Goal: Task Accomplishment & Management: Manage account settings

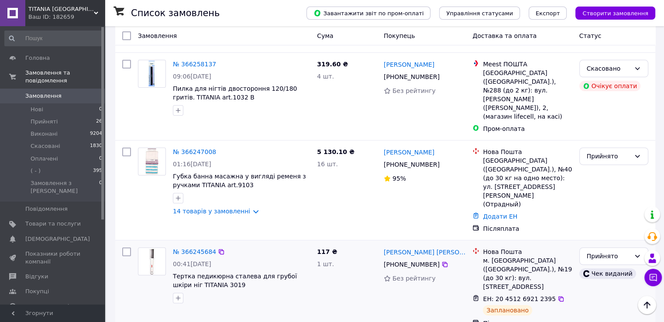
scroll to position [349, 0]
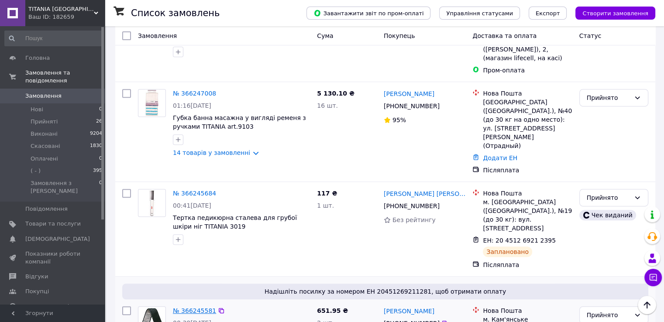
click at [189, 307] on link "№ 366245581" at bounding box center [194, 310] width 43 height 7
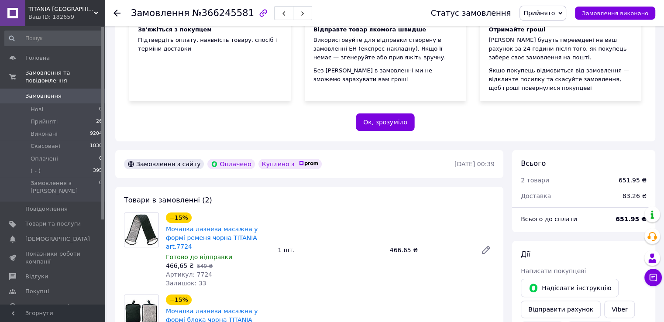
scroll to position [175, 0]
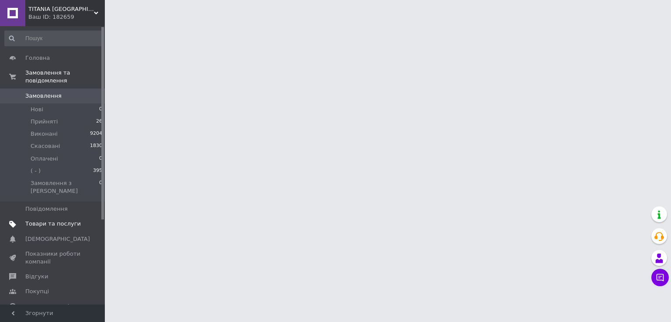
click at [62, 217] on link "Товари та послуги" at bounding box center [53, 224] width 107 height 15
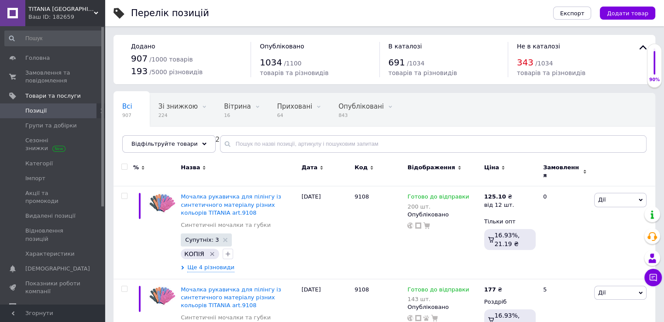
click at [47, 106] on link "Позиції" at bounding box center [53, 110] width 107 height 15
click at [43, 112] on span "Позиції" at bounding box center [35, 111] width 21 height 8
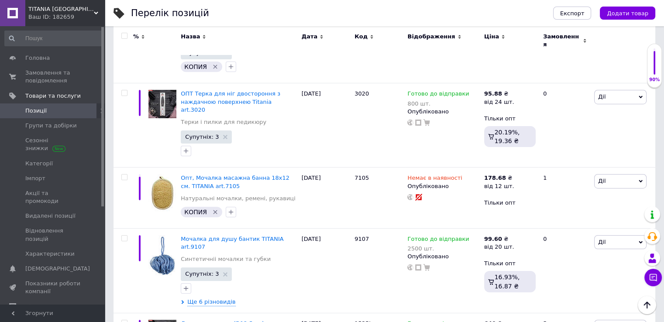
scroll to position [3086, 0]
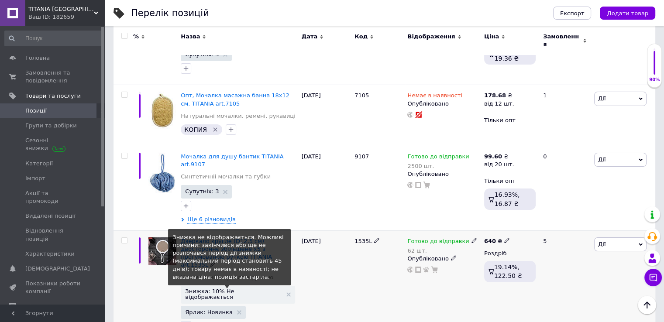
click at [234, 289] on span "Знижка: 10% Не відображається" at bounding box center [233, 294] width 96 height 11
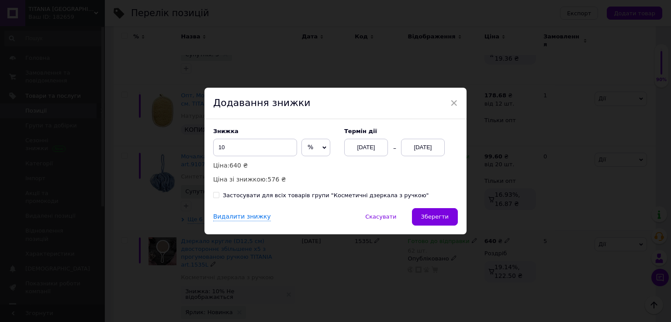
click at [424, 149] on div "[DATE]" at bounding box center [423, 147] width 44 height 17
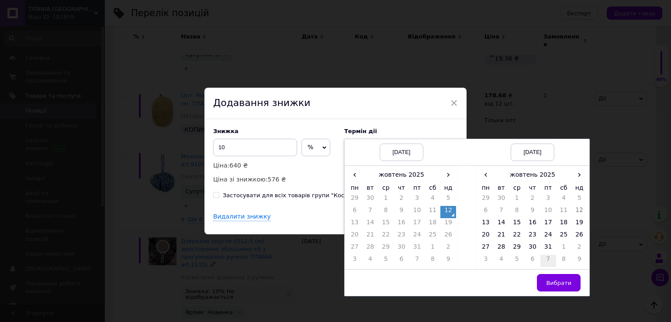
drag, startPoint x: 529, startPoint y: 223, endPoint x: 548, endPoint y: 262, distance: 43.0
click at [529, 224] on td "16" at bounding box center [532, 224] width 16 height 12
click at [551, 282] on span "Вибрати" at bounding box center [558, 283] width 25 height 7
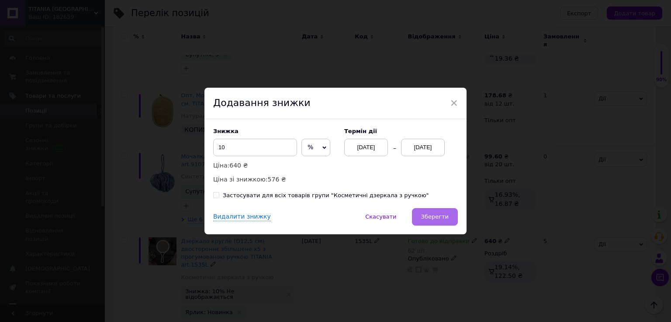
click at [444, 220] on span "Зберегти" at bounding box center [435, 217] width 28 height 7
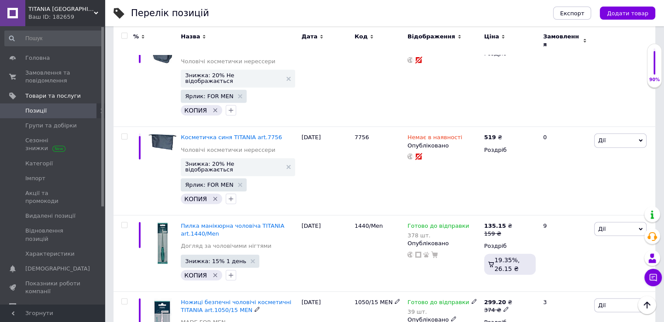
scroll to position [5575, 0]
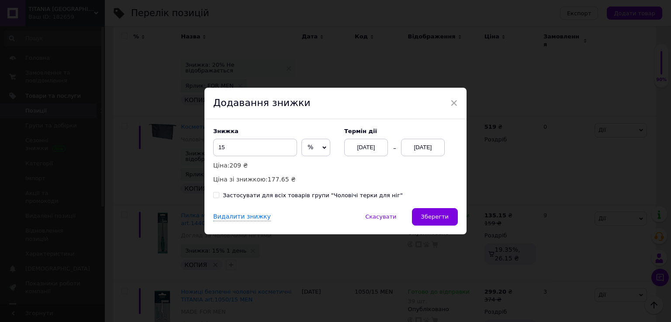
click at [422, 142] on div "[DATE]" at bounding box center [423, 147] width 44 height 17
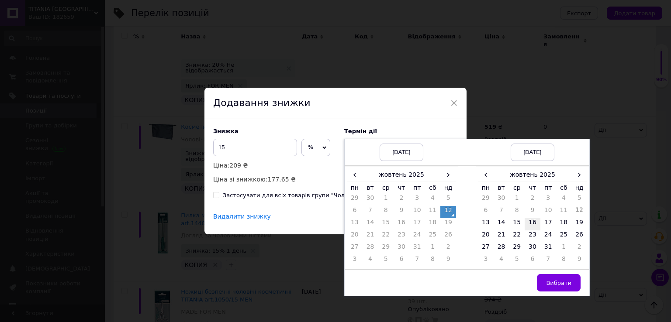
click at [530, 222] on td "16" at bounding box center [532, 224] width 16 height 12
drag, startPoint x: 557, startPoint y: 285, endPoint x: 534, endPoint y: 275, distance: 24.4
click at [556, 284] on span "Вибрати" at bounding box center [558, 283] width 25 height 7
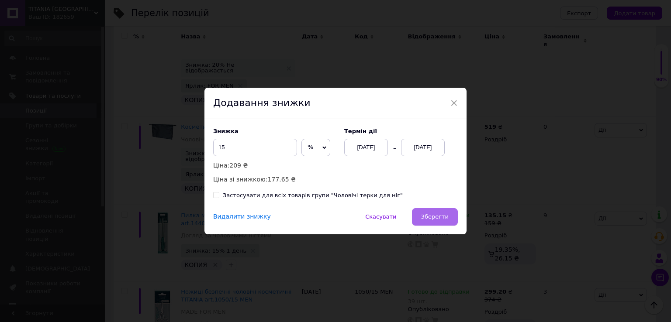
click at [428, 222] on button "Зберегти" at bounding box center [435, 216] width 46 height 17
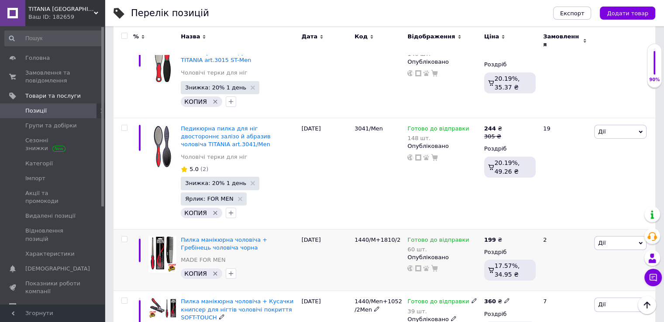
scroll to position [6318, 0]
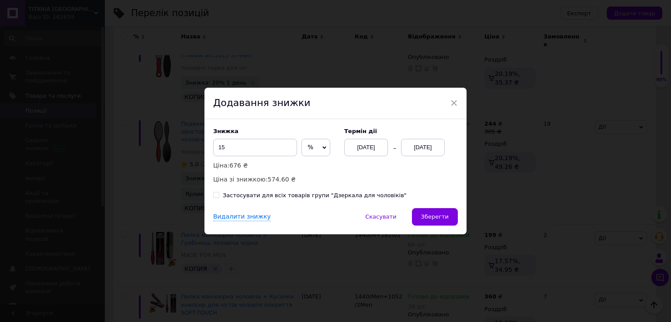
click at [432, 144] on div "[DATE]" at bounding box center [423, 147] width 44 height 17
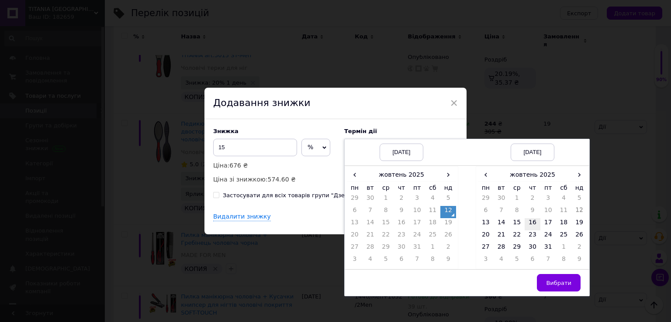
click at [533, 222] on td "16" at bounding box center [532, 224] width 16 height 12
click at [557, 286] on span "Вибрати" at bounding box center [558, 283] width 25 height 7
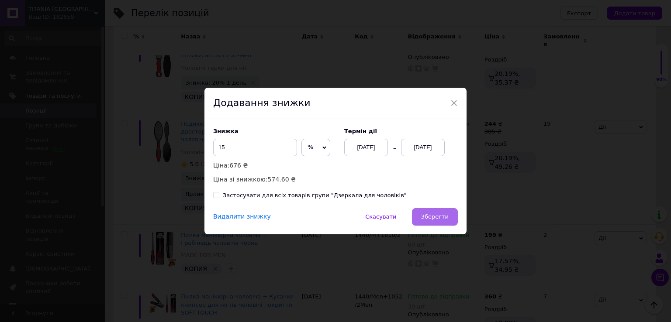
click at [433, 220] on span "Зберегти" at bounding box center [435, 217] width 28 height 7
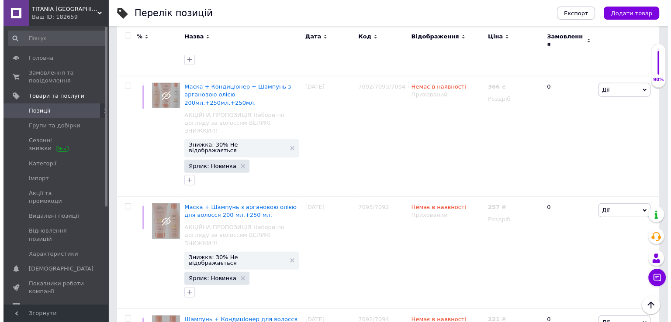
scroll to position [8711, 0]
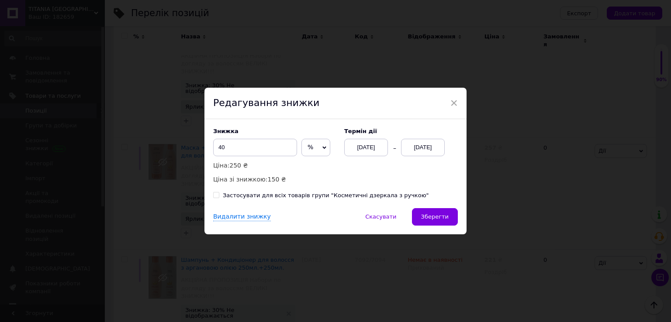
click at [417, 149] on div "13.10.2025" at bounding box center [423, 147] width 44 height 17
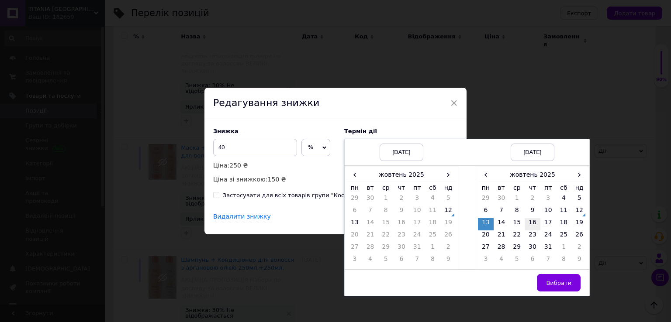
click at [528, 221] on td "16" at bounding box center [532, 224] width 16 height 12
click at [558, 283] on span "Вибрати" at bounding box center [558, 283] width 25 height 7
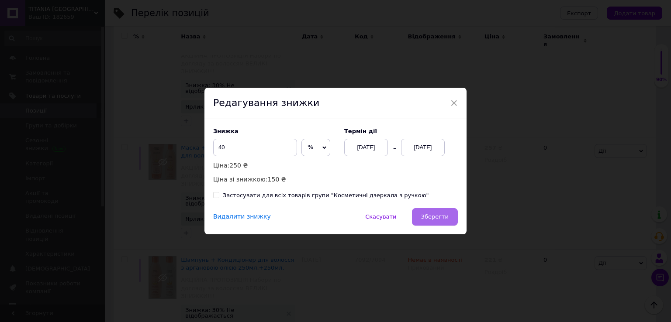
click at [434, 219] on span "Зберегти" at bounding box center [435, 217] width 28 height 7
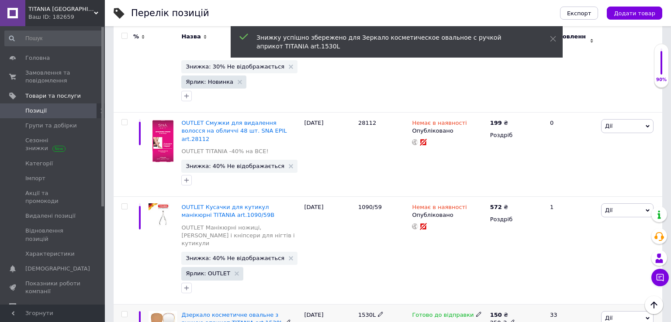
scroll to position [8706, 0]
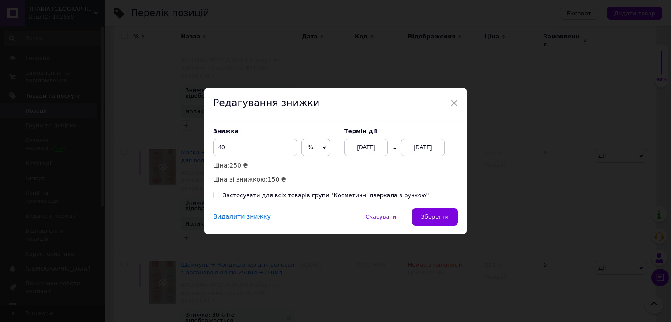
click at [421, 145] on div "13.10.2025" at bounding box center [423, 147] width 44 height 17
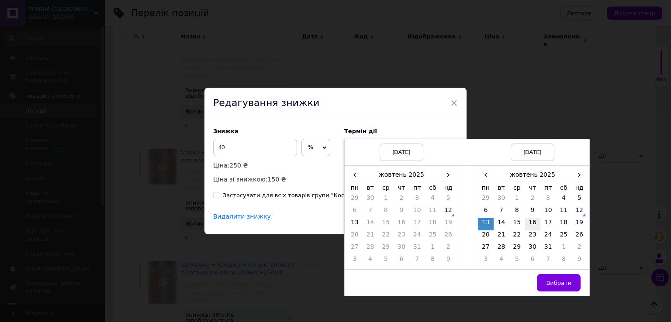
click at [533, 222] on td "16" at bounding box center [532, 224] width 16 height 12
click at [558, 280] on span "Вибрати" at bounding box center [558, 283] width 25 height 7
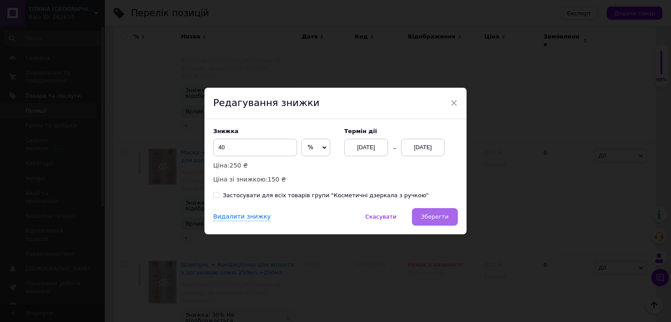
click at [437, 222] on button "Зберегти" at bounding box center [435, 216] width 46 height 17
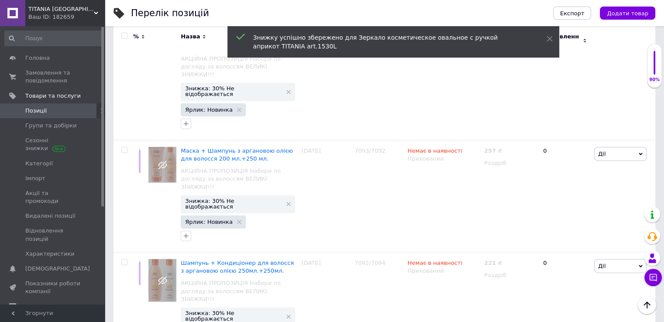
scroll to position [8715, 0]
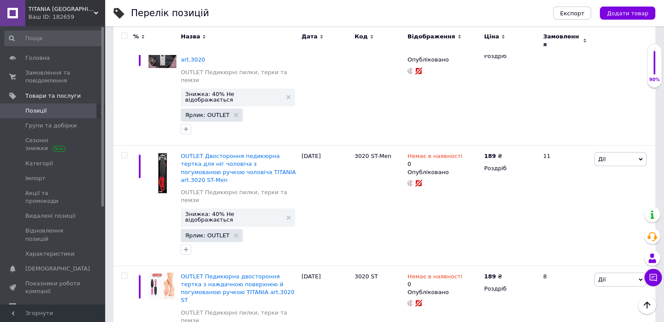
scroll to position [9427, 0]
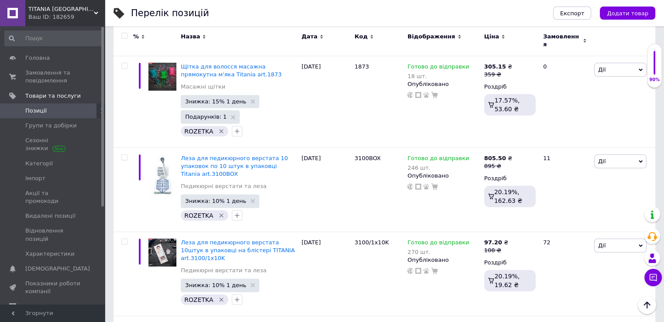
scroll to position [2620, 0]
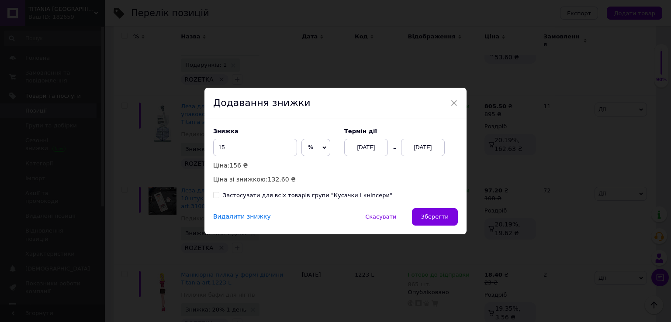
click at [420, 145] on div "[DATE]" at bounding box center [423, 147] width 44 height 17
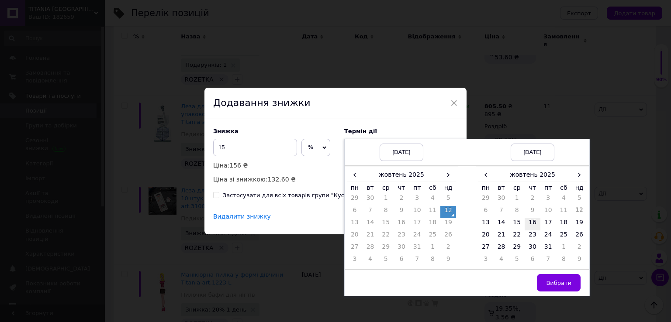
click at [531, 223] on td "16" at bounding box center [532, 224] width 16 height 12
click at [568, 288] on button "Вибрати" at bounding box center [559, 282] width 44 height 17
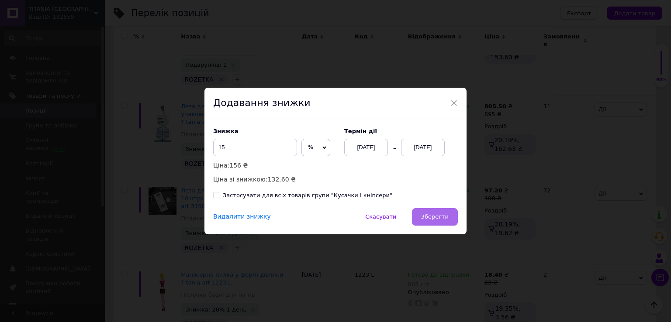
click at [444, 219] on span "Зберегти" at bounding box center [435, 217] width 28 height 7
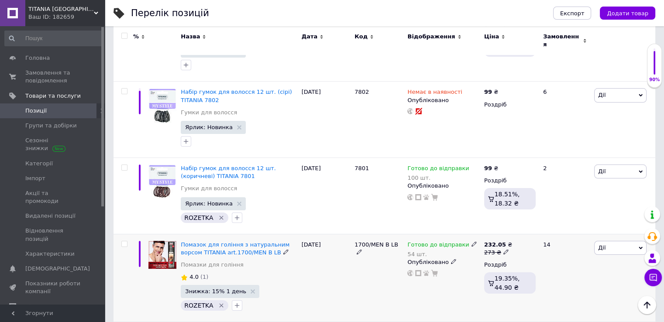
scroll to position [3362, 0]
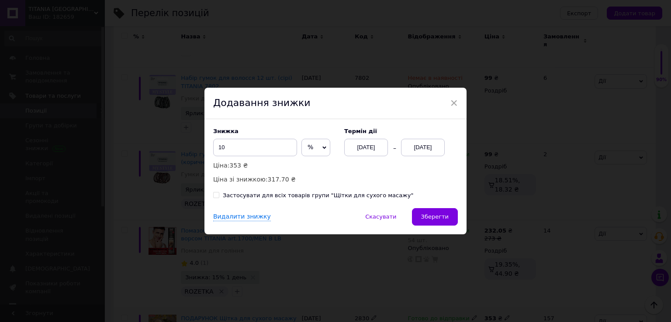
click at [424, 152] on div "[DATE]" at bounding box center [423, 147] width 44 height 17
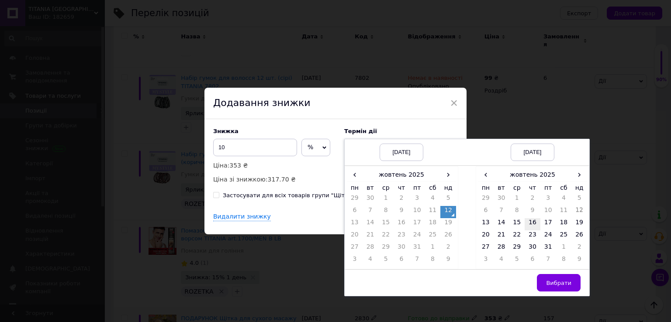
click at [532, 222] on td "16" at bounding box center [532, 224] width 16 height 12
click at [562, 280] on span "Вибрати" at bounding box center [558, 283] width 25 height 7
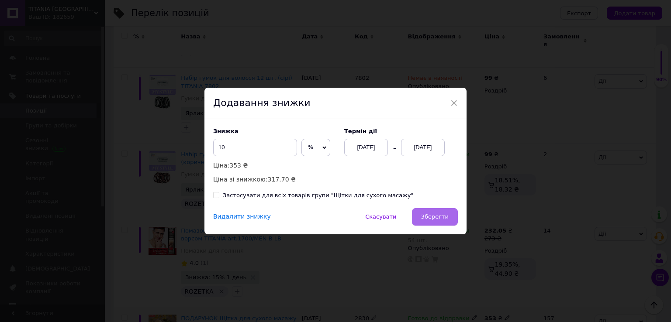
click at [443, 221] on button "Зберегти" at bounding box center [435, 216] width 46 height 17
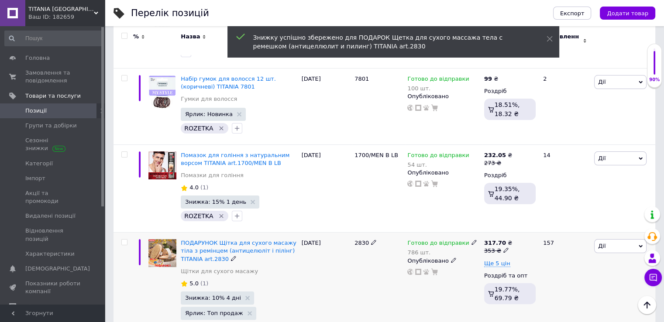
scroll to position [3449, 0]
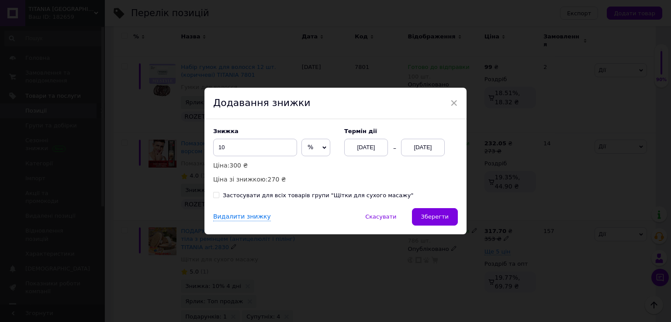
click at [417, 147] on div "[DATE]" at bounding box center [423, 147] width 44 height 17
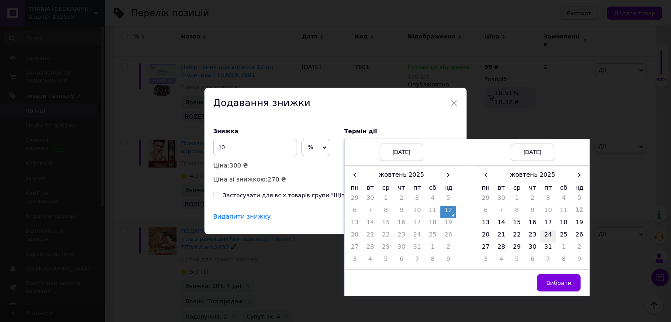
drag, startPoint x: 531, startPoint y: 221, endPoint x: 544, endPoint y: 238, distance: 21.1
click at [531, 221] on td "16" at bounding box center [532, 224] width 16 height 12
drag, startPoint x: 564, startPoint y: 279, endPoint x: 556, endPoint y: 276, distance: 8.0
click at [564, 280] on span "Вибрати" at bounding box center [558, 283] width 25 height 7
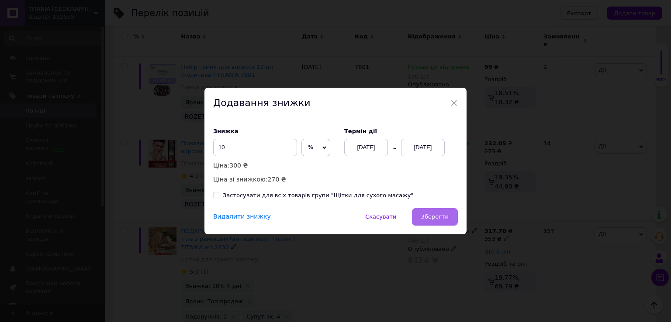
click at [442, 217] on span "Зберегти" at bounding box center [435, 217] width 28 height 7
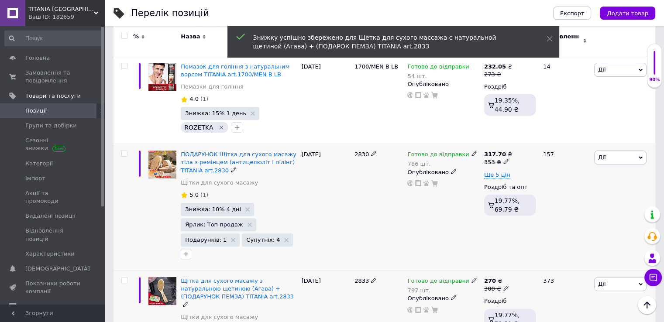
scroll to position [3537, 0]
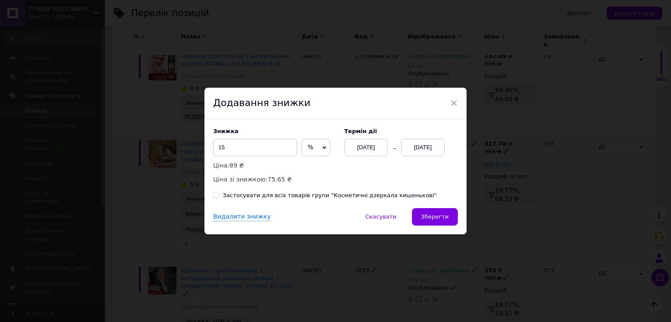
click at [428, 152] on div "[DATE]" at bounding box center [423, 147] width 44 height 17
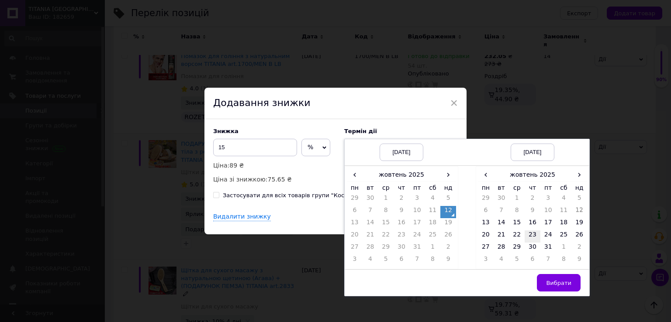
drag, startPoint x: 535, startPoint y: 223, endPoint x: 536, endPoint y: 235, distance: 11.8
click at [534, 224] on td "16" at bounding box center [532, 224] width 16 height 12
drag, startPoint x: 559, startPoint y: 282, endPoint x: 523, endPoint y: 269, distance: 38.8
click at [559, 283] on span "Вибрати" at bounding box center [558, 283] width 25 height 7
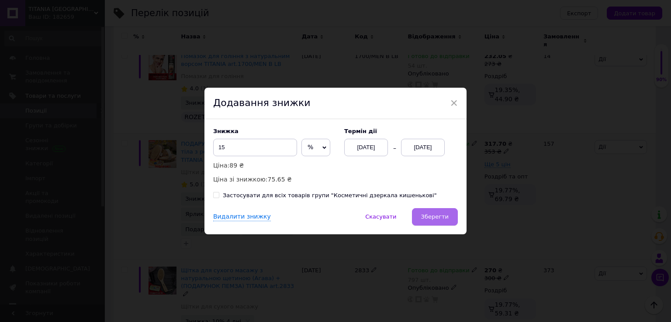
click at [433, 217] on span "Зберегти" at bounding box center [435, 217] width 28 height 7
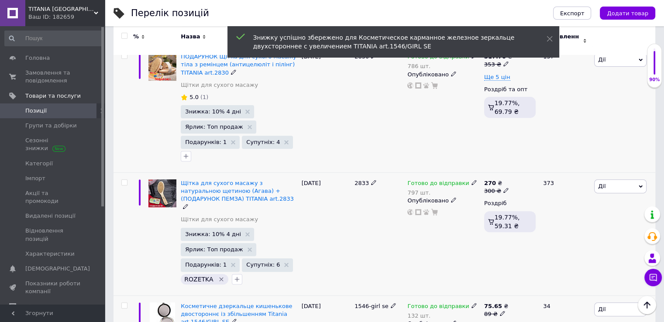
scroll to position [3668, 0]
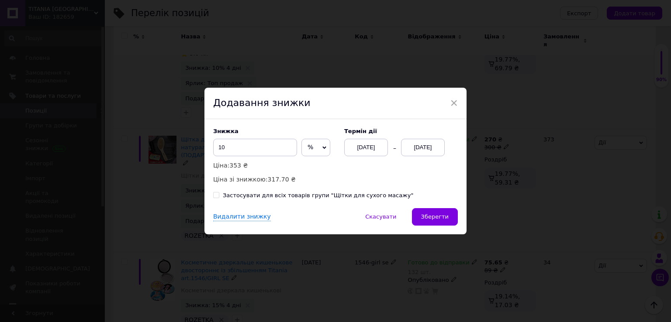
click at [423, 146] on div "[DATE]" at bounding box center [423, 147] width 44 height 17
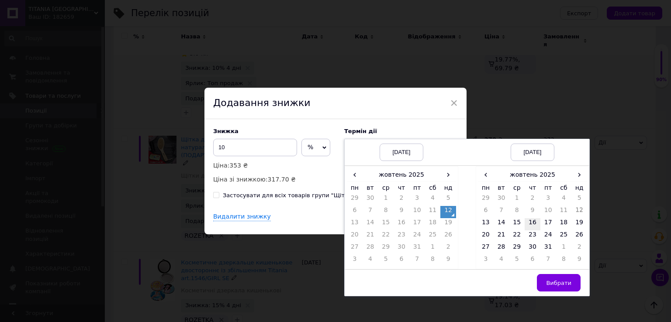
click at [533, 222] on td "16" at bounding box center [532, 224] width 16 height 12
drag, startPoint x: 559, startPoint y: 280, endPoint x: 537, endPoint y: 265, distance: 26.0
click at [559, 280] on span "Вибрати" at bounding box center [558, 283] width 25 height 7
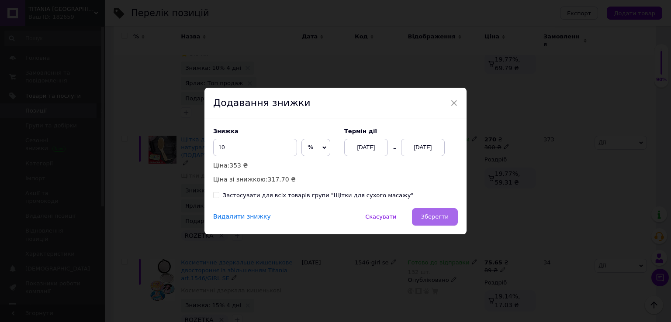
click at [438, 215] on span "Зберегти" at bounding box center [435, 217] width 28 height 7
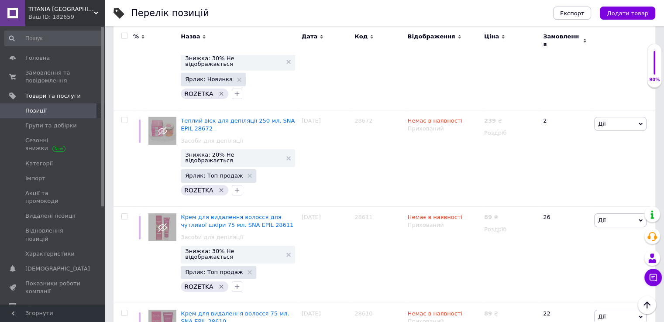
scroll to position [6156, 0]
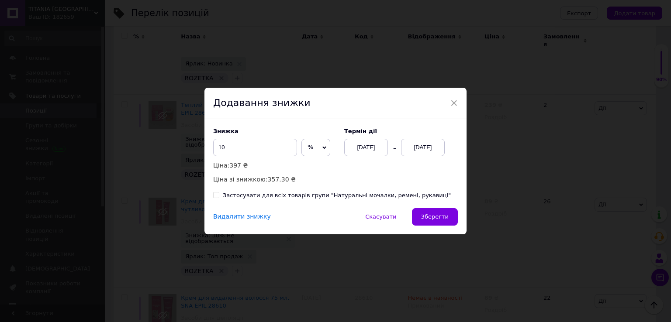
click at [415, 146] on div "[DATE]" at bounding box center [423, 147] width 44 height 17
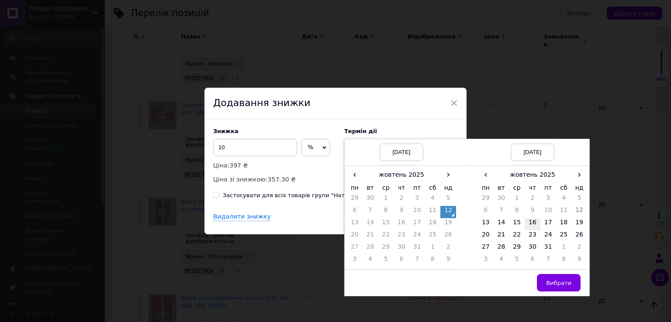
drag, startPoint x: 526, startPoint y: 219, endPoint x: 535, endPoint y: 224, distance: 10.8
click at [526, 219] on td "16" at bounding box center [532, 224] width 16 height 12
drag, startPoint x: 559, startPoint y: 281, endPoint x: 505, endPoint y: 248, distance: 63.5
click at [557, 280] on span "Вибрати" at bounding box center [558, 283] width 25 height 7
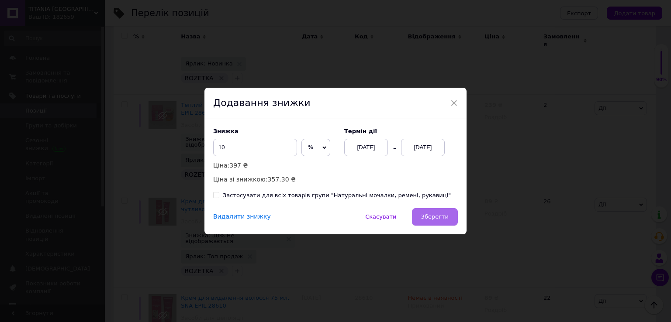
click at [442, 219] on span "Зберегти" at bounding box center [435, 217] width 28 height 7
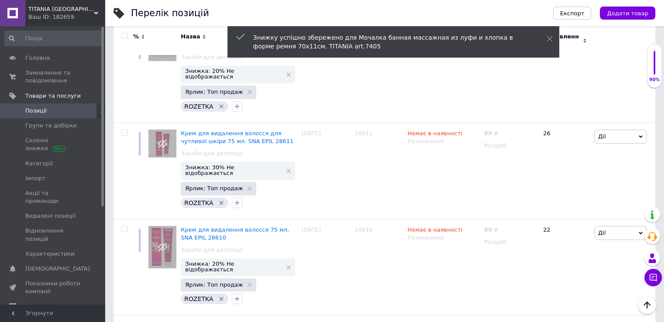
scroll to position [6244, 0]
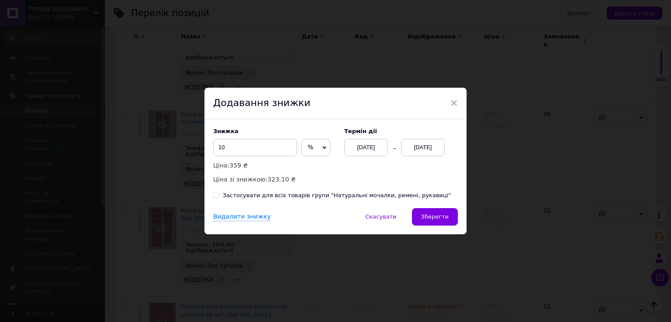
click at [421, 151] on div "[DATE]" at bounding box center [423, 147] width 44 height 17
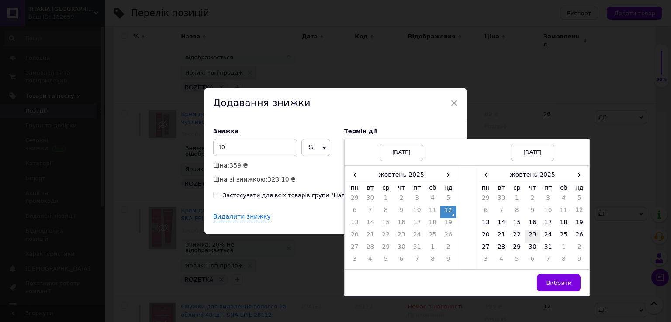
drag, startPoint x: 527, startPoint y: 221, endPoint x: 535, endPoint y: 234, distance: 15.0
click at [527, 221] on td "16" at bounding box center [532, 224] width 16 height 12
drag, startPoint x: 564, startPoint y: 284, endPoint x: 527, endPoint y: 262, distance: 43.4
click at [561, 283] on span "Вибрати" at bounding box center [558, 283] width 25 height 7
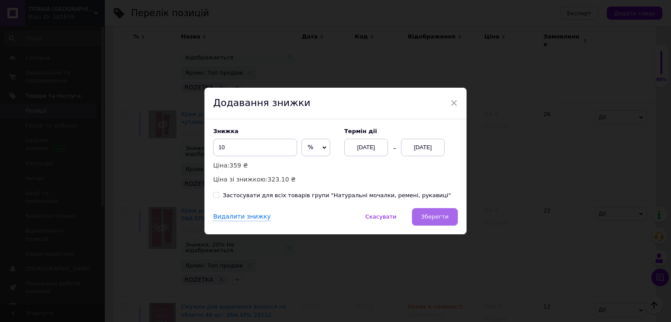
click at [440, 215] on span "Зберегти" at bounding box center [435, 217] width 28 height 7
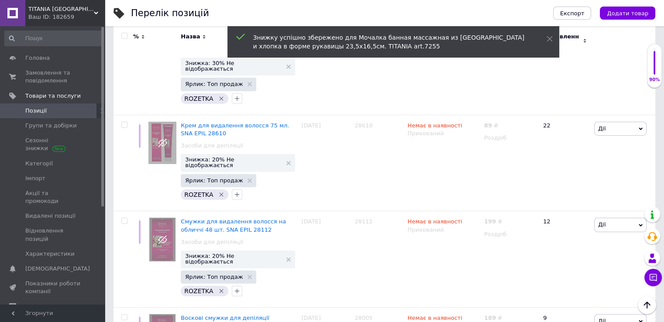
scroll to position [6331, 0]
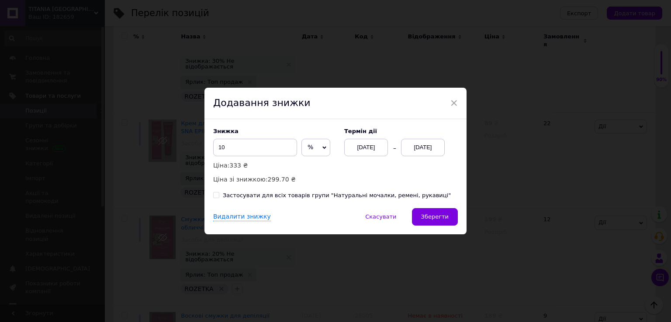
click at [417, 152] on div "[DATE]" at bounding box center [423, 147] width 44 height 17
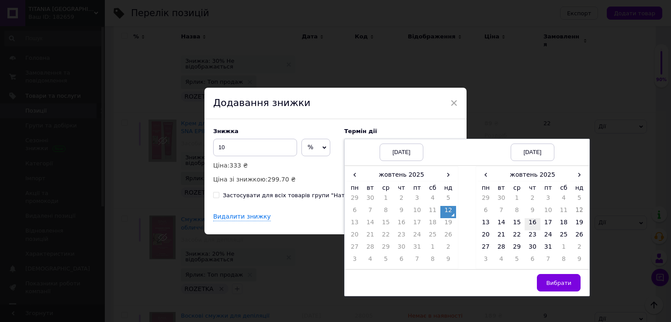
click at [531, 220] on td "16" at bounding box center [532, 224] width 16 height 12
drag, startPoint x: 561, startPoint y: 280, endPoint x: 509, endPoint y: 257, distance: 57.1
click at [559, 280] on span "Вибрати" at bounding box center [558, 283] width 25 height 7
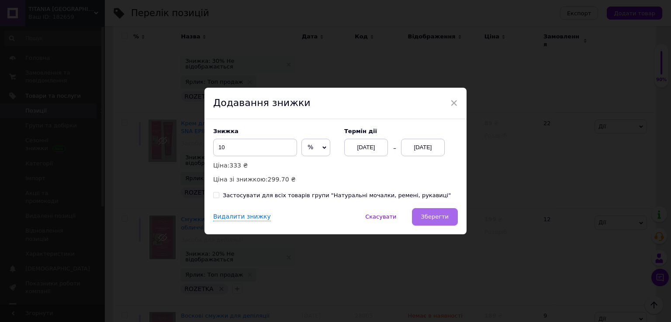
click at [438, 217] on span "Зберегти" at bounding box center [435, 217] width 28 height 7
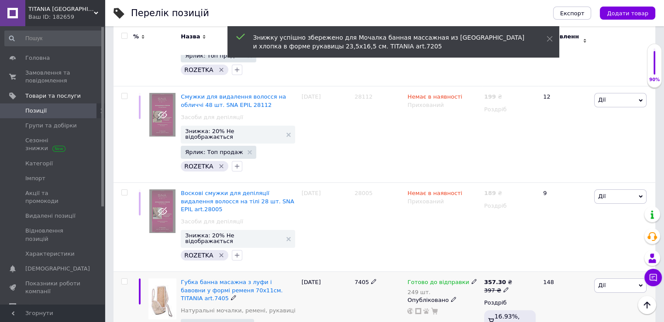
scroll to position [6462, 0]
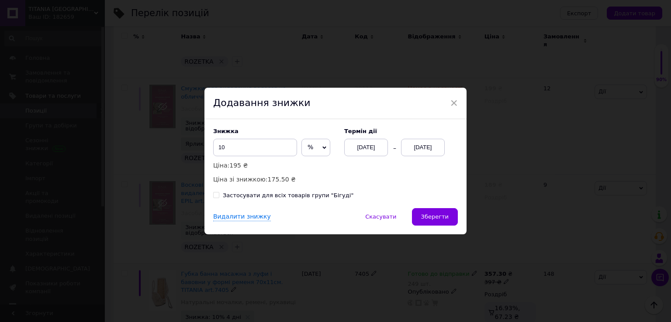
click at [425, 150] on div "[DATE]" at bounding box center [423, 147] width 44 height 17
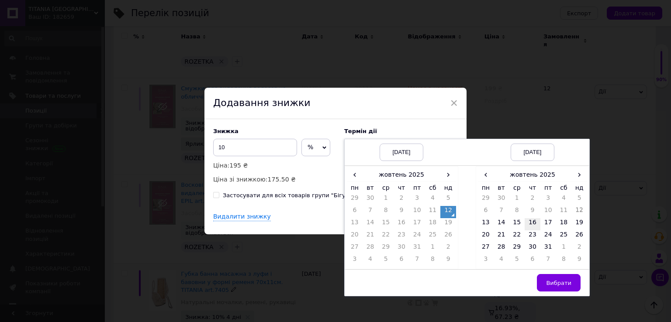
click at [532, 223] on td "16" at bounding box center [532, 224] width 16 height 12
click at [557, 277] on button "Вибрати" at bounding box center [559, 282] width 44 height 17
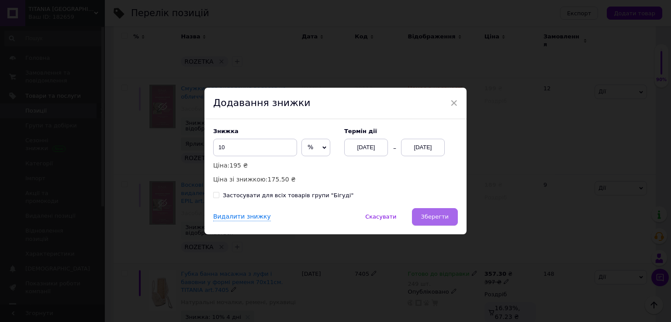
click at [437, 216] on span "Зберегти" at bounding box center [435, 217] width 28 height 7
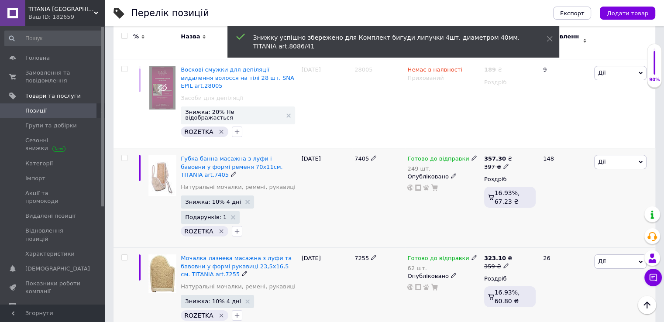
scroll to position [6593, 0]
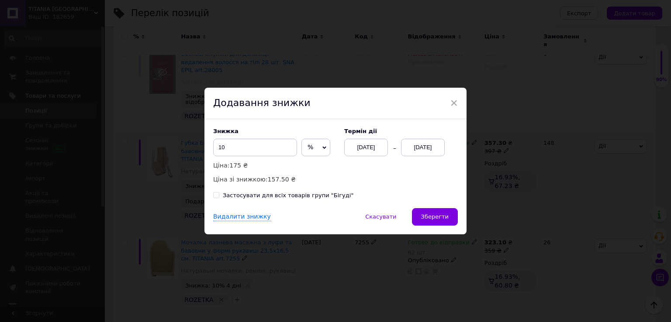
click at [419, 149] on div "[DATE]" at bounding box center [423, 147] width 44 height 17
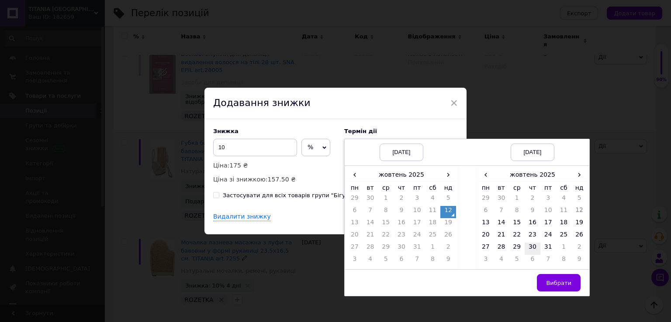
drag, startPoint x: 534, startPoint y: 222, endPoint x: 534, endPoint y: 248, distance: 25.8
click at [534, 223] on td "16" at bounding box center [532, 224] width 16 height 12
click at [553, 283] on span "Вибрати" at bounding box center [558, 283] width 25 height 7
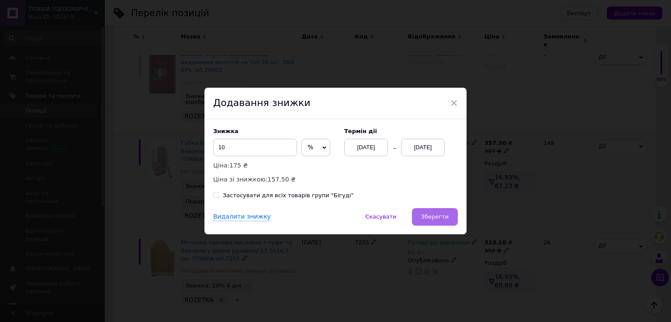
click at [441, 222] on button "Зберегти" at bounding box center [435, 216] width 46 height 17
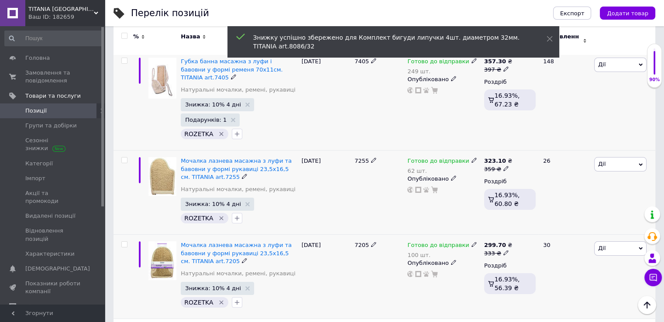
scroll to position [6680, 0]
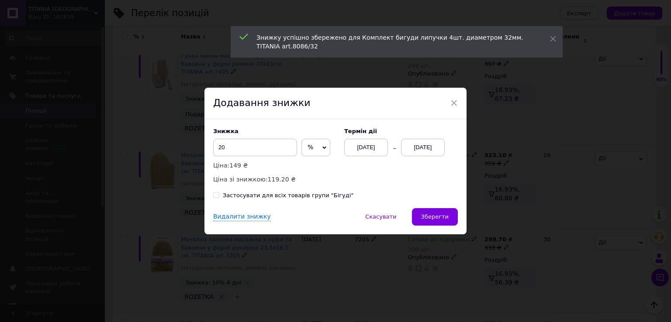
click at [417, 145] on div "[DATE]" at bounding box center [423, 147] width 44 height 17
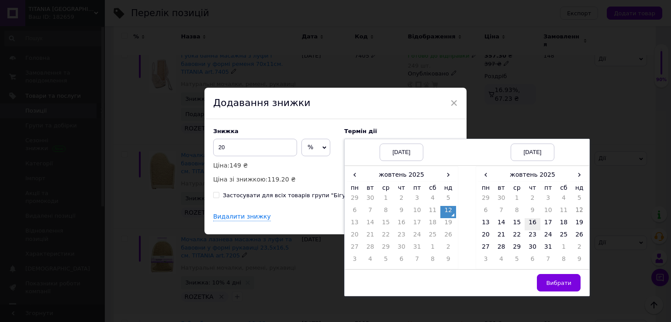
click at [529, 224] on td "16" at bounding box center [532, 224] width 16 height 12
drag, startPoint x: 553, startPoint y: 281, endPoint x: 498, endPoint y: 256, distance: 60.4
click at [553, 281] on span "Вибрати" at bounding box center [558, 283] width 25 height 7
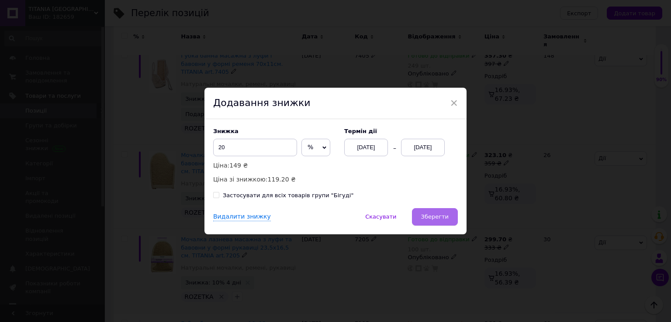
click at [429, 217] on span "Зберегти" at bounding box center [435, 217] width 28 height 7
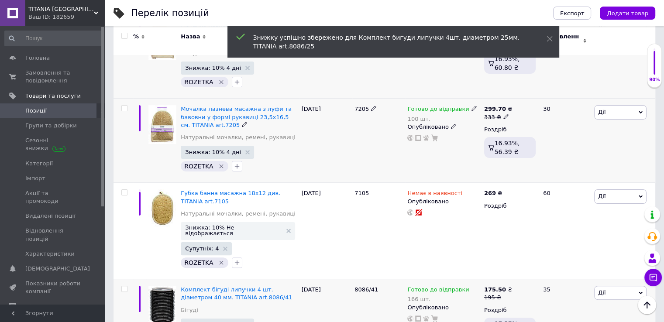
scroll to position [6811, 0]
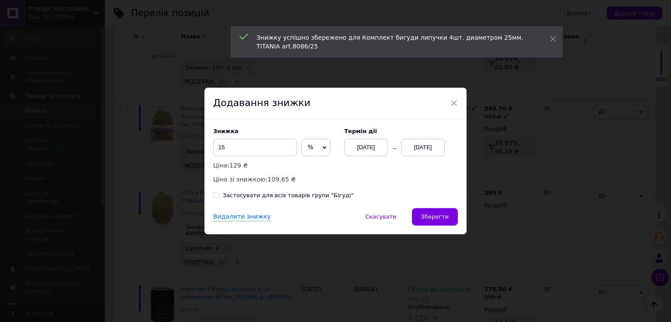
click at [434, 145] on div "[DATE]" at bounding box center [423, 147] width 44 height 17
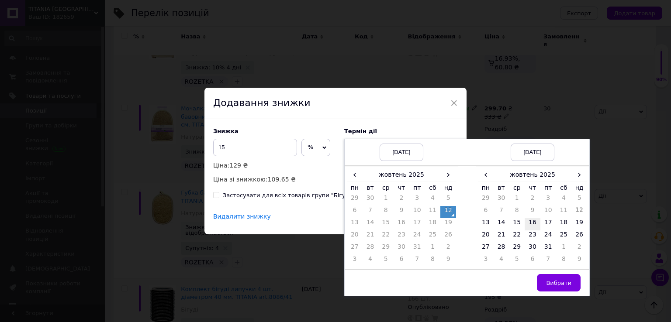
click at [535, 220] on td "16" at bounding box center [532, 224] width 16 height 12
drag, startPoint x: 568, startPoint y: 283, endPoint x: 519, endPoint y: 260, distance: 54.5
click at [566, 282] on span "Вибрати" at bounding box center [558, 283] width 25 height 7
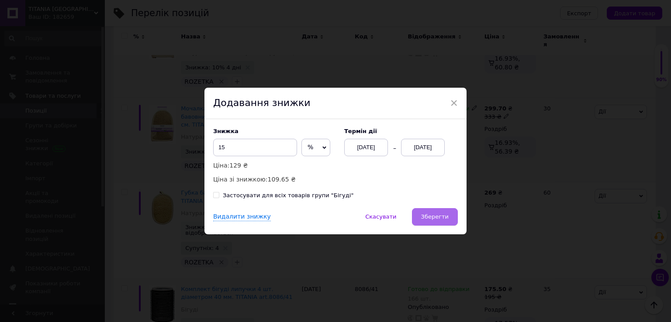
click at [433, 218] on span "Зберегти" at bounding box center [435, 217] width 28 height 7
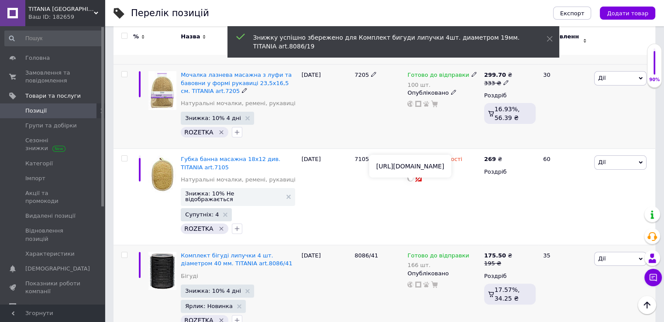
scroll to position [6855, 0]
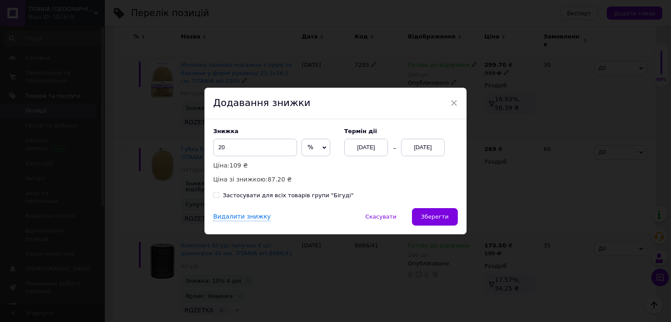
click at [419, 146] on div "[DATE]" at bounding box center [423, 147] width 44 height 17
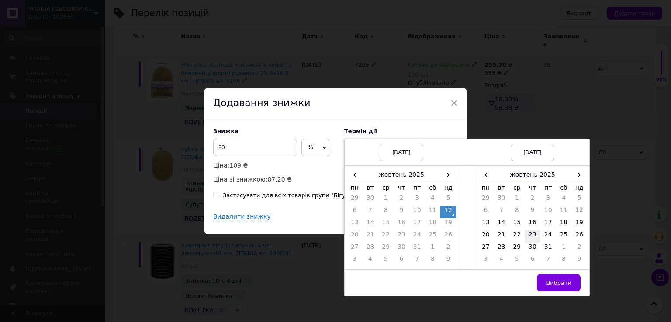
drag, startPoint x: 532, startPoint y: 222, endPoint x: 536, endPoint y: 232, distance: 10.8
click at [532, 224] on td "16" at bounding box center [532, 224] width 16 height 12
drag, startPoint x: 559, startPoint y: 283, endPoint x: 498, endPoint y: 252, distance: 68.7
click at [556, 282] on span "Вибрати" at bounding box center [558, 283] width 25 height 7
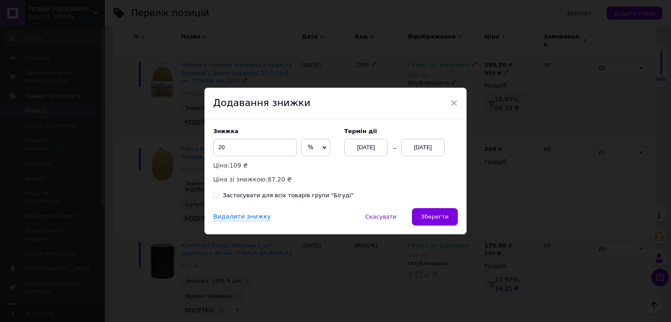
click at [443, 222] on button "Зберегти" at bounding box center [435, 216] width 46 height 17
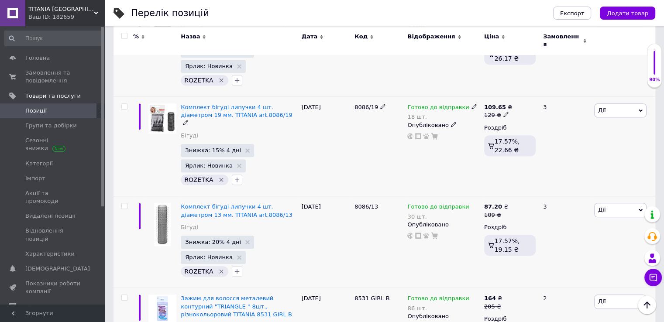
scroll to position [7292, 0]
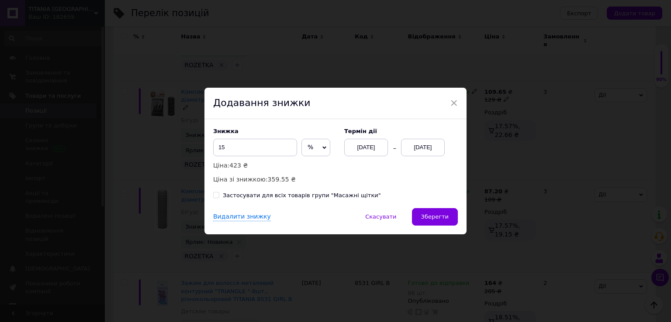
click at [430, 149] on div "[DATE]" at bounding box center [423, 147] width 44 height 17
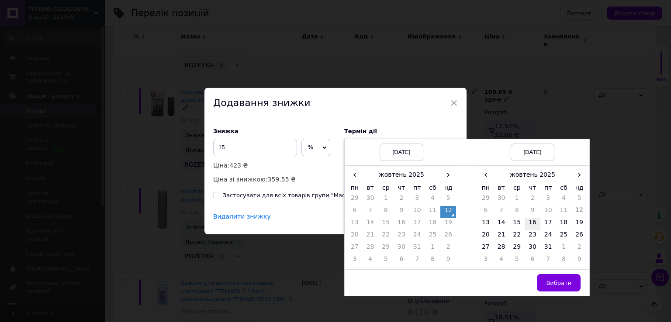
click at [532, 219] on td "16" at bounding box center [532, 224] width 16 height 12
drag, startPoint x: 565, startPoint y: 287, endPoint x: 545, endPoint y: 269, distance: 27.2
click at [565, 285] on button "Вибрати" at bounding box center [559, 282] width 44 height 17
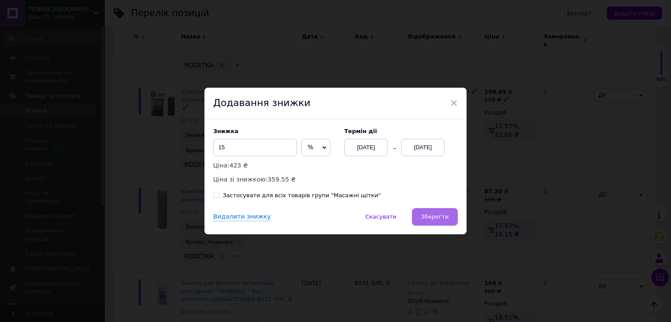
click at [435, 220] on span "Зберегти" at bounding box center [435, 217] width 28 height 7
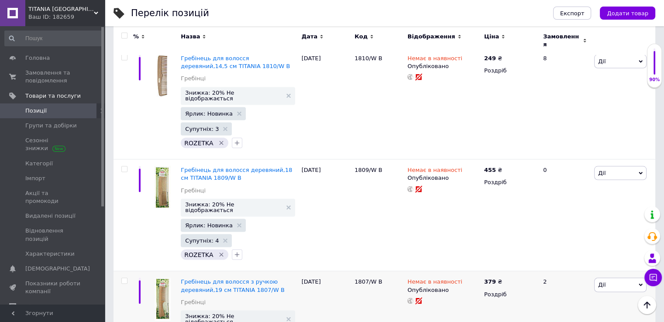
scroll to position [8383, 0]
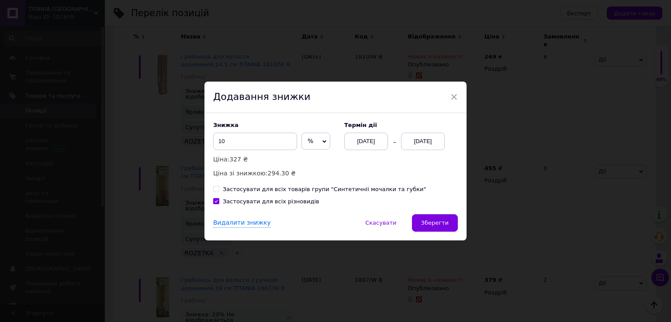
click at [421, 140] on div "[DATE]" at bounding box center [423, 141] width 44 height 17
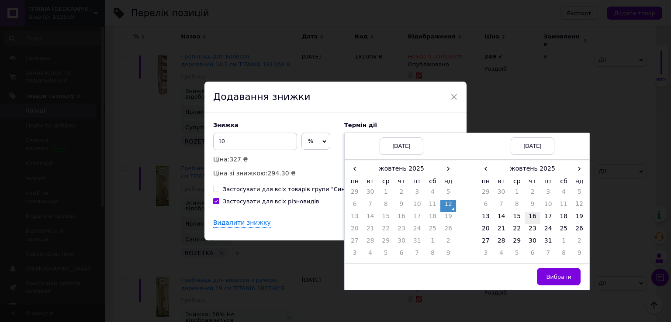
click at [528, 214] on td "16" at bounding box center [532, 218] width 16 height 12
click at [562, 275] on span "Вибрати" at bounding box center [558, 277] width 25 height 7
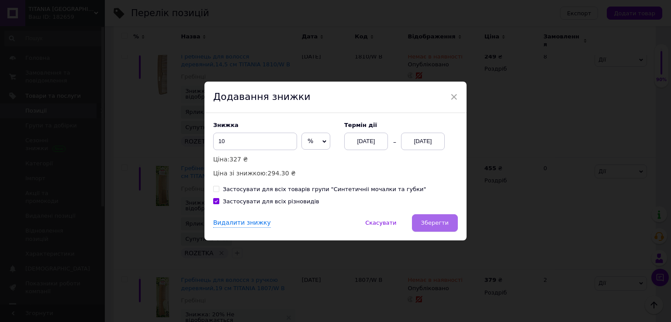
click at [440, 220] on span "Зберегти" at bounding box center [435, 223] width 28 height 7
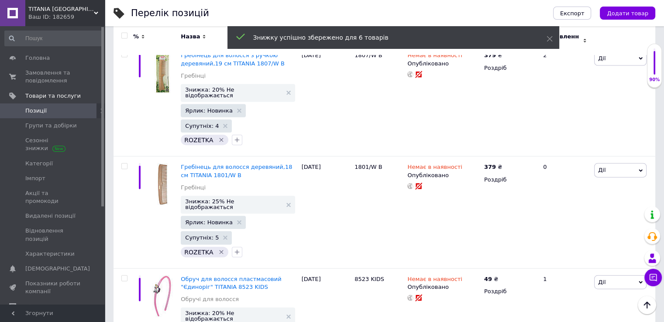
scroll to position [8645, 0]
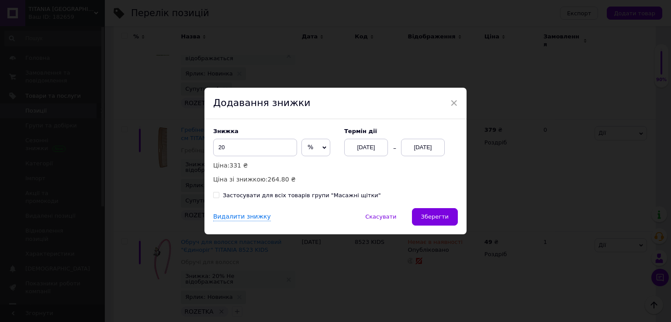
click at [409, 149] on div "[DATE]" at bounding box center [423, 147] width 44 height 17
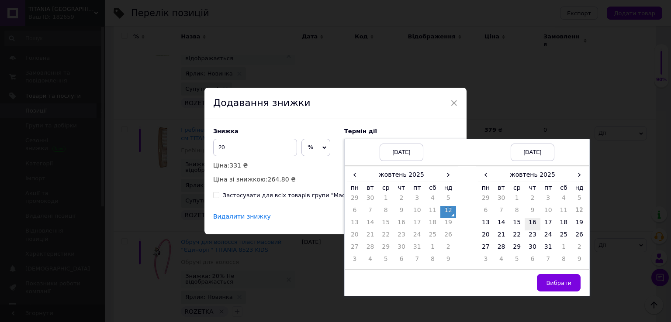
click at [528, 223] on td "16" at bounding box center [532, 224] width 16 height 12
drag, startPoint x: 555, startPoint y: 284, endPoint x: 524, endPoint y: 258, distance: 40.7
click at [555, 284] on span "Вибрати" at bounding box center [558, 283] width 25 height 7
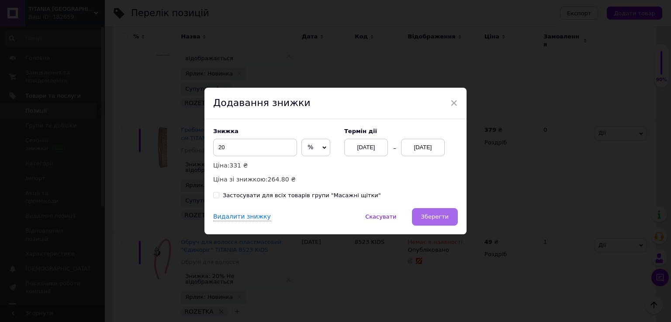
click at [436, 214] on span "Зберегти" at bounding box center [435, 217] width 28 height 7
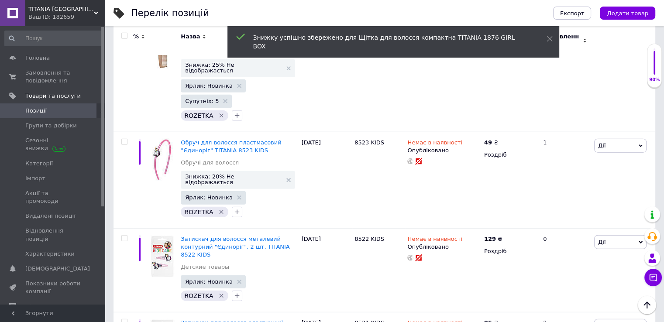
scroll to position [8820, 0]
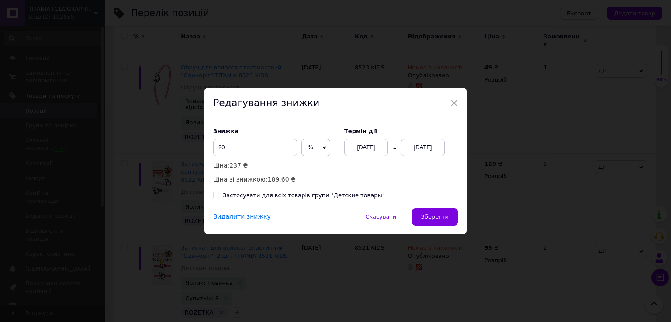
click at [426, 149] on div "13.10.2025" at bounding box center [423, 147] width 44 height 17
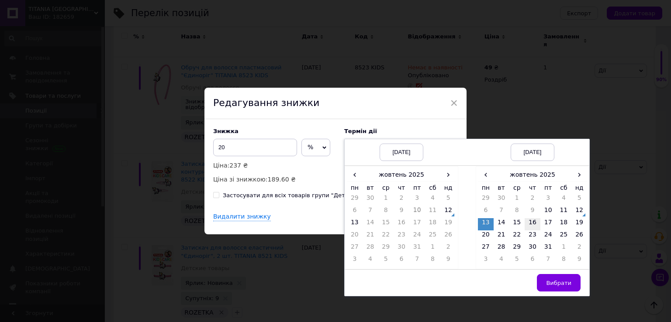
click at [526, 224] on td "16" at bounding box center [532, 224] width 16 height 12
click at [555, 282] on span "Вибрати" at bounding box center [558, 283] width 25 height 7
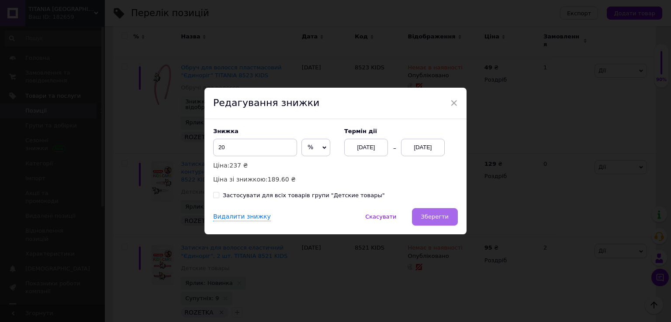
click at [435, 214] on span "Зберегти" at bounding box center [435, 217] width 28 height 7
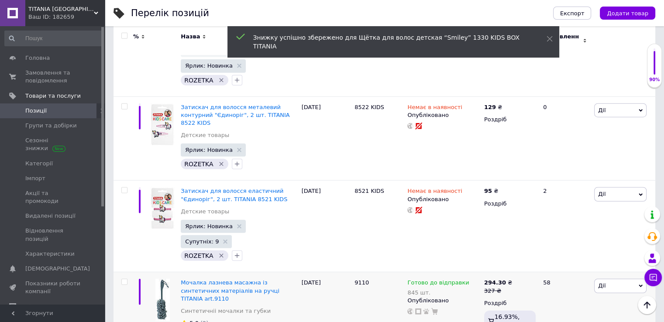
scroll to position [8907, 0]
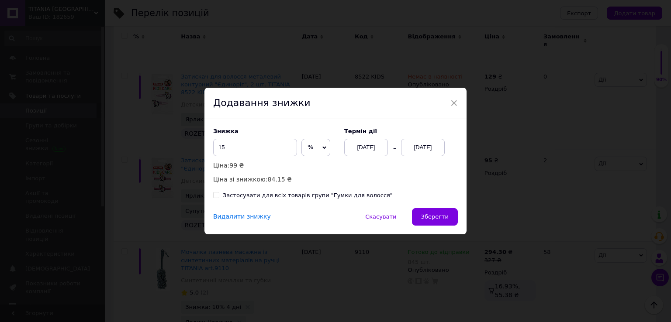
click at [417, 152] on div "[DATE]" at bounding box center [423, 147] width 44 height 17
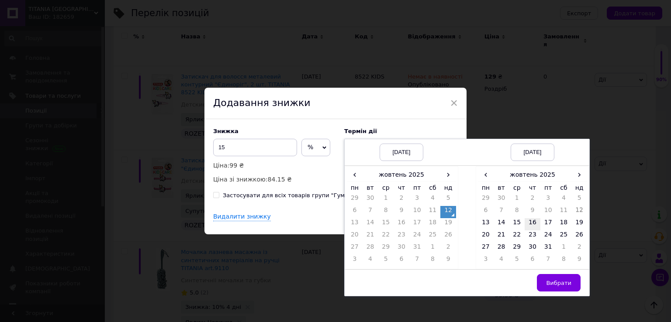
click at [530, 222] on td "16" at bounding box center [532, 224] width 16 height 12
drag, startPoint x: 555, startPoint y: 285, endPoint x: 506, endPoint y: 258, distance: 56.3
click at [555, 285] on span "Вибрати" at bounding box center [558, 283] width 25 height 7
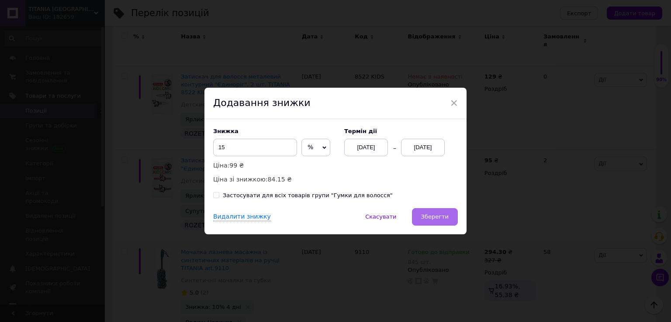
click at [444, 221] on button "Зберегти" at bounding box center [435, 216] width 46 height 17
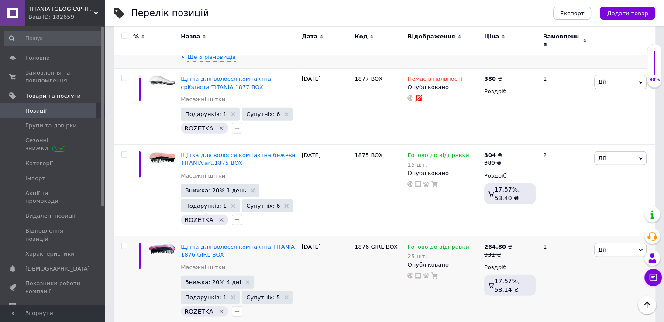
scroll to position [9216, 0]
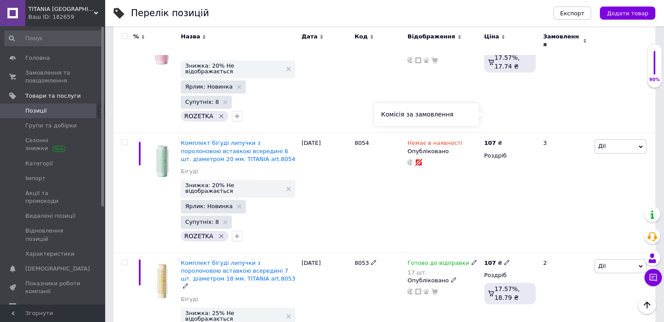
scroll to position [786, 0]
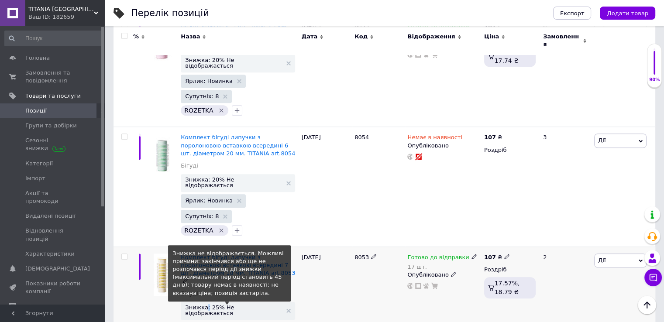
click at [206, 305] on span "Знижка: 25% Не відображається" at bounding box center [233, 310] width 96 height 11
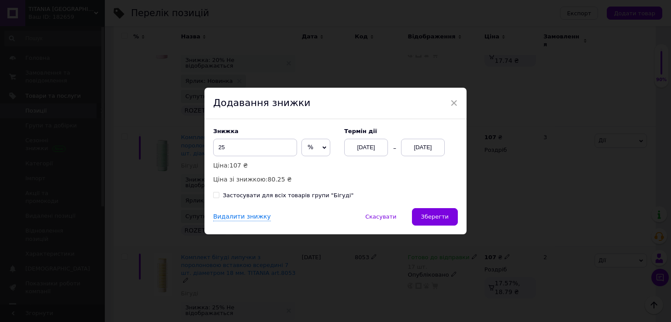
click at [422, 150] on div "[DATE]" at bounding box center [423, 147] width 44 height 17
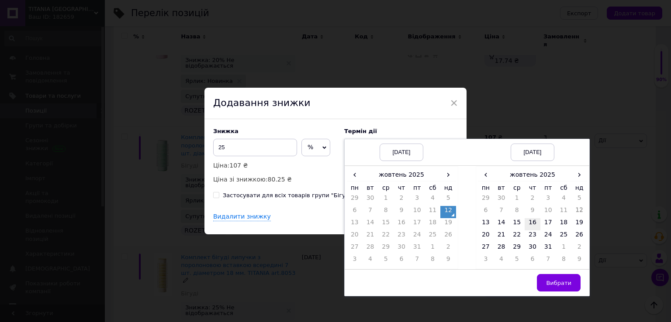
click at [530, 227] on td "16" at bounding box center [532, 224] width 16 height 12
click at [559, 280] on span "Вибрати" at bounding box center [558, 283] width 25 height 7
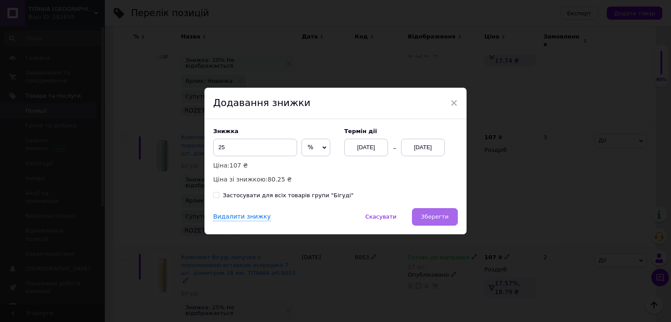
click at [451, 220] on button "Зберегти" at bounding box center [435, 216] width 46 height 17
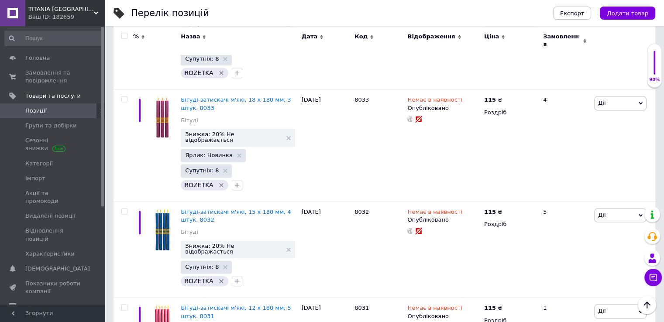
scroll to position [1179, 0]
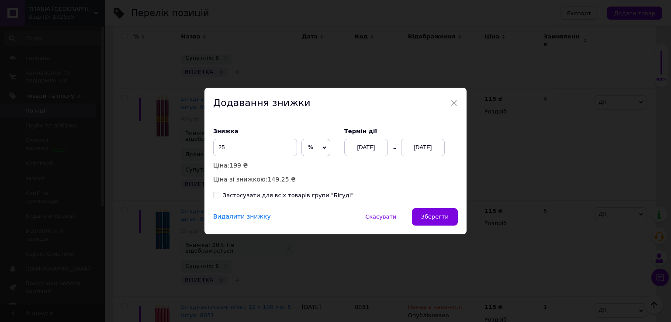
click at [437, 151] on div "[DATE]" at bounding box center [423, 147] width 44 height 17
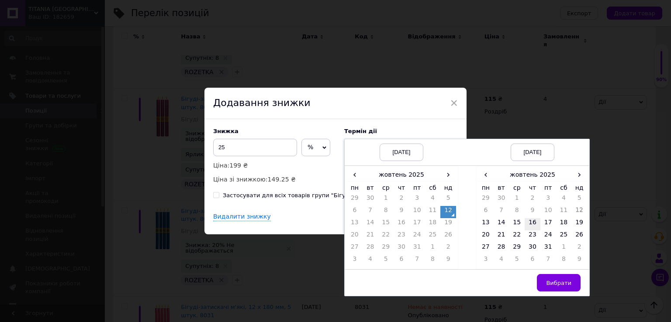
click at [537, 223] on td "16" at bounding box center [532, 224] width 16 height 12
click at [568, 283] on span "Вибрати" at bounding box center [558, 283] width 25 height 7
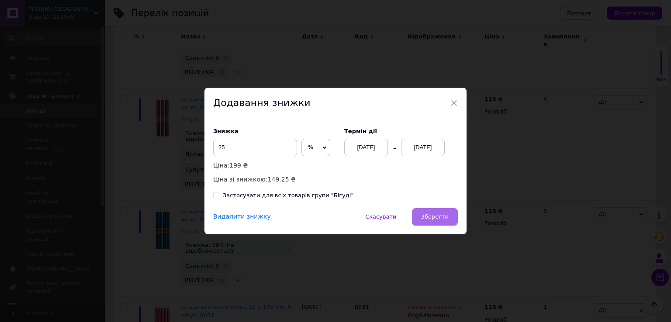
click at [442, 218] on span "Зберегти" at bounding box center [435, 217] width 28 height 7
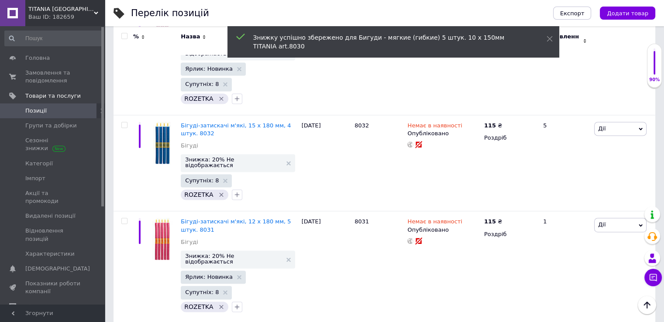
scroll to position [1266, 0]
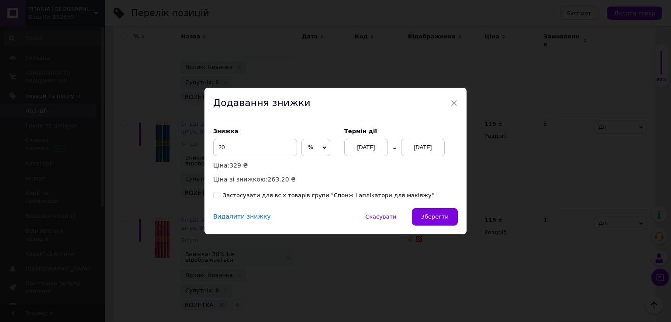
click at [411, 150] on div "[DATE]" at bounding box center [423, 147] width 44 height 17
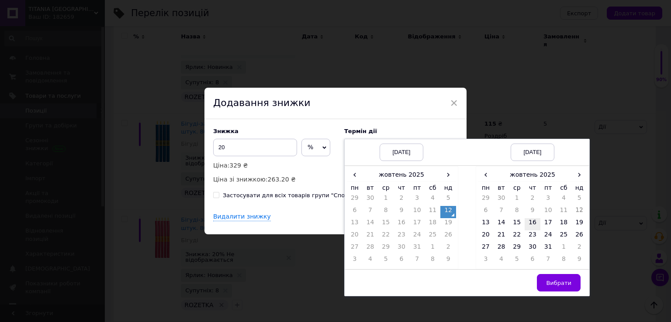
click at [534, 224] on td "16" at bounding box center [532, 224] width 16 height 12
click at [557, 287] on button "Вибрати" at bounding box center [559, 282] width 44 height 17
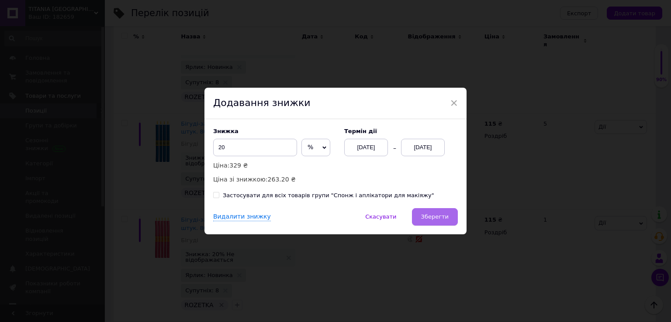
click at [442, 217] on span "Зберегти" at bounding box center [435, 217] width 28 height 7
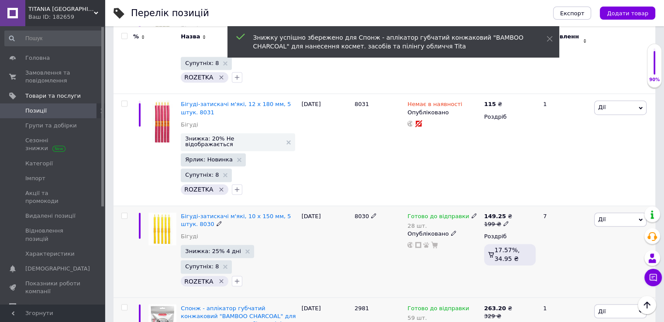
scroll to position [1441, 0]
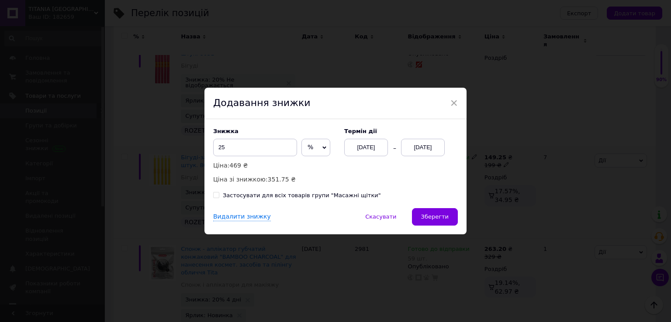
click at [428, 150] on div "[DATE]" at bounding box center [423, 147] width 44 height 17
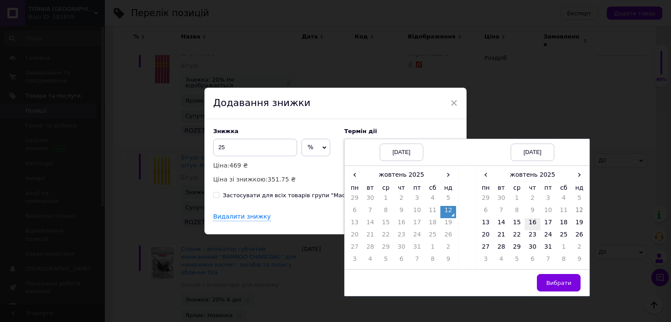
click at [530, 224] on td "16" at bounding box center [532, 224] width 16 height 12
click at [555, 283] on span "Вибрати" at bounding box center [558, 283] width 25 height 7
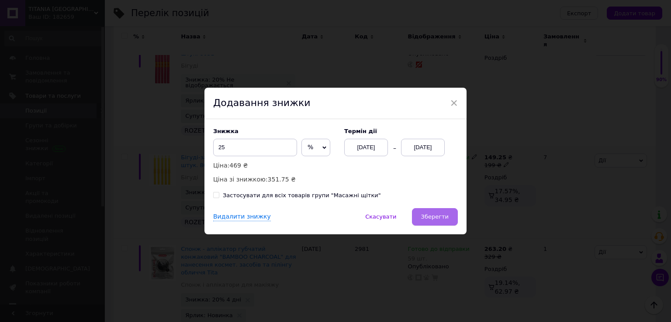
click at [437, 221] on button "Зберегти" at bounding box center [435, 216] width 46 height 17
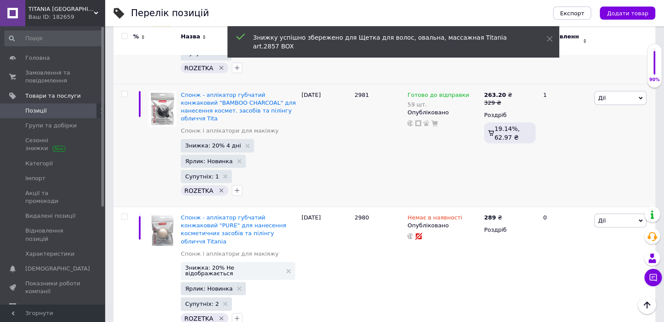
scroll to position [1616, 0]
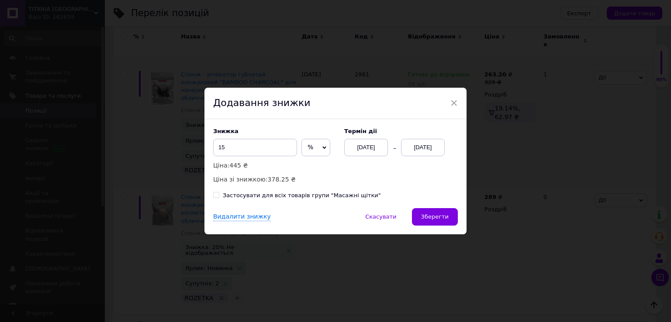
click at [427, 145] on div "[DATE]" at bounding box center [423, 147] width 44 height 17
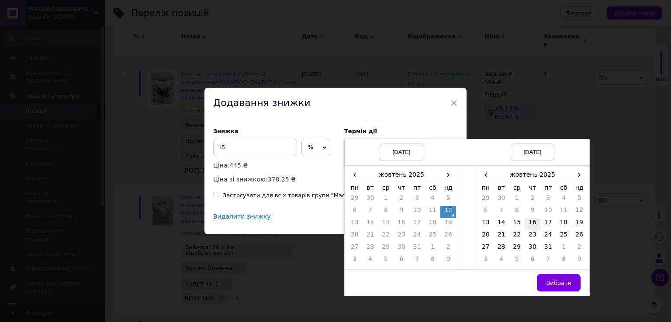
drag, startPoint x: 532, startPoint y: 220, endPoint x: 535, endPoint y: 236, distance: 16.0
click at [532, 220] on td "16" at bounding box center [532, 224] width 16 height 12
click at [555, 287] on button "Вибрати" at bounding box center [559, 282] width 44 height 17
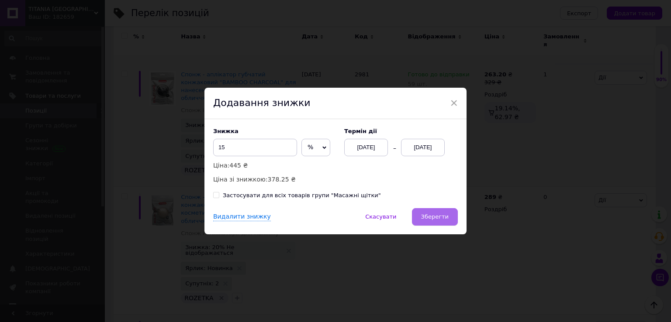
click at [424, 218] on span "Зберегти" at bounding box center [435, 217] width 28 height 7
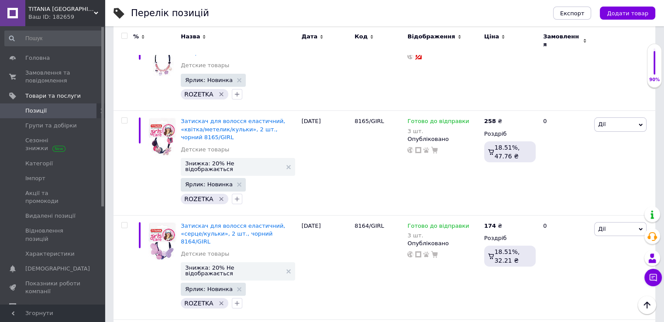
scroll to position [3362, 0]
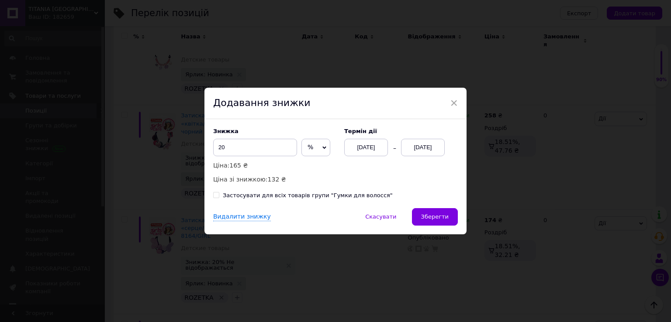
click at [427, 148] on div "[DATE]" at bounding box center [423, 147] width 44 height 17
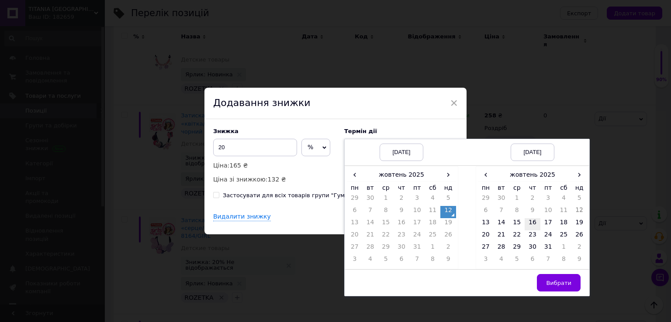
drag, startPoint x: 530, startPoint y: 223, endPoint x: 548, endPoint y: 254, distance: 35.8
click at [531, 223] on td "16" at bounding box center [532, 224] width 16 height 12
click at [558, 280] on span "Вибрати" at bounding box center [558, 283] width 25 height 7
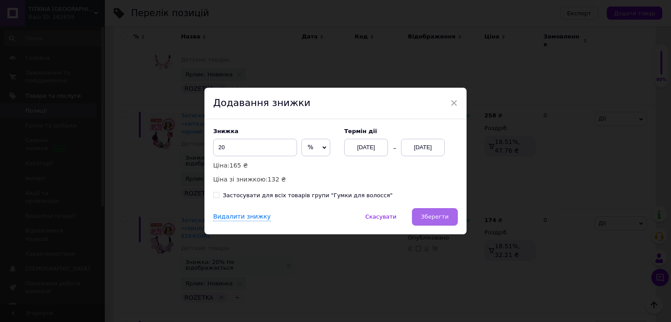
click at [445, 217] on span "Зберегти" at bounding box center [435, 217] width 28 height 7
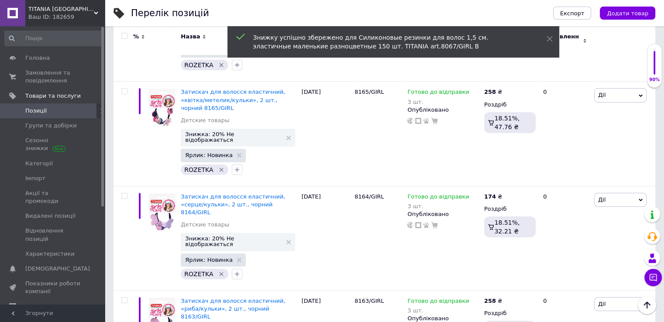
scroll to position [3406, 0]
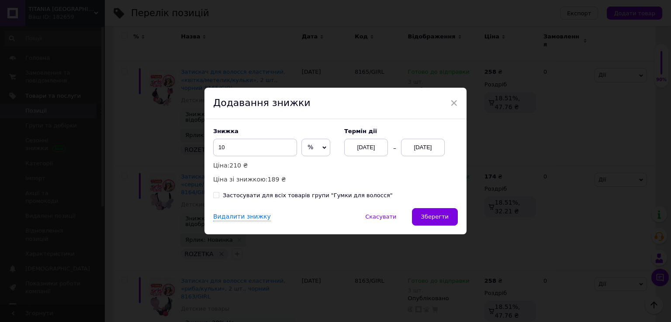
click at [426, 149] on div "[DATE]" at bounding box center [423, 147] width 44 height 17
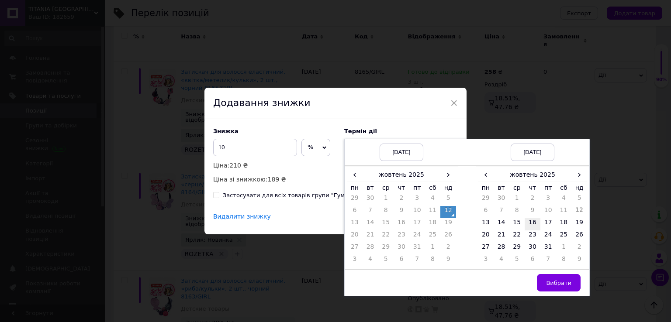
click at [535, 220] on td "16" at bounding box center [532, 224] width 16 height 12
click at [561, 285] on span "Вибрати" at bounding box center [558, 283] width 25 height 7
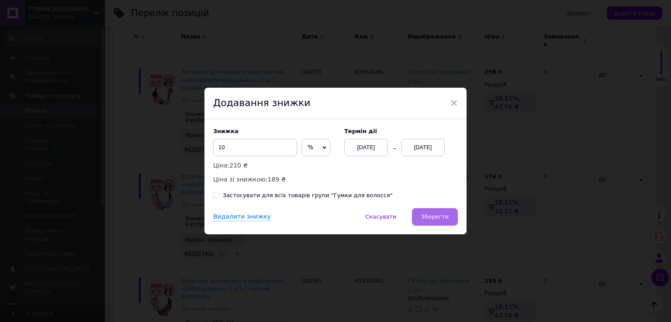
click at [432, 220] on span "Зберегти" at bounding box center [435, 217] width 28 height 7
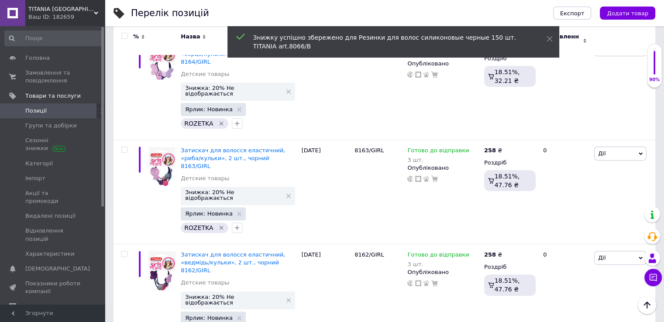
scroll to position [3537, 0]
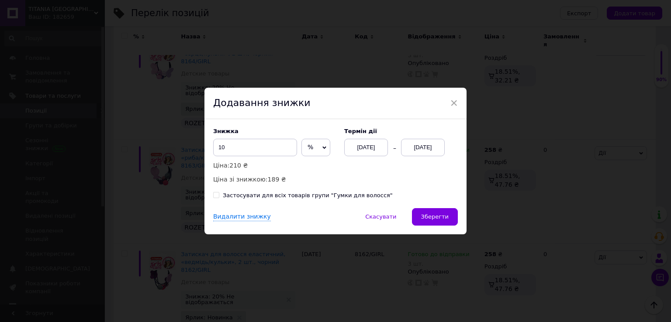
click at [424, 146] on div "[DATE]" at bounding box center [423, 147] width 44 height 17
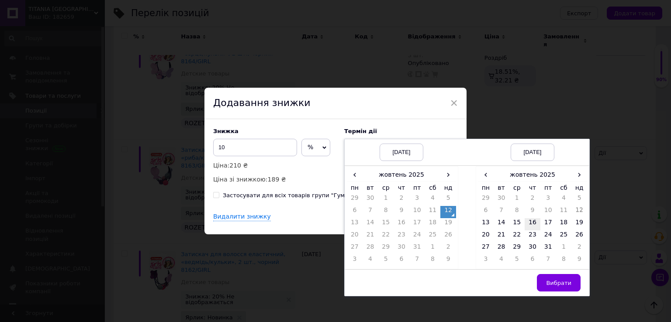
click at [532, 220] on td "16" at bounding box center [532, 224] width 16 height 12
click at [561, 282] on span "Вибрати" at bounding box center [558, 283] width 25 height 7
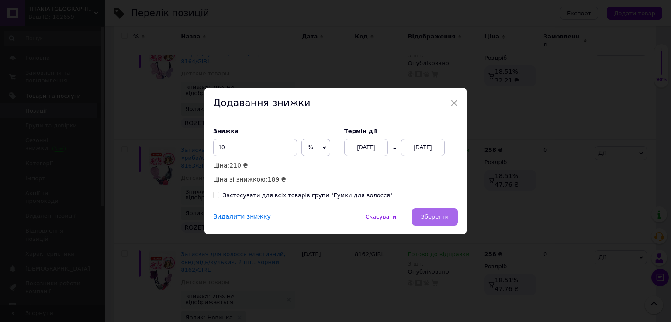
click at [449, 223] on button "Зберегти" at bounding box center [435, 216] width 46 height 17
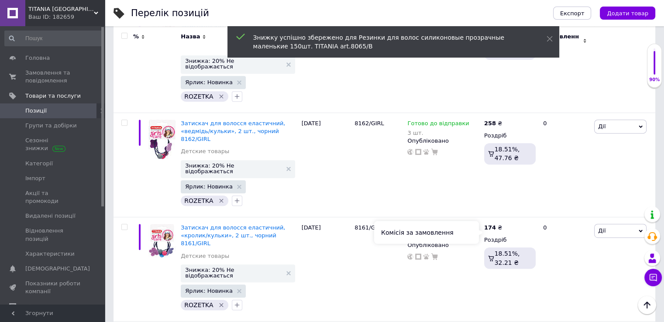
scroll to position [3624, 0]
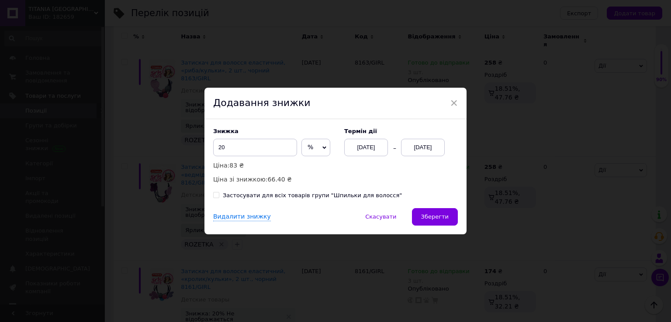
click at [421, 152] on div "[DATE]" at bounding box center [423, 147] width 44 height 17
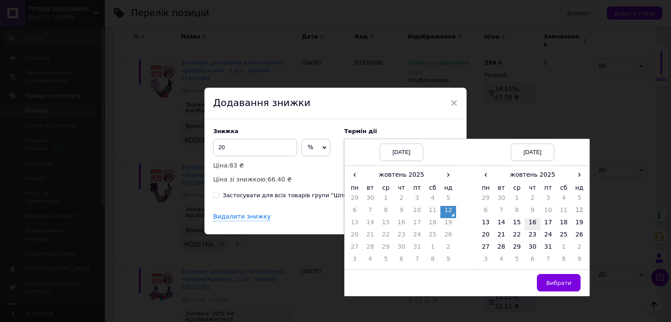
click at [534, 222] on td "16" at bounding box center [532, 224] width 16 height 12
click at [568, 286] on span "Вибрати" at bounding box center [558, 283] width 25 height 7
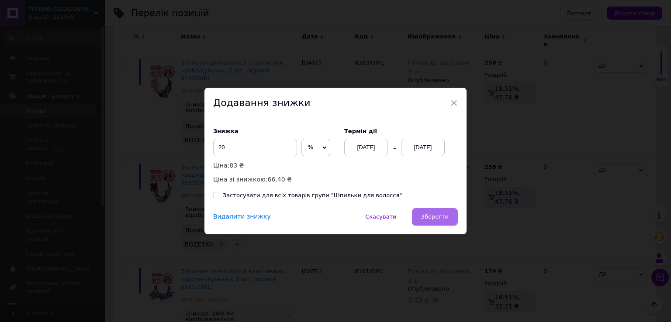
click at [447, 217] on button "Зберегти" at bounding box center [435, 216] width 46 height 17
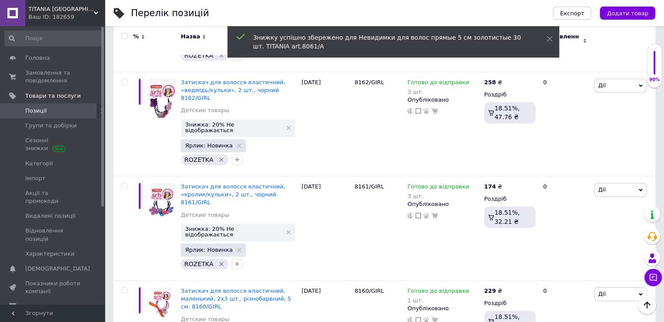
scroll to position [3711, 0]
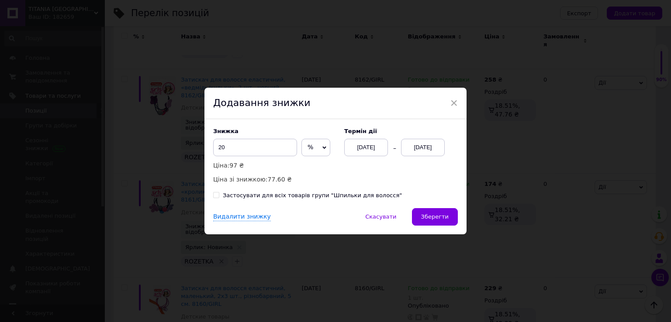
click at [423, 151] on div "[DATE]" at bounding box center [423, 147] width 44 height 17
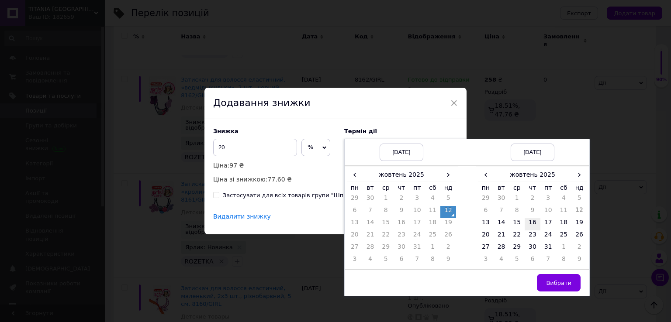
click at [531, 221] on td "16" at bounding box center [532, 224] width 16 height 12
drag, startPoint x: 560, startPoint y: 280, endPoint x: 555, endPoint y: 277, distance: 6.3
click at [559, 280] on span "Вибрати" at bounding box center [558, 283] width 25 height 7
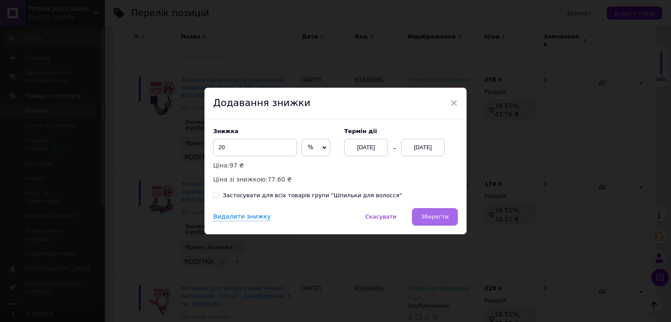
click at [447, 216] on span "Зберегти" at bounding box center [435, 217] width 28 height 7
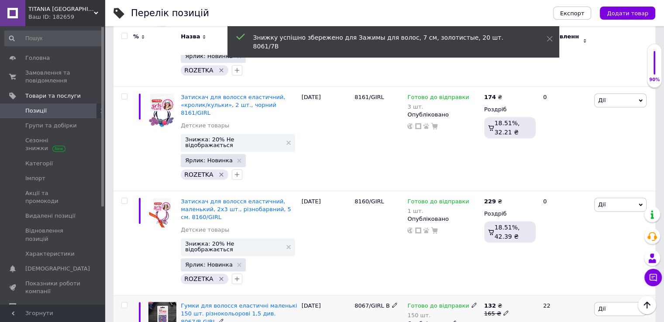
scroll to position [3799, 0]
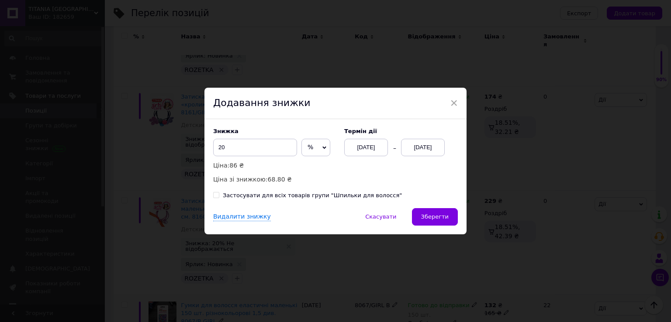
click at [412, 152] on div "[DATE]" at bounding box center [423, 147] width 44 height 17
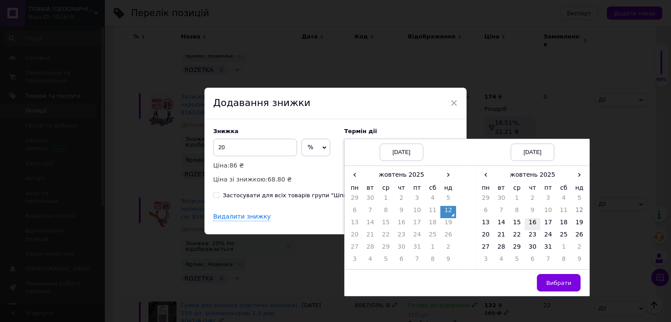
click at [533, 223] on td "16" at bounding box center [532, 224] width 16 height 12
drag, startPoint x: 555, startPoint y: 285, endPoint x: 551, endPoint y: 277, distance: 9.2
click at [556, 285] on span "Вибрати" at bounding box center [558, 283] width 25 height 7
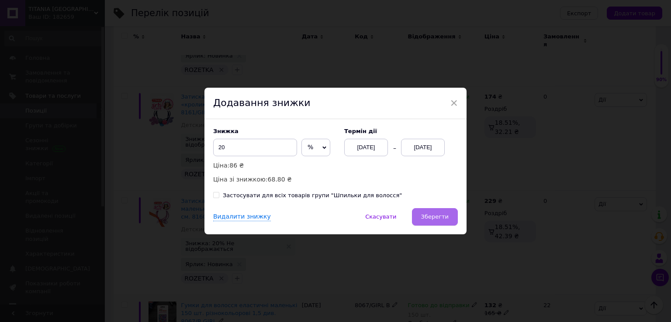
click at [437, 223] on button "Зберегти" at bounding box center [435, 216] width 46 height 17
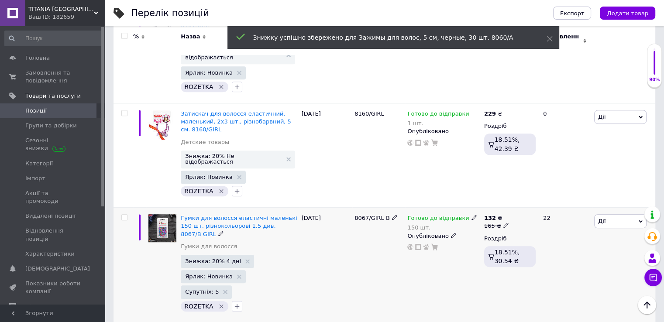
scroll to position [3930, 0]
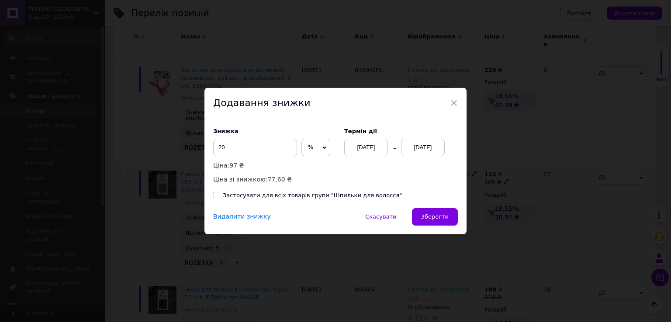
click at [422, 151] on div "[DATE]" at bounding box center [423, 147] width 44 height 17
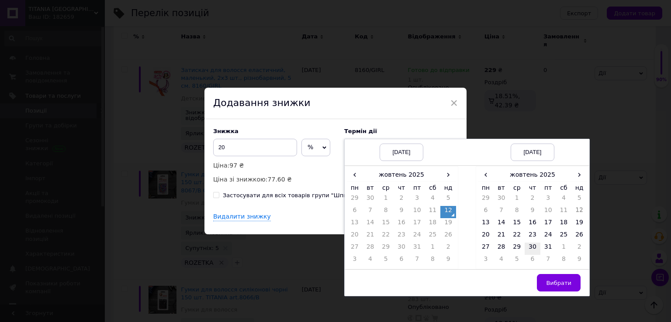
drag, startPoint x: 525, startPoint y: 222, endPoint x: 534, endPoint y: 247, distance: 26.5
click at [525, 222] on td "16" at bounding box center [532, 224] width 16 height 12
drag, startPoint x: 558, startPoint y: 288, endPoint x: 531, endPoint y: 266, distance: 34.2
click at [557, 287] on button "Вибрати" at bounding box center [559, 282] width 44 height 17
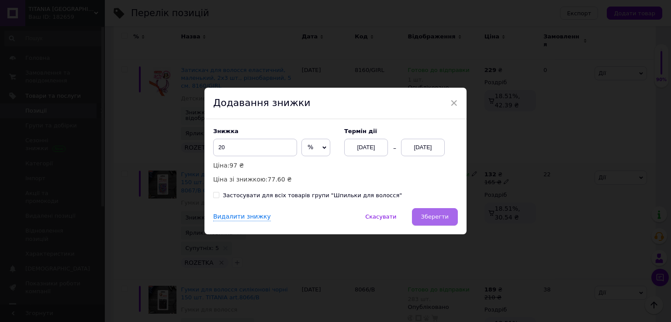
click at [449, 220] on button "Зберегти" at bounding box center [435, 216] width 46 height 17
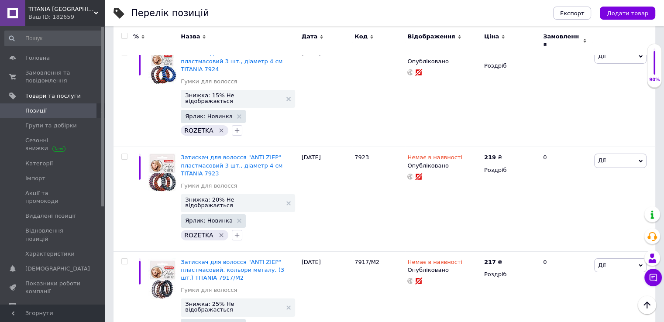
scroll to position [6418, 0]
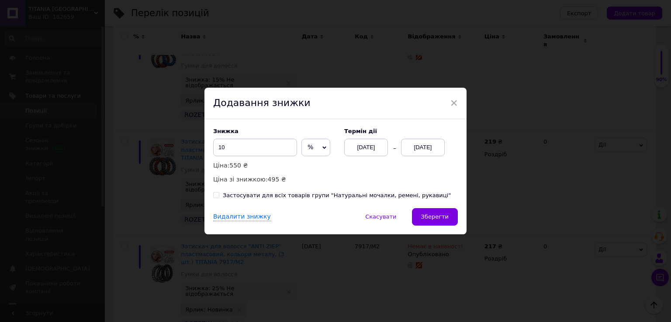
click at [433, 151] on div "[DATE]" at bounding box center [423, 147] width 44 height 17
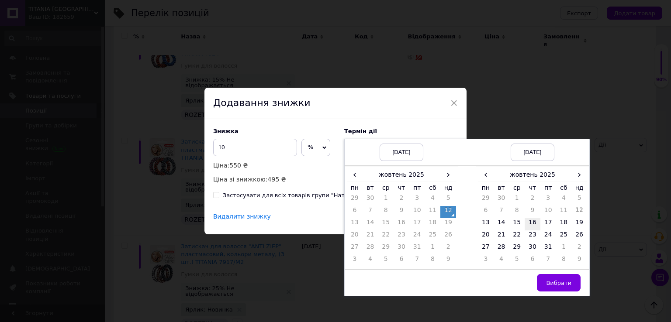
click at [530, 222] on td "16" at bounding box center [532, 224] width 16 height 12
click at [561, 284] on span "Вибрати" at bounding box center [558, 283] width 25 height 7
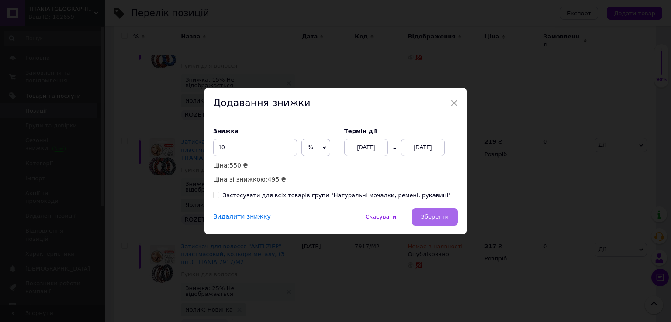
click at [438, 218] on span "Зберегти" at bounding box center [435, 217] width 28 height 7
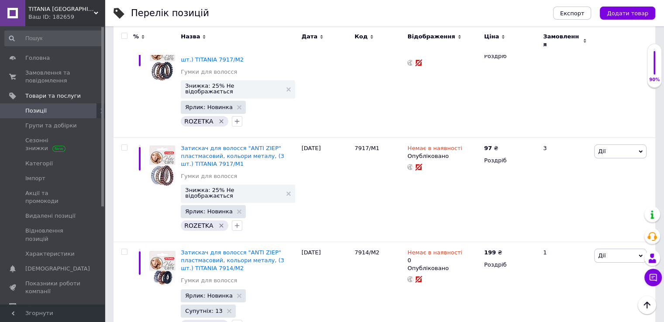
scroll to position [6637, 0]
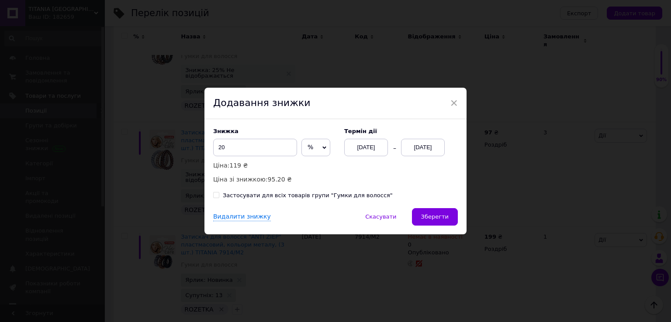
click at [433, 146] on div "[DATE]" at bounding box center [423, 147] width 44 height 17
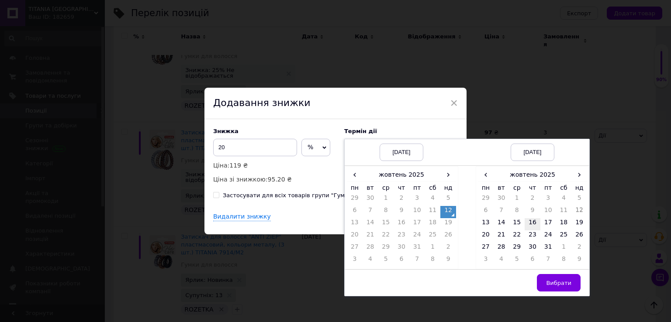
click at [529, 226] on td "16" at bounding box center [532, 224] width 16 height 12
click at [568, 286] on span "Вибрати" at bounding box center [558, 283] width 25 height 7
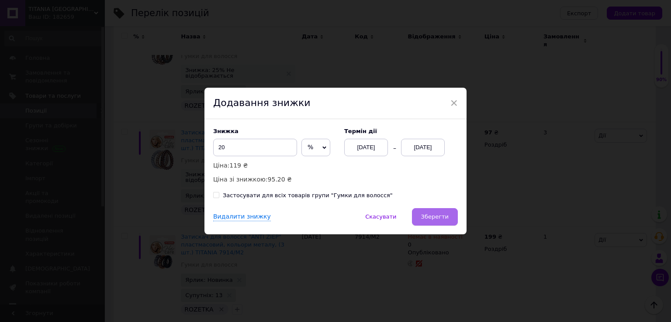
click at [446, 217] on span "Зберегти" at bounding box center [435, 217] width 28 height 7
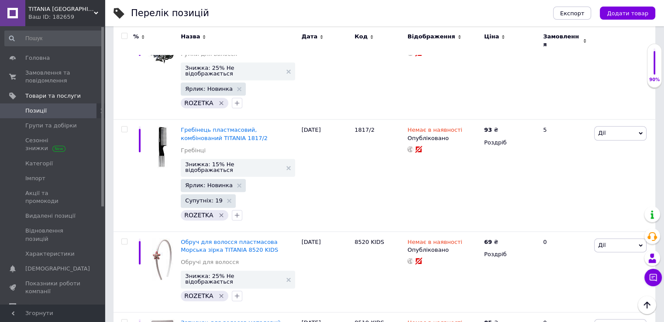
scroll to position [7728, 0]
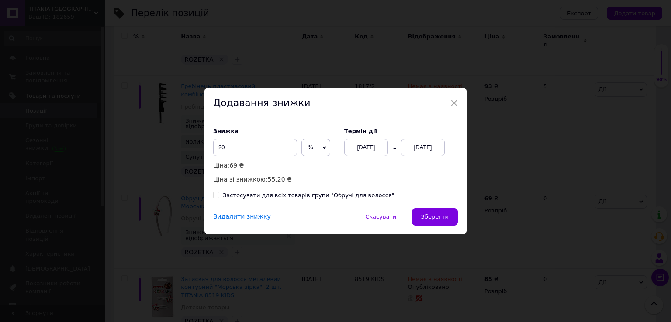
click at [428, 153] on div "[DATE]" at bounding box center [423, 147] width 44 height 17
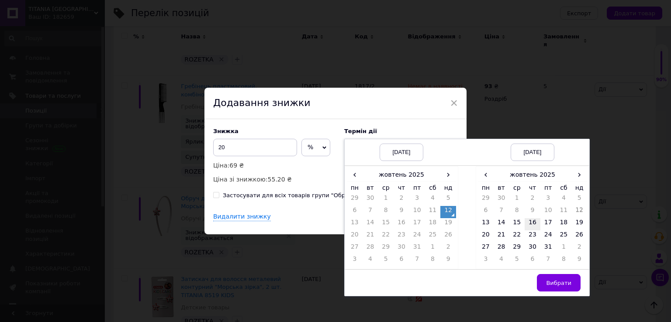
click at [527, 220] on td "16" at bounding box center [532, 224] width 16 height 12
click at [564, 282] on span "Вибрати" at bounding box center [558, 283] width 25 height 7
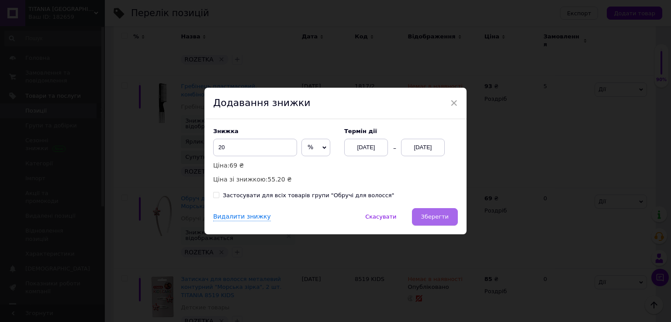
click at [438, 216] on span "Зберегти" at bounding box center [435, 217] width 28 height 7
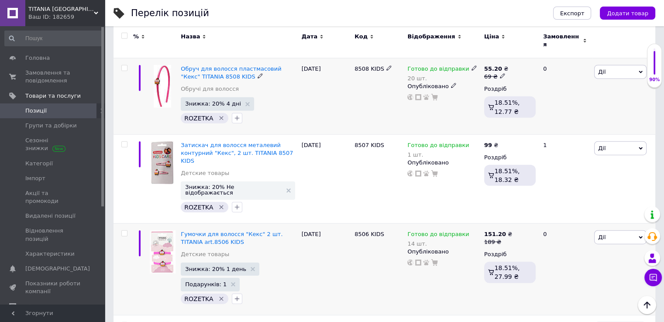
scroll to position [8743, 0]
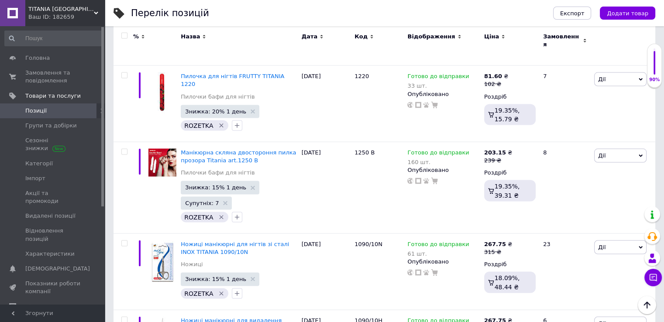
scroll to position [8336, 0]
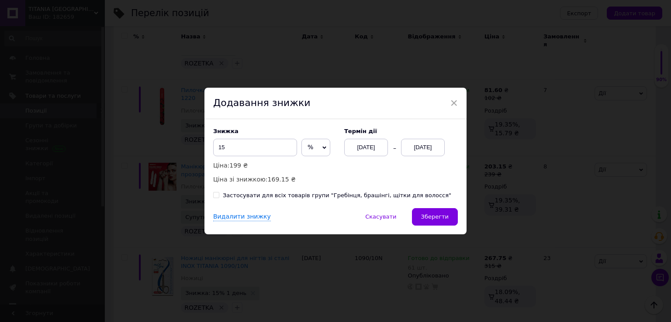
click at [430, 145] on div "[DATE]" at bounding box center [423, 147] width 44 height 17
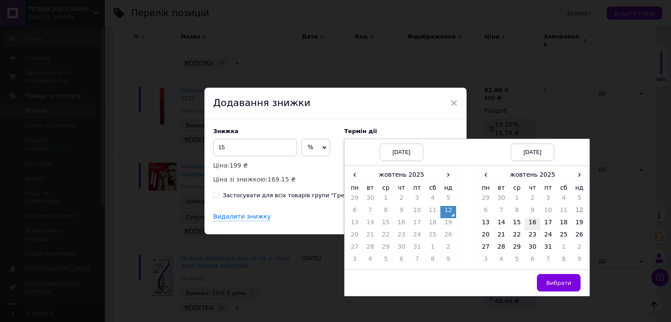
click at [528, 226] on td "16" at bounding box center [532, 224] width 16 height 12
click at [579, 286] on td "Вибрати" at bounding box center [532, 283] width 114 height 27
click at [564, 282] on span "Вибрати" at bounding box center [558, 283] width 25 height 7
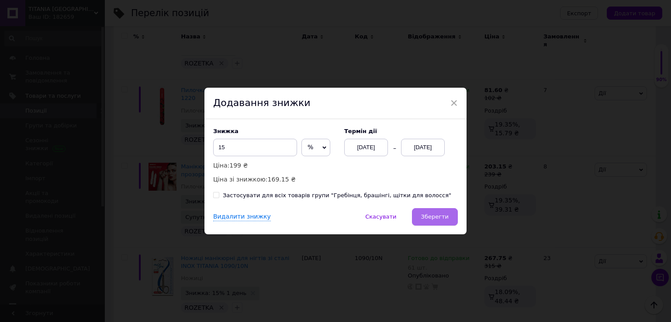
click at [438, 221] on button "Зберегти" at bounding box center [435, 216] width 46 height 17
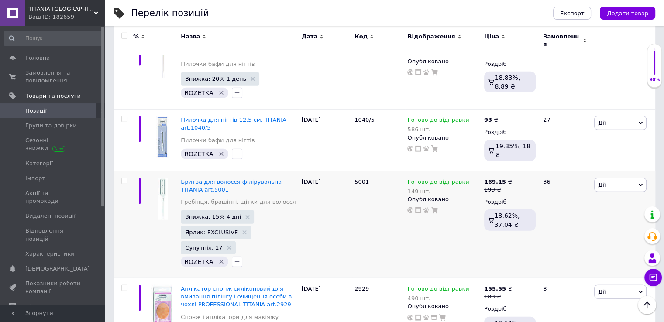
scroll to position [8904, 0]
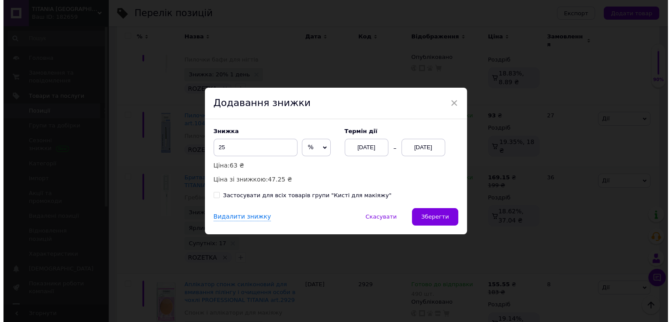
scroll to position [8893, 0]
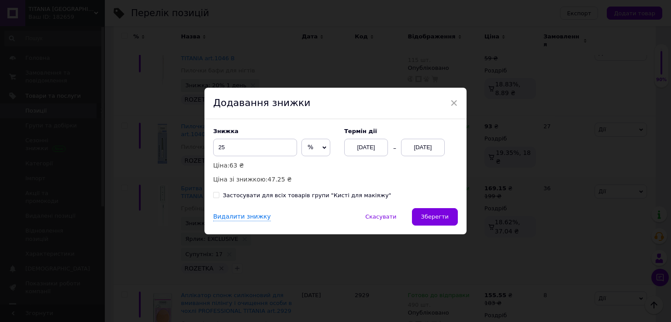
click at [426, 149] on div "[DATE]" at bounding box center [423, 147] width 44 height 17
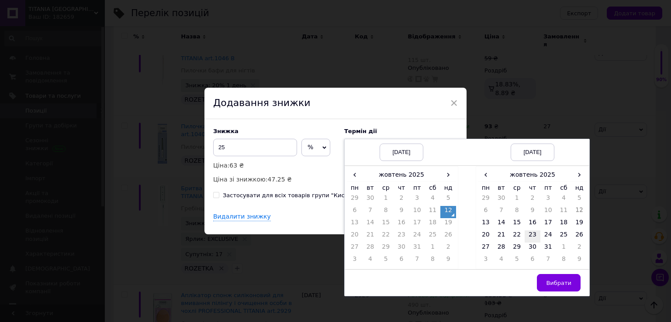
drag, startPoint x: 530, startPoint y: 220, endPoint x: 538, endPoint y: 241, distance: 22.4
click at [530, 221] on td "16" at bounding box center [532, 224] width 16 height 12
drag, startPoint x: 558, startPoint y: 282, endPoint x: 529, endPoint y: 264, distance: 33.9
click at [557, 282] on span "Вибрати" at bounding box center [558, 283] width 25 height 7
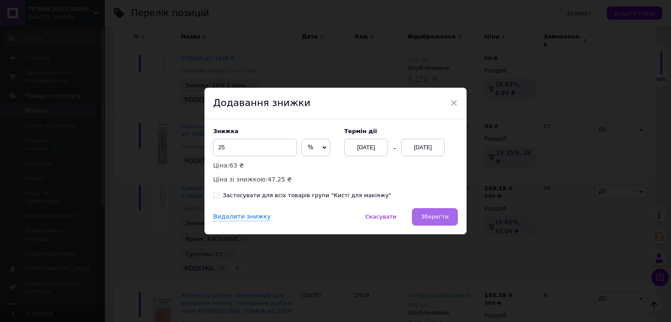
click at [445, 215] on span "Зберегти" at bounding box center [435, 217] width 28 height 7
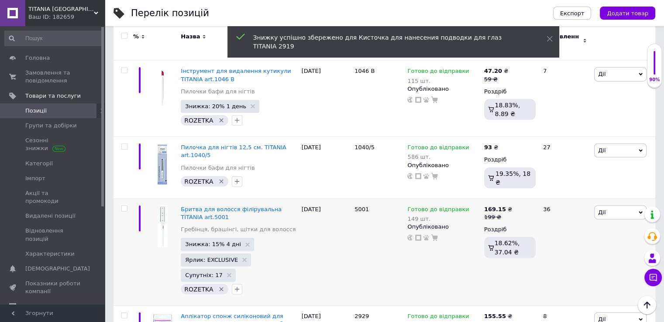
scroll to position [8909, 0]
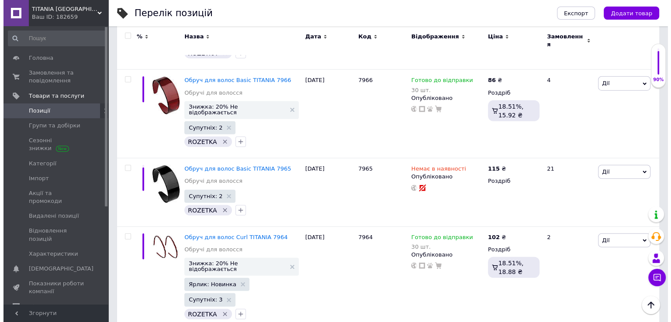
scroll to position [8590, 0]
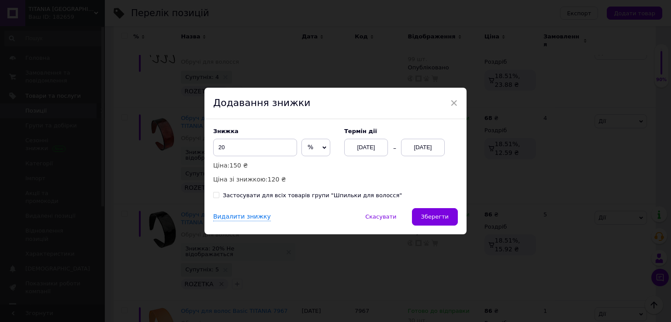
click at [424, 146] on div "[DATE]" at bounding box center [423, 147] width 44 height 17
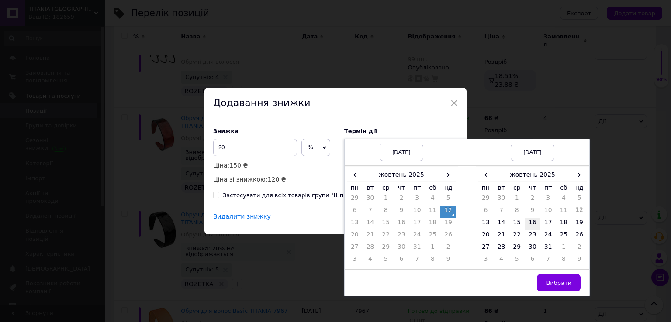
click at [530, 224] on td "16" at bounding box center [532, 224] width 16 height 12
click at [559, 279] on button "Вибрати" at bounding box center [559, 282] width 44 height 17
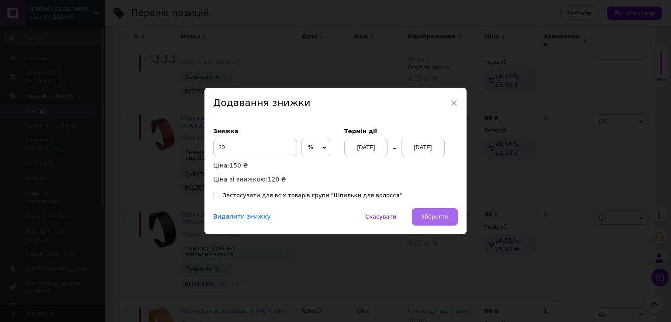
click at [437, 216] on span "Зберегти" at bounding box center [435, 217] width 28 height 7
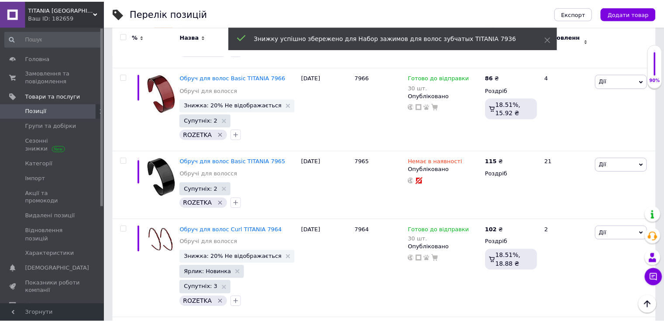
scroll to position [8528, 0]
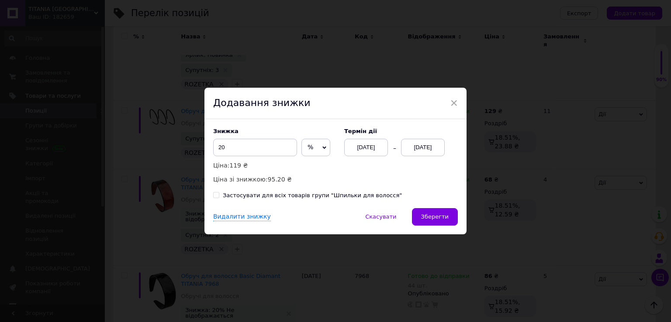
click at [427, 148] on div "[DATE]" at bounding box center [423, 147] width 44 height 17
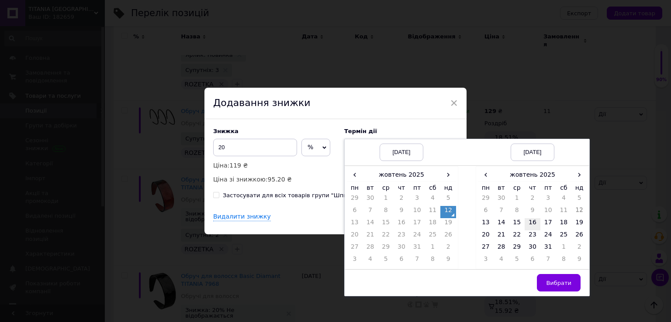
click at [529, 220] on td "16" at bounding box center [532, 224] width 16 height 12
click at [557, 278] on button "Вибрати" at bounding box center [559, 282] width 44 height 17
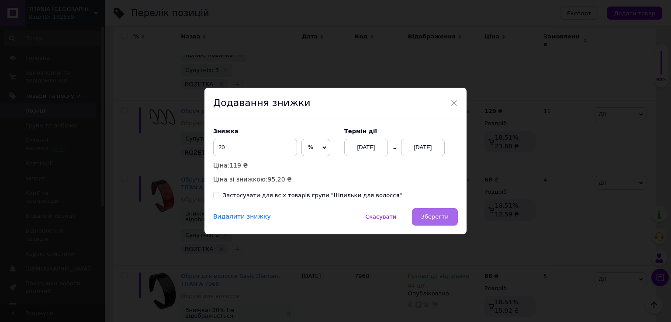
click at [437, 215] on span "Зберегти" at bounding box center [435, 217] width 28 height 7
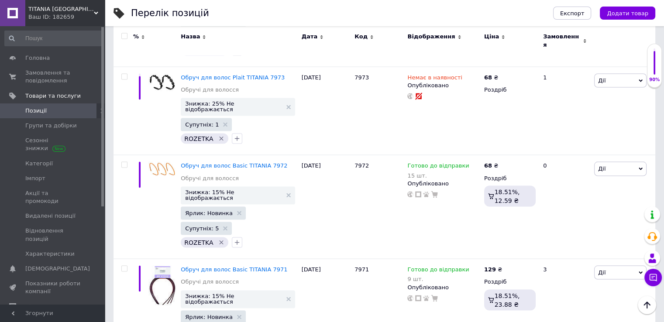
scroll to position [8222, 0]
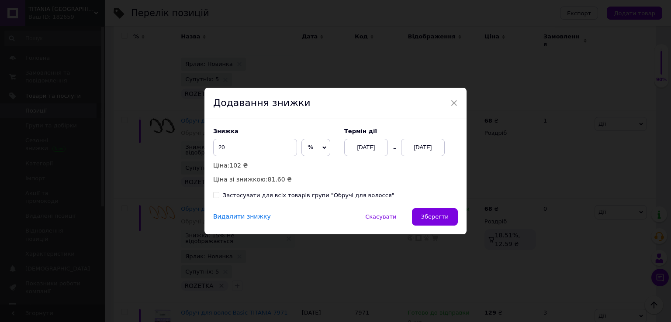
click at [426, 149] on div "[DATE]" at bounding box center [423, 147] width 44 height 17
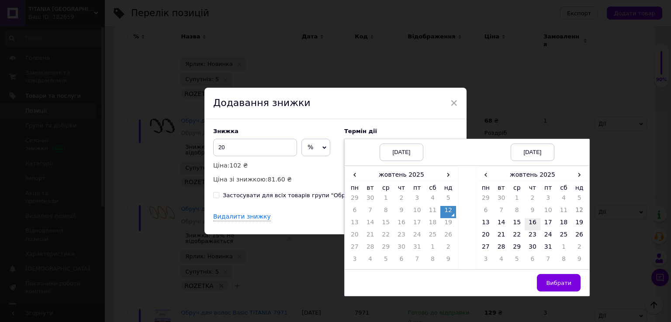
drag, startPoint x: 526, startPoint y: 224, endPoint x: 531, endPoint y: 229, distance: 7.1
click at [527, 224] on td "16" at bounding box center [532, 224] width 16 height 12
click at [555, 276] on button "Вибрати" at bounding box center [559, 282] width 44 height 17
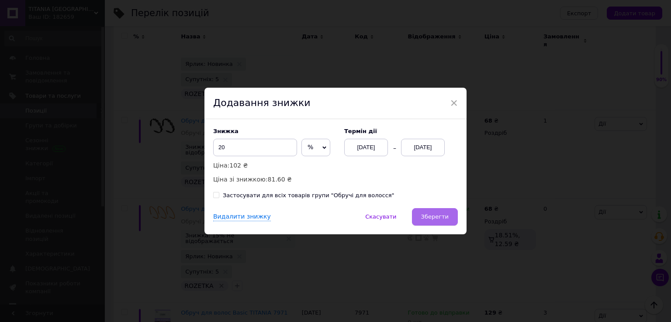
click at [440, 217] on span "Зберегти" at bounding box center [435, 217] width 28 height 7
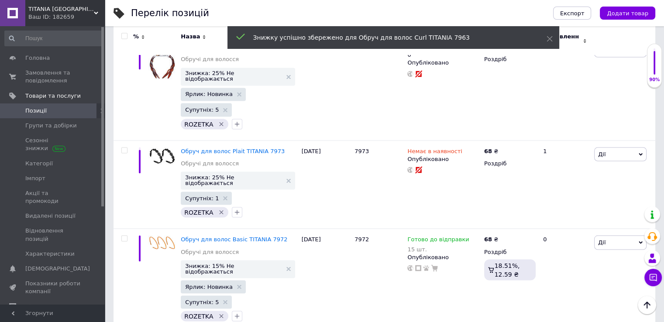
scroll to position [8179, 0]
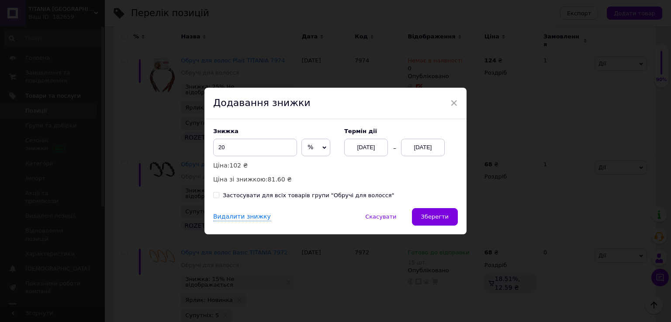
click at [414, 151] on div "[DATE]" at bounding box center [423, 147] width 44 height 17
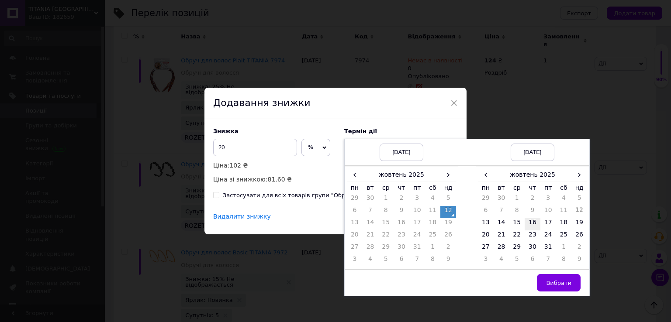
drag, startPoint x: 530, startPoint y: 222, endPoint x: 535, endPoint y: 229, distance: 8.2
click at [531, 223] on td "16" at bounding box center [532, 224] width 16 height 12
drag, startPoint x: 557, startPoint y: 282, endPoint x: 520, endPoint y: 258, distance: 44.1
click at [556, 281] on span "Вибрати" at bounding box center [558, 283] width 25 height 7
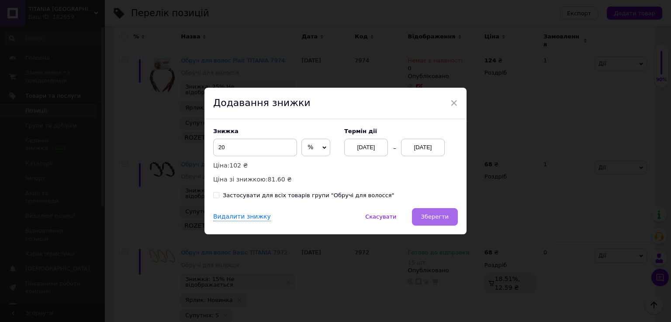
click at [440, 216] on span "Зберегти" at bounding box center [435, 217] width 28 height 7
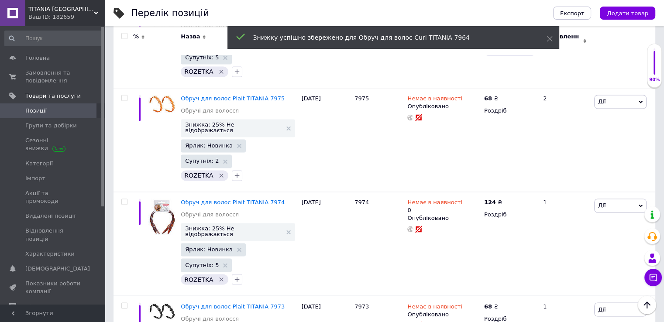
scroll to position [8004, 0]
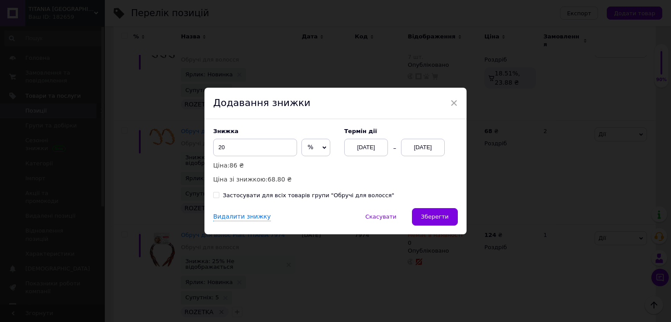
click at [423, 152] on div "[DATE]" at bounding box center [423, 147] width 44 height 17
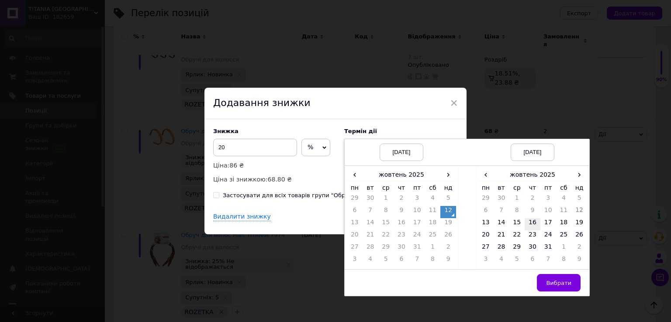
click at [534, 224] on td "16" at bounding box center [532, 224] width 16 height 12
click at [556, 280] on span "Вибрати" at bounding box center [558, 283] width 25 height 7
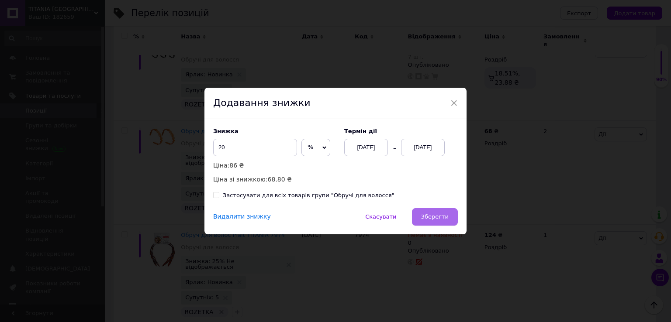
click at [438, 217] on span "Зберегти" at bounding box center [435, 217] width 28 height 7
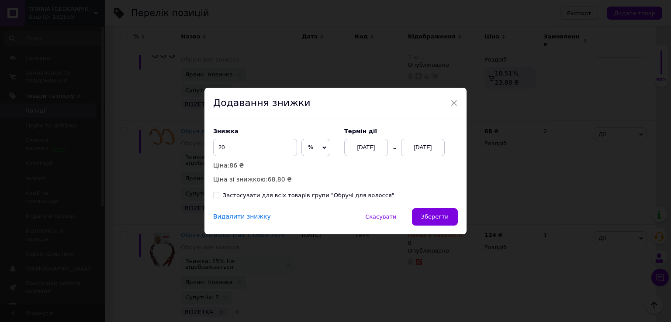
click at [434, 147] on div "[DATE]" at bounding box center [423, 147] width 44 height 17
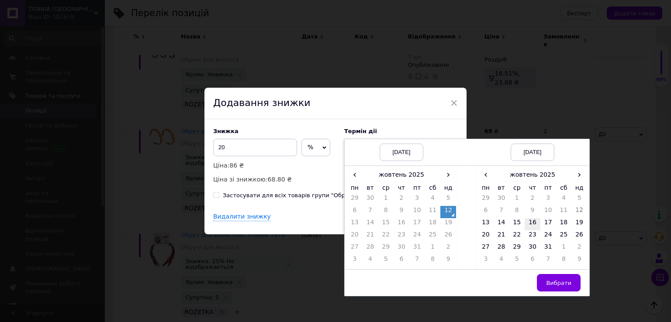
drag, startPoint x: 531, startPoint y: 224, endPoint x: 542, endPoint y: 265, distance: 41.7
click at [532, 225] on td "16" at bounding box center [532, 224] width 16 height 12
drag, startPoint x: 549, startPoint y: 283, endPoint x: 506, endPoint y: 248, distance: 55.3
click at [548, 282] on span "Вибрати" at bounding box center [558, 283] width 25 height 7
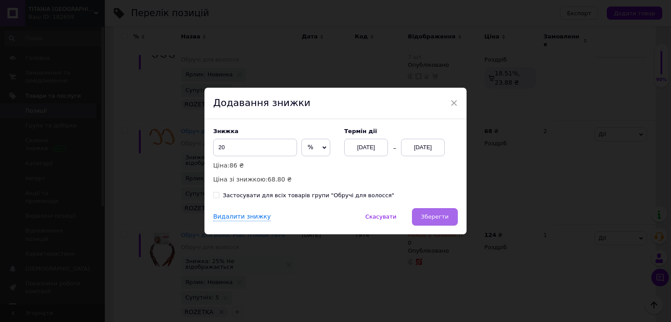
click at [453, 215] on button "Зберегти" at bounding box center [435, 216] width 46 height 17
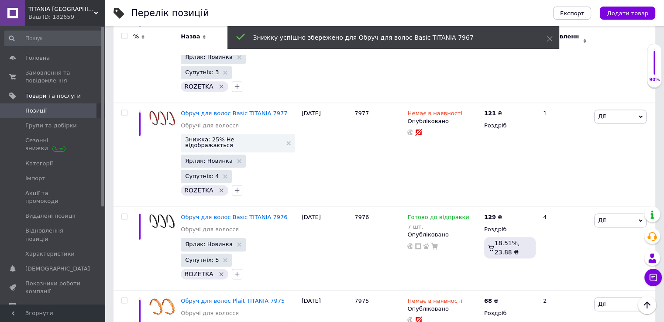
scroll to position [7830, 0]
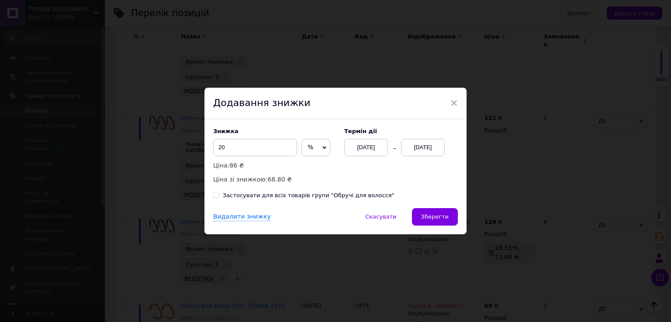
click at [425, 148] on div "[DATE]" at bounding box center [423, 147] width 44 height 17
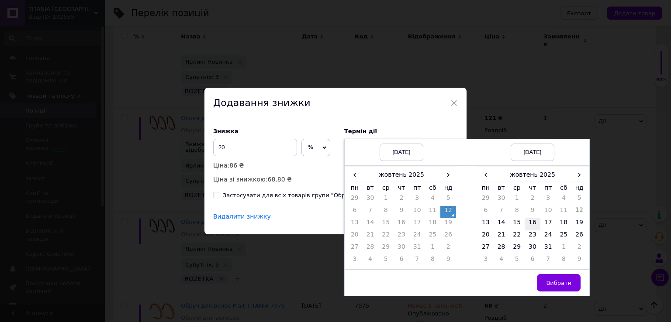
drag, startPoint x: 530, startPoint y: 220, endPoint x: 534, endPoint y: 224, distance: 4.6
click at [531, 220] on td "16" at bounding box center [532, 224] width 16 height 12
drag, startPoint x: 554, startPoint y: 279, endPoint x: 519, endPoint y: 259, distance: 39.9
click at [554, 280] on span "Вибрати" at bounding box center [558, 283] width 25 height 7
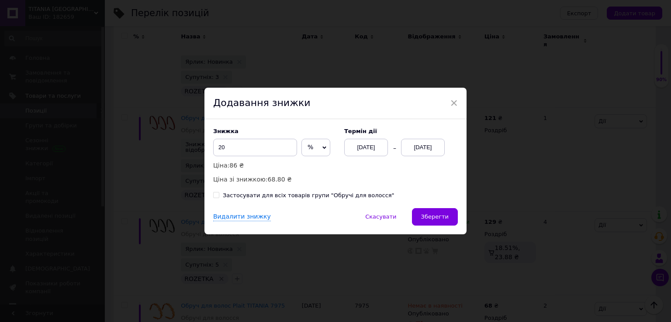
click at [441, 220] on span "Зберегти" at bounding box center [435, 217] width 28 height 7
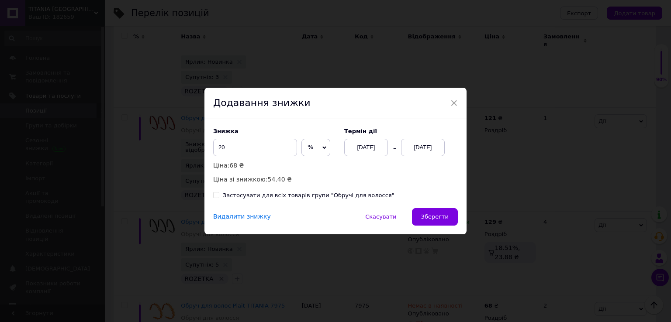
click at [425, 148] on div "[DATE]" at bounding box center [423, 147] width 44 height 17
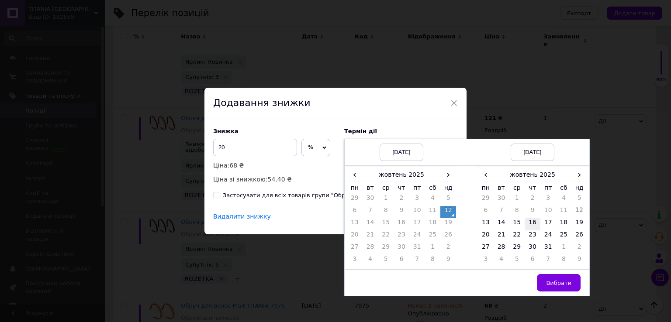
click at [535, 221] on td "16" at bounding box center [532, 224] width 16 height 12
drag, startPoint x: 562, startPoint y: 278, endPoint x: 520, endPoint y: 251, distance: 50.5
click at [562, 278] on button "Вибрати" at bounding box center [559, 282] width 44 height 17
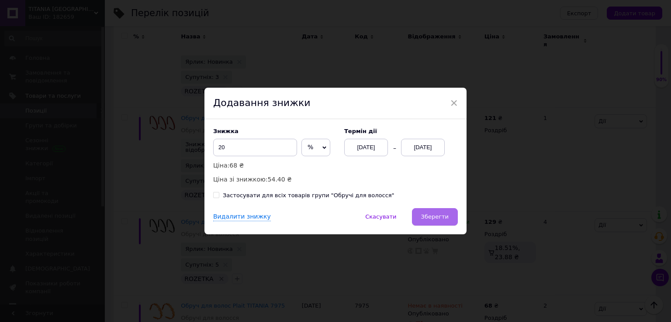
click at [443, 213] on button "Зберегти" at bounding box center [435, 216] width 46 height 17
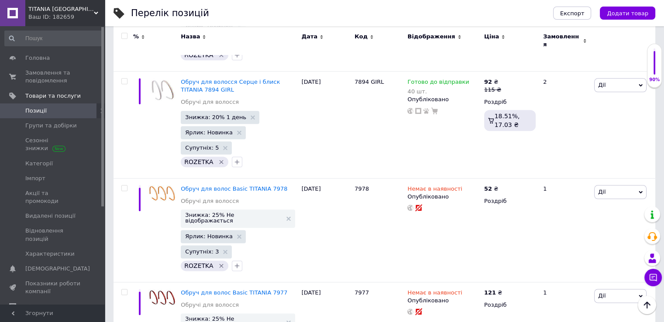
scroll to position [7611, 0]
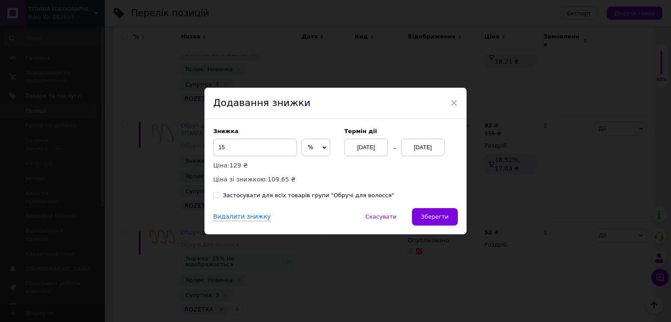
click at [418, 149] on div "[DATE]" at bounding box center [423, 147] width 44 height 17
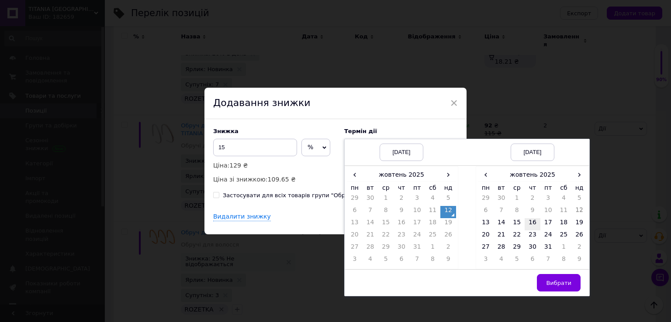
drag, startPoint x: 534, startPoint y: 222, endPoint x: 535, endPoint y: 229, distance: 6.8
click at [533, 222] on td "16" at bounding box center [532, 224] width 16 height 12
drag, startPoint x: 561, startPoint y: 284, endPoint x: 537, endPoint y: 268, distance: 29.3
click at [561, 283] on span "Вибрати" at bounding box center [558, 283] width 25 height 7
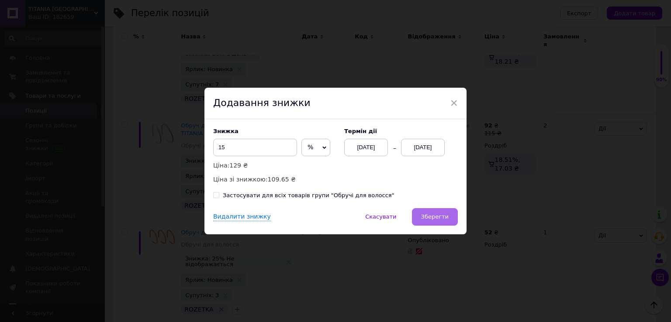
click at [442, 212] on button "Зберегти" at bounding box center [435, 216] width 46 height 17
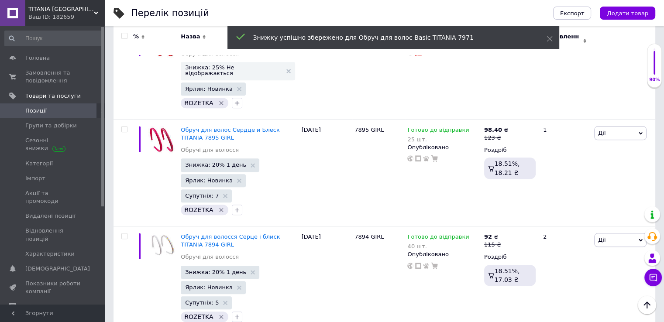
scroll to position [7480, 0]
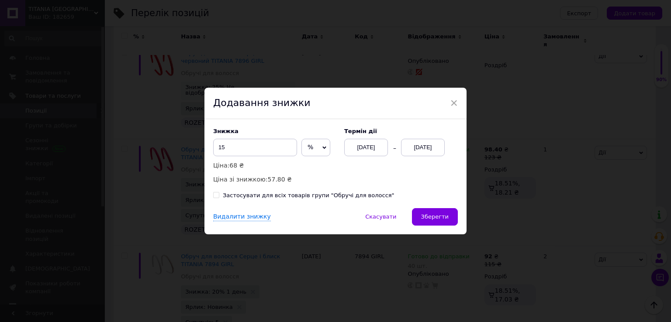
click at [423, 146] on div "[DATE]" at bounding box center [423, 147] width 44 height 17
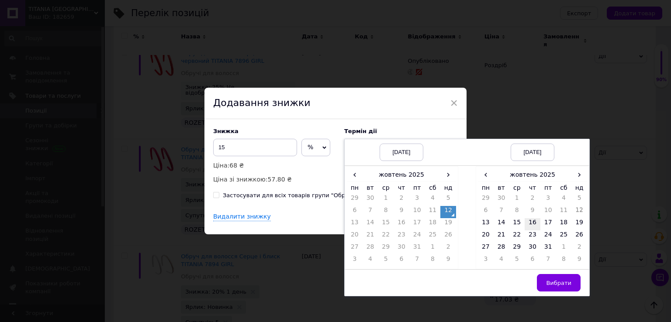
drag, startPoint x: 533, startPoint y: 220, endPoint x: 538, endPoint y: 226, distance: 7.7
click at [534, 220] on td "16" at bounding box center [532, 224] width 16 height 12
click at [557, 280] on span "Вибрати" at bounding box center [558, 283] width 25 height 7
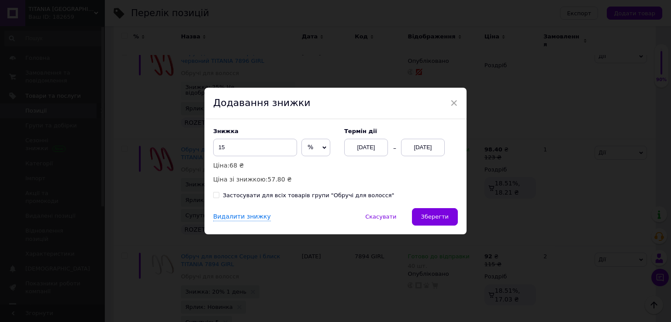
click at [450, 220] on button "Зберегти" at bounding box center [435, 216] width 46 height 17
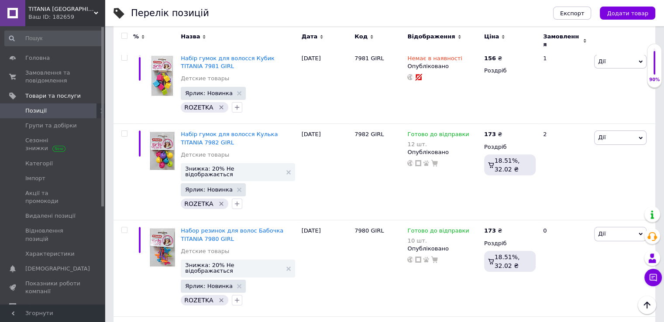
scroll to position [6607, 0]
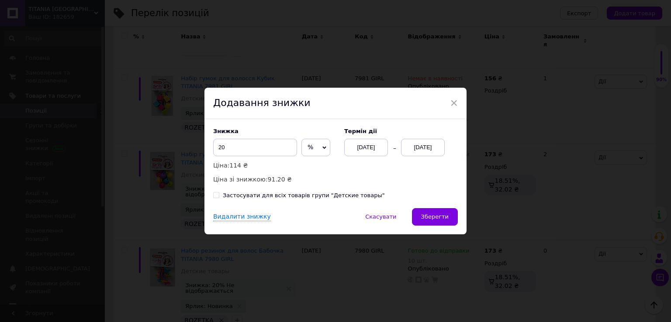
click at [420, 151] on div "[DATE]" at bounding box center [423, 147] width 44 height 17
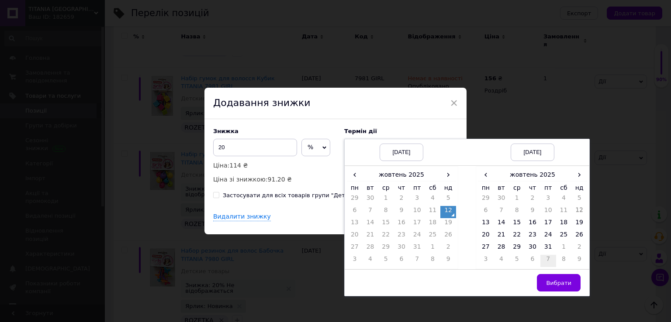
drag, startPoint x: 513, startPoint y: 220, endPoint x: 550, endPoint y: 264, distance: 56.7
click at [515, 222] on td "15" at bounding box center [517, 224] width 16 height 12
drag, startPoint x: 558, startPoint y: 289, endPoint x: 544, endPoint y: 280, distance: 16.6
click at [557, 289] on button "Вибрати" at bounding box center [559, 282] width 44 height 17
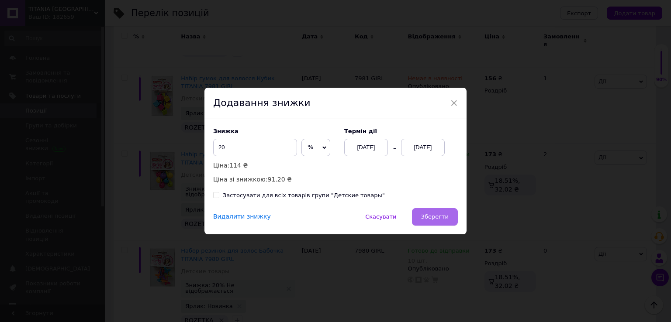
click at [438, 224] on button "Зберегти" at bounding box center [435, 216] width 46 height 17
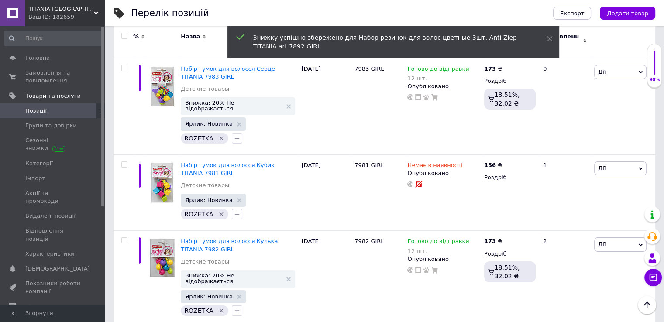
scroll to position [6520, 0]
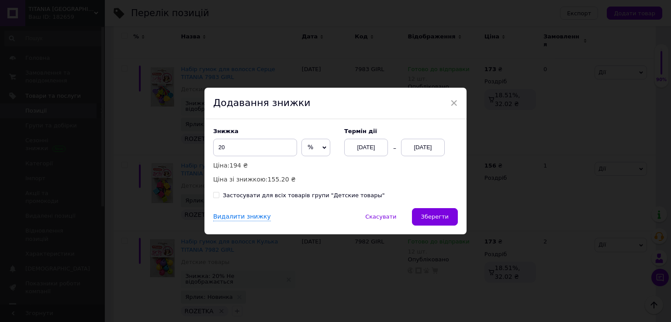
click at [419, 147] on div "[DATE]" at bounding box center [423, 147] width 44 height 17
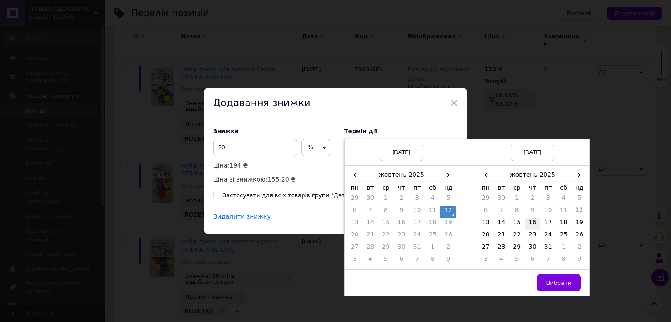
drag, startPoint x: 535, startPoint y: 222, endPoint x: 544, endPoint y: 231, distance: 12.0
click at [535, 222] on td "16" at bounding box center [532, 224] width 16 height 12
click at [559, 280] on span "Вибрати" at bounding box center [558, 283] width 25 height 7
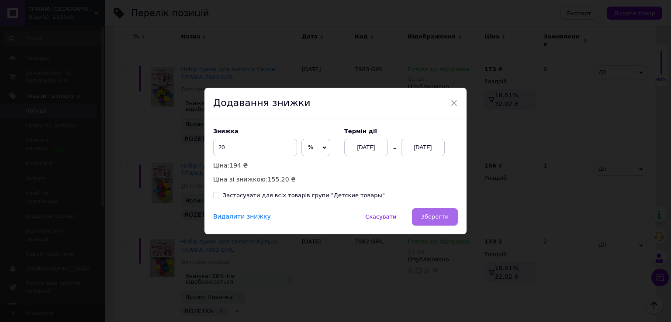
click at [434, 219] on span "Зберегти" at bounding box center [435, 217] width 28 height 7
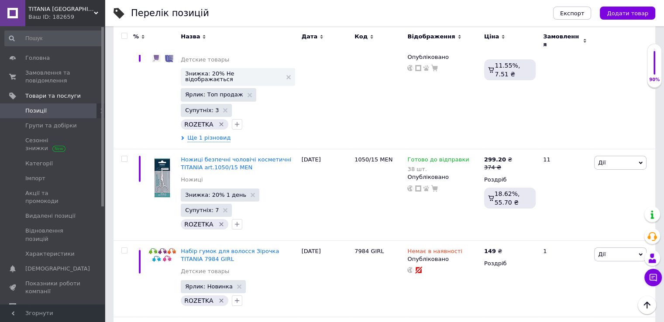
scroll to position [6258, 0]
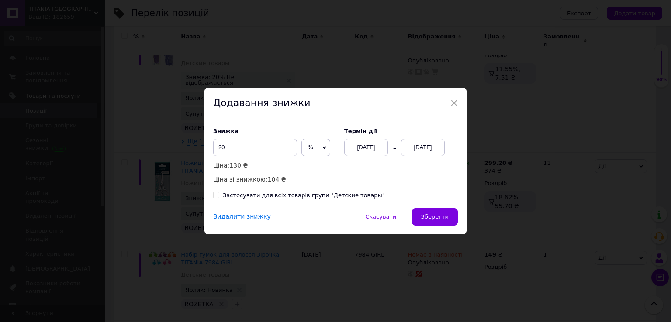
click at [420, 146] on div "[DATE]" at bounding box center [423, 147] width 44 height 17
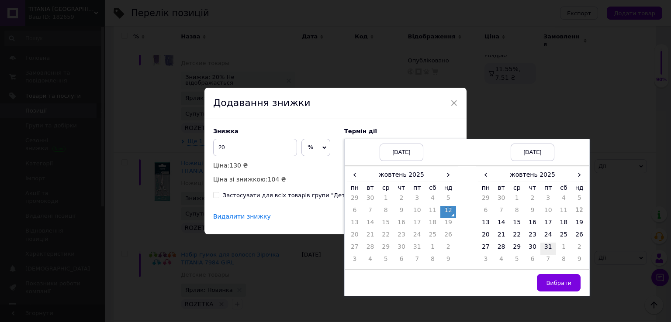
drag, startPoint x: 531, startPoint y: 220, endPoint x: 547, endPoint y: 247, distance: 30.3
click at [532, 221] on td "16" at bounding box center [532, 224] width 16 height 12
drag, startPoint x: 561, startPoint y: 281, endPoint x: 544, endPoint y: 274, distance: 18.2
click at [561, 282] on span "Вибрати" at bounding box center [558, 283] width 25 height 7
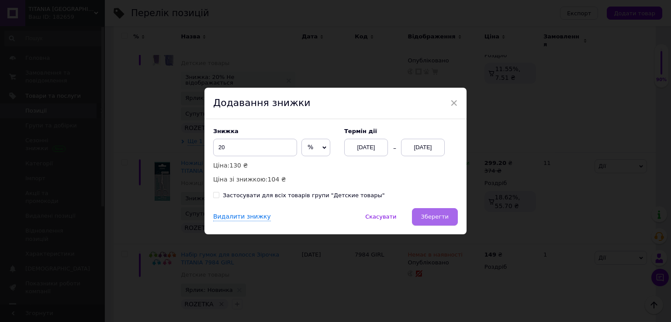
click at [436, 219] on span "Зберегти" at bounding box center [435, 217] width 28 height 7
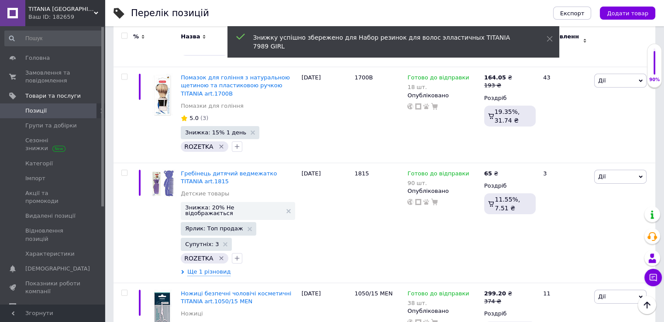
scroll to position [6127, 0]
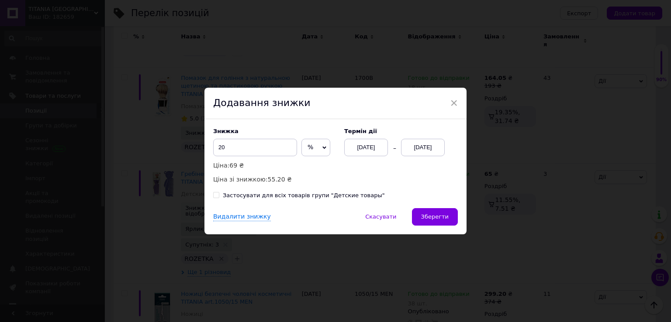
click at [423, 146] on div "[DATE]" at bounding box center [423, 147] width 44 height 17
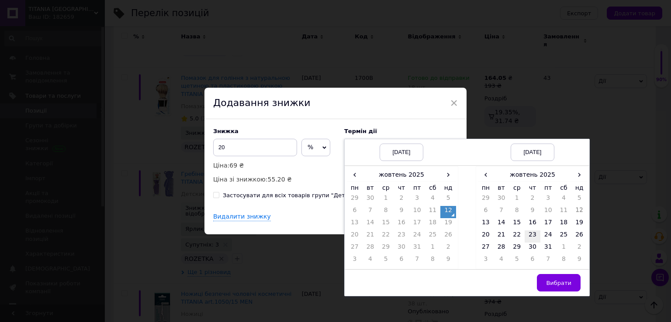
drag, startPoint x: 512, startPoint y: 222, endPoint x: 530, endPoint y: 237, distance: 23.0
click at [513, 222] on td "15" at bounding box center [517, 224] width 16 height 12
drag, startPoint x: 567, startPoint y: 280, endPoint x: 539, endPoint y: 269, distance: 29.4
click at [564, 280] on span "Вибрати" at bounding box center [558, 283] width 25 height 7
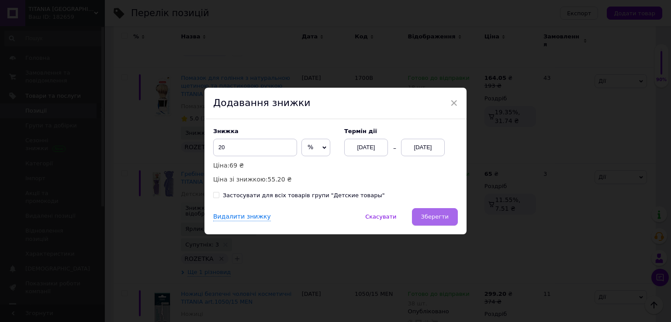
click at [439, 217] on span "Зберегти" at bounding box center [435, 217] width 28 height 7
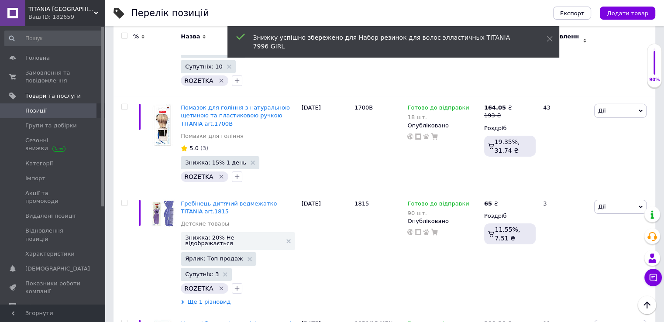
scroll to position [6039, 0]
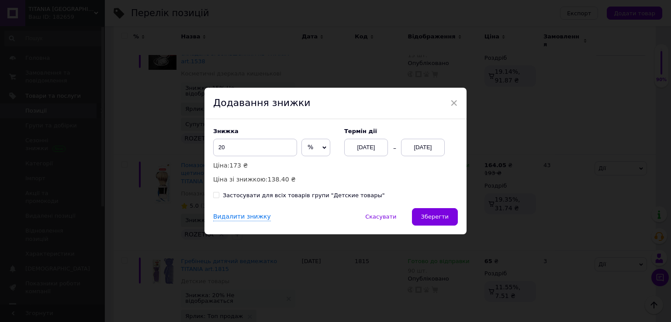
click at [415, 151] on div "[DATE]" at bounding box center [423, 147] width 44 height 17
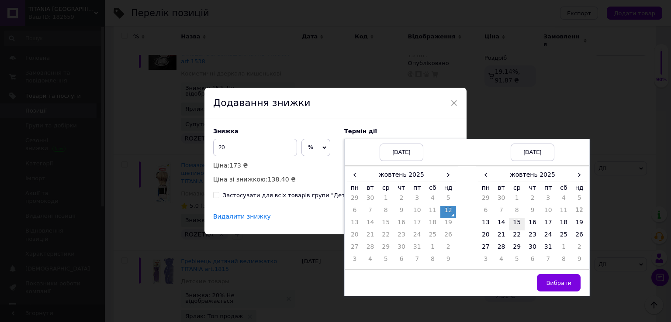
drag, startPoint x: 513, startPoint y: 220, endPoint x: 544, endPoint y: 254, distance: 45.5
click at [514, 220] on td "15" at bounding box center [517, 224] width 16 height 12
drag, startPoint x: 563, startPoint y: 283, endPoint x: 554, endPoint y: 275, distance: 12.4
click at [561, 283] on span "Вибрати" at bounding box center [558, 283] width 25 height 7
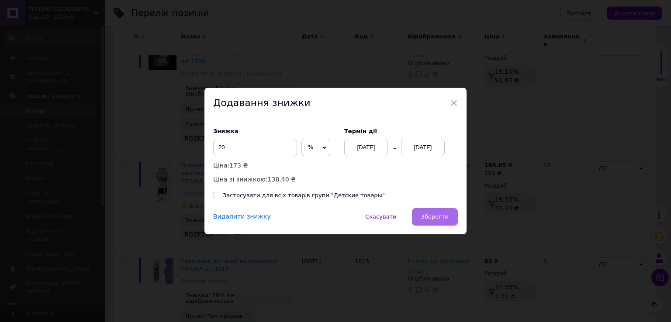
click at [435, 221] on button "Зберегти" at bounding box center [435, 216] width 46 height 17
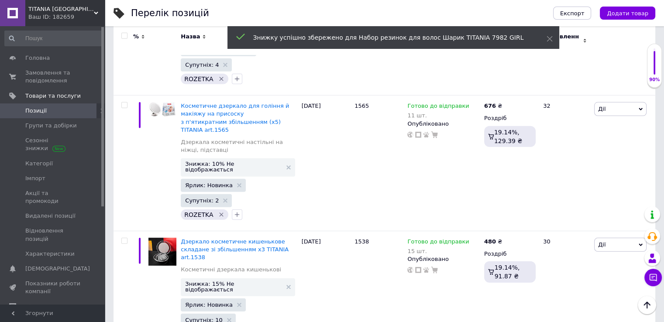
scroll to position [5821, 0]
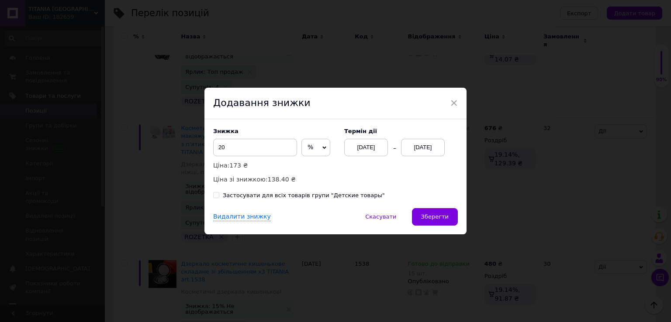
click at [420, 151] on div "[DATE]" at bounding box center [423, 147] width 44 height 17
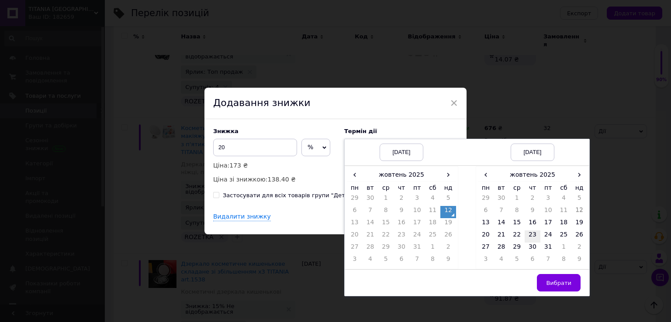
drag, startPoint x: 517, startPoint y: 219, endPoint x: 525, endPoint y: 232, distance: 16.1
click at [517, 220] on td "15" at bounding box center [517, 224] width 16 height 12
drag, startPoint x: 563, startPoint y: 282, endPoint x: 484, endPoint y: 248, distance: 85.7
click at [557, 280] on span "Вибрати" at bounding box center [558, 283] width 25 height 7
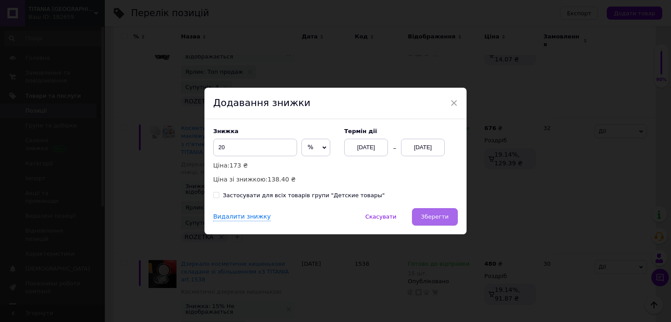
click at [441, 220] on span "Зберегти" at bounding box center [435, 217] width 28 height 7
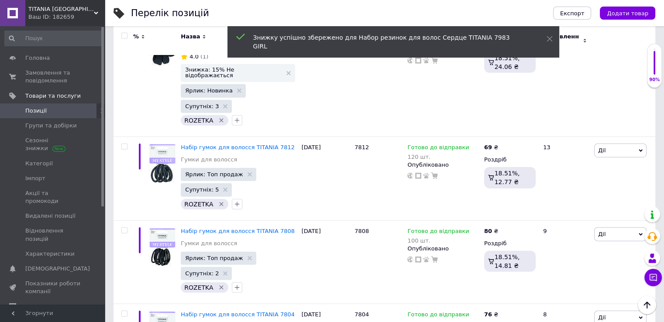
scroll to position [5515, 0]
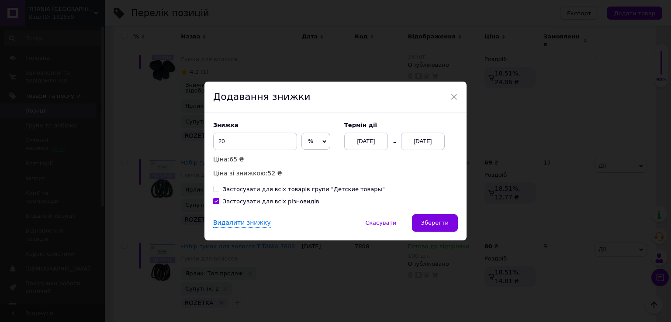
click at [415, 143] on div "[DATE]" at bounding box center [423, 141] width 44 height 17
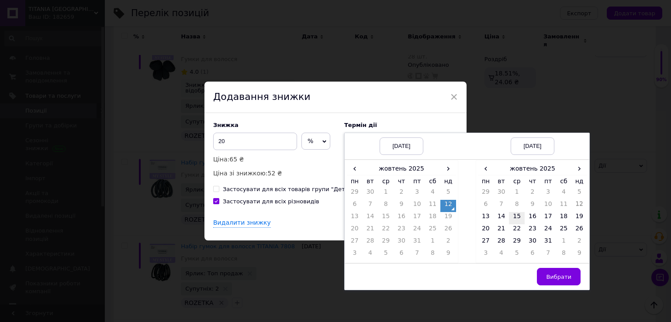
drag, startPoint x: 512, startPoint y: 218, endPoint x: 532, endPoint y: 243, distance: 31.7
click at [513, 219] on td "15" at bounding box center [517, 218] width 16 height 12
drag, startPoint x: 558, startPoint y: 275, endPoint x: 518, endPoint y: 257, distance: 44.0
click at [557, 275] on span "Вибрати" at bounding box center [558, 277] width 25 height 7
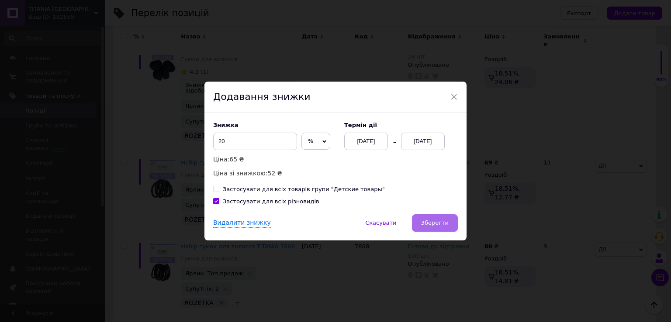
click at [438, 225] on span "Зберегти" at bounding box center [435, 223] width 28 height 7
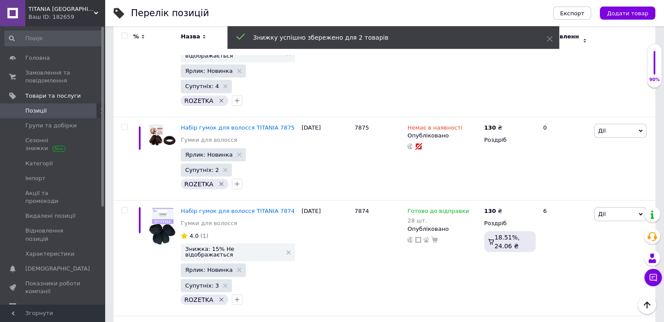
scroll to position [5341, 0]
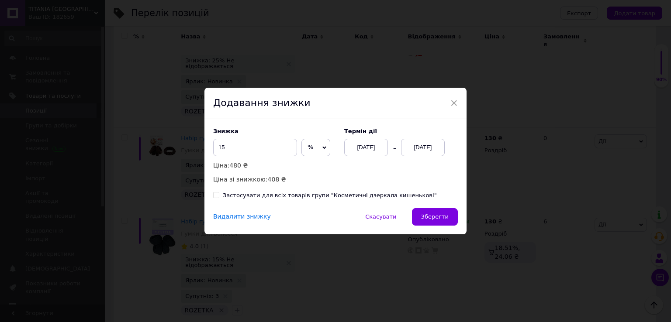
click at [415, 145] on div "[DATE]" at bounding box center [423, 147] width 44 height 17
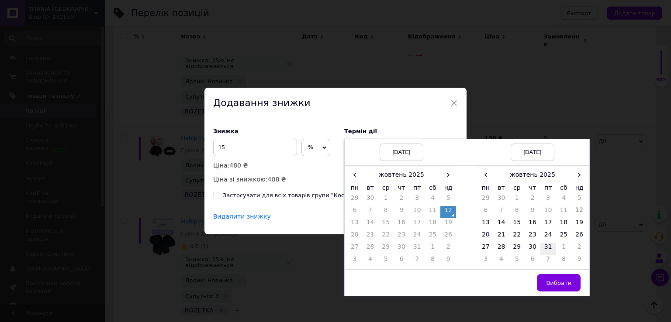
drag, startPoint x: 514, startPoint y: 221, endPoint x: 538, endPoint y: 247, distance: 35.2
click at [515, 222] on td "15" at bounding box center [517, 224] width 16 height 12
drag, startPoint x: 565, startPoint y: 279, endPoint x: 524, endPoint y: 260, distance: 45.5
click at [562, 280] on span "Вибрати" at bounding box center [558, 283] width 25 height 7
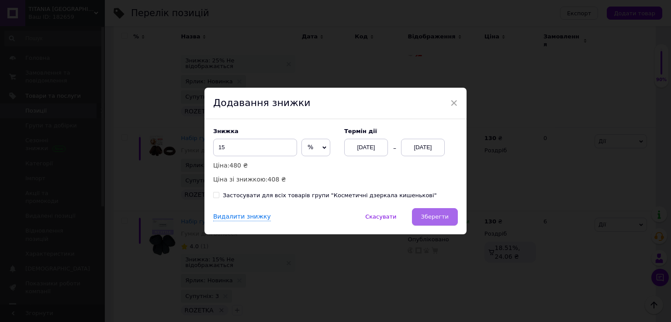
click at [438, 220] on span "Зберегти" at bounding box center [435, 217] width 28 height 7
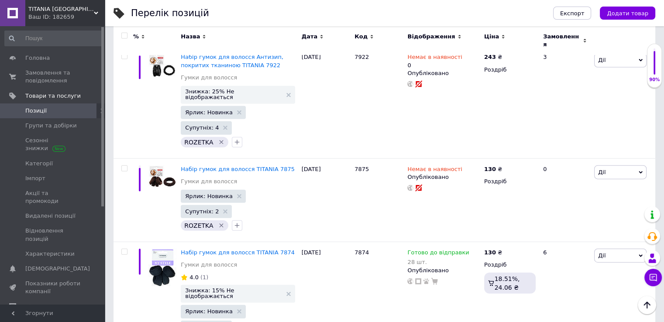
scroll to position [5297, 0]
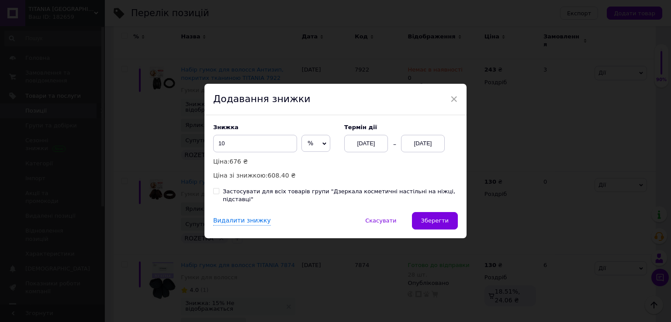
click at [422, 147] on div "[DATE]" at bounding box center [423, 143] width 44 height 17
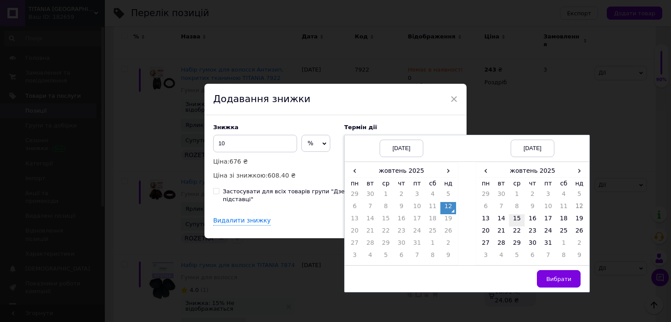
click at [519, 221] on td "15" at bounding box center [517, 220] width 16 height 12
drag, startPoint x: 558, startPoint y: 287, endPoint x: 528, endPoint y: 265, distance: 37.8
click at [556, 285] on button "Вибрати" at bounding box center [559, 278] width 44 height 17
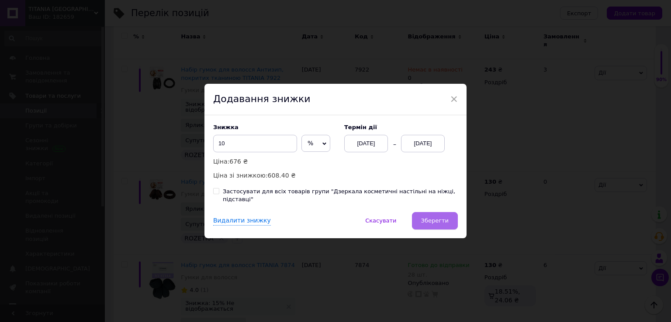
click at [426, 217] on span "Зберегти" at bounding box center [435, 220] width 28 height 7
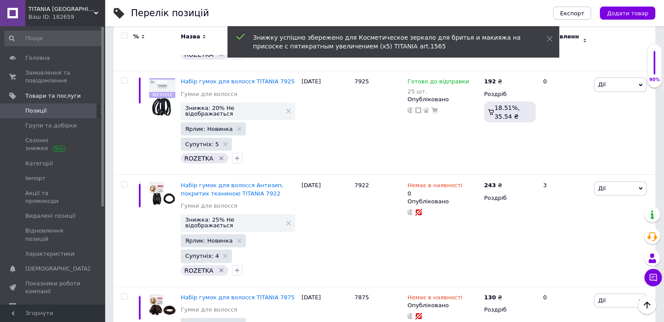
scroll to position [5166, 0]
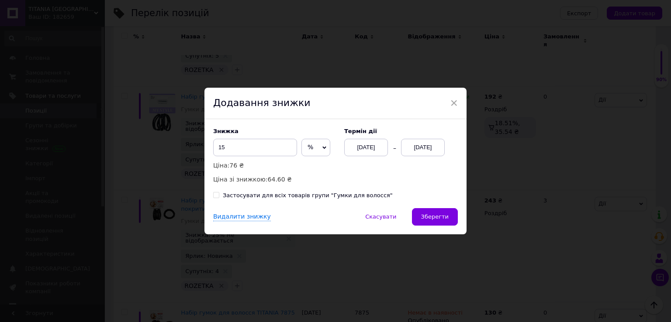
click at [429, 147] on div "[DATE]" at bounding box center [423, 147] width 44 height 17
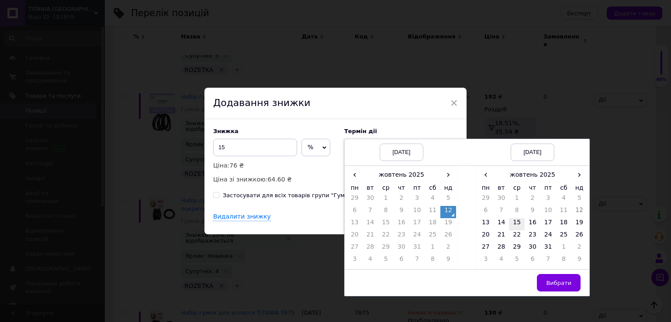
drag, startPoint x: 513, startPoint y: 219, endPoint x: 517, endPoint y: 222, distance: 4.6
click at [516, 221] on td "15" at bounding box center [517, 224] width 16 height 12
click at [561, 282] on span "Вибрати" at bounding box center [558, 283] width 25 height 7
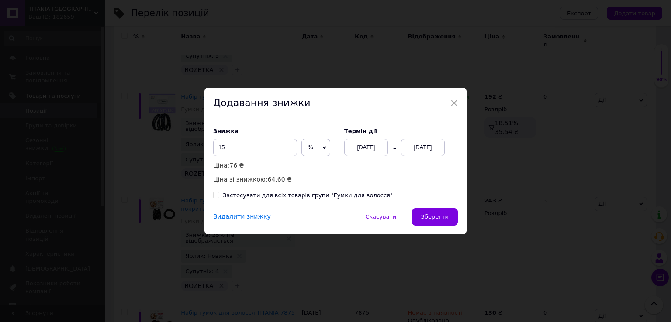
click at [446, 214] on span "Зберегти" at bounding box center [435, 217] width 28 height 7
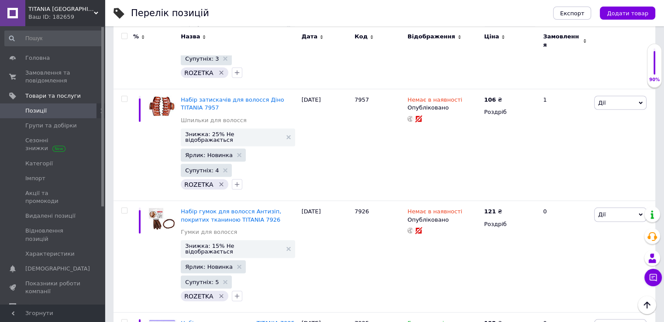
scroll to position [4904, 0]
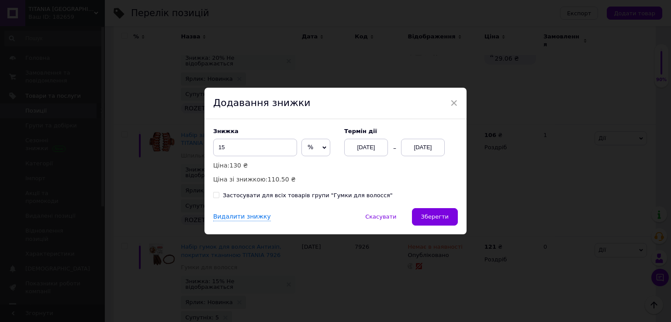
click at [420, 148] on div "[DATE]" at bounding box center [423, 147] width 44 height 17
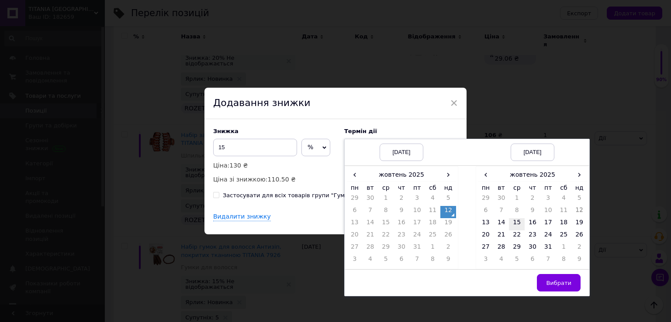
click at [512, 220] on td "15" at bounding box center [517, 224] width 16 height 12
drag, startPoint x: 567, startPoint y: 287, endPoint x: 533, endPoint y: 262, distance: 41.9
click at [564, 285] on button "Вибрати" at bounding box center [559, 282] width 44 height 17
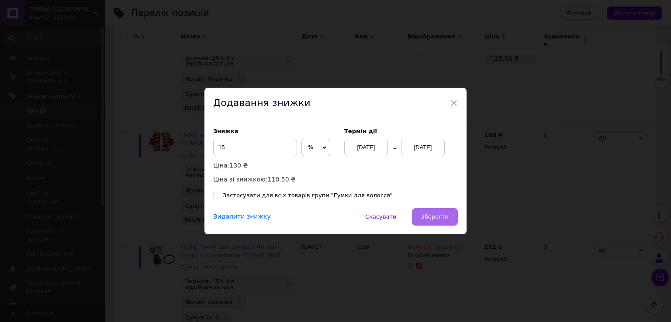
click at [432, 215] on span "Зберегти" at bounding box center [435, 217] width 28 height 7
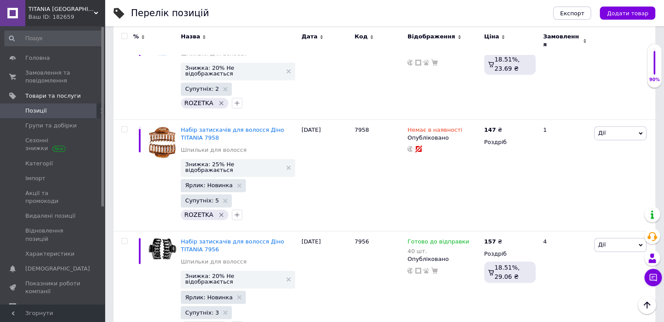
scroll to position [4642, 0]
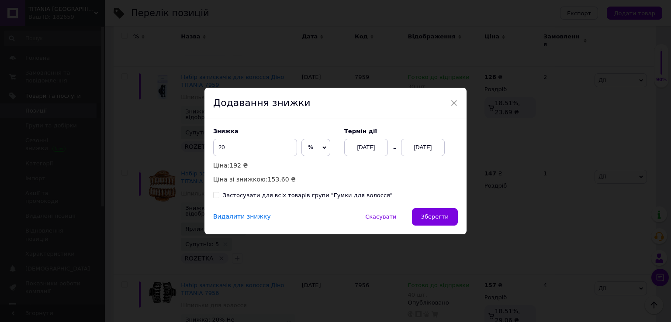
click at [424, 144] on div "[DATE]" at bounding box center [423, 147] width 44 height 17
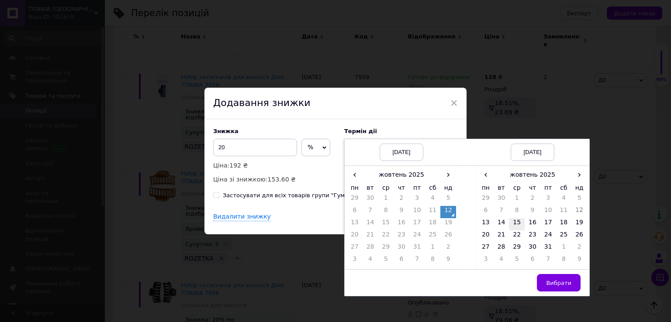
click at [512, 220] on td "15" at bounding box center [517, 224] width 16 height 12
drag, startPoint x: 564, startPoint y: 286, endPoint x: 514, endPoint y: 262, distance: 55.1
click at [559, 284] on span "Вибрати" at bounding box center [558, 283] width 25 height 7
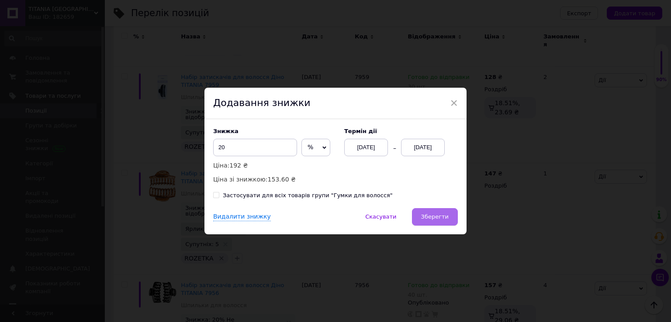
click at [431, 220] on span "Зберегти" at bounding box center [435, 217] width 28 height 7
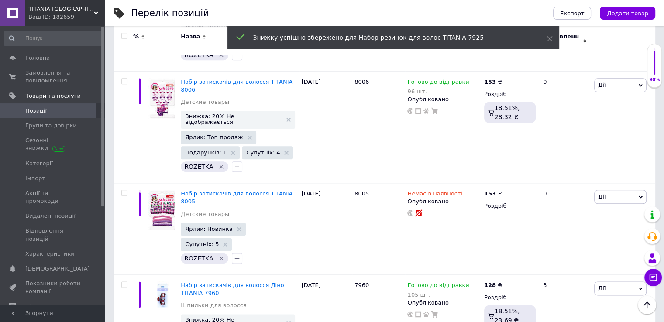
scroll to position [4337, 0]
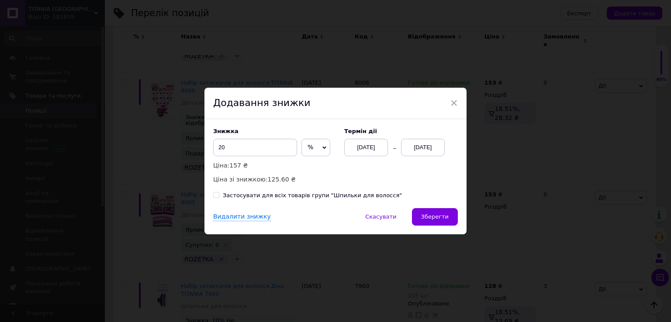
click at [420, 148] on div "[DATE]" at bounding box center [423, 147] width 44 height 17
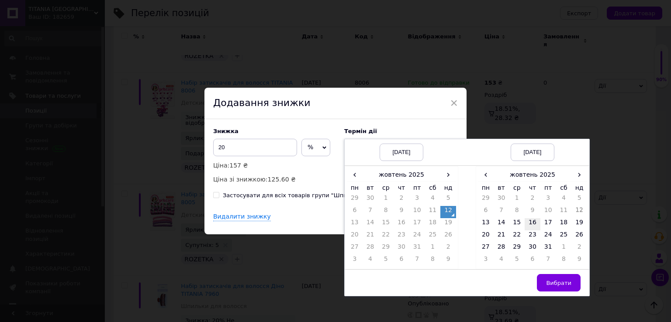
click at [530, 223] on td "16" at bounding box center [532, 224] width 16 height 12
click at [551, 283] on span "Вибрати" at bounding box center [558, 283] width 25 height 7
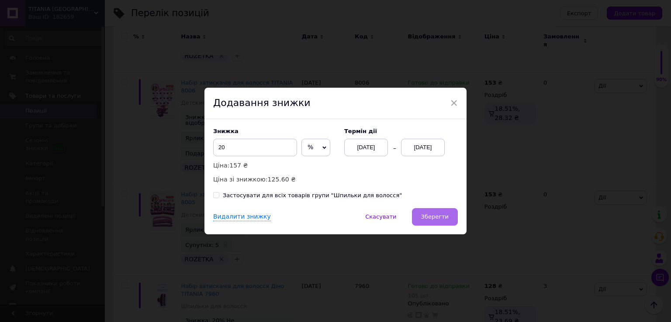
click at [445, 221] on button "Зберегти" at bounding box center [435, 216] width 46 height 17
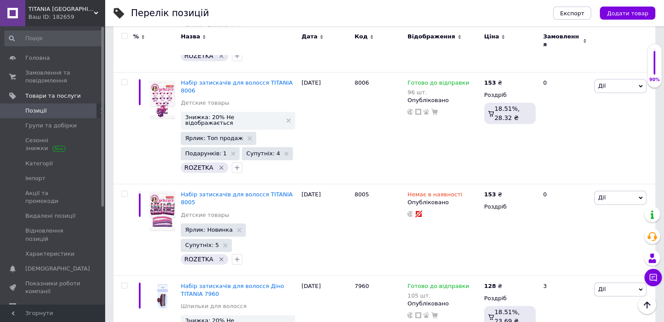
scroll to position [4249, 0]
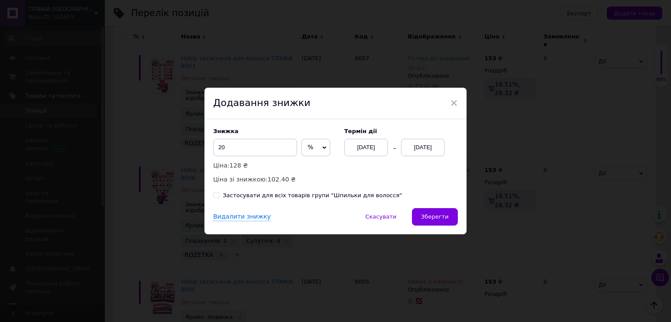
click at [424, 152] on div "[DATE]" at bounding box center [423, 147] width 44 height 17
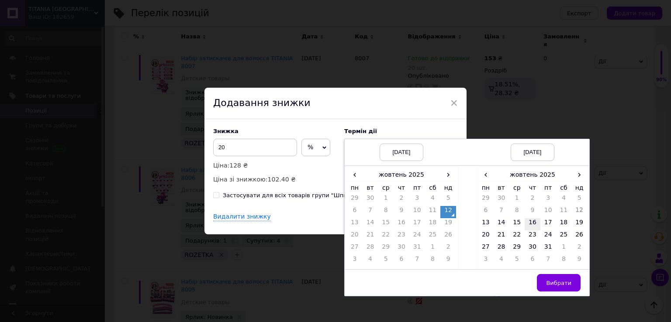
click at [534, 224] on td "16" at bounding box center [532, 224] width 16 height 12
click at [561, 285] on span "Вибрати" at bounding box center [558, 283] width 25 height 7
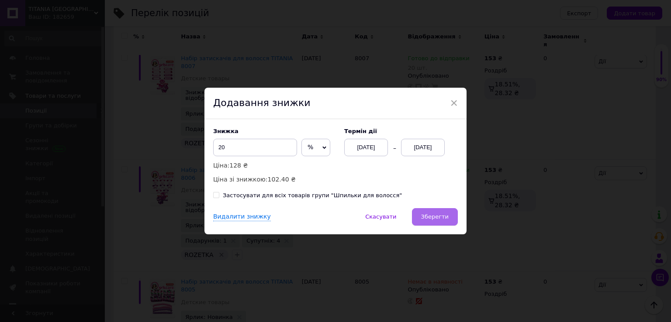
click at [449, 222] on button "Зберегти" at bounding box center [435, 216] width 46 height 17
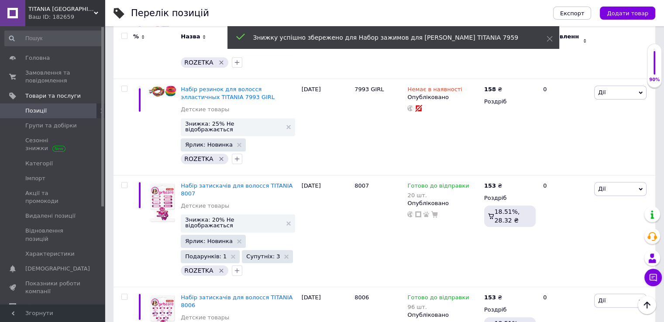
scroll to position [4075, 0]
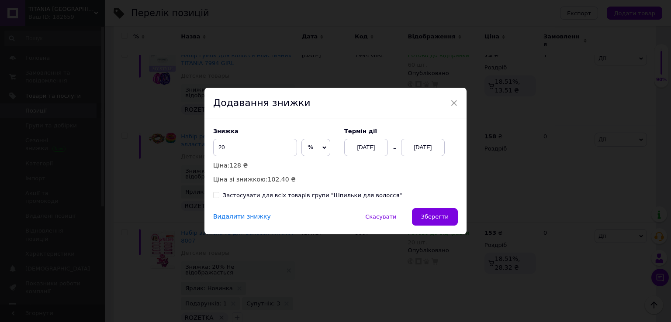
click at [418, 152] on div "[DATE]" at bounding box center [423, 147] width 44 height 17
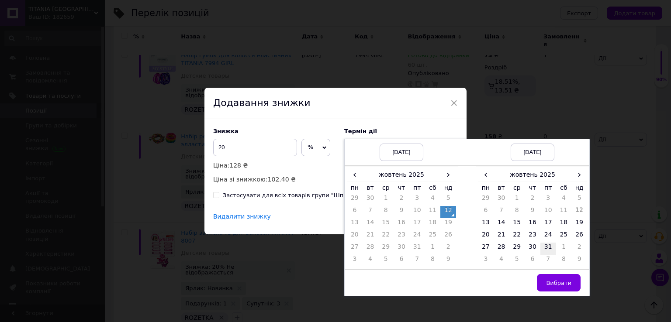
drag, startPoint x: 529, startPoint y: 221, endPoint x: 541, endPoint y: 249, distance: 30.1
click at [530, 221] on td "16" at bounding box center [532, 224] width 16 height 12
click at [554, 282] on span "Вибрати" at bounding box center [558, 283] width 25 height 7
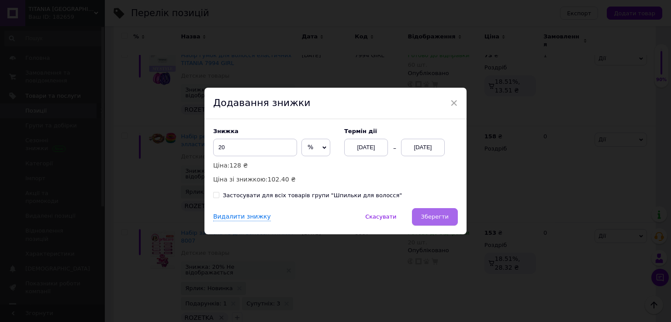
click at [431, 208] on button "Зберегти" at bounding box center [435, 216] width 46 height 17
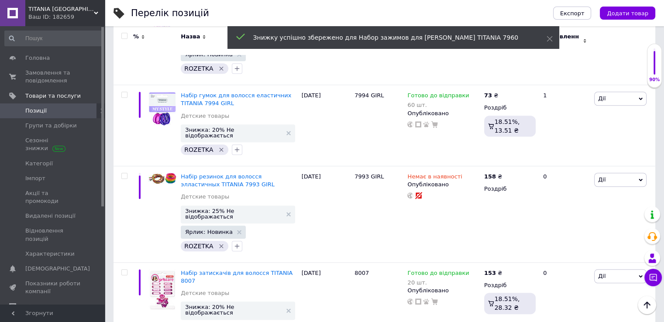
scroll to position [3944, 0]
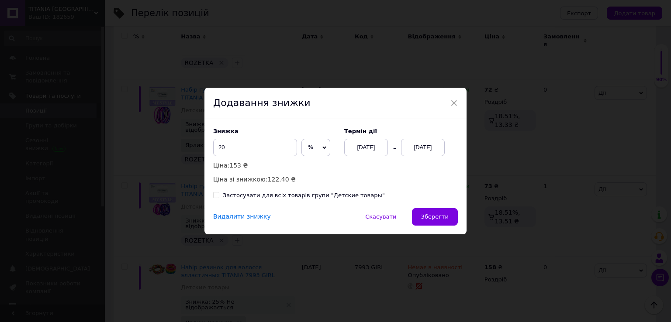
click at [419, 149] on div "[DATE]" at bounding box center [423, 147] width 44 height 17
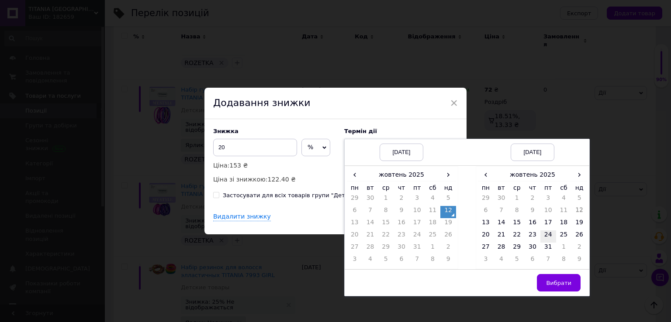
drag, startPoint x: 527, startPoint y: 221, endPoint x: 541, endPoint y: 240, distance: 23.4
click at [529, 221] on td "16" at bounding box center [532, 224] width 16 height 12
click at [552, 278] on button "Вибрати" at bounding box center [559, 282] width 44 height 17
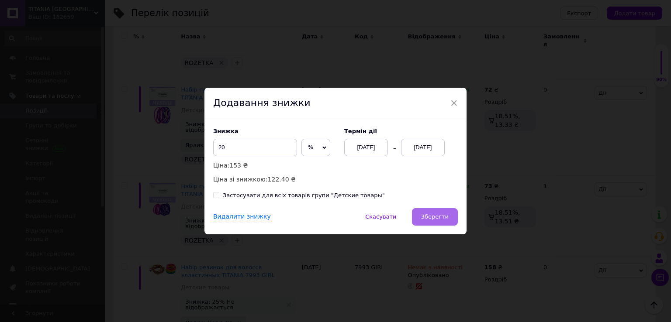
click at [449, 222] on button "Зберегти" at bounding box center [435, 216] width 46 height 17
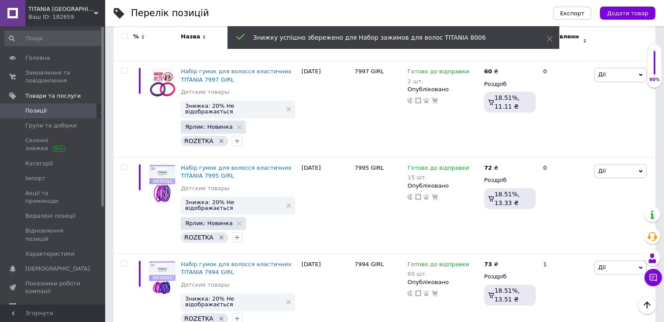
scroll to position [3856, 0]
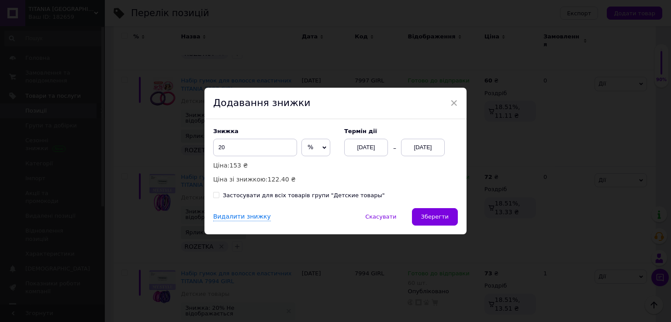
click at [418, 145] on div "[DATE]" at bounding box center [423, 147] width 44 height 17
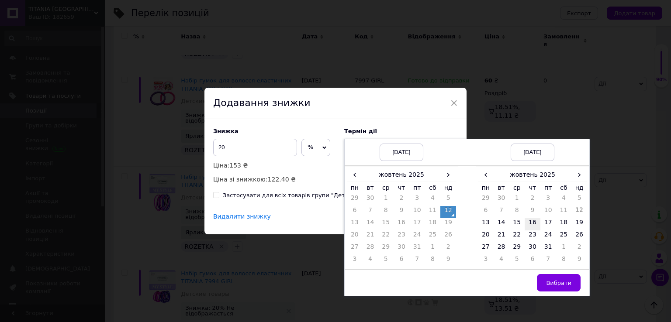
click at [531, 221] on td "16" at bounding box center [532, 224] width 16 height 12
click at [555, 283] on span "Вибрати" at bounding box center [558, 283] width 25 height 7
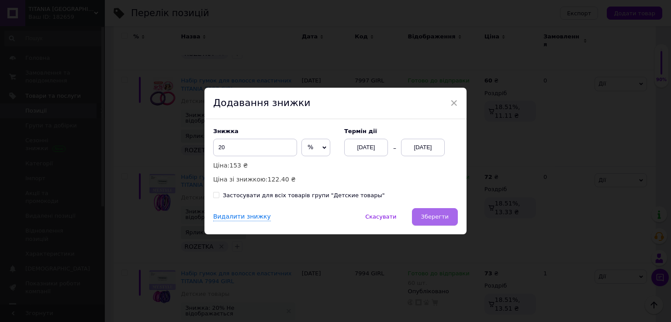
click at [431, 215] on span "Зберегти" at bounding box center [435, 217] width 28 height 7
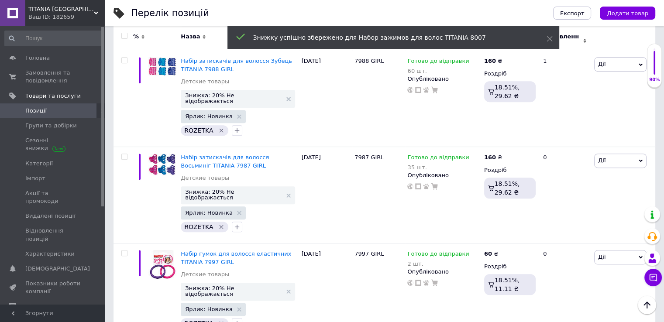
scroll to position [3682, 0]
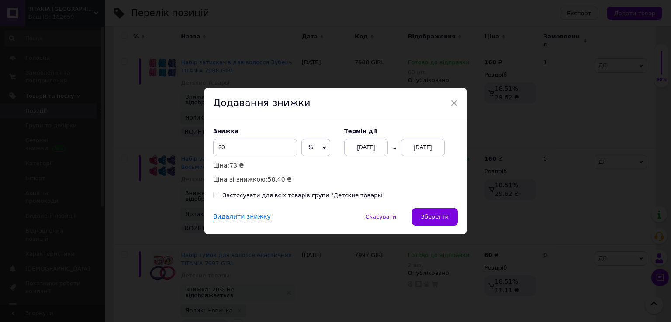
click at [414, 147] on div "[DATE]" at bounding box center [423, 147] width 44 height 17
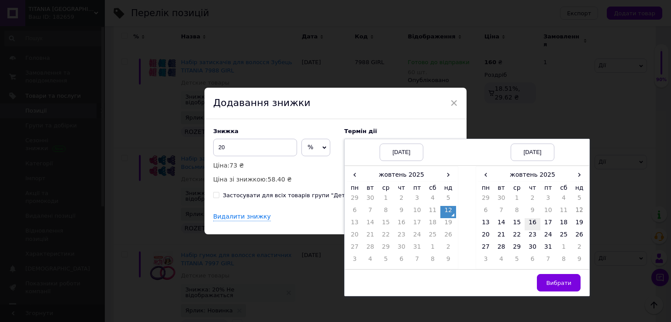
click at [526, 222] on td "16" at bounding box center [532, 224] width 16 height 12
drag, startPoint x: 560, startPoint y: 283, endPoint x: 551, endPoint y: 271, distance: 14.9
click at [559, 282] on span "Вибрати" at bounding box center [558, 283] width 25 height 7
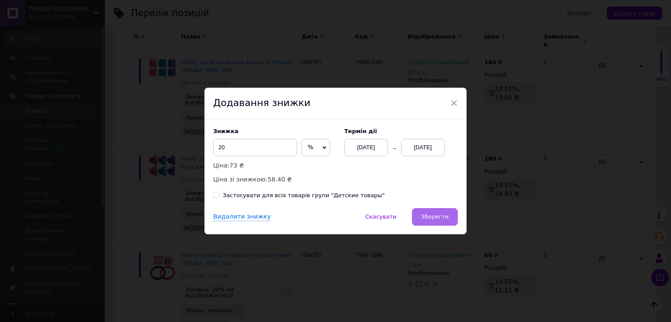
click at [449, 218] on button "Зберегти" at bounding box center [435, 216] width 46 height 17
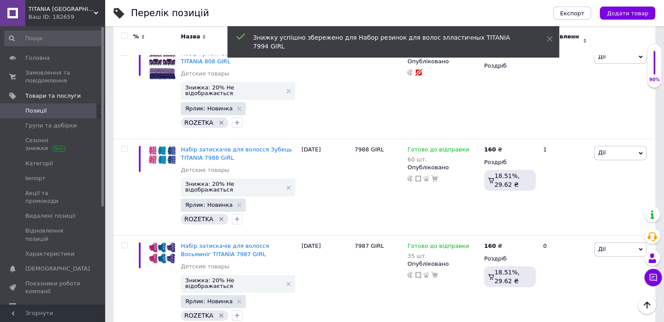
scroll to position [3551, 0]
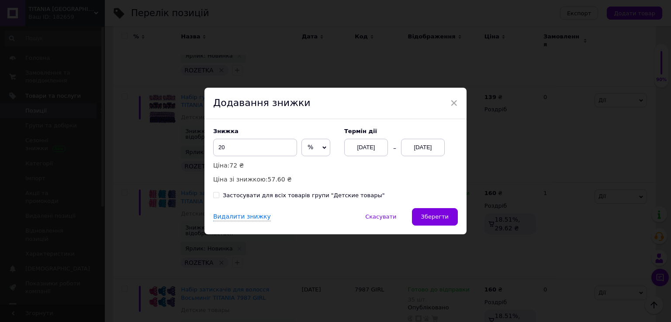
click at [425, 152] on div "[DATE]" at bounding box center [423, 147] width 44 height 17
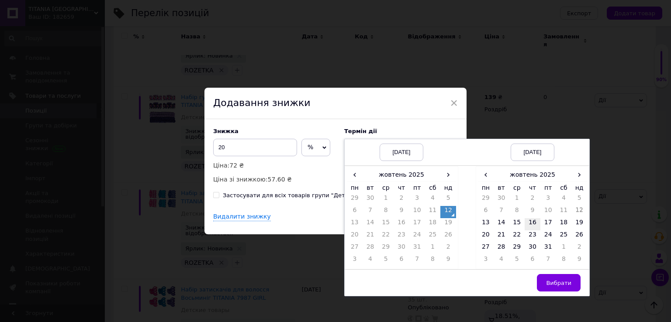
click at [533, 224] on td "16" at bounding box center [532, 224] width 16 height 12
click at [558, 285] on span "Вибрати" at bounding box center [558, 283] width 25 height 7
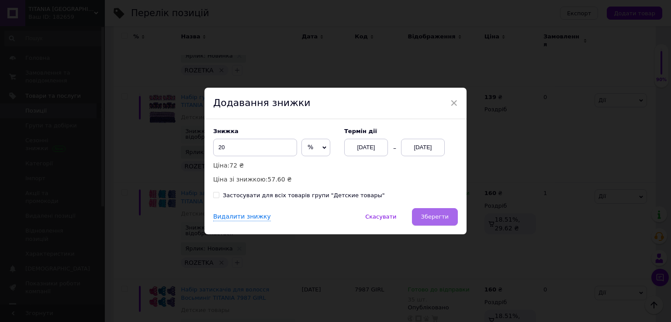
click at [447, 220] on button "Зберегти" at bounding box center [435, 216] width 46 height 17
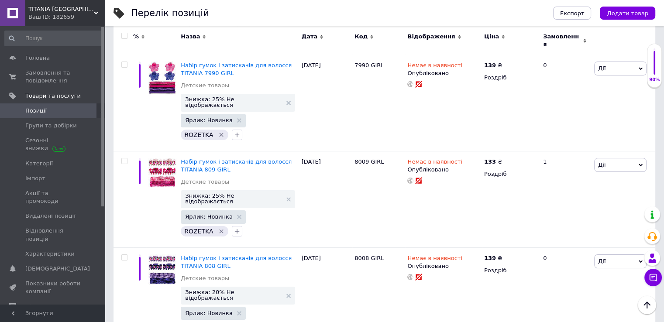
scroll to position [3376, 0]
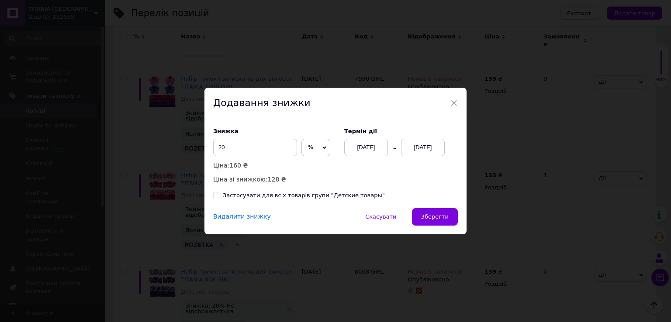
click at [421, 147] on div "[DATE]" at bounding box center [423, 147] width 44 height 17
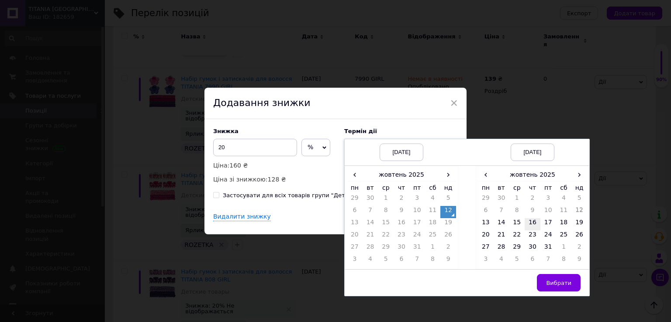
click at [532, 220] on td "16" at bounding box center [532, 224] width 16 height 12
click at [561, 286] on span "Вибрати" at bounding box center [558, 283] width 25 height 7
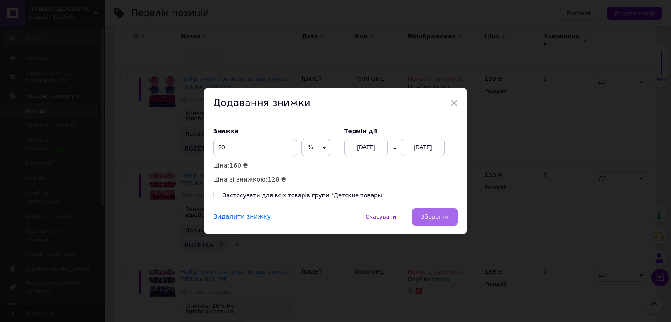
click at [434, 222] on button "Зберегти" at bounding box center [435, 216] width 46 height 17
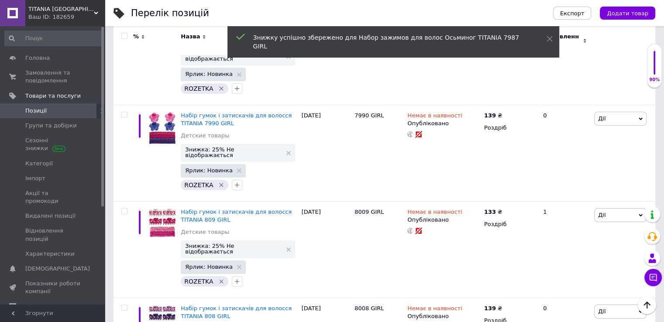
scroll to position [3289, 0]
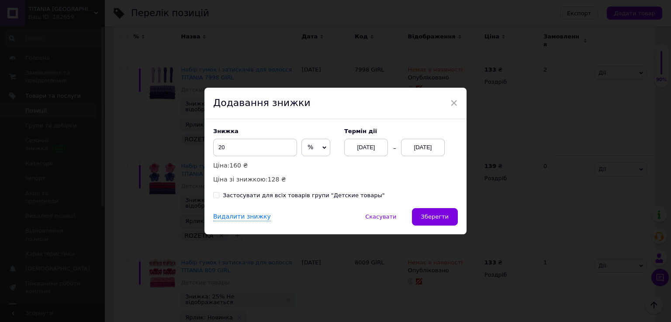
click at [429, 154] on div "[DATE]" at bounding box center [423, 147] width 44 height 17
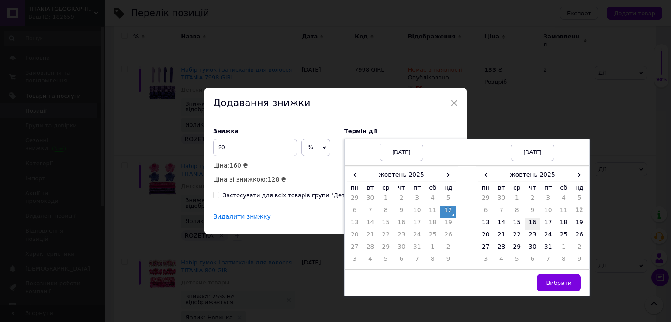
click at [528, 220] on td "16" at bounding box center [532, 224] width 16 height 12
click at [554, 278] on button "Вибрати" at bounding box center [559, 282] width 44 height 17
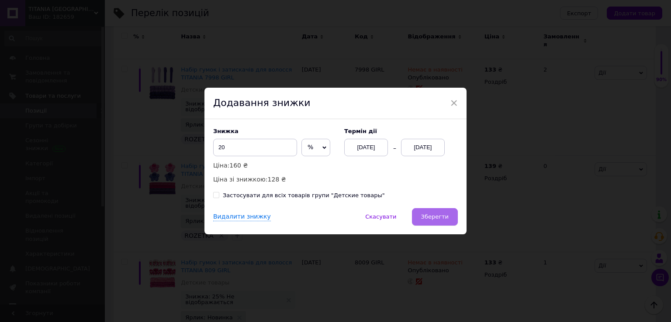
click at [434, 220] on span "Зберегти" at bounding box center [435, 217] width 28 height 7
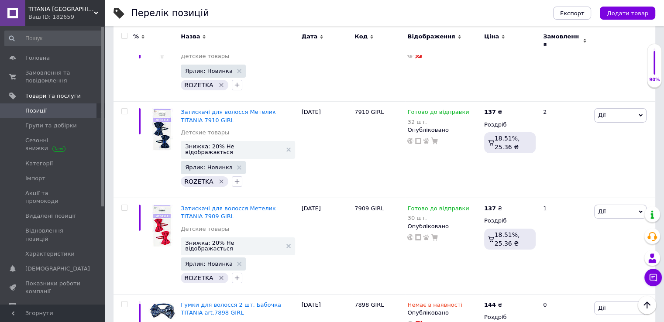
scroll to position [2852, 0]
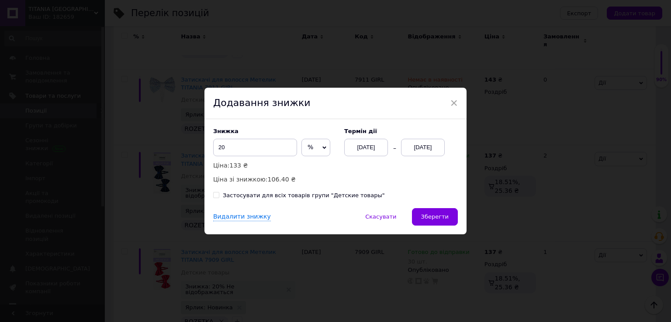
click at [416, 150] on div "[DATE]" at bounding box center [423, 147] width 44 height 17
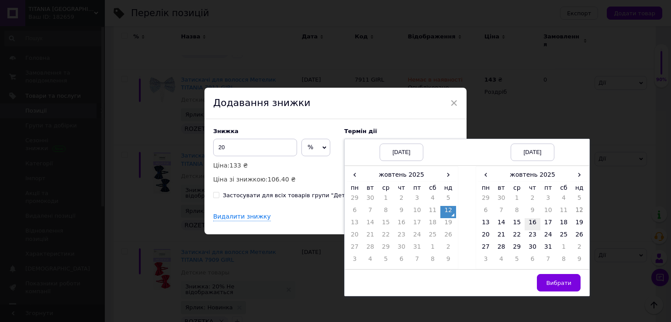
click at [533, 219] on td "16" at bounding box center [532, 224] width 16 height 12
click at [552, 285] on span "Вибрати" at bounding box center [558, 283] width 25 height 7
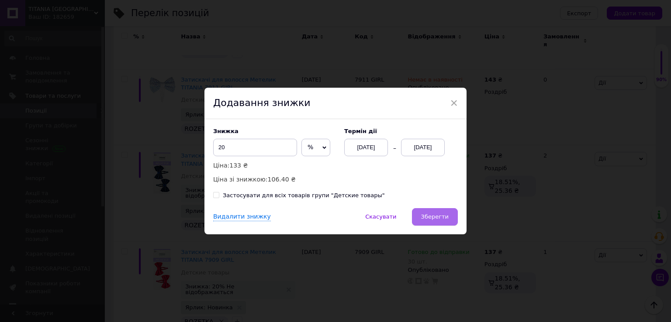
click at [429, 216] on span "Зберегти" at bounding box center [435, 217] width 28 height 7
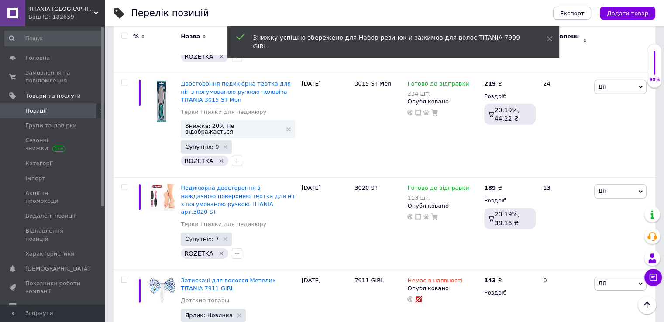
scroll to position [2634, 0]
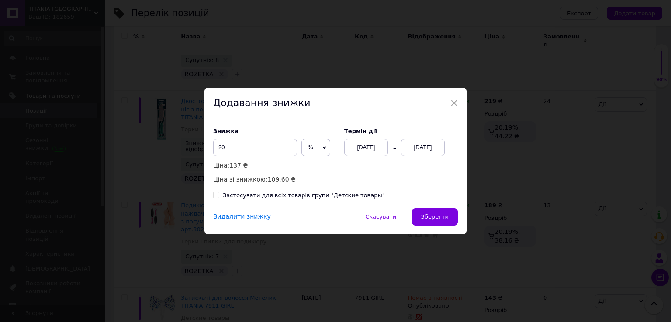
click at [428, 148] on div "[DATE]" at bounding box center [423, 147] width 44 height 17
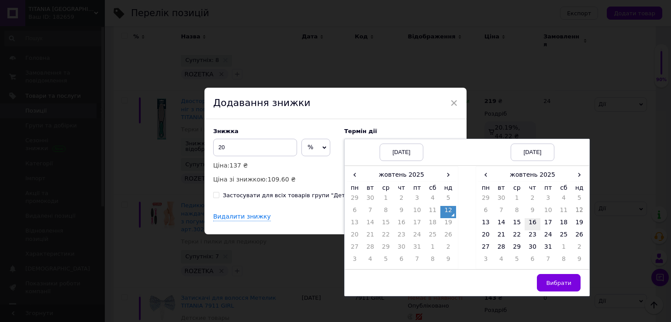
click at [535, 225] on td "16" at bounding box center [532, 224] width 16 height 12
click at [561, 280] on span "Вибрати" at bounding box center [558, 283] width 25 height 7
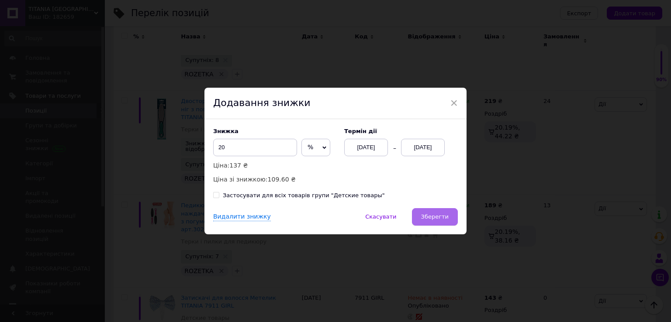
click at [433, 217] on span "Зберегти" at bounding box center [435, 217] width 28 height 7
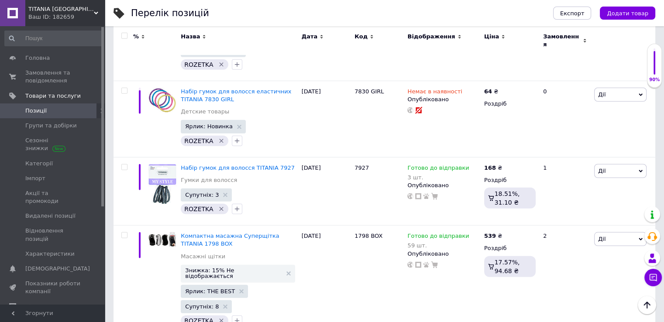
scroll to position [2372, 0]
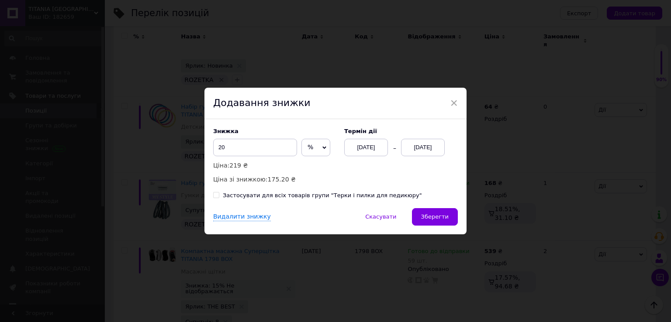
click at [416, 145] on div "[DATE]" at bounding box center [423, 147] width 44 height 17
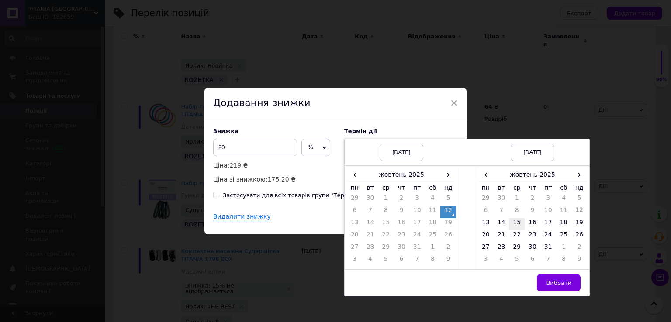
click at [519, 223] on td "15" at bounding box center [517, 224] width 16 height 12
click at [554, 289] on button "Вибрати" at bounding box center [559, 282] width 44 height 17
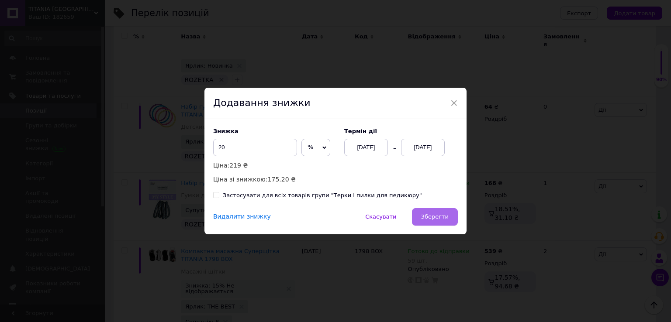
click at [436, 219] on span "Зберегти" at bounding box center [435, 217] width 28 height 7
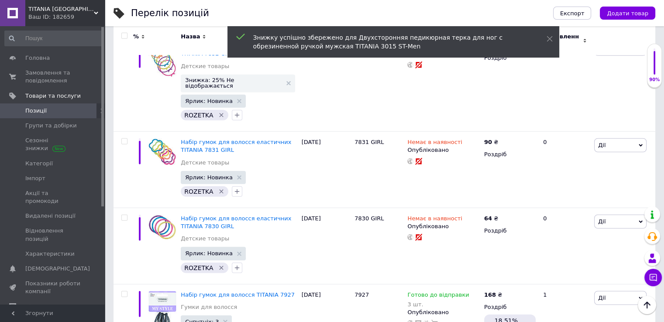
scroll to position [2241, 0]
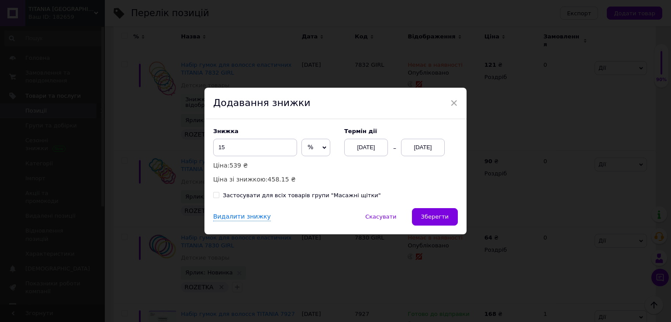
click at [416, 147] on div "[DATE]" at bounding box center [423, 147] width 44 height 17
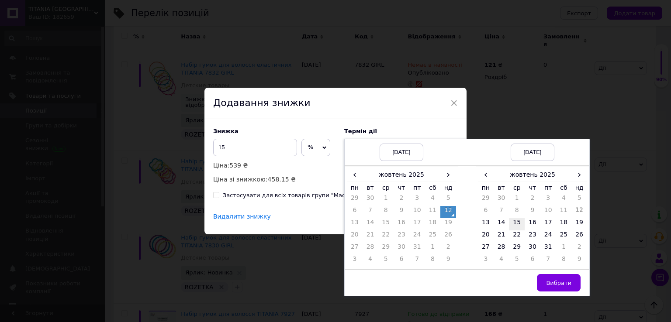
click at [517, 221] on td "15" at bounding box center [517, 224] width 16 height 12
click at [554, 282] on span "Вибрати" at bounding box center [558, 283] width 25 height 7
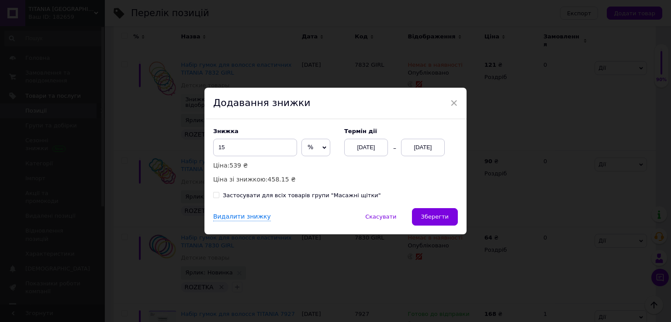
click at [445, 212] on button "Зберегти" at bounding box center [435, 216] width 46 height 17
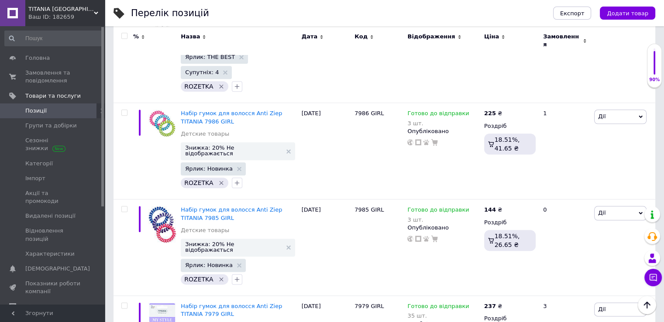
scroll to position [975, 0]
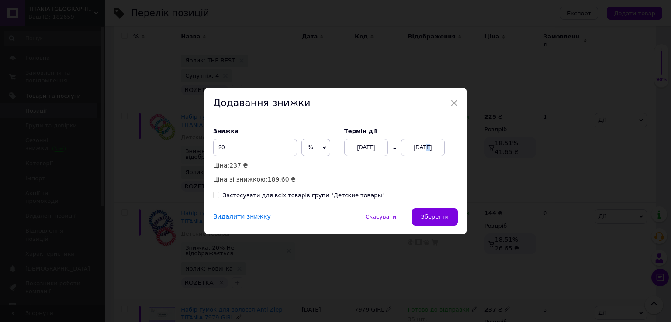
click at [420, 143] on div "[DATE]" at bounding box center [423, 147] width 44 height 17
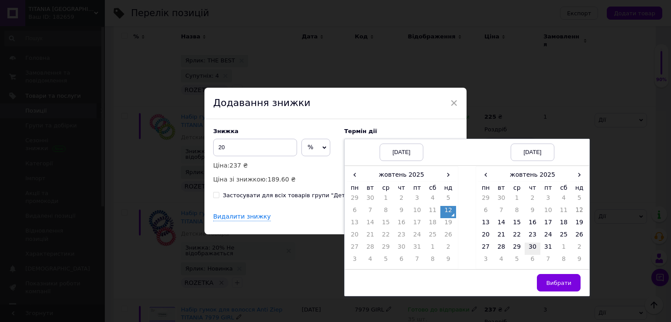
drag, startPoint x: 514, startPoint y: 224, endPoint x: 532, endPoint y: 246, distance: 28.3
click at [515, 224] on td "15" at bounding box center [517, 224] width 16 height 12
click at [555, 281] on span "Вибрати" at bounding box center [558, 283] width 25 height 7
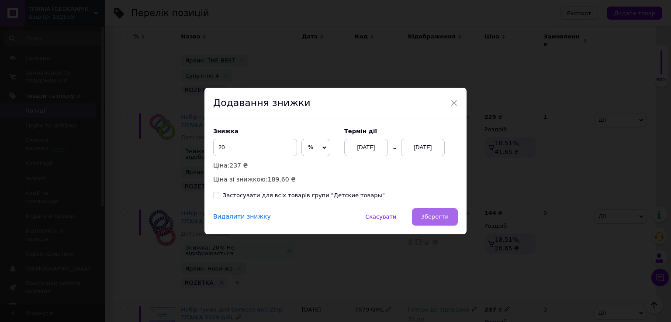
click at [444, 217] on span "Зберегти" at bounding box center [435, 217] width 28 height 7
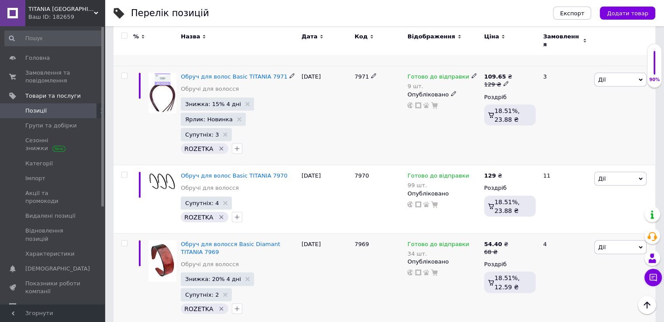
scroll to position [8485, 0]
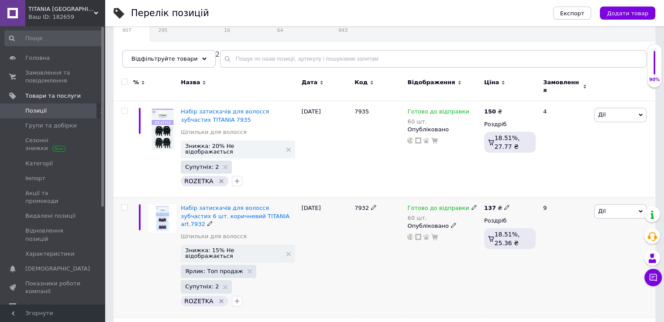
scroll to position [87, 0]
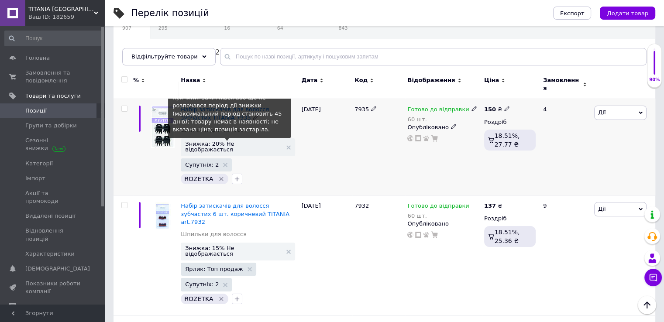
click at [239, 141] on span "Знижка: 20% Не відображається" at bounding box center [233, 146] width 96 height 11
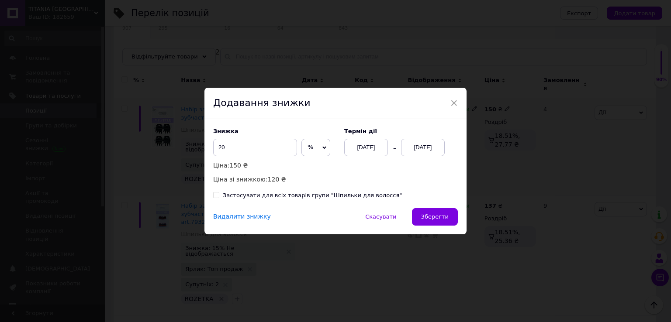
click at [422, 150] on div "[DATE]" at bounding box center [423, 147] width 44 height 17
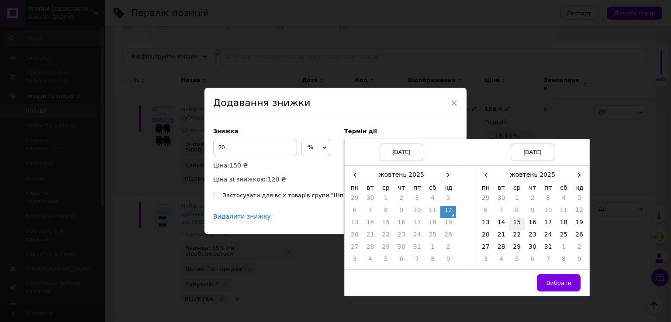
click at [520, 226] on td "15" at bounding box center [517, 224] width 16 height 12
drag, startPoint x: 557, startPoint y: 286, endPoint x: 506, endPoint y: 262, distance: 56.4
click at [555, 286] on span "Вибрати" at bounding box center [558, 283] width 25 height 7
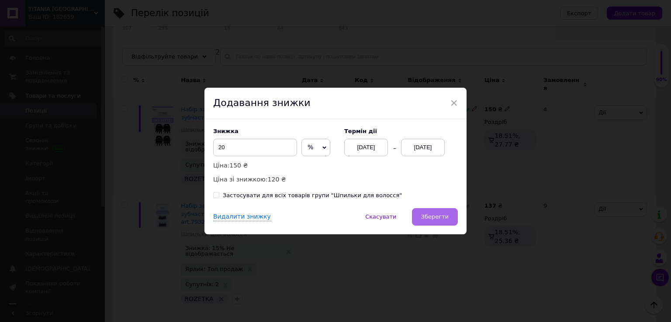
click at [437, 220] on span "Зберегти" at bounding box center [435, 217] width 28 height 7
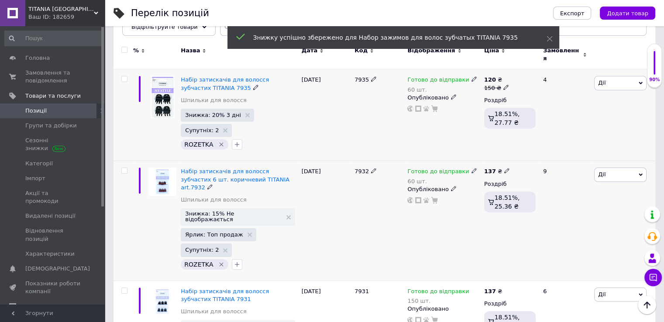
scroll to position [131, 0]
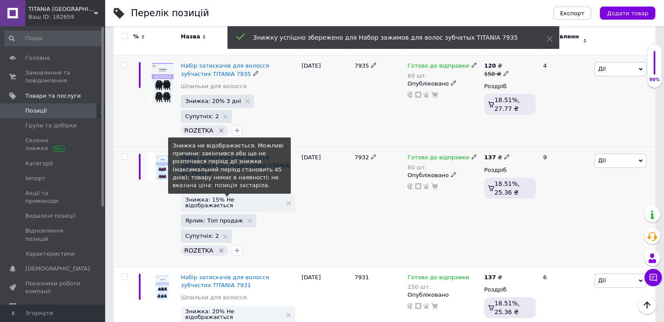
click at [247, 197] on span "Знижка: 15% Не відображається" at bounding box center [233, 202] width 96 height 11
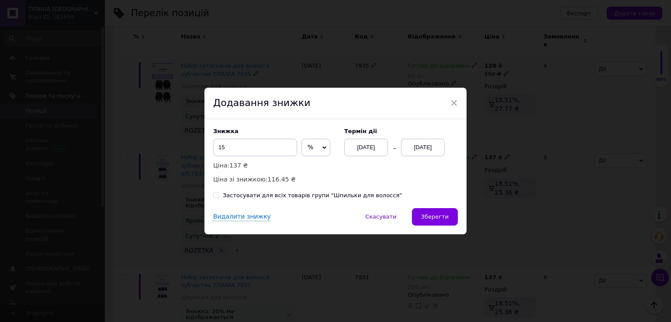
click at [425, 149] on div "[DATE]" at bounding box center [423, 147] width 44 height 17
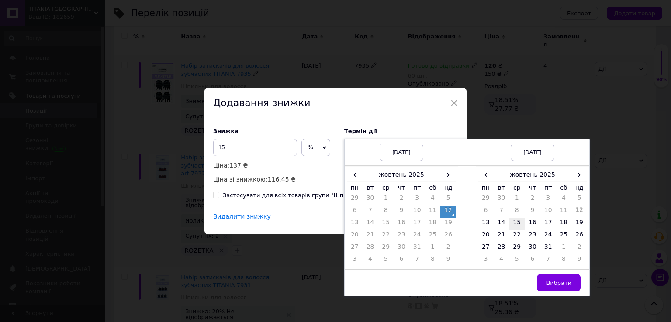
click at [515, 224] on td "15" at bounding box center [517, 224] width 16 height 12
click at [561, 284] on span "Вибрати" at bounding box center [558, 283] width 25 height 7
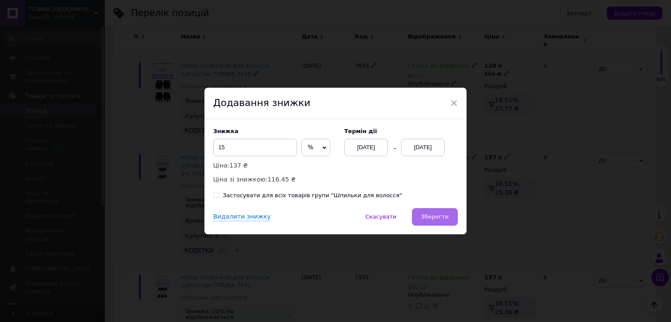
click at [429, 214] on span "Зберегти" at bounding box center [435, 217] width 28 height 7
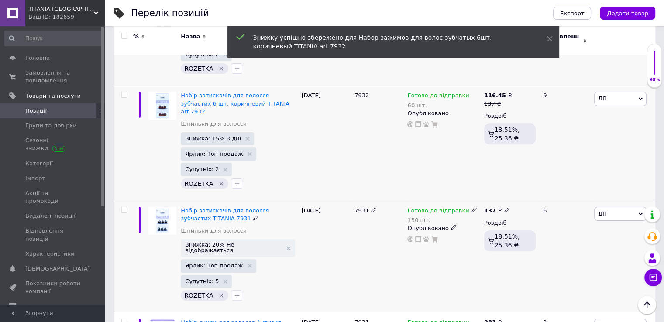
scroll to position [218, 0]
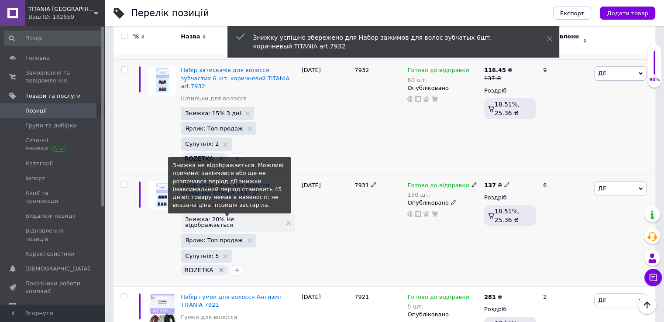
click at [234, 217] on span "Знижка: 20% Не відображається" at bounding box center [233, 222] width 96 height 11
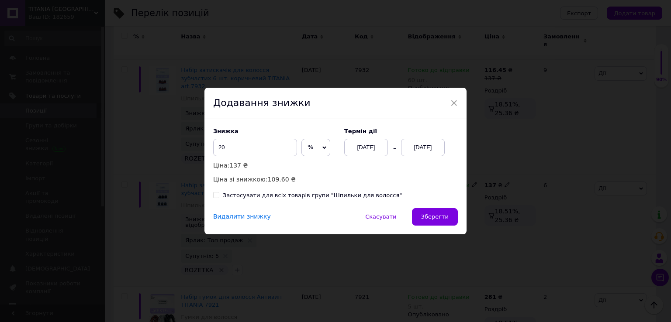
click at [437, 145] on div "[DATE]" at bounding box center [423, 147] width 44 height 17
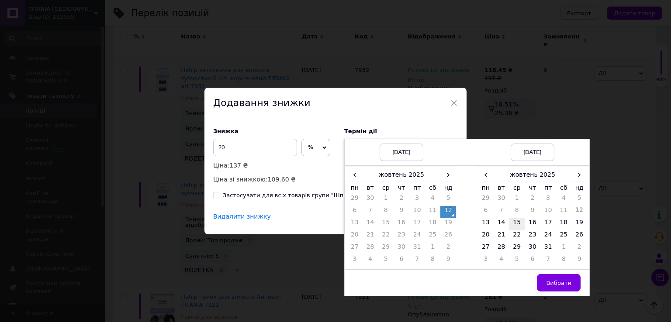
click at [517, 226] on td "15" at bounding box center [517, 224] width 16 height 12
click at [552, 282] on span "Вибрати" at bounding box center [558, 283] width 25 height 7
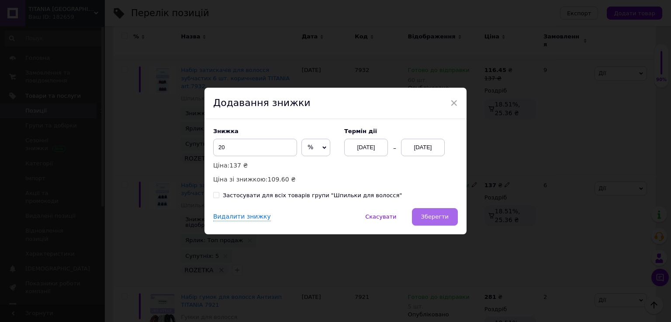
click at [430, 220] on span "Зберегти" at bounding box center [435, 217] width 28 height 7
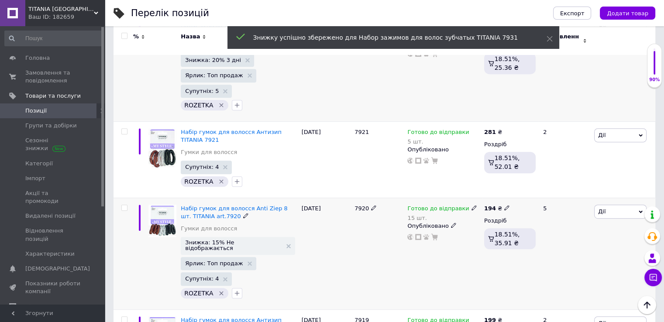
scroll to position [393, 0]
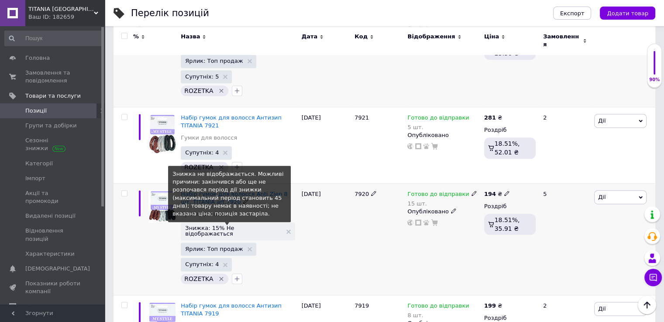
click at [242, 225] on span "Знижка: 15% Не відображається" at bounding box center [233, 230] width 96 height 11
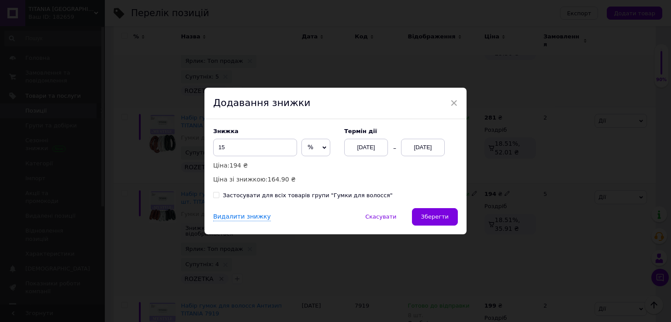
click at [420, 152] on div "[DATE]" at bounding box center [423, 147] width 44 height 17
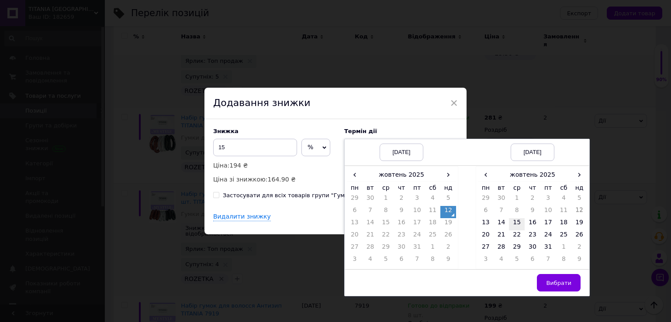
drag, startPoint x: 516, startPoint y: 224, endPoint x: 519, endPoint y: 229, distance: 6.1
click at [517, 225] on td "15" at bounding box center [517, 224] width 16 height 12
drag, startPoint x: 566, startPoint y: 287, endPoint x: 547, endPoint y: 274, distance: 22.6
click at [565, 287] on button "Вибрати" at bounding box center [559, 282] width 44 height 17
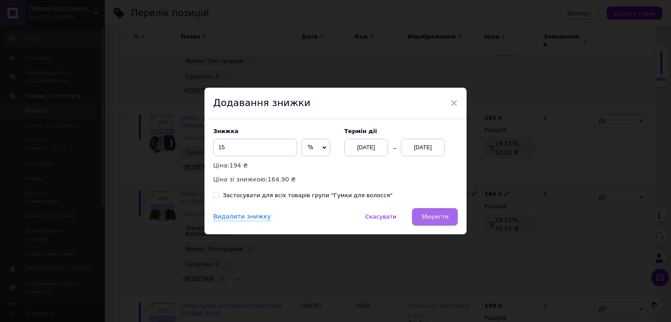
click at [437, 216] on span "Зберегти" at bounding box center [435, 217] width 28 height 7
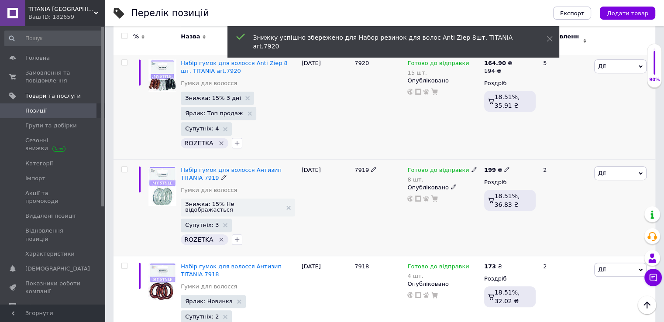
scroll to position [568, 0]
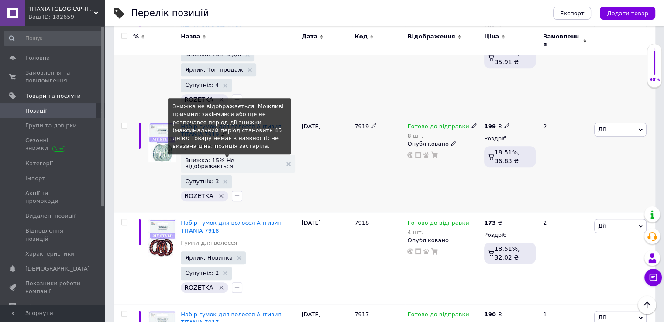
click at [249, 158] on span "Знижка: 15% Не відображається" at bounding box center [233, 163] width 96 height 11
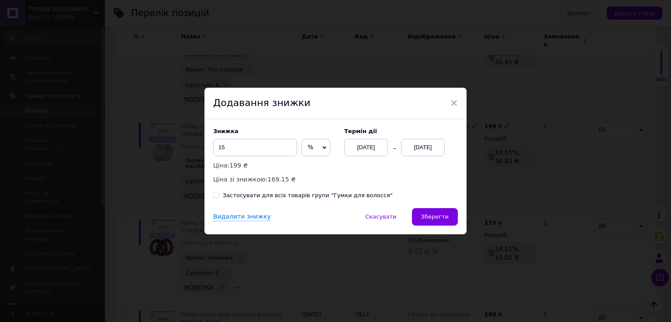
click at [423, 148] on div "[DATE]" at bounding box center [423, 147] width 44 height 17
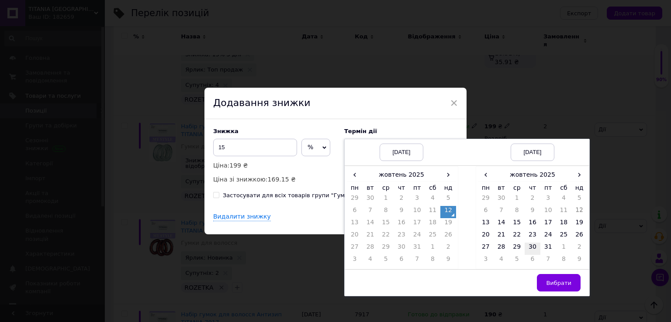
drag, startPoint x: 516, startPoint y: 226, endPoint x: 527, endPoint y: 245, distance: 22.5
click at [517, 227] on td "15" at bounding box center [517, 224] width 16 height 12
click at [562, 282] on span "Вибрати" at bounding box center [558, 283] width 25 height 7
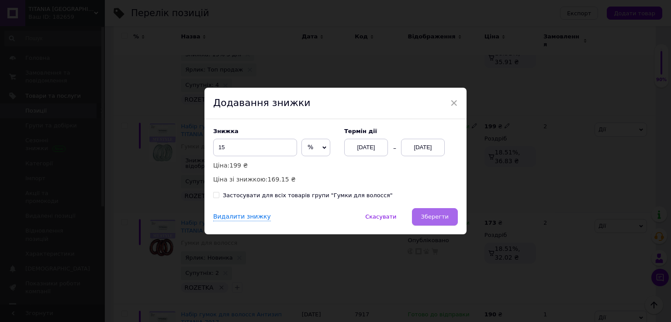
click at [428, 214] on span "Зберегти" at bounding box center [435, 217] width 28 height 7
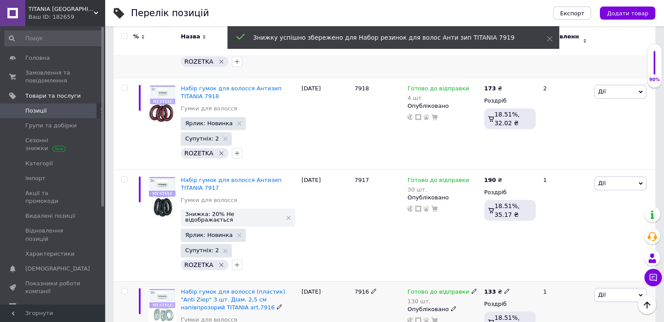
scroll to position [699, 0]
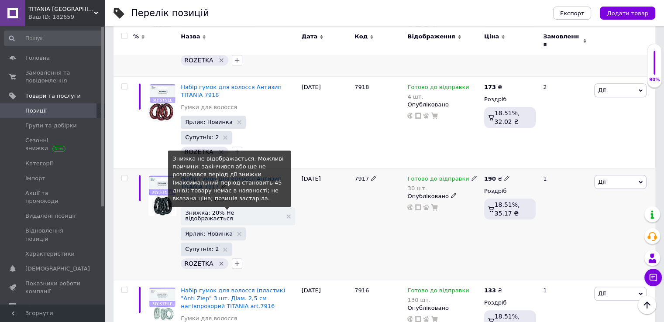
click at [234, 210] on span "Знижка: 20% Не відображається" at bounding box center [233, 215] width 96 height 11
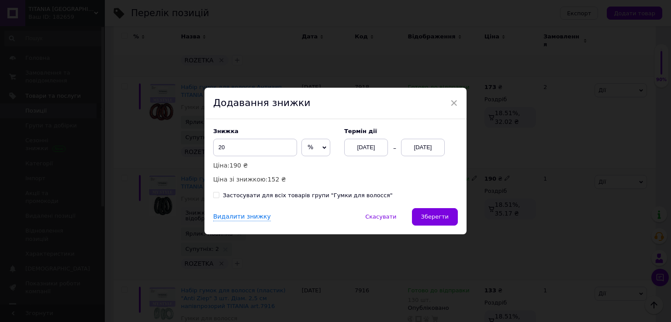
click at [416, 148] on div "[DATE]" at bounding box center [423, 147] width 44 height 17
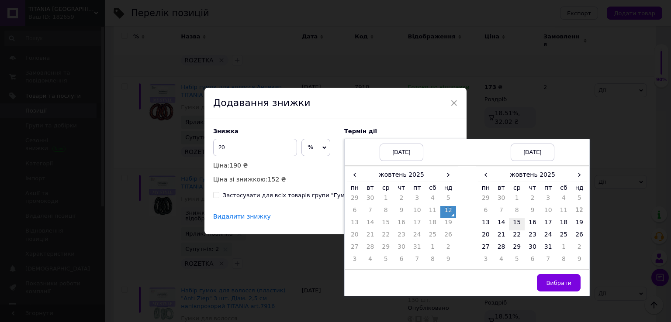
click at [513, 219] on td "15" at bounding box center [517, 224] width 16 height 12
drag, startPoint x: 562, startPoint y: 282, endPoint x: 545, endPoint y: 272, distance: 19.6
click at [561, 282] on span "Вибрати" at bounding box center [558, 283] width 25 height 7
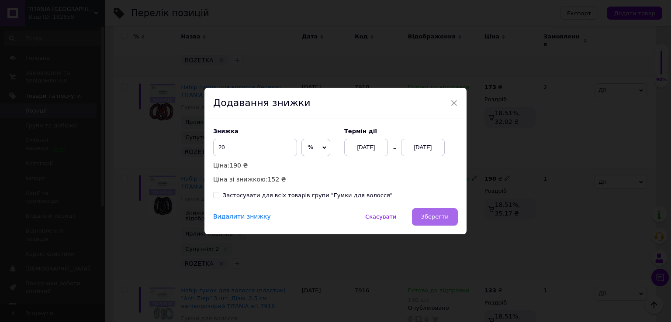
click at [435, 220] on span "Зберегти" at bounding box center [435, 217] width 28 height 7
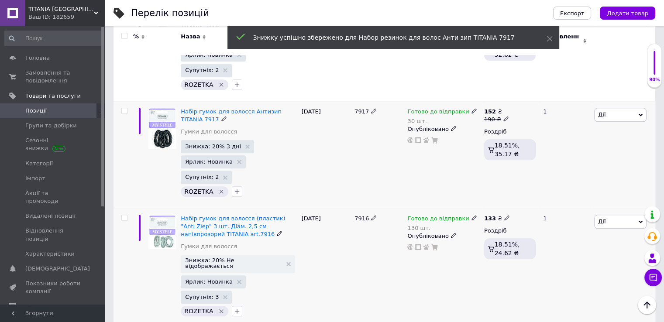
scroll to position [786, 0]
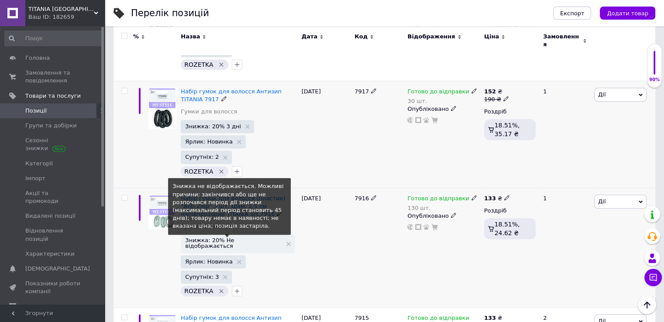
click at [239, 238] on span "Знижка: 20% Не відображається" at bounding box center [233, 243] width 96 height 11
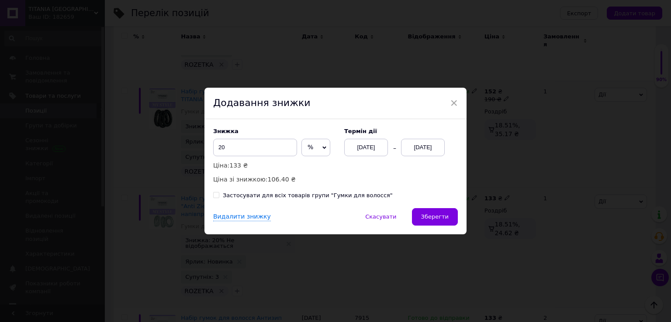
click at [424, 150] on div "[DATE]" at bounding box center [423, 147] width 44 height 17
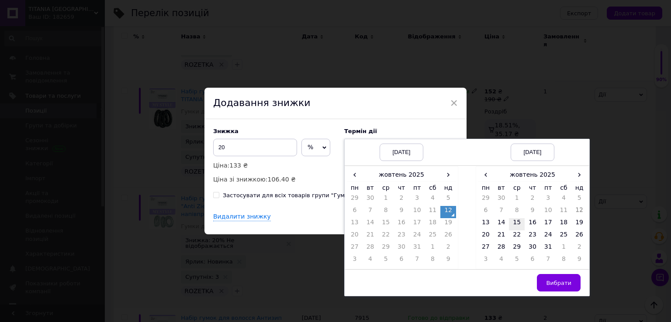
click at [516, 222] on td "15" at bounding box center [517, 224] width 16 height 12
click at [568, 288] on button "Вибрати" at bounding box center [559, 282] width 44 height 17
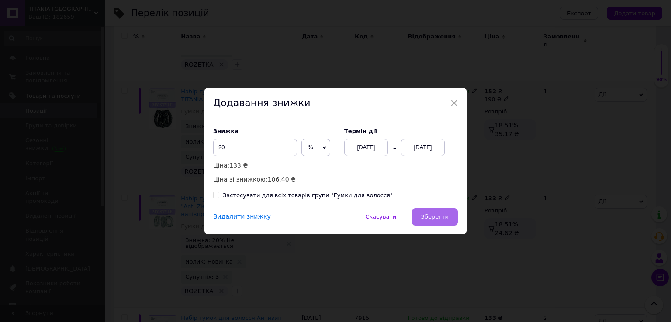
click at [446, 221] on button "Зберегти" at bounding box center [435, 216] width 46 height 17
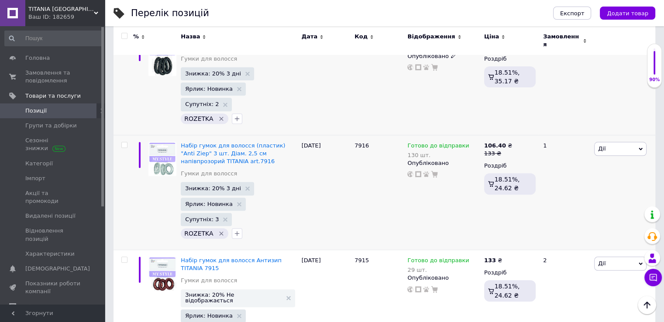
scroll to position [873, 0]
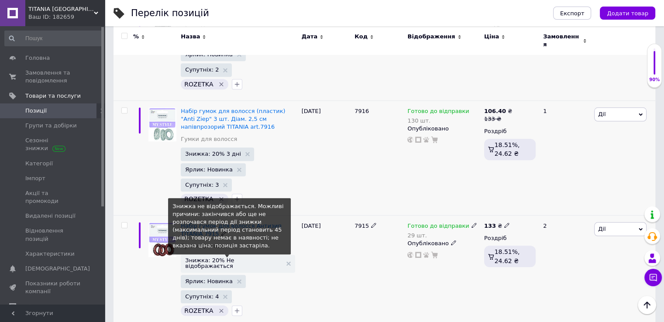
click at [227, 258] on span "Знижка: 20% Не відображається" at bounding box center [233, 263] width 96 height 11
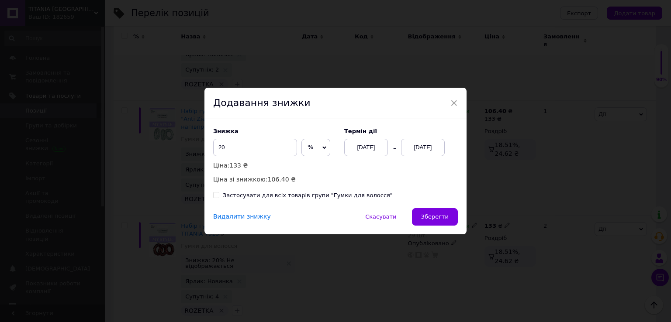
click at [426, 151] on div "[DATE]" at bounding box center [423, 147] width 44 height 17
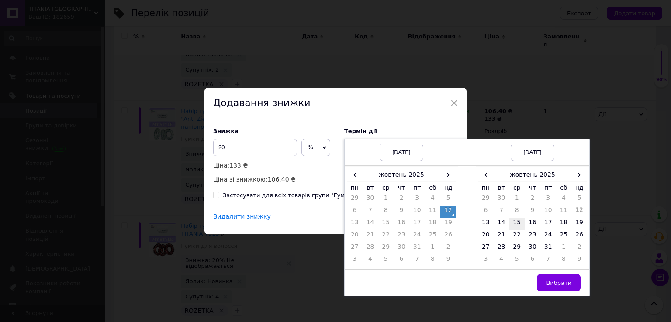
click at [519, 226] on td "15" at bounding box center [517, 224] width 16 height 12
click at [560, 285] on span "Вибрати" at bounding box center [558, 283] width 25 height 7
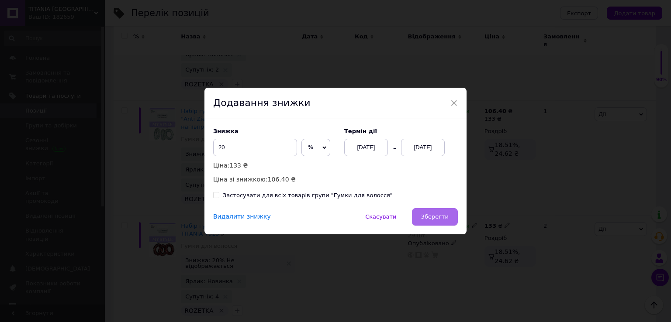
click at [434, 222] on button "Зберегти" at bounding box center [435, 216] width 46 height 17
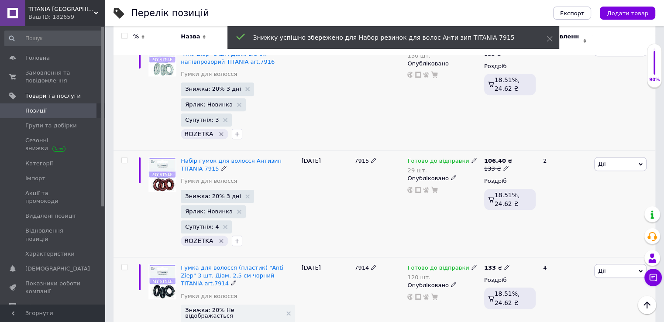
scroll to position [961, 0]
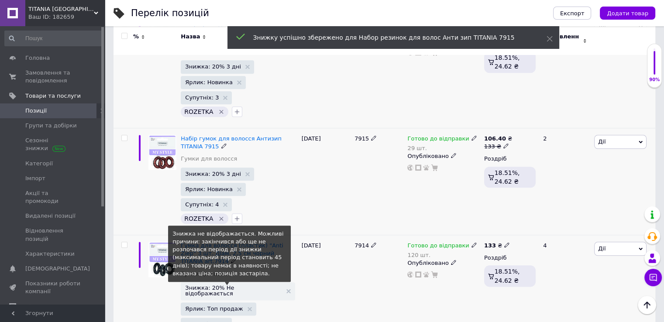
click at [224, 285] on span "Знижка: 20% Не відображається" at bounding box center [233, 290] width 96 height 11
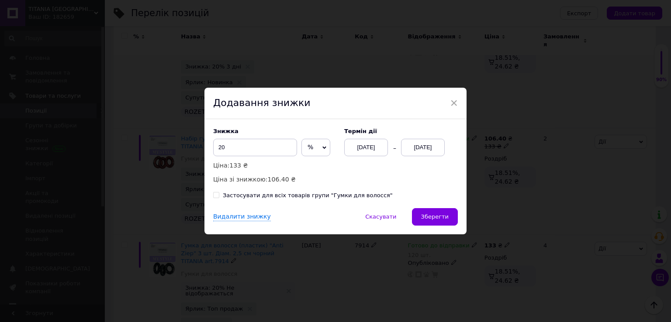
click at [427, 148] on div "[DATE]" at bounding box center [423, 147] width 44 height 17
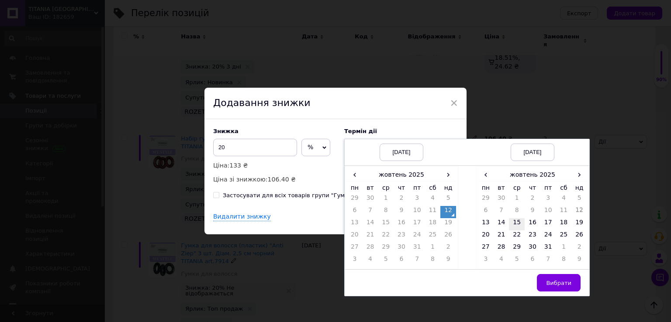
drag, startPoint x: 512, startPoint y: 221, endPoint x: 520, endPoint y: 229, distance: 11.1
click at [513, 221] on td "15" at bounding box center [517, 224] width 16 height 12
drag, startPoint x: 558, startPoint y: 281, endPoint x: 521, endPoint y: 258, distance: 43.3
click at [558, 281] on span "Вибрати" at bounding box center [558, 283] width 25 height 7
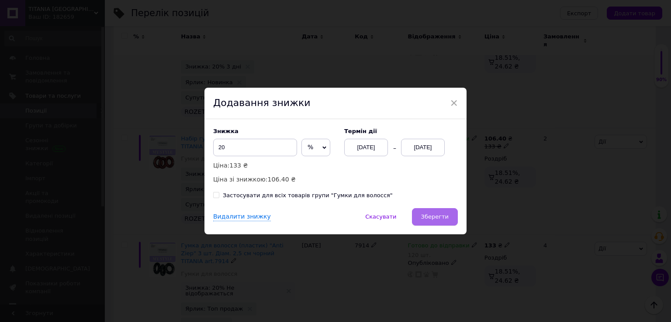
click at [441, 218] on span "Зберегти" at bounding box center [435, 217] width 28 height 7
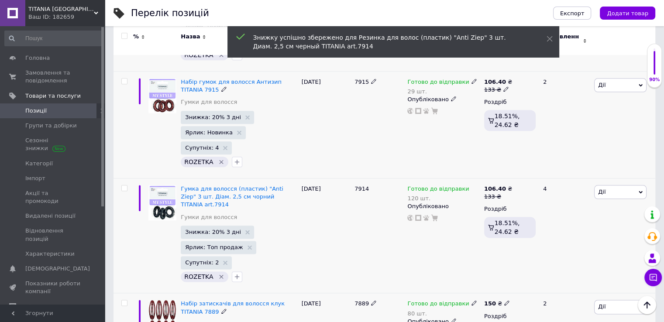
scroll to position [1092, 0]
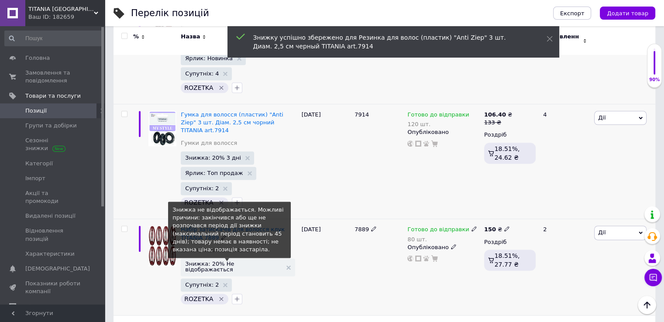
click at [246, 261] on span "Знижка: 20% Не відображається" at bounding box center [233, 266] width 96 height 11
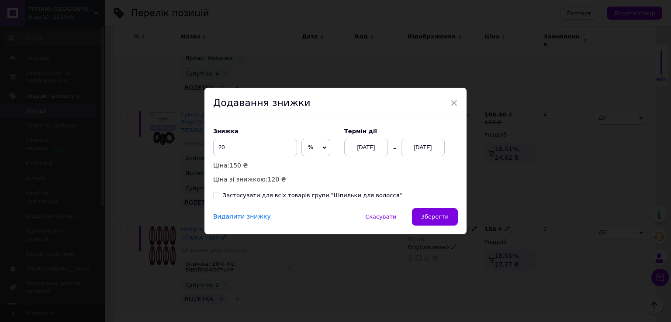
click at [418, 150] on div "[DATE]" at bounding box center [423, 147] width 44 height 17
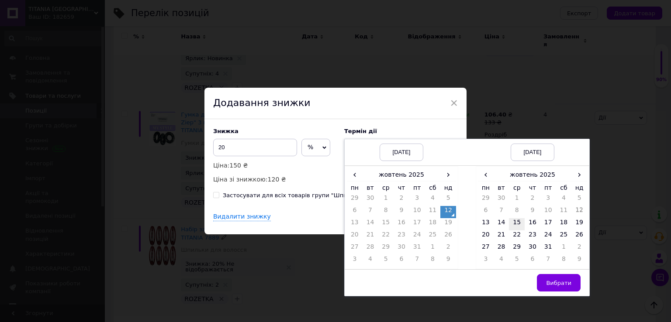
click at [513, 221] on td "15" at bounding box center [517, 224] width 16 height 12
click at [554, 280] on span "Вибрати" at bounding box center [558, 283] width 25 height 7
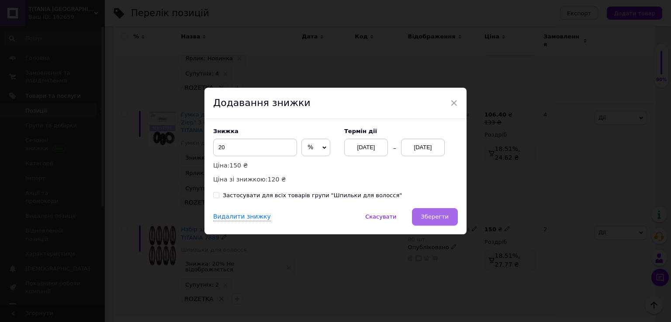
click at [440, 218] on span "Зберегти" at bounding box center [435, 217] width 28 height 7
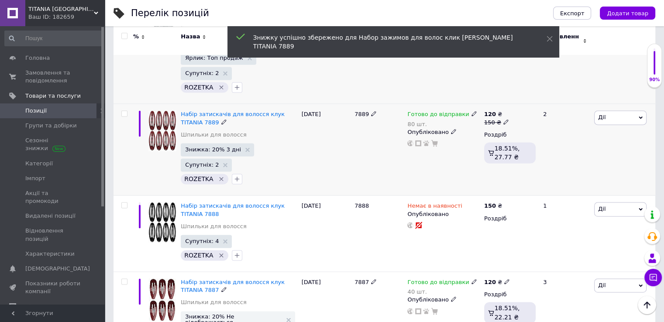
scroll to position [1223, 0]
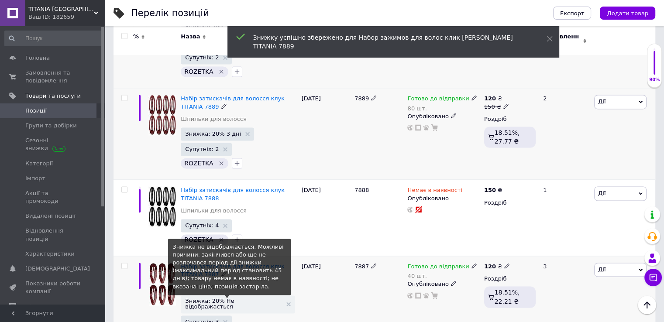
click at [218, 298] on span "Знижка: 20% Не відображається" at bounding box center [233, 303] width 96 height 11
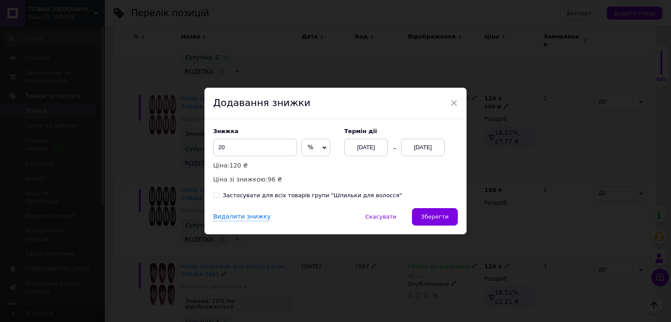
click at [413, 149] on div "[DATE]" at bounding box center [423, 147] width 44 height 17
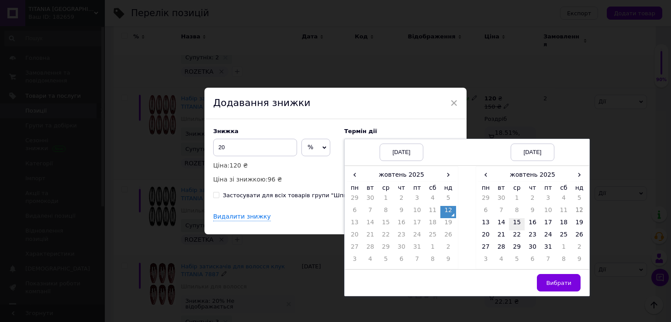
drag, startPoint x: 515, startPoint y: 222, endPoint x: 537, endPoint y: 253, distance: 37.8
click at [515, 222] on td "15" at bounding box center [517, 224] width 16 height 12
click at [557, 288] on button "Вибрати" at bounding box center [559, 282] width 44 height 17
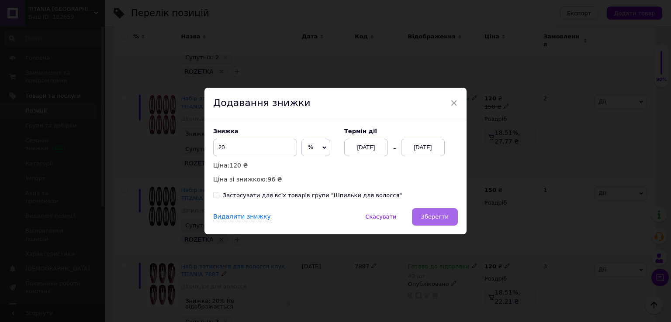
click at [441, 215] on span "Зберегти" at bounding box center [435, 217] width 28 height 7
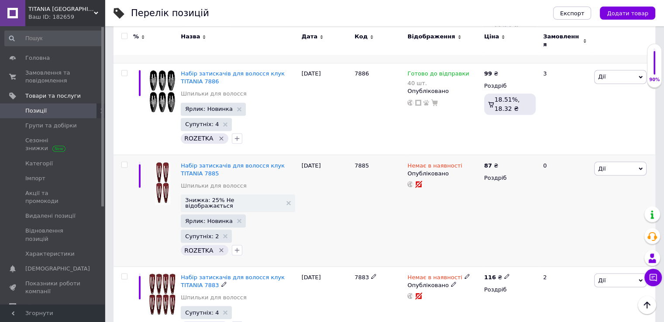
scroll to position [1528, 0]
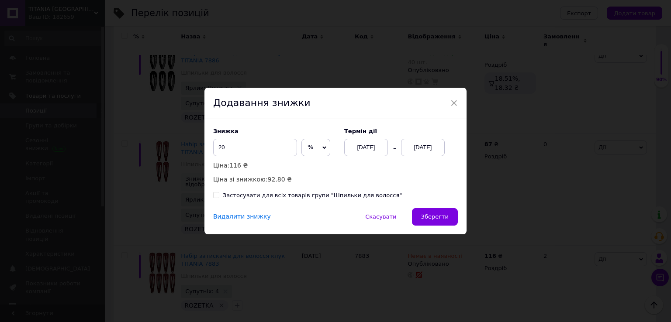
click at [420, 149] on div "[DATE]" at bounding box center [423, 147] width 44 height 17
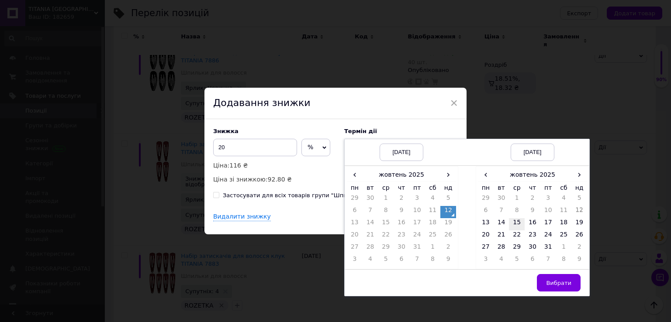
click at [518, 222] on td "15" at bounding box center [517, 224] width 16 height 12
click at [555, 285] on span "Вибрати" at bounding box center [558, 283] width 25 height 7
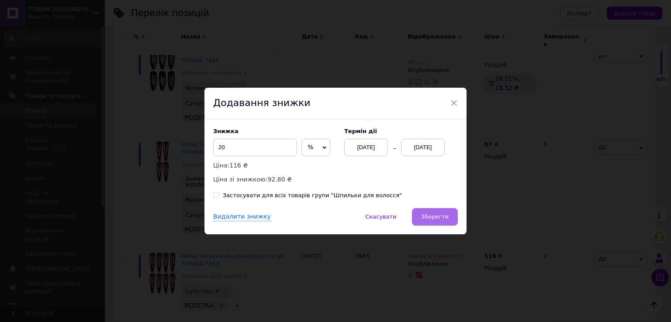
click at [437, 215] on span "Зберегти" at bounding box center [435, 217] width 28 height 7
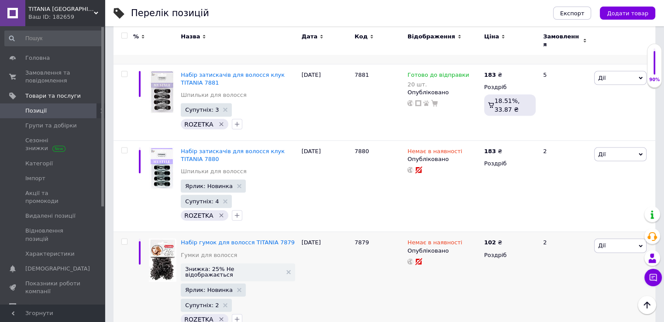
scroll to position [1921, 0]
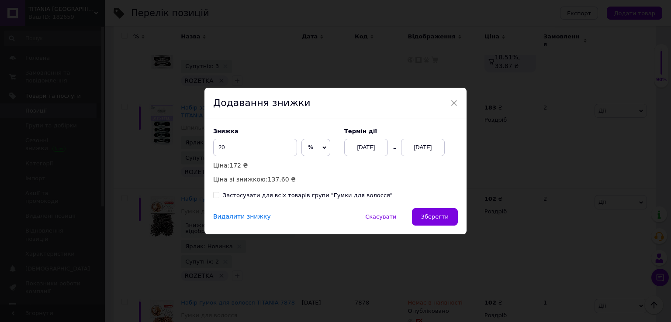
click at [425, 151] on div "[DATE]" at bounding box center [423, 147] width 44 height 17
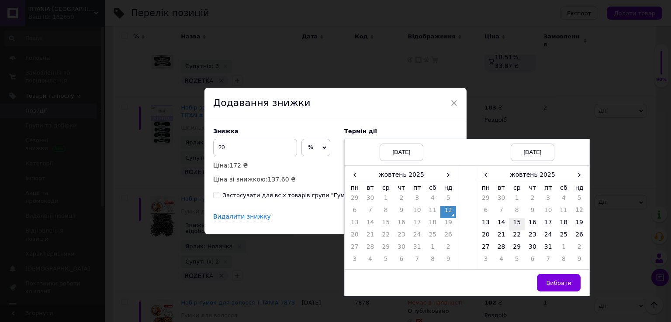
click at [515, 223] on td "15" at bounding box center [517, 224] width 16 height 12
click at [552, 280] on span "Вибрати" at bounding box center [558, 283] width 25 height 7
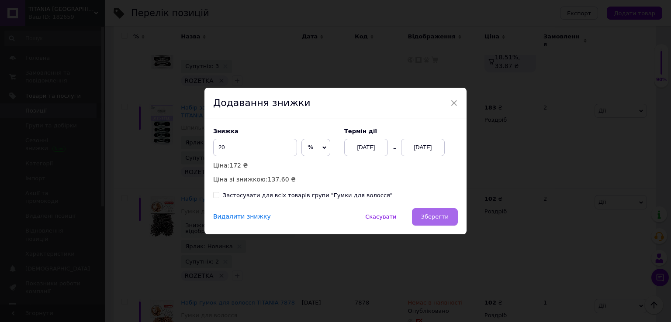
click at [437, 214] on span "Зберегти" at bounding box center [435, 217] width 28 height 7
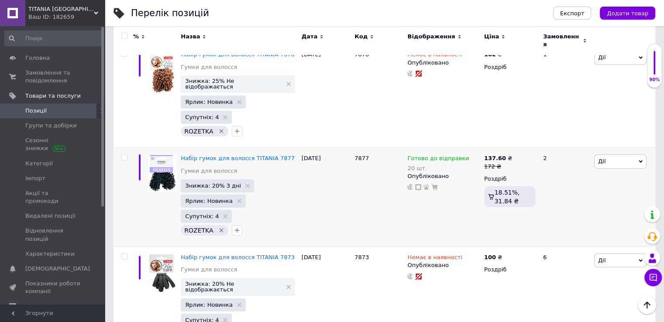
scroll to position [2183, 0]
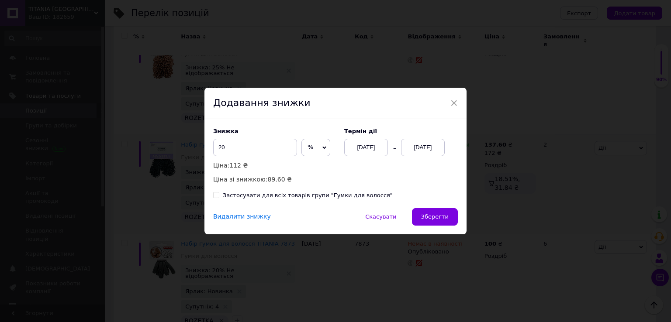
click at [424, 152] on div "[DATE]" at bounding box center [423, 147] width 44 height 17
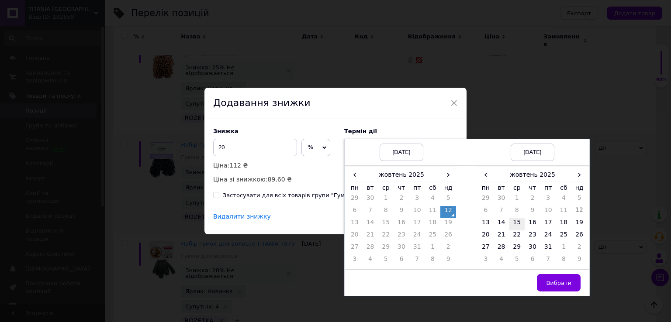
click at [515, 226] on td "15" at bounding box center [517, 224] width 16 height 12
drag, startPoint x: 555, startPoint y: 283, endPoint x: 514, endPoint y: 259, distance: 47.2
click at [555, 283] on span "Вибрати" at bounding box center [558, 283] width 25 height 7
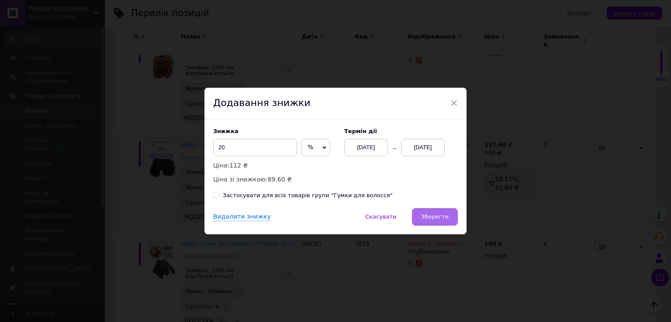
click at [434, 219] on span "Зберегти" at bounding box center [435, 217] width 28 height 7
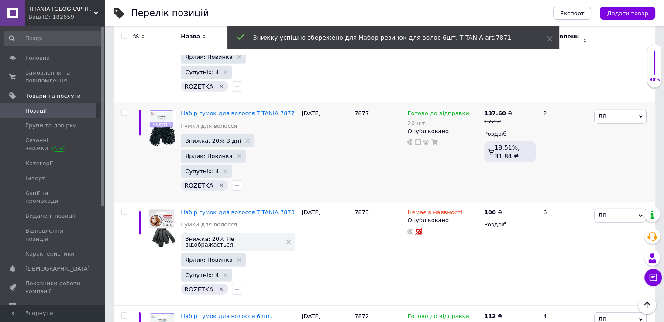
scroll to position [2270, 0]
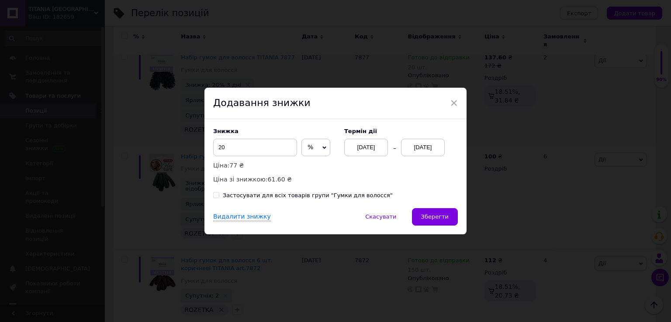
click at [422, 149] on div "[DATE]" at bounding box center [423, 147] width 44 height 17
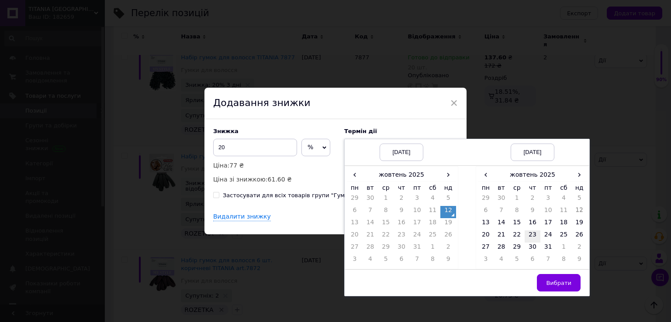
drag, startPoint x: 519, startPoint y: 220, endPoint x: 528, endPoint y: 237, distance: 19.3
click at [519, 220] on td "15" at bounding box center [517, 224] width 16 height 12
click at [556, 281] on span "Вибрати" at bounding box center [558, 283] width 25 height 7
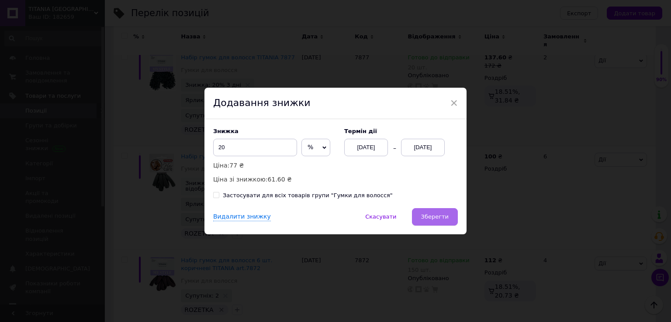
click at [431, 218] on span "Зберегти" at bounding box center [435, 217] width 28 height 7
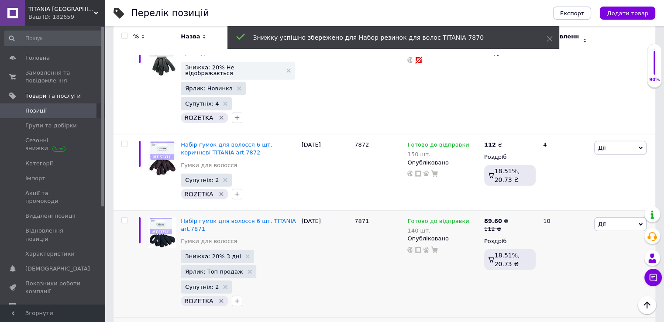
scroll to position [2401, 0]
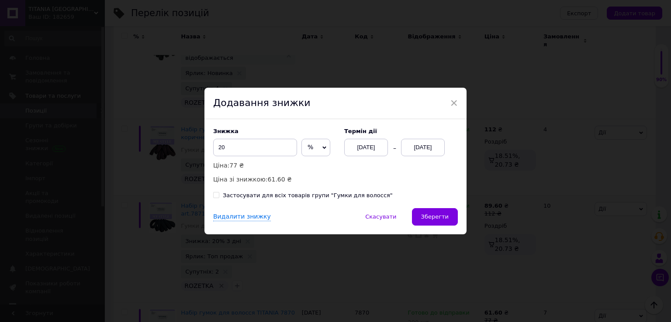
click at [420, 150] on div "[DATE]" at bounding box center [423, 147] width 44 height 17
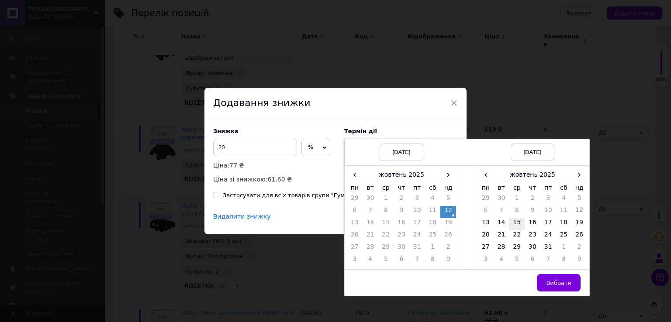
click at [515, 221] on td "15" at bounding box center [517, 224] width 16 height 12
drag, startPoint x: 566, startPoint y: 280, endPoint x: 561, endPoint y: 280, distance: 5.3
click at [566, 281] on span "Вибрати" at bounding box center [558, 283] width 25 height 7
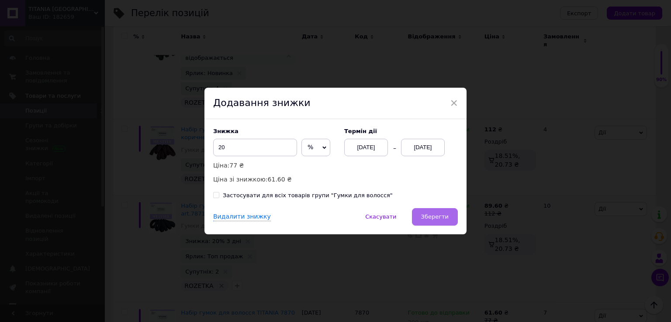
click at [443, 219] on span "Зберегти" at bounding box center [435, 217] width 28 height 7
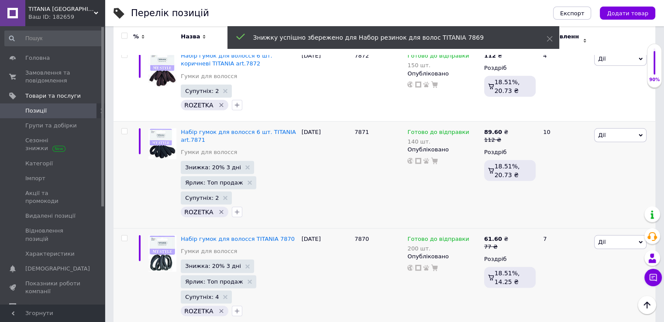
scroll to position [2532, 0]
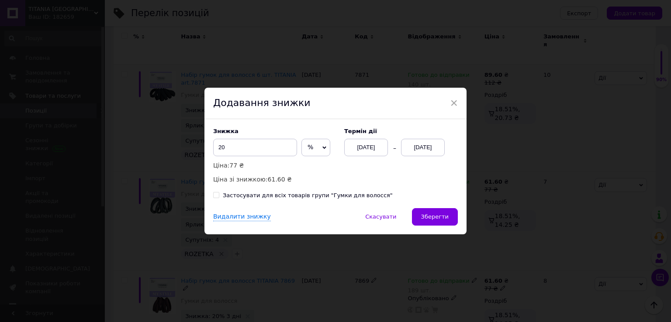
click at [425, 148] on div "[DATE]" at bounding box center [423, 147] width 44 height 17
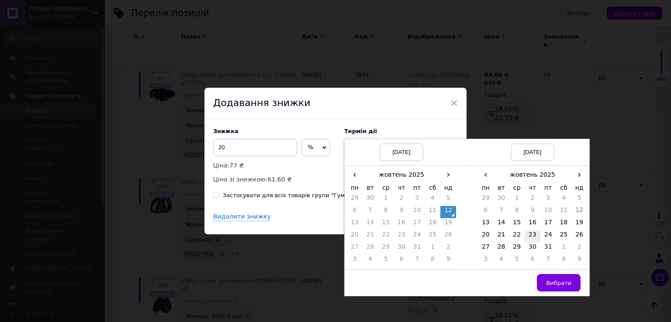
drag, startPoint x: 520, startPoint y: 224, endPoint x: 524, endPoint y: 237, distance: 14.0
click at [520, 224] on td "15" at bounding box center [517, 224] width 16 height 12
drag, startPoint x: 562, startPoint y: 278, endPoint x: 503, endPoint y: 252, distance: 64.7
click at [561, 278] on button "Вибрати" at bounding box center [559, 282] width 44 height 17
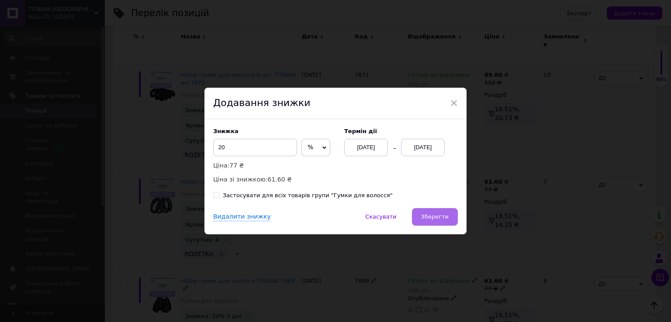
click at [443, 215] on span "Зберегти" at bounding box center [435, 217] width 28 height 7
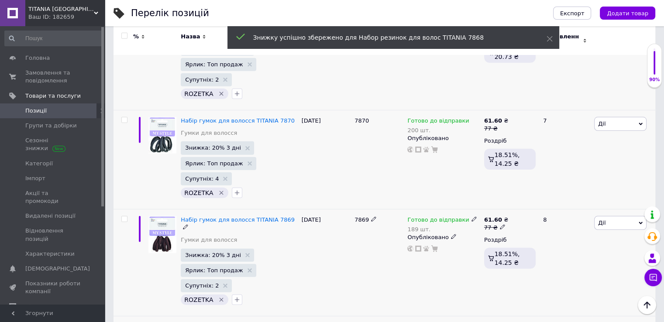
scroll to position [2620, 0]
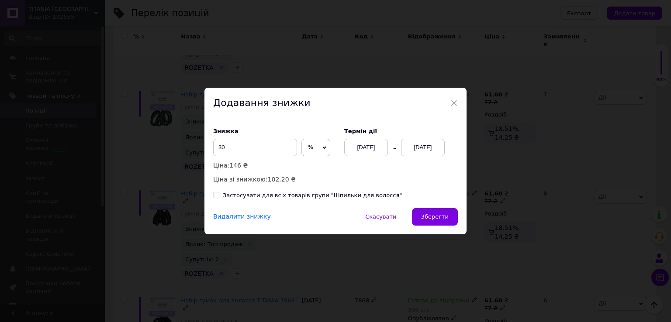
click at [421, 149] on div "[DATE]" at bounding box center [423, 147] width 44 height 17
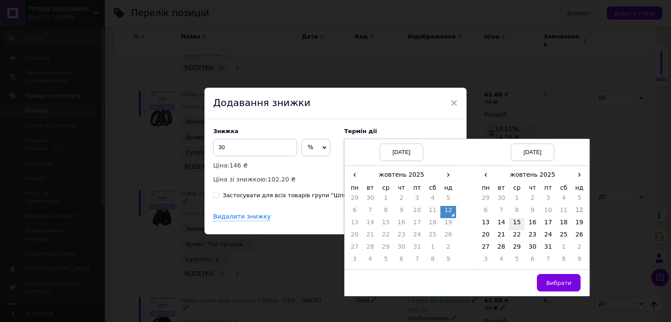
drag, startPoint x: 515, startPoint y: 222, endPoint x: 522, endPoint y: 230, distance: 9.9
click at [516, 222] on td "15" at bounding box center [517, 224] width 16 height 12
click at [561, 287] on button "Вибрати" at bounding box center [559, 282] width 44 height 17
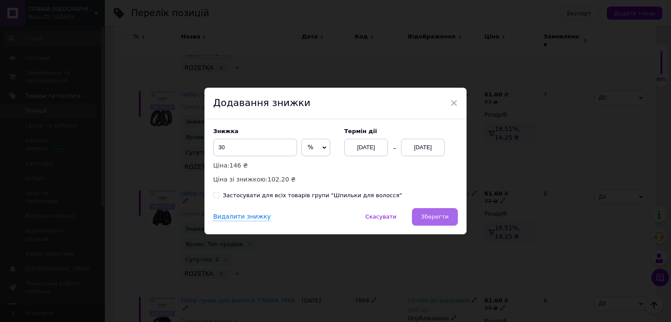
click at [438, 217] on span "Зберегти" at bounding box center [435, 217] width 28 height 7
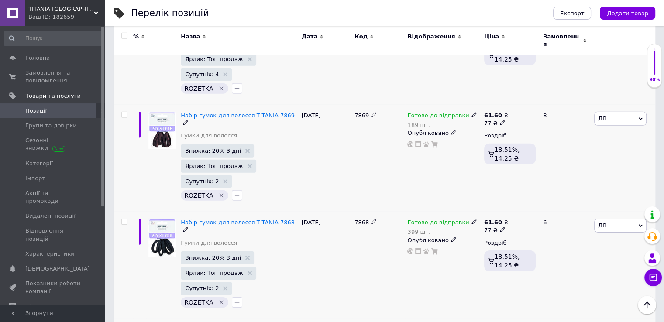
scroll to position [2751, 0]
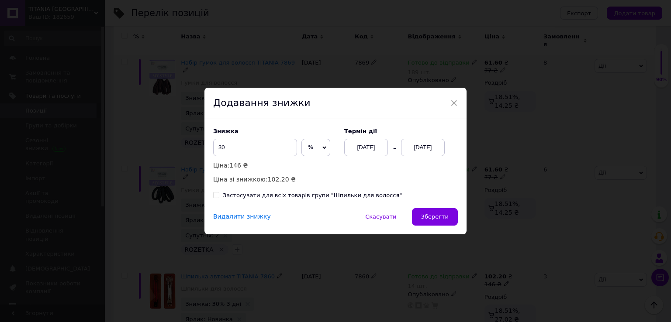
click at [416, 146] on div "[DATE]" at bounding box center [423, 147] width 44 height 17
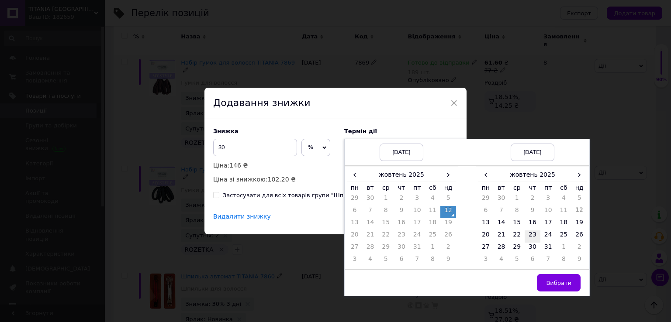
drag, startPoint x: 511, startPoint y: 220, endPoint x: 523, endPoint y: 237, distance: 20.4
click at [512, 221] on td "15" at bounding box center [517, 224] width 16 height 12
click at [550, 282] on span "Вибрати" at bounding box center [558, 283] width 25 height 7
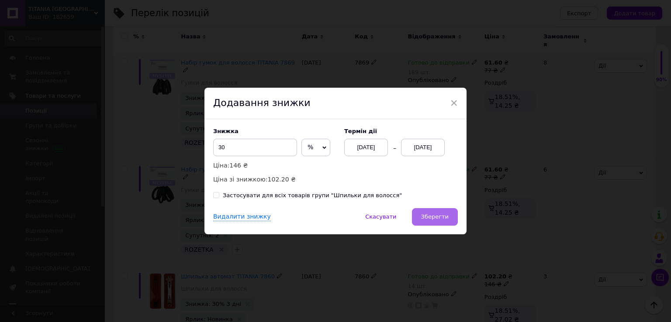
click at [436, 212] on button "Зберегти" at bounding box center [435, 216] width 46 height 17
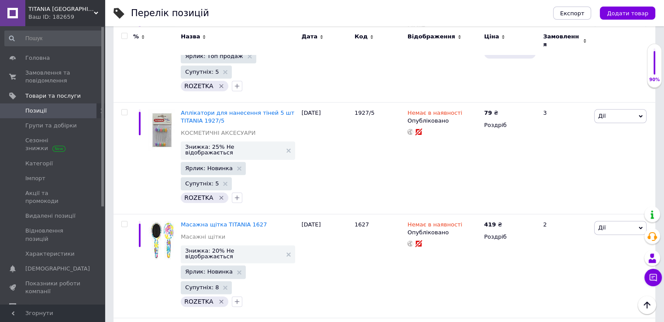
scroll to position [4366, 0]
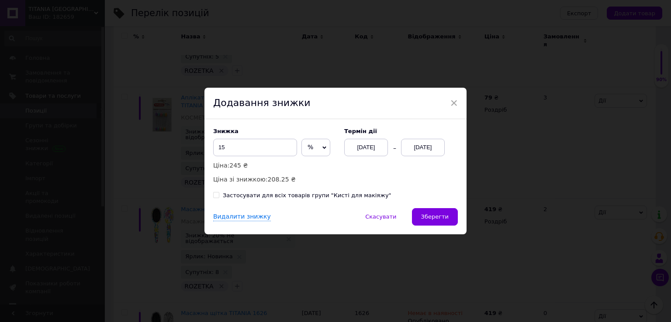
click at [411, 150] on div "[DATE]" at bounding box center [423, 147] width 44 height 17
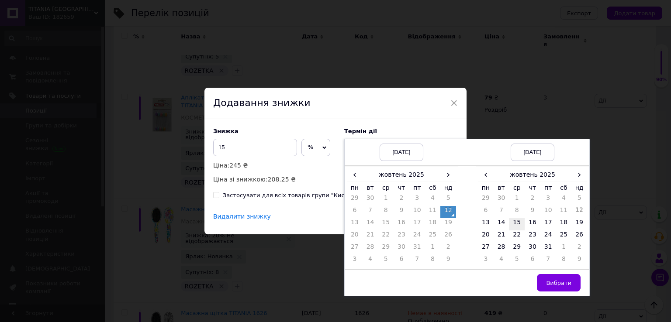
click at [518, 221] on td "15" at bounding box center [517, 224] width 16 height 12
drag, startPoint x: 559, startPoint y: 285, endPoint x: 522, endPoint y: 266, distance: 41.8
click at [557, 284] on span "Вибрати" at bounding box center [558, 283] width 25 height 7
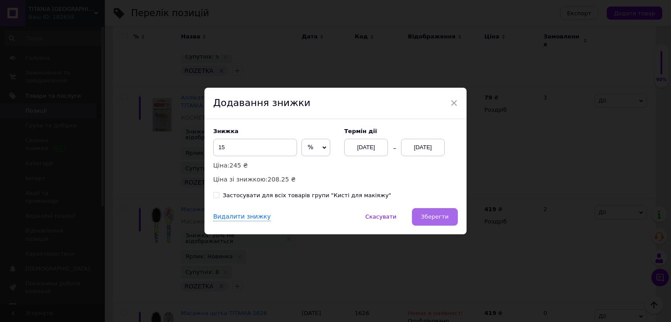
click at [443, 219] on span "Зберегти" at bounding box center [435, 217] width 28 height 7
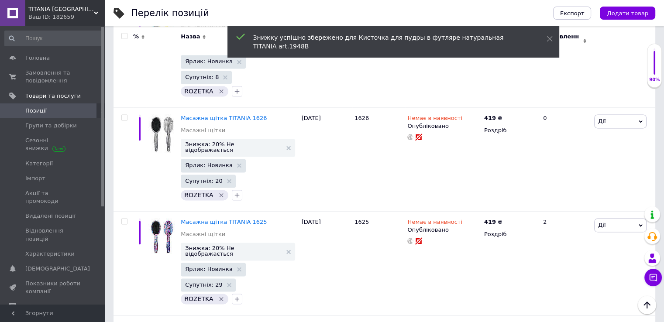
scroll to position [4585, 0]
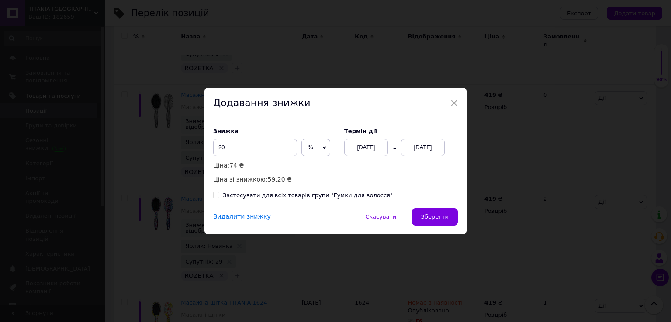
click at [423, 145] on div "[DATE]" at bounding box center [423, 147] width 44 height 17
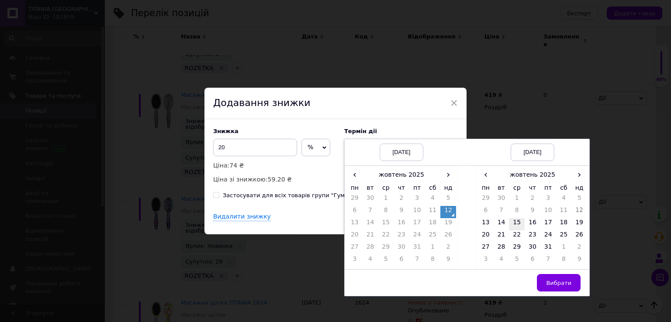
click at [516, 224] on td "15" at bounding box center [517, 224] width 16 height 12
click at [556, 284] on span "Вибрати" at bounding box center [558, 283] width 25 height 7
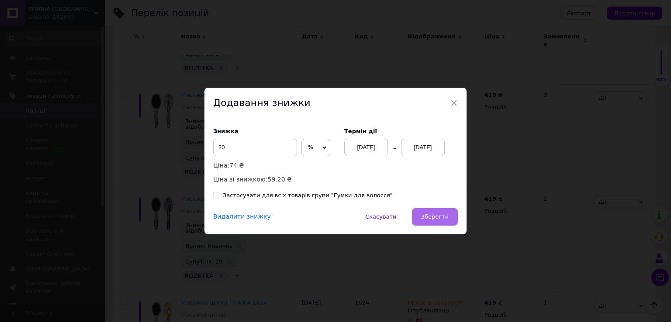
click at [448, 220] on button "Зберегти" at bounding box center [435, 216] width 46 height 17
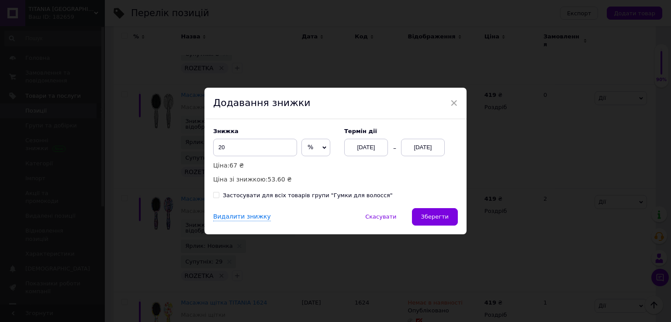
click at [427, 148] on div "[DATE]" at bounding box center [423, 147] width 44 height 17
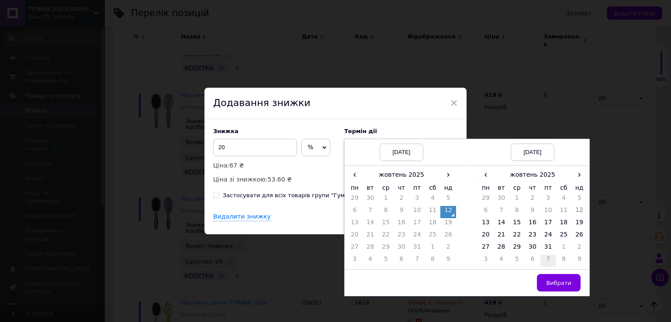
drag, startPoint x: 519, startPoint y: 224, endPoint x: 545, endPoint y: 255, distance: 40.6
click at [519, 224] on td "15" at bounding box center [517, 224] width 16 height 12
click at [560, 278] on button "Вибрати" at bounding box center [559, 282] width 44 height 17
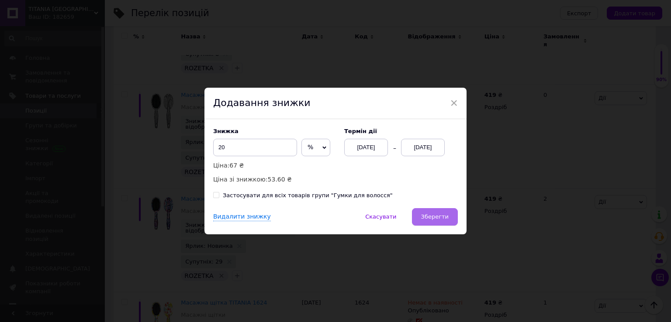
click at [434, 217] on span "Зберегти" at bounding box center [435, 217] width 28 height 7
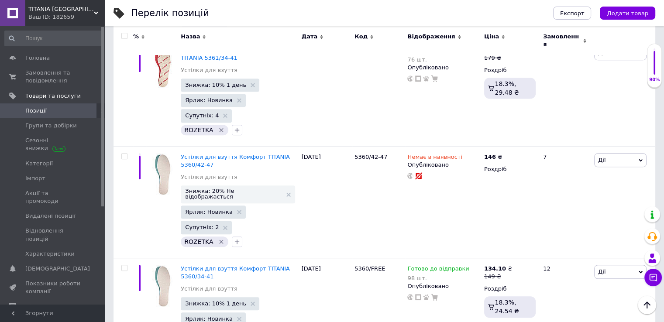
scroll to position [7292, 0]
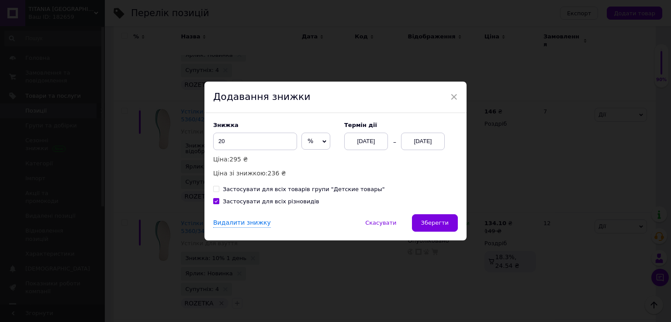
click at [416, 145] on div "[DATE]" at bounding box center [423, 141] width 44 height 17
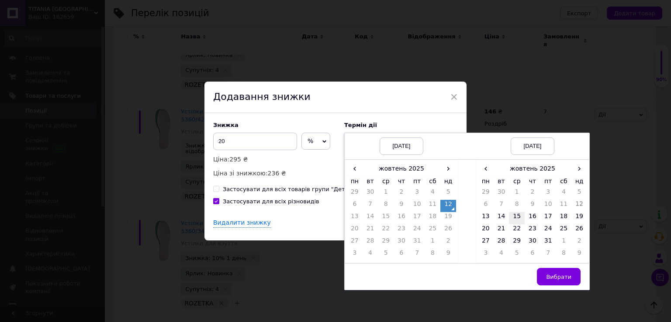
click at [518, 215] on td "15" at bounding box center [517, 218] width 16 height 12
click at [559, 274] on span "Вибрати" at bounding box center [558, 277] width 25 height 7
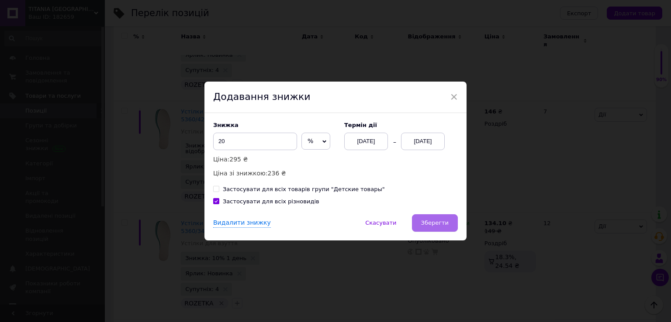
click at [445, 224] on span "Зберегти" at bounding box center [435, 223] width 28 height 7
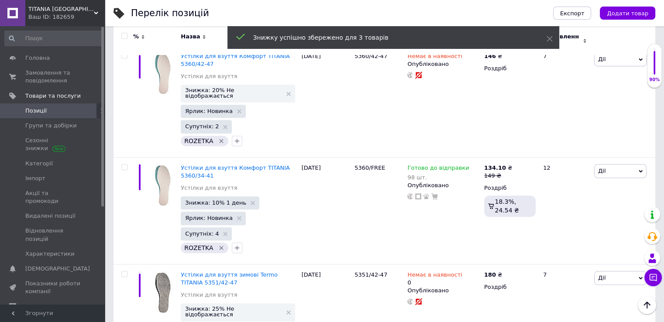
scroll to position [7379, 0]
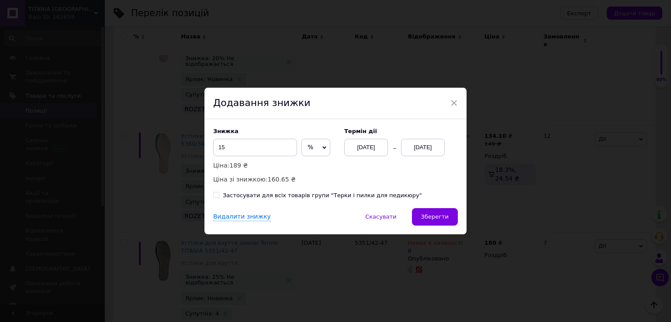
click at [419, 152] on div "[DATE]" at bounding box center [423, 147] width 44 height 17
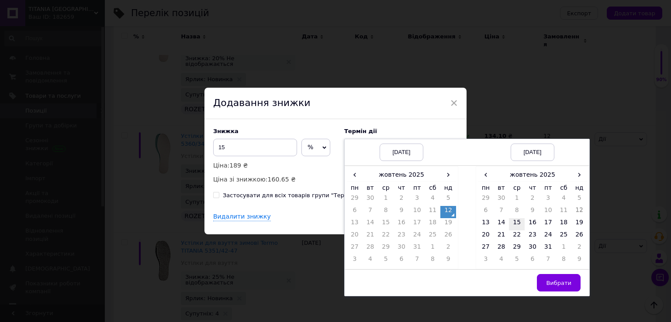
click at [513, 224] on td "15" at bounding box center [517, 224] width 16 height 12
click at [552, 282] on span "Вибрати" at bounding box center [558, 283] width 25 height 7
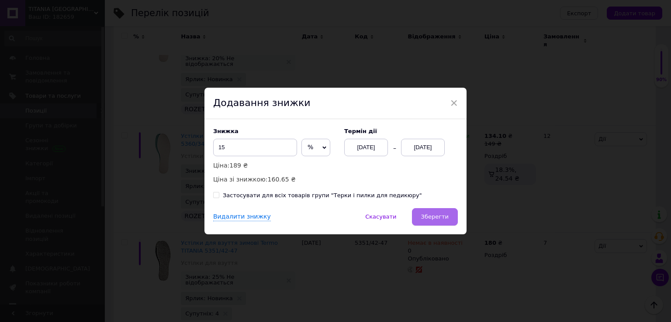
click at [432, 217] on span "Зберегти" at bounding box center [435, 217] width 28 height 7
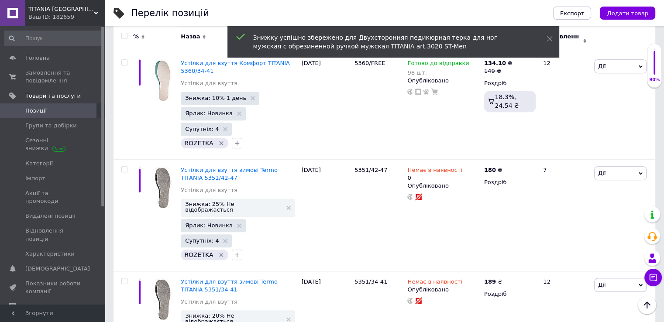
scroll to position [7466, 0]
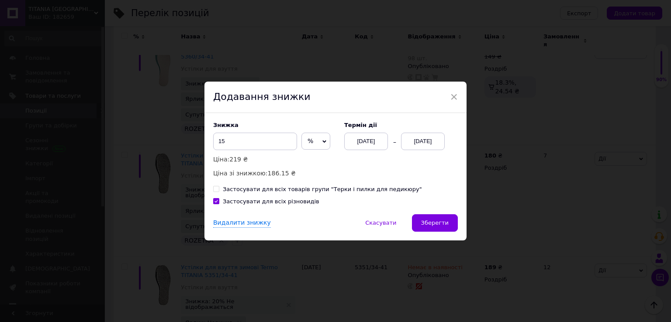
click at [420, 144] on div "[DATE]" at bounding box center [423, 141] width 44 height 17
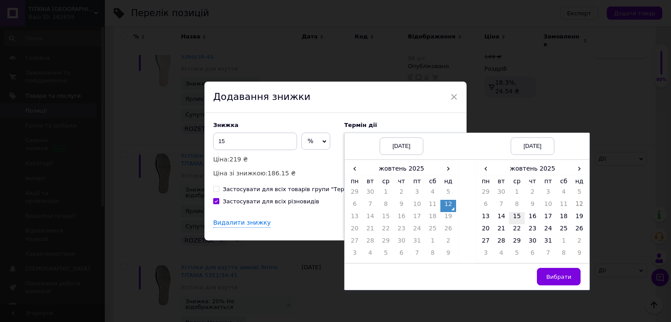
click at [512, 217] on td "15" at bounding box center [517, 218] width 16 height 12
click at [565, 274] on span "Вибрати" at bounding box center [558, 277] width 25 height 7
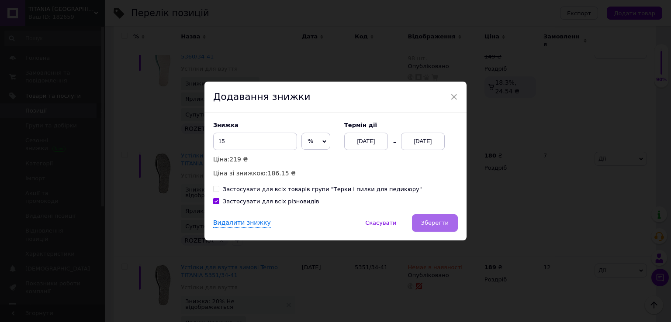
click at [433, 225] on span "Зберегти" at bounding box center [435, 223] width 28 height 7
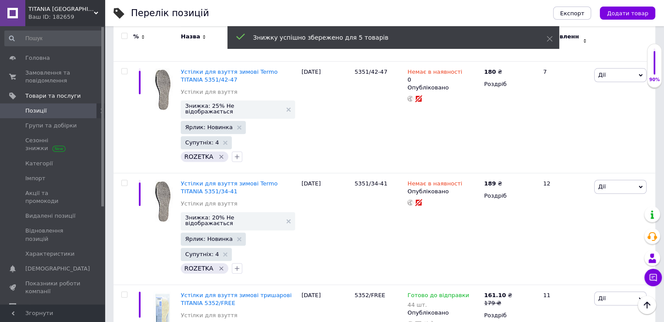
scroll to position [7554, 0]
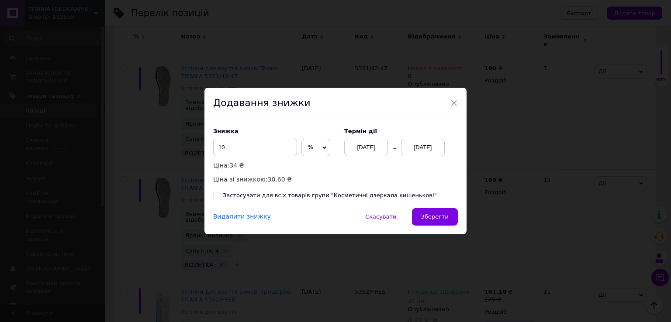
click at [424, 150] on div "[DATE]" at bounding box center [423, 147] width 44 height 17
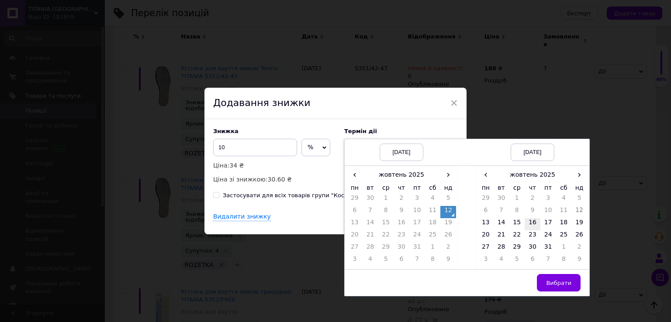
click at [533, 219] on td "16" at bounding box center [532, 224] width 16 height 12
click at [551, 280] on span "Вибрати" at bounding box center [558, 283] width 25 height 7
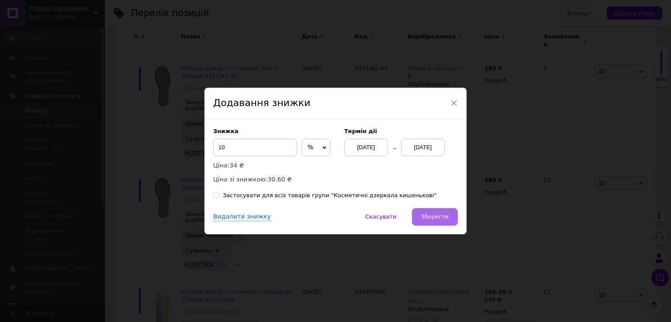
click at [434, 218] on span "Зберегти" at bounding box center [435, 217] width 28 height 7
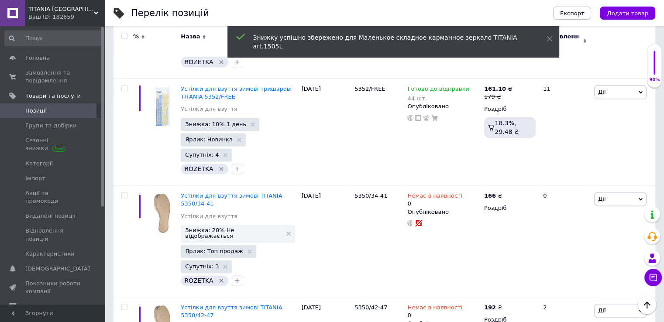
scroll to position [7772, 0]
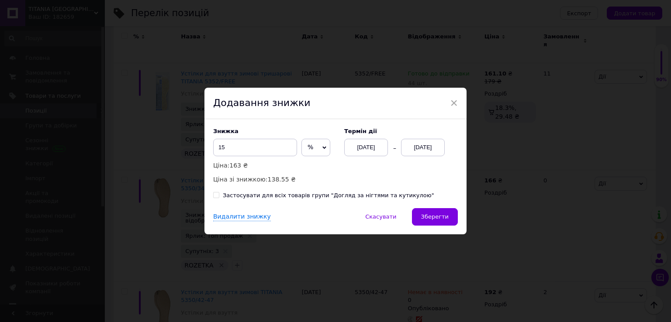
click at [424, 146] on div "[DATE]" at bounding box center [423, 147] width 44 height 17
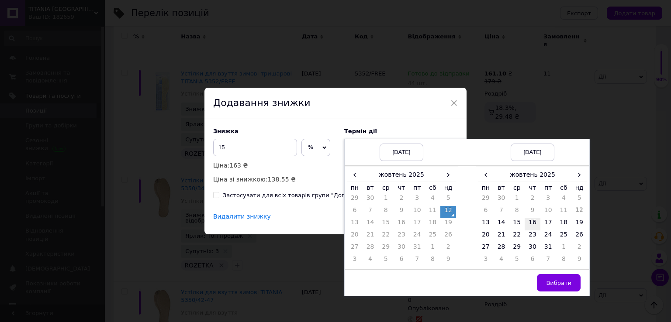
click at [529, 220] on td "16" at bounding box center [532, 224] width 16 height 12
click at [555, 286] on span "Вибрати" at bounding box center [558, 283] width 25 height 7
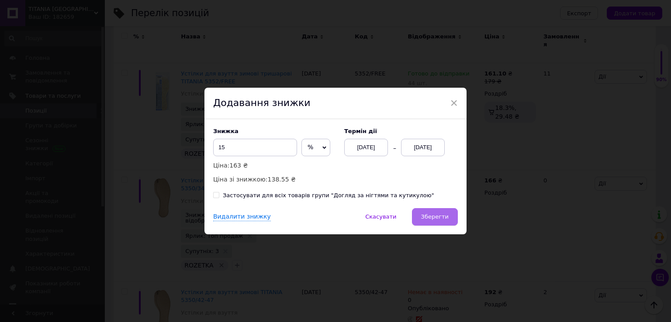
click at [440, 212] on button "Зберегти" at bounding box center [435, 216] width 46 height 17
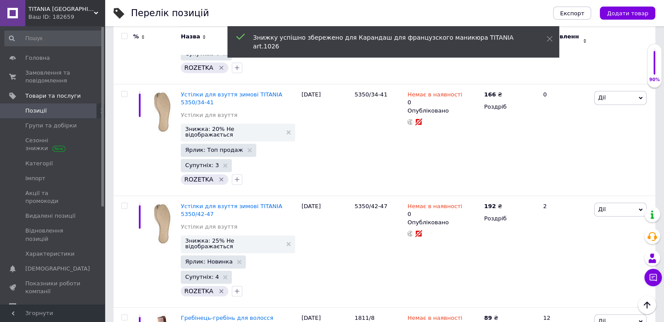
scroll to position [7859, 0]
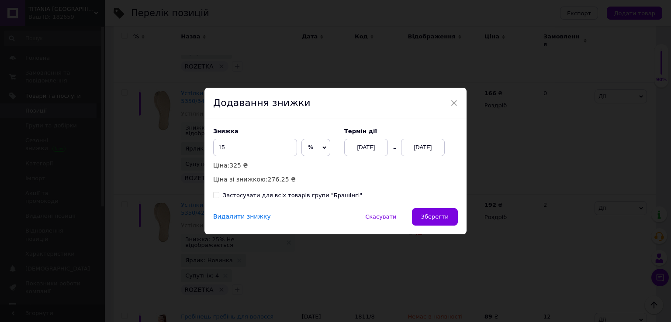
click at [427, 147] on div "[DATE]" at bounding box center [423, 147] width 44 height 17
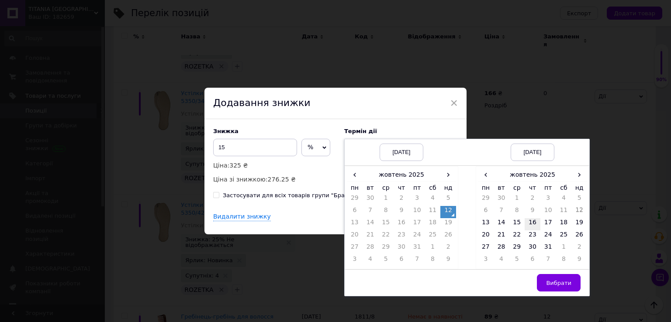
click at [532, 223] on td "16" at bounding box center [532, 224] width 16 height 12
click at [553, 280] on span "Вибрати" at bounding box center [558, 283] width 25 height 7
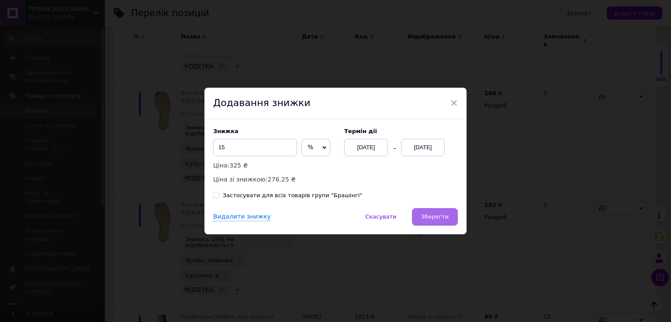
click at [444, 215] on span "Зберегти" at bounding box center [435, 217] width 28 height 7
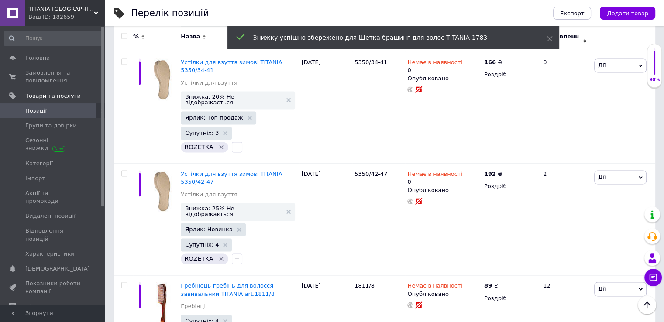
scroll to position [7947, 0]
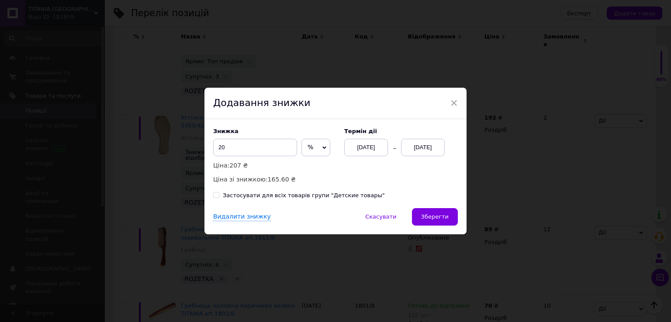
click at [423, 148] on div "[DATE]" at bounding box center [423, 147] width 44 height 17
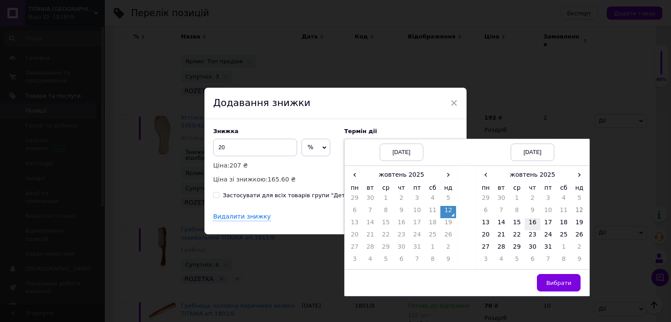
click at [533, 223] on td "16" at bounding box center [532, 224] width 16 height 12
click at [551, 281] on span "Вибрати" at bounding box center [558, 283] width 25 height 7
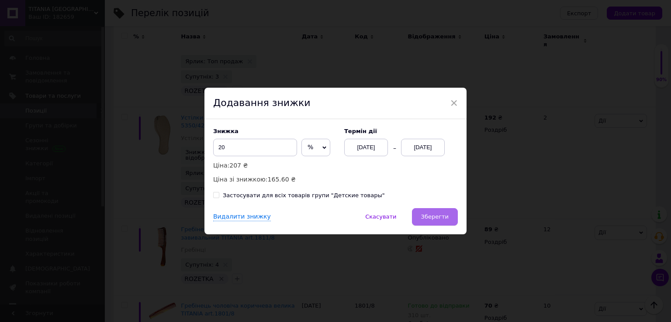
click at [441, 220] on span "Зберегти" at bounding box center [435, 217] width 28 height 7
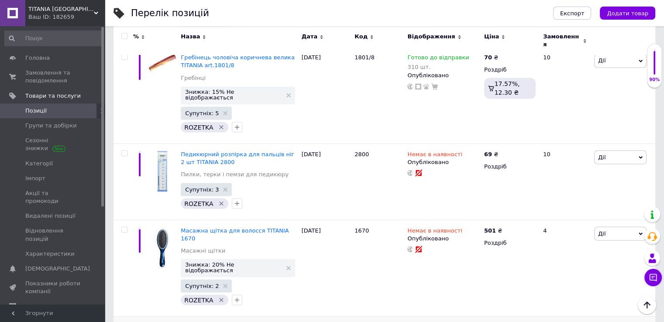
scroll to position [8209, 0]
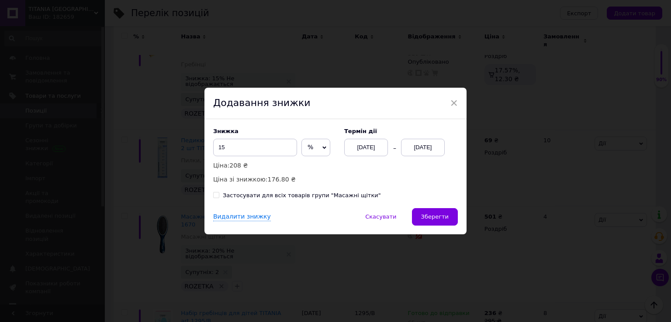
click at [422, 150] on div "[DATE]" at bounding box center [423, 147] width 44 height 17
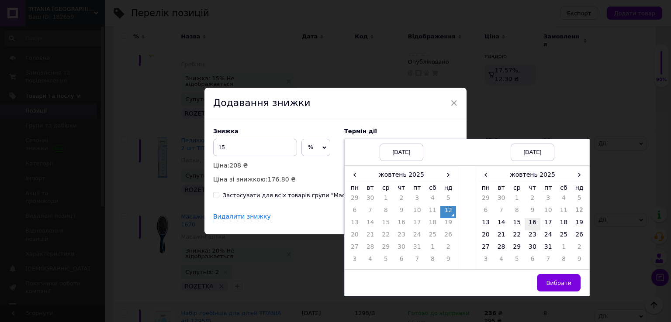
click at [532, 219] on td "16" at bounding box center [532, 224] width 16 height 12
click at [555, 283] on span "Вибрати" at bounding box center [558, 283] width 25 height 7
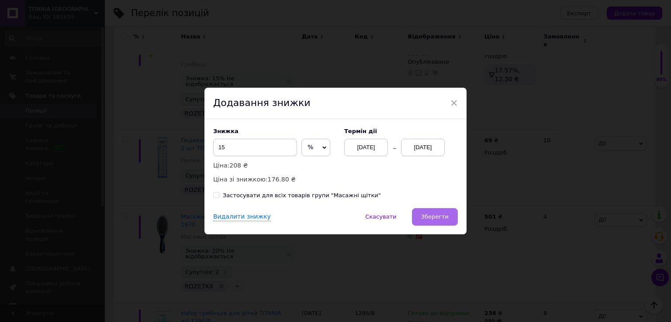
click at [449, 220] on button "Зберегти" at bounding box center [435, 216] width 46 height 17
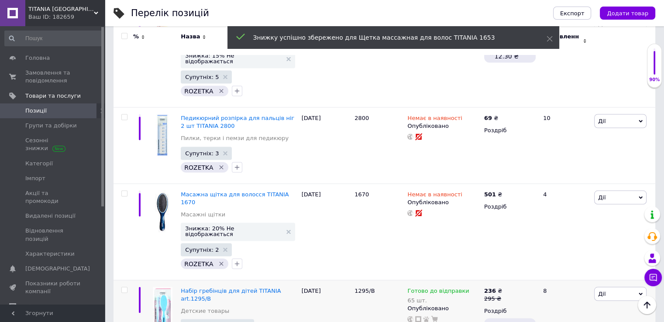
scroll to position [8252, 0]
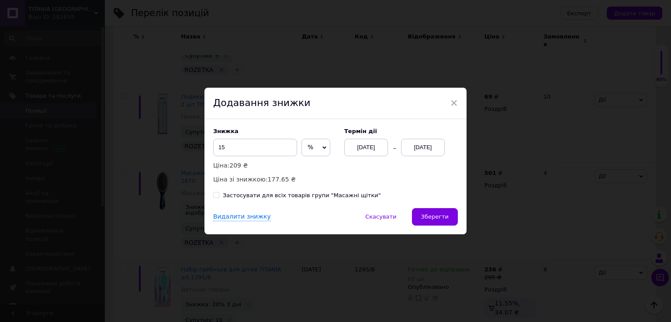
click at [425, 148] on div "[DATE]" at bounding box center [423, 147] width 44 height 17
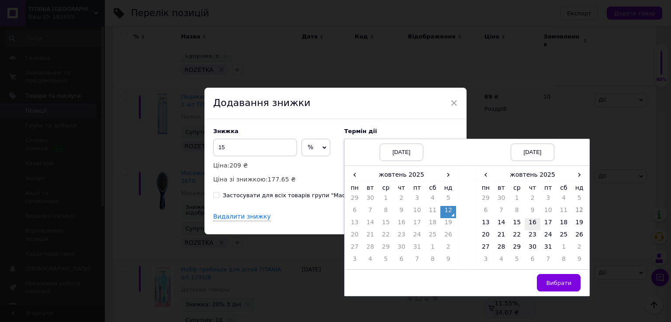
click at [531, 222] on td "16" at bounding box center [532, 224] width 16 height 12
click at [557, 280] on span "Вибрати" at bounding box center [558, 283] width 25 height 7
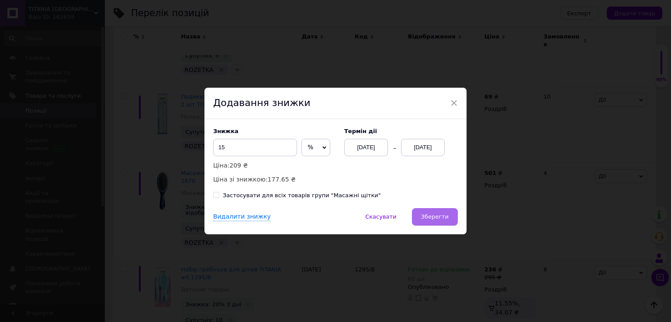
click at [447, 214] on button "Зберегти" at bounding box center [435, 216] width 46 height 17
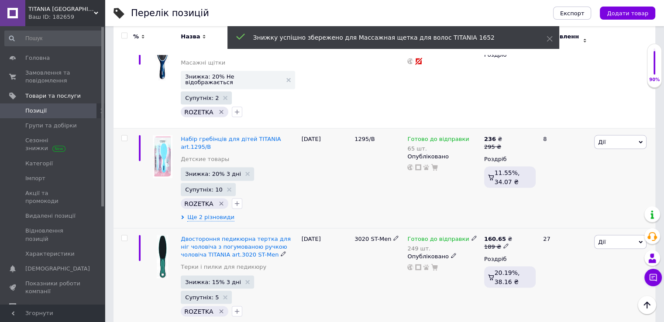
scroll to position [8383, 0]
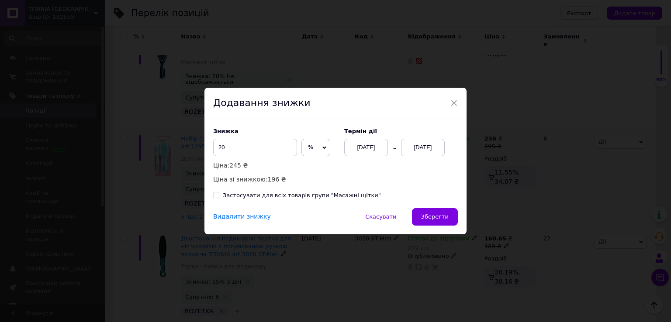
click at [428, 147] on div "[DATE]" at bounding box center [423, 147] width 44 height 17
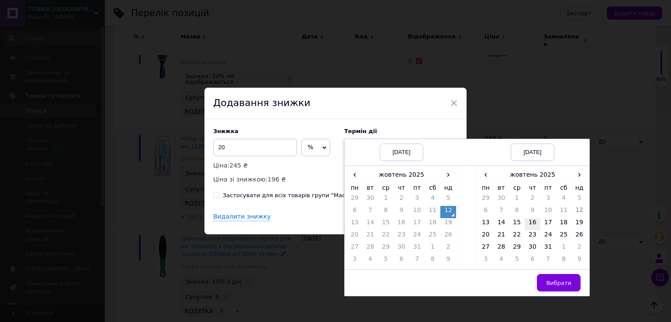
click at [527, 220] on td "16" at bounding box center [532, 224] width 16 height 12
drag, startPoint x: 552, startPoint y: 282, endPoint x: 534, endPoint y: 271, distance: 20.4
click at [551, 282] on span "Вибрати" at bounding box center [558, 283] width 25 height 7
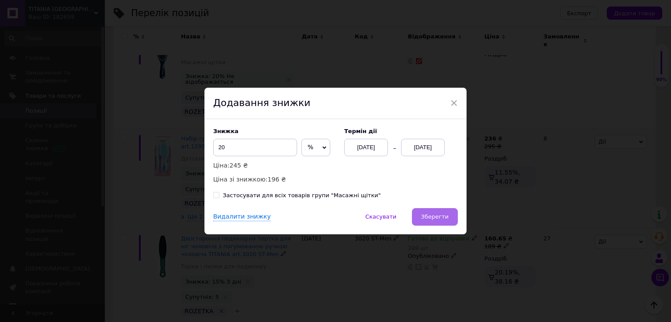
click at [441, 214] on span "Зберегти" at bounding box center [435, 217] width 28 height 7
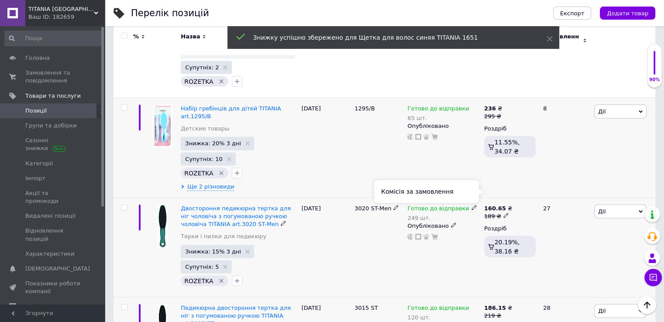
scroll to position [8427, 0]
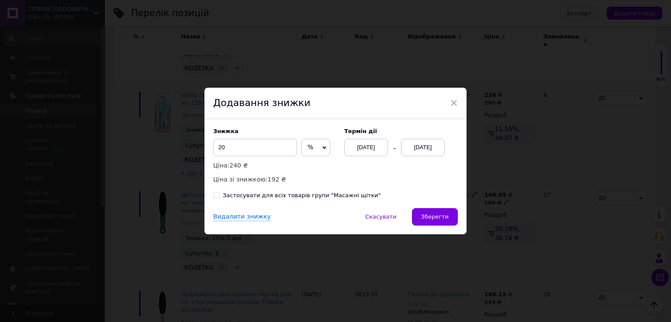
click at [423, 146] on div "[DATE]" at bounding box center [423, 147] width 44 height 17
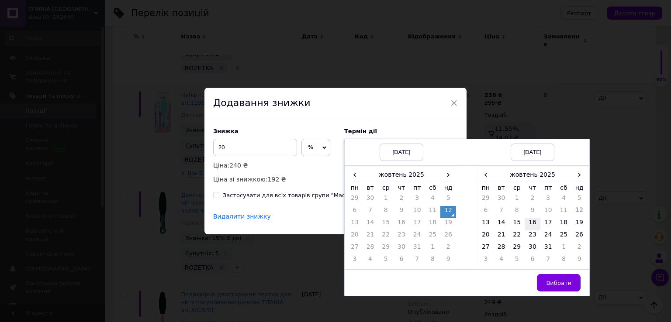
click at [533, 222] on td "16" at bounding box center [532, 224] width 16 height 12
click at [560, 280] on span "Вибрати" at bounding box center [558, 283] width 25 height 7
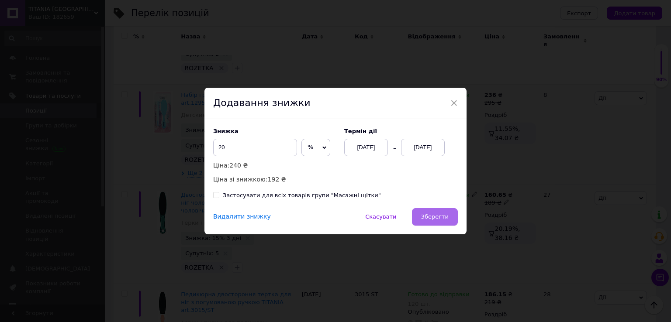
click at [434, 220] on span "Зберегти" at bounding box center [435, 217] width 28 height 7
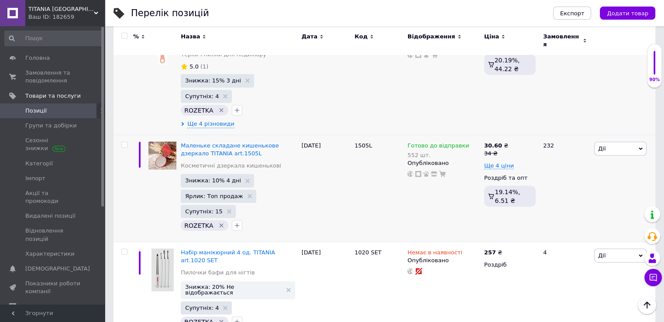
scroll to position [8697, 0]
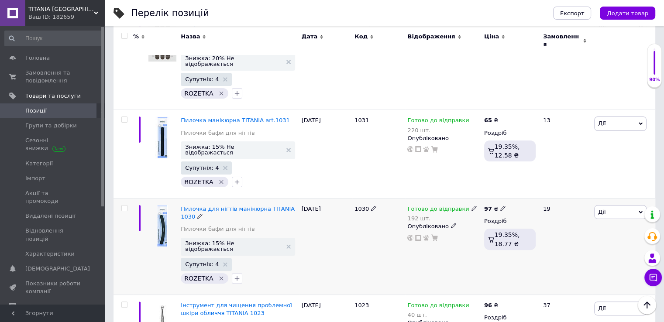
scroll to position [175, 0]
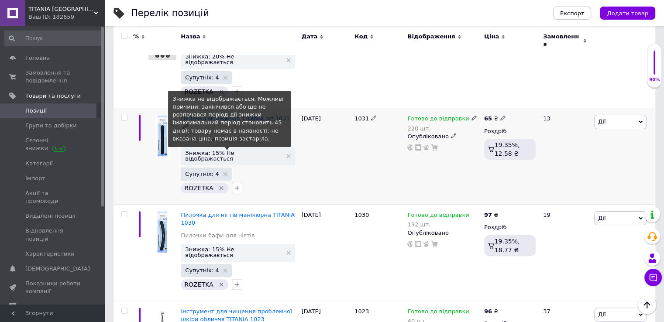
click at [243, 150] on span "Знижка: 15% Не відображається" at bounding box center [233, 155] width 96 height 11
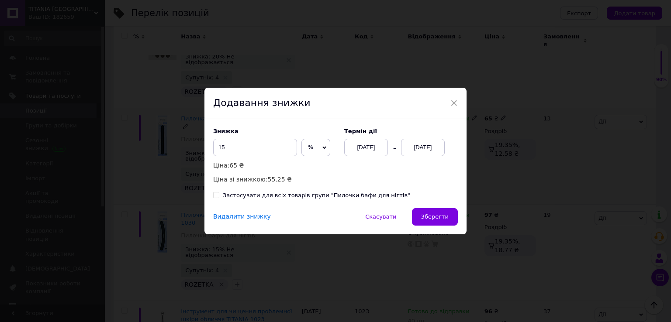
click at [424, 148] on div "[DATE]" at bounding box center [423, 147] width 44 height 17
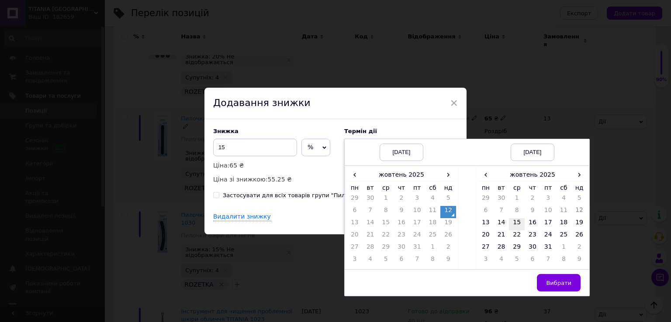
click at [518, 221] on td "15" at bounding box center [517, 224] width 16 height 12
click at [554, 285] on span "Вибрати" at bounding box center [558, 283] width 25 height 7
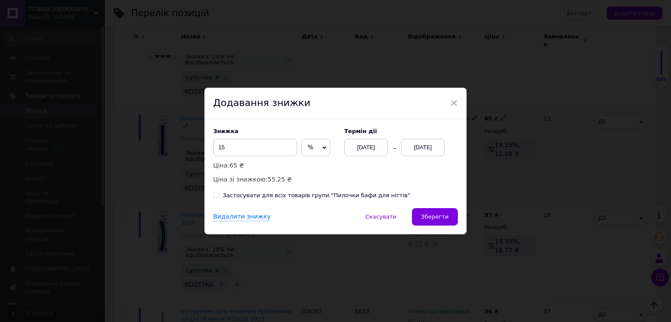
click at [437, 213] on button "Зберегти" at bounding box center [435, 216] width 46 height 17
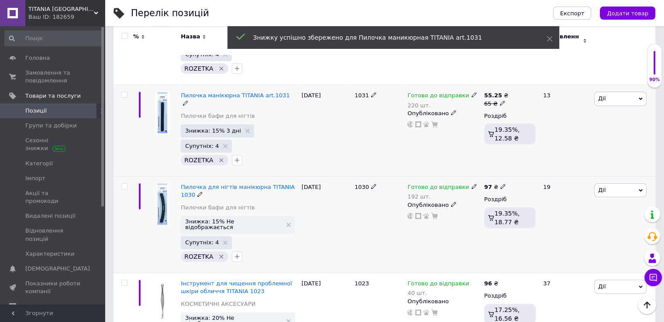
scroll to position [218, 0]
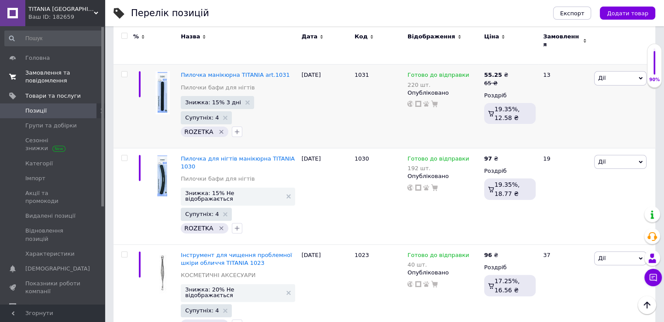
click at [45, 75] on span "Замовлення та повідомлення" at bounding box center [52, 77] width 55 height 16
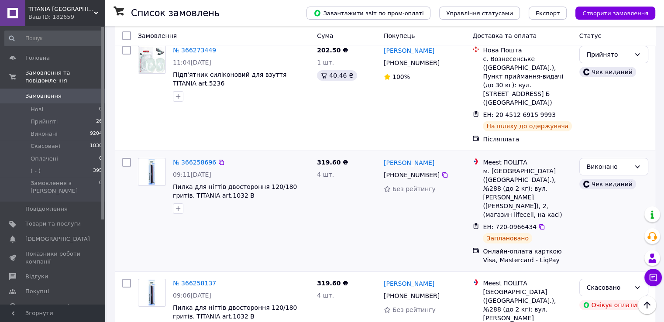
scroll to position [87, 0]
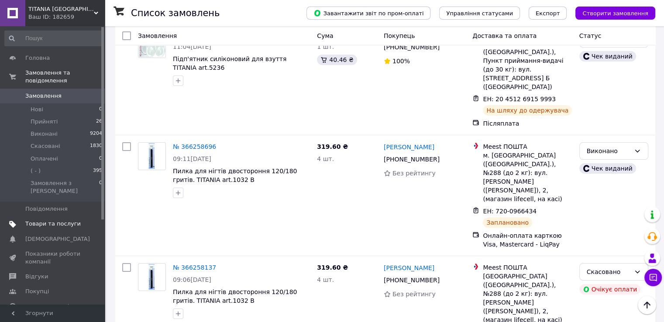
click at [50, 220] on span "Товари та послуги" at bounding box center [52, 224] width 55 height 8
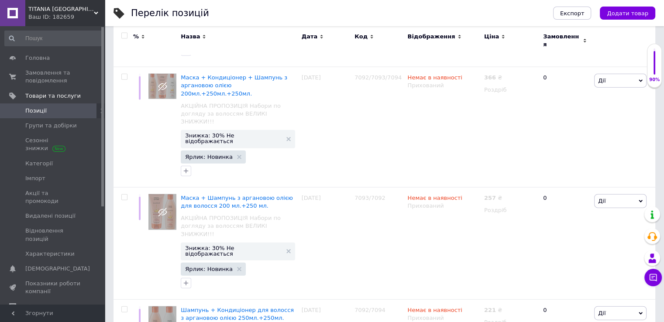
scroll to position [8715, 0]
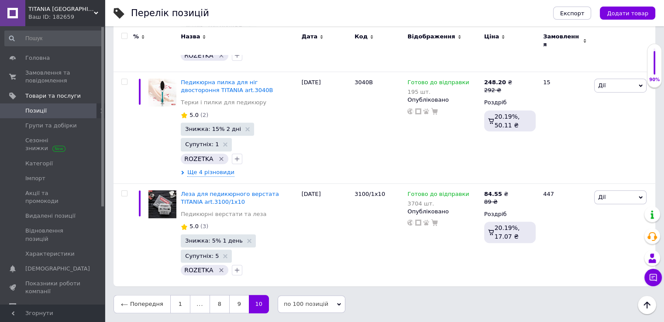
scroll to position [538, 0]
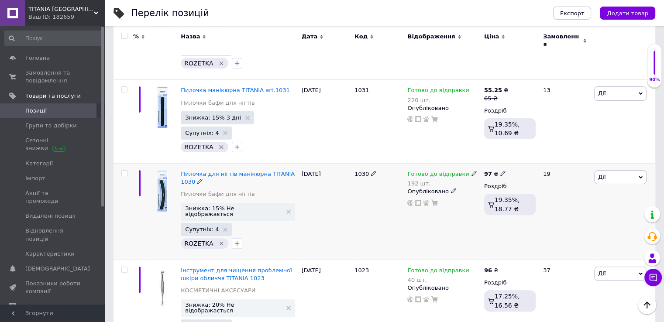
scroll to position [218, 0]
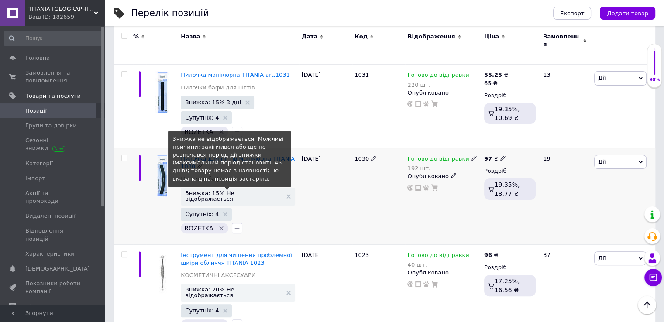
click at [234, 190] on span "Знижка: 15% Не відображається" at bounding box center [233, 195] width 96 height 11
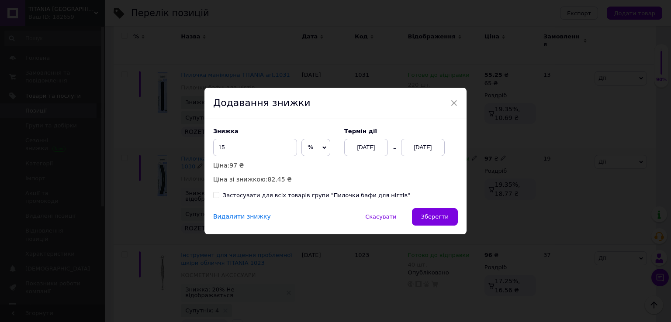
click at [434, 147] on div "[DATE]" at bounding box center [423, 147] width 44 height 17
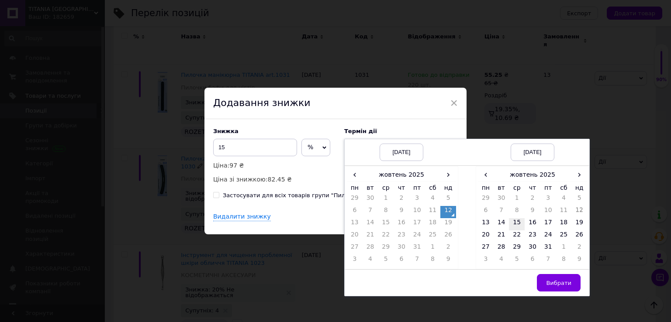
click at [518, 222] on td "15" at bounding box center [517, 224] width 16 height 12
click at [558, 282] on span "Вибрати" at bounding box center [558, 283] width 25 height 7
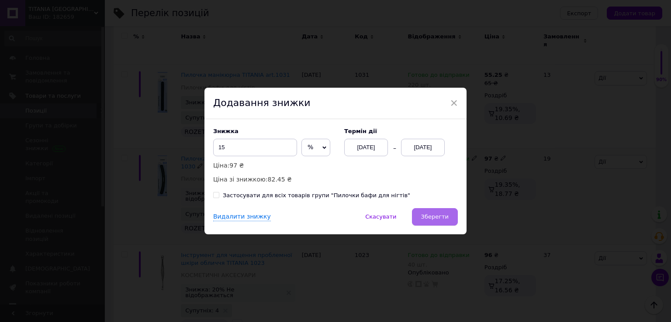
drag, startPoint x: 410, startPoint y: 209, endPoint x: 419, endPoint y: 210, distance: 9.7
click at [410, 209] on div "Видалити знижку   Скасувати   Зберегти" at bounding box center [335, 221] width 262 height 26
click at [437, 217] on span "Зберегти" at bounding box center [435, 217] width 28 height 7
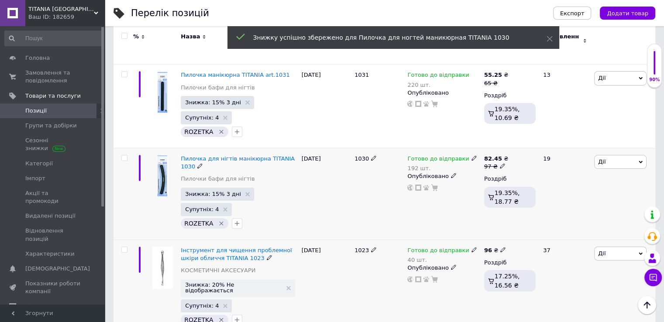
scroll to position [262, 0]
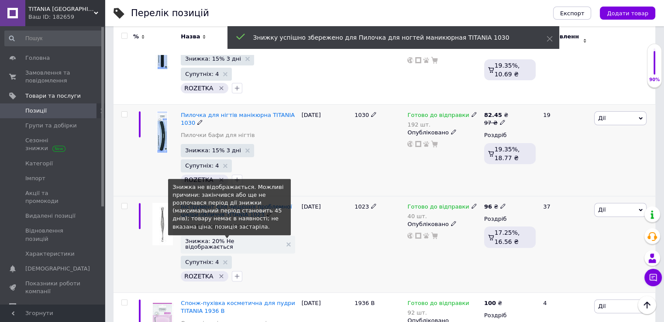
click at [237, 238] on span "Знижка: 20% Не відображається" at bounding box center [233, 243] width 96 height 11
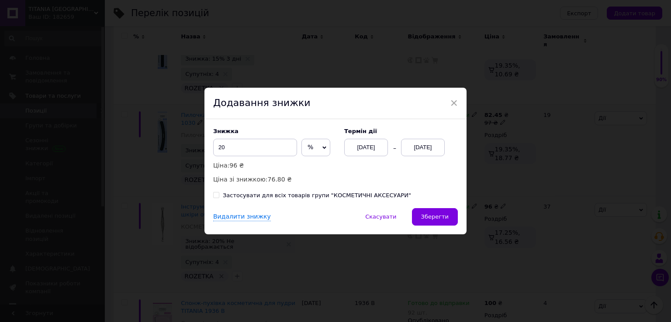
click at [430, 149] on div "[DATE]" at bounding box center [423, 147] width 44 height 17
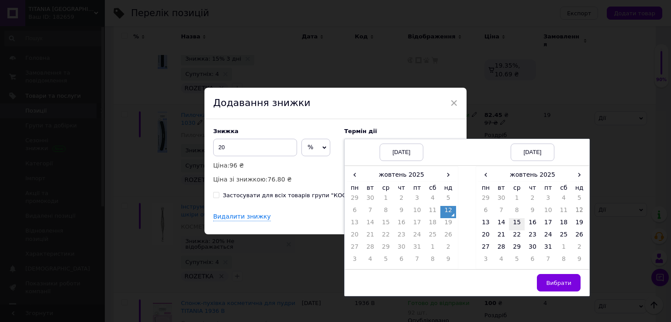
click at [515, 222] on td "15" at bounding box center [517, 224] width 16 height 12
click at [558, 282] on span "Вибрати" at bounding box center [558, 283] width 25 height 7
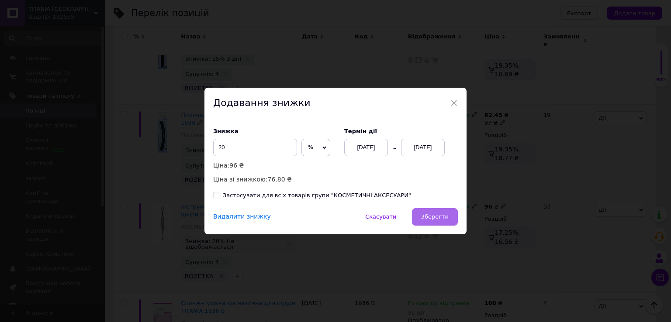
click at [449, 217] on button "Зберегти" at bounding box center [435, 216] width 46 height 17
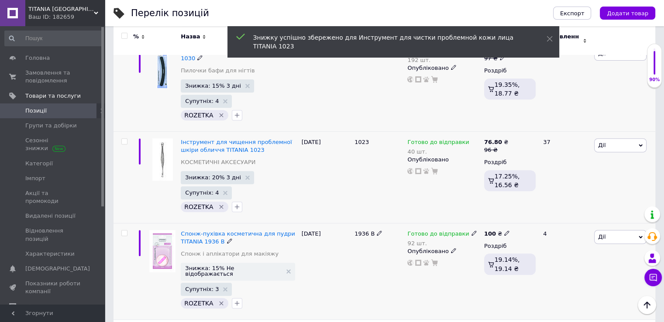
scroll to position [349, 0]
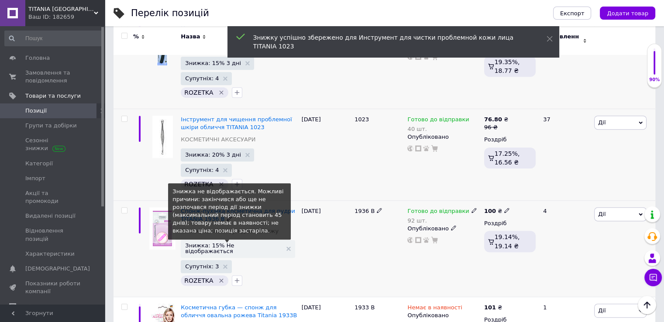
click at [229, 243] on span "Знижка: 15% Не відображається" at bounding box center [233, 248] width 96 height 11
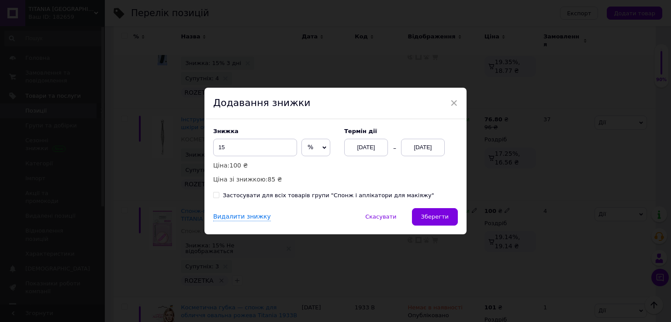
click at [426, 148] on div "[DATE]" at bounding box center [423, 147] width 44 height 17
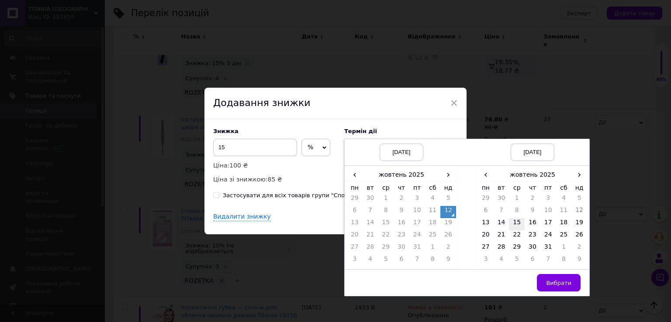
click at [517, 220] on td "15" at bounding box center [517, 224] width 16 height 12
click at [553, 281] on span "Вибрати" at bounding box center [558, 283] width 25 height 7
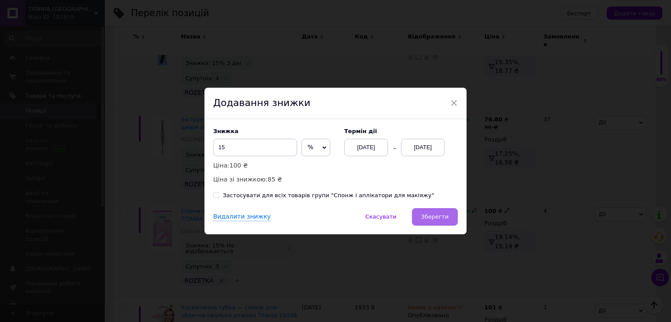
click at [442, 222] on button "Зберегти" at bounding box center [435, 216] width 46 height 17
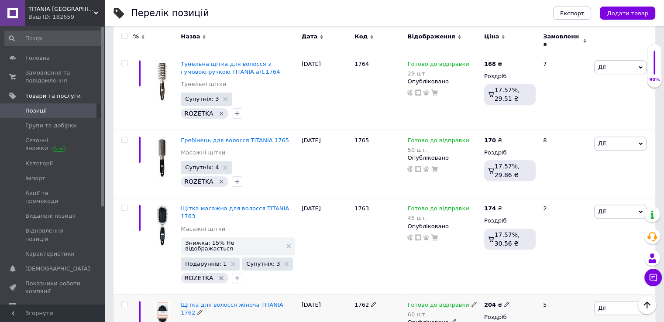
scroll to position [699, 0]
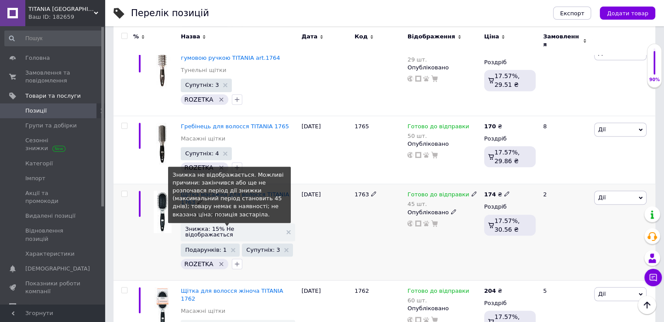
click at [239, 226] on span "Знижка: 15% Не відображається" at bounding box center [233, 231] width 96 height 11
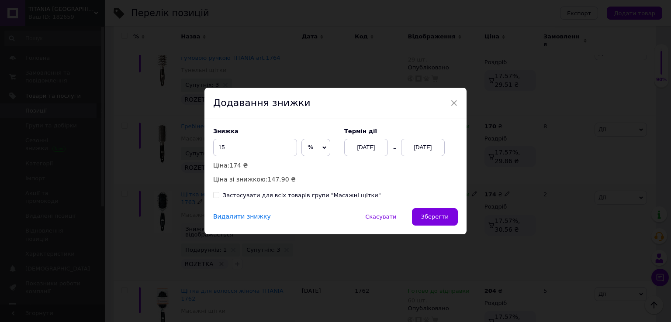
click at [429, 145] on div "[DATE]" at bounding box center [423, 147] width 44 height 17
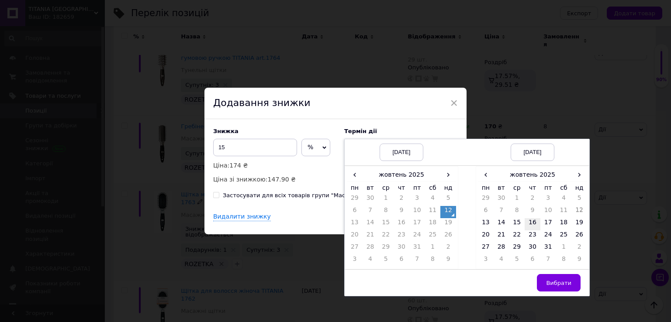
click at [532, 219] on td "16" at bounding box center [532, 224] width 16 height 12
click at [558, 290] on button "Вибрати" at bounding box center [559, 282] width 44 height 17
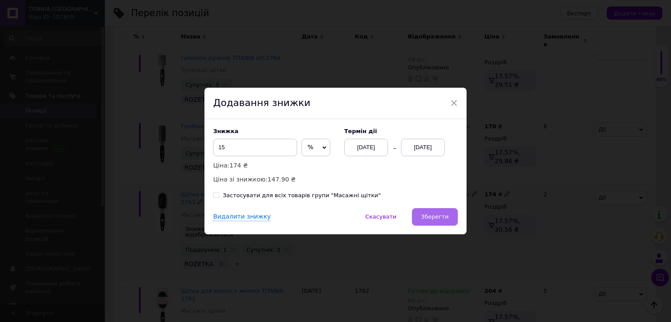
click at [448, 216] on button "Зберегти" at bounding box center [435, 216] width 46 height 17
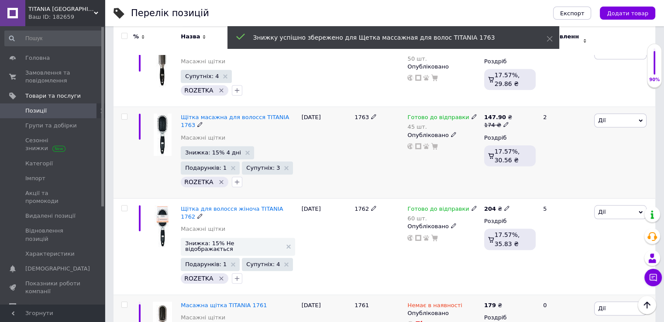
scroll to position [786, 0]
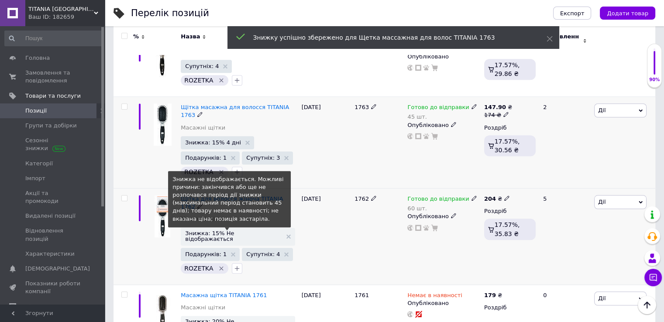
click at [233, 231] on span "Знижка: 15% Не відображається" at bounding box center [233, 236] width 96 height 11
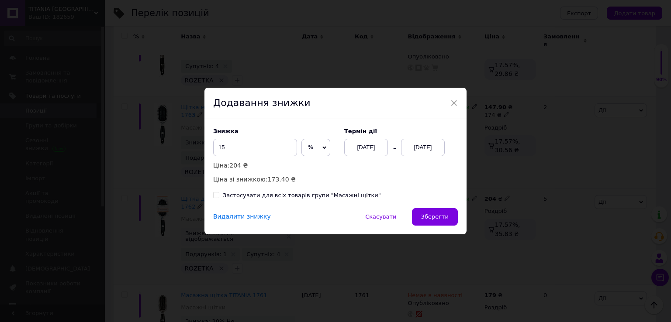
click at [425, 142] on div "[DATE]" at bounding box center [423, 147] width 44 height 17
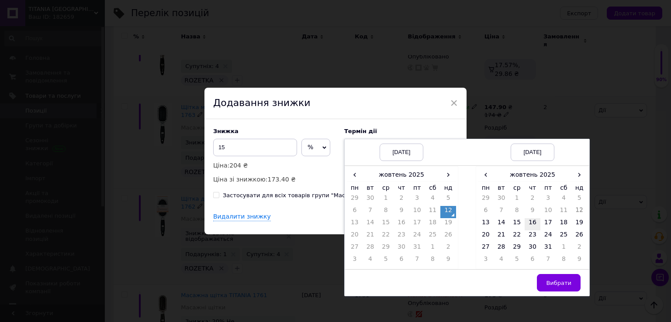
drag, startPoint x: 528, startPoint y: 219, endPoint x: 540, endPoint y: 240, distance: 24.0
click at [529, 219] on td "16" at bounding box center [532, 224] width 16 height 12
click at [564, 283] on span "Вибрати" at bounding box center [558, 283] width 25 height 7
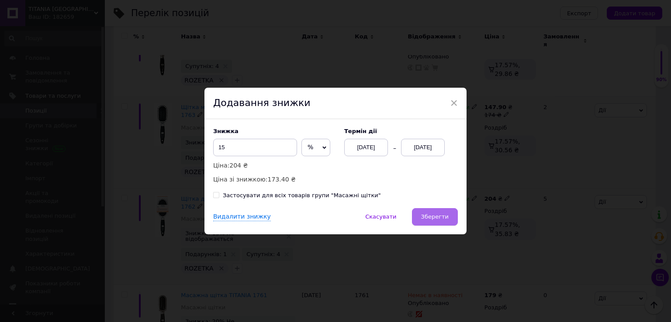
click at [444, 215] on span "Зберегти" at bounding box center [435, 217] width 28 height 7
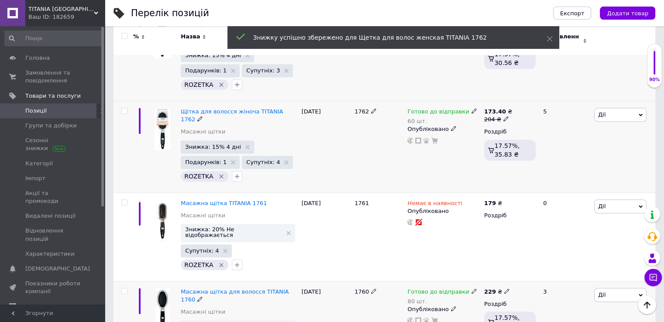
scroll to position [917, 0]
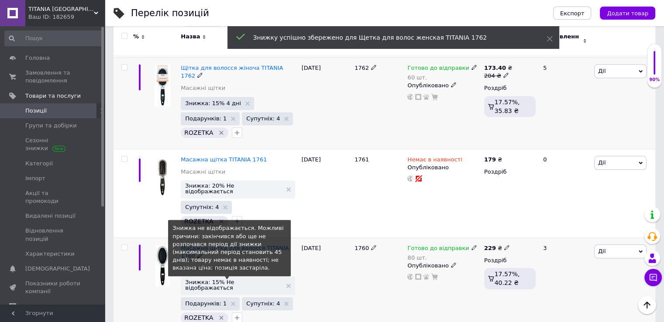
click at [242, 279] on span "Знижка: 15% Не відображається" at bounding box center [233, 284] width 96 height 11
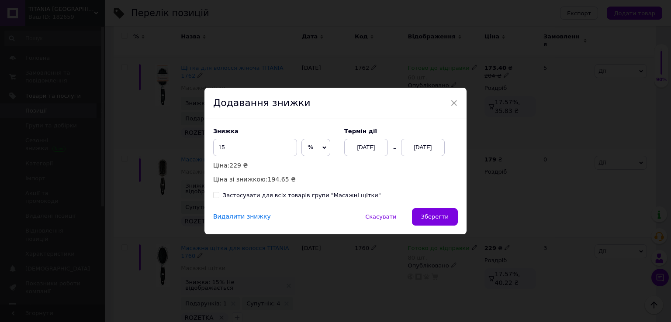
click at [427, 151] on div "[DATE]" at bounding box center [423, 147] width 44 height 17
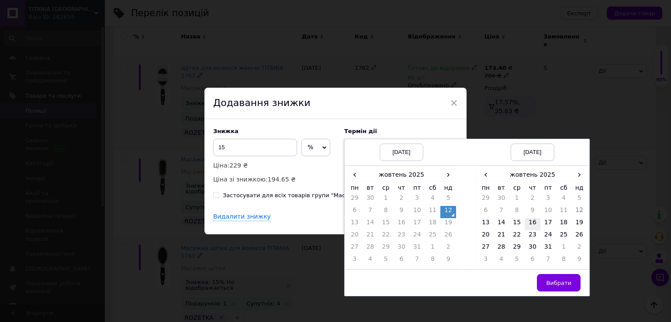
drag, startPoint x: 526, startPoint y: 221, endPoint x: 533, endPoint y: 231, distance: 12.5
click at [526, 221] on td "16" at bounding box center [532, 224] width 16 height 12
click at [556, 285] on span "Вибрати" at bounding box center [558, 283] width 25 height 7
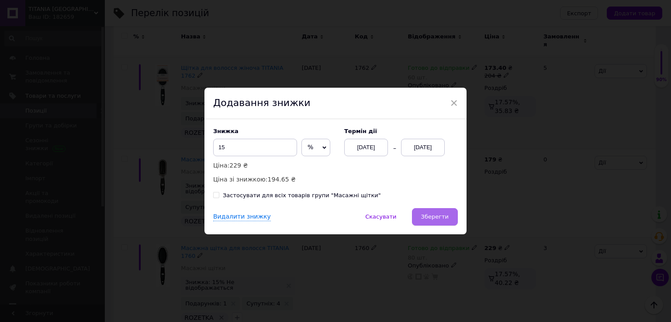
click at [443, 220] on span "Зберегти" at bounding box center [435, 217] width 28 height 7
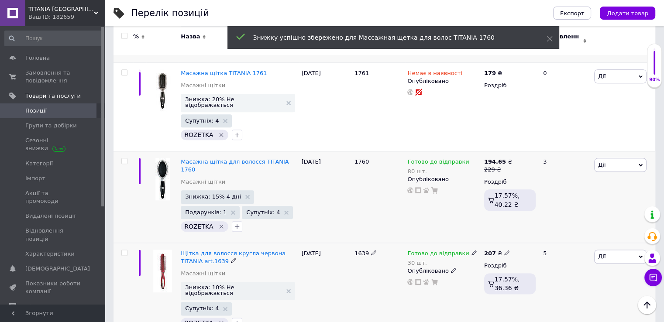
scroll to position [1004, 0]
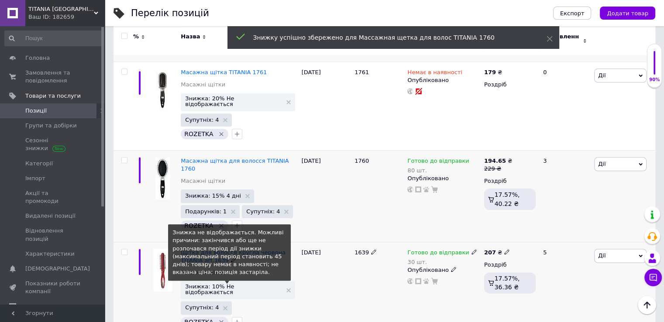
click at [243, 284] on span "Знижка: 10% Не відображається" at bounding box center [233, 289] width 96 height 11
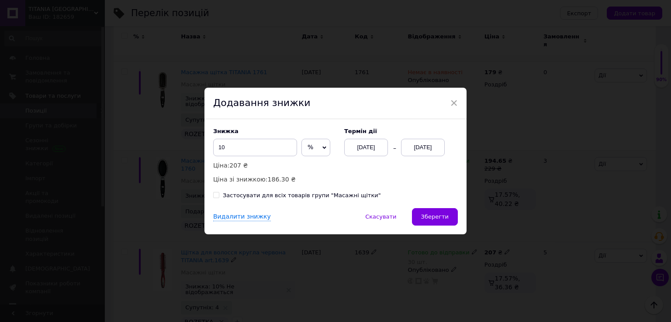
click at [424, 145] on div "[DATE]" at bounding box center [423, 147] width 44 height 17
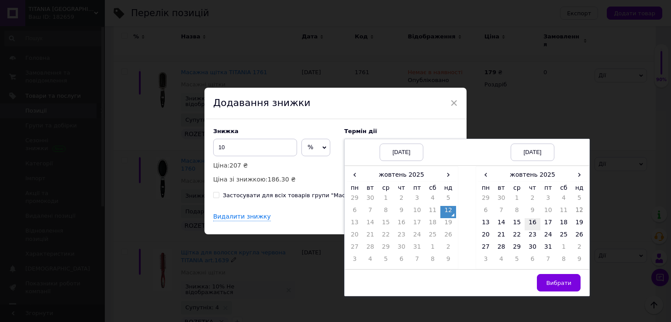
click at [529, 222] on td "16" at bounding box center [532, 224] width 16 height 12
click at [562, 288] on button "Вибрати" at bounding box center [559, 282] width 44 height 17
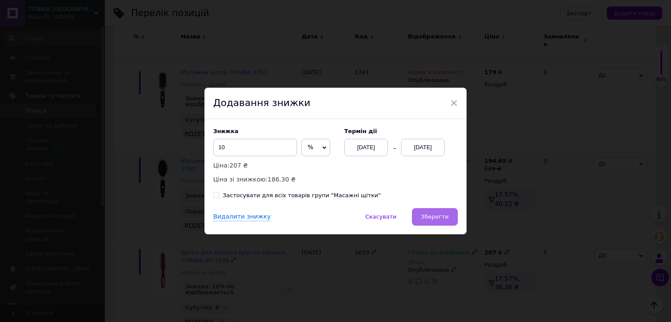
click at [447, 217] on span "Зберегти" at bounding box center [435, 217] width 28 height 7
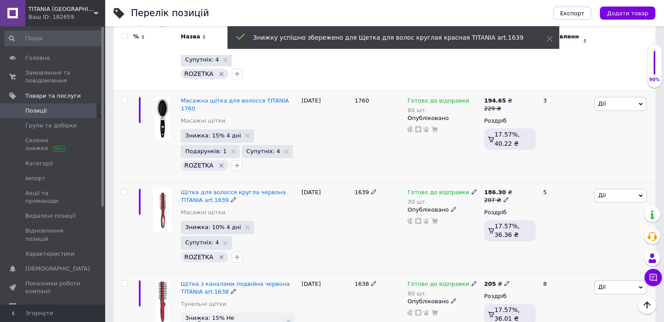
scroll to position [1092, 0]
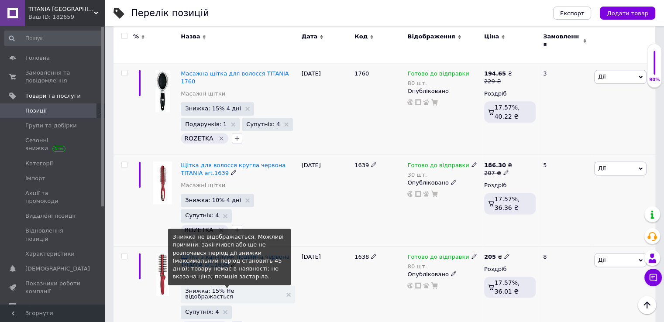
click at [245, 288] on span "Знижка: 15% Не відображається" at bounding box center [233, 293] width 96 height 11
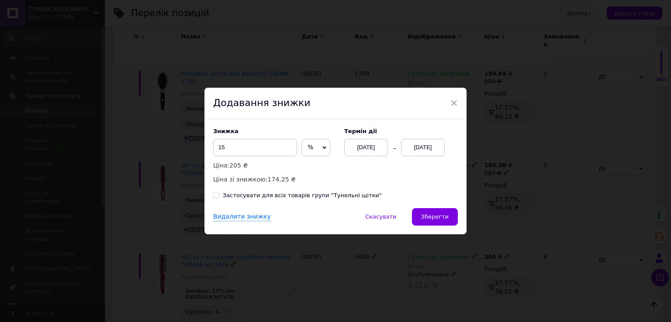
click at [423, 141] on div "[DATE]" at bounding box center [423, 147] width 44 height 17
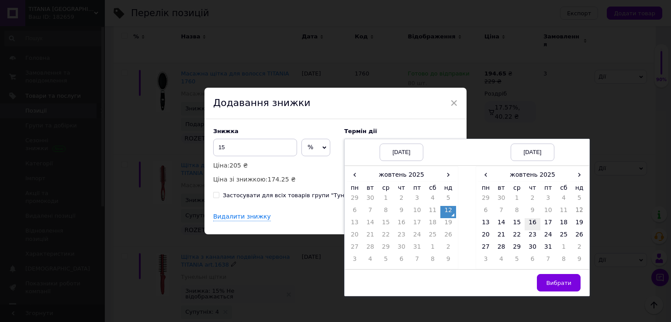
click at [531, 223] on td "16" at bounding box center [532, 224] width 16 height 12
click at [555, 283] on span "Вибрати" at bounding box center [558, 283] width 25 height 7
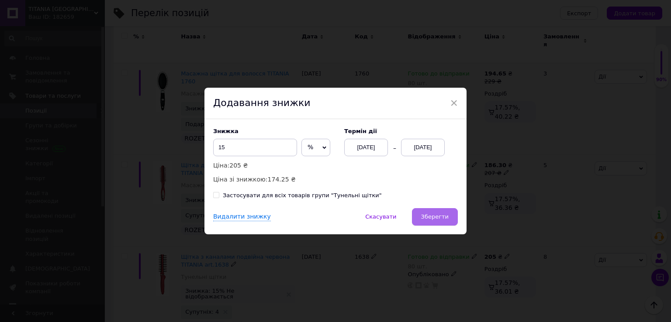
click at [437, 216] on span "Зберегти" at bounding box center [435, 217] width 28 height 7
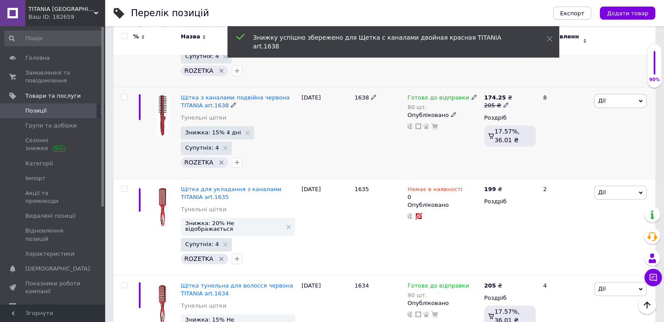
scroll to position [1266, 0]
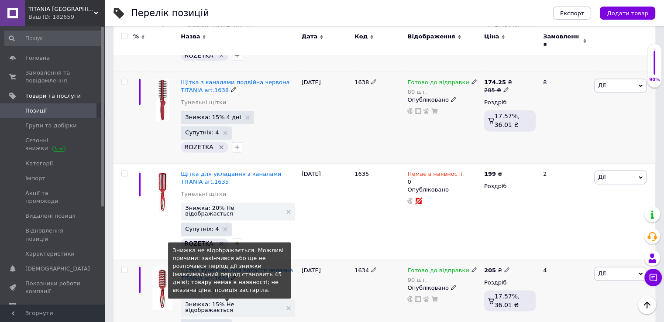
click at [241, 302] on span "Знижка: 15% Не відображається" at bounding box center [233, 307] width 96 height 11
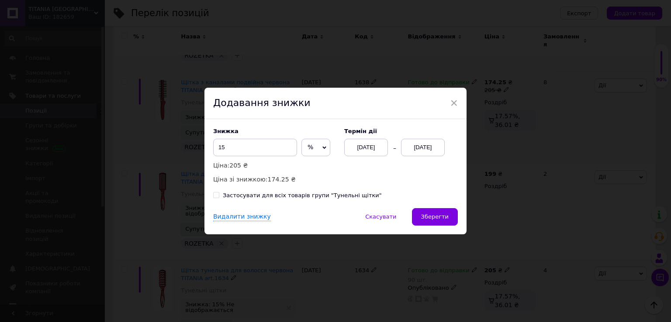
click at [423, 147] on div "[DATE]" at bounding box center [423, 147] width 44 height 17
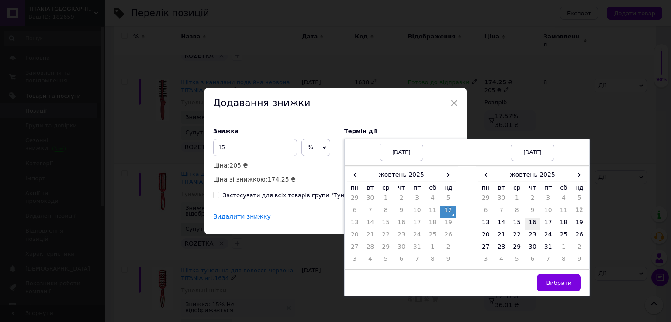
drag, startPoint x: 528, startPoint y: 219, endPoint x: 537, endPoint y: 249, distance: 31.4
click at [528, 219] on td "16" at bounding box center [532, 224] width 16 height 12
drag, startPoint x: 558, startPoint y: 283, endPoint x: 527, endPoint y: 265, distance: 36.0
click at [558, 283] on span "Вибрати" at bounding box center [558, 283] width 25 height 7
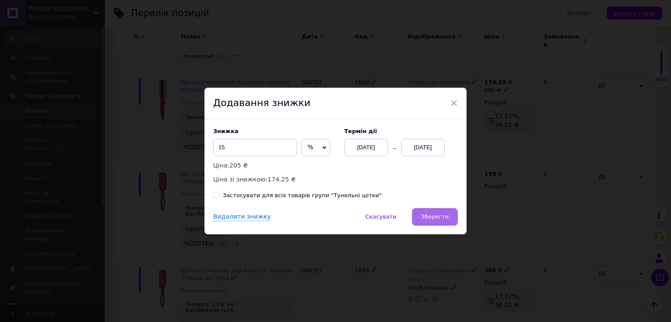
click at [441, 226] on button "Зберегти" at bounding box center [435, 216] width 46 height 17
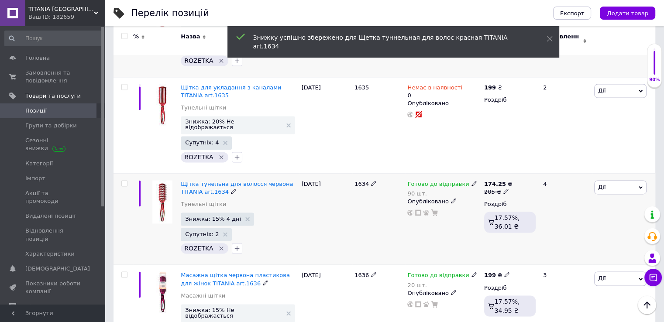
scroll to position [1354, 0]
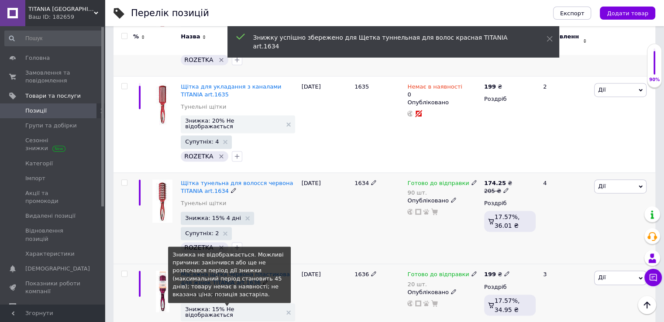
click at [241, 306] on span "Знижка: 15% Не відображається" at bounding box center [233, 311] width 96 height 11
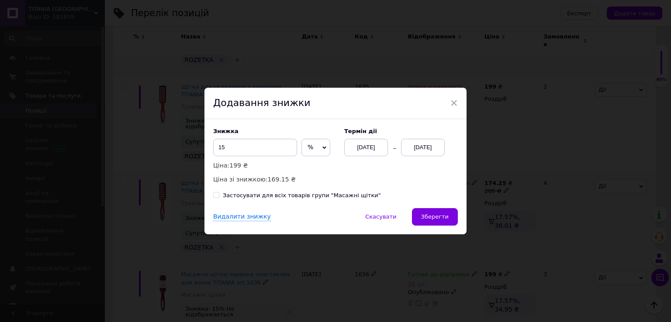
click at [421, 146] on div "[DATE]" at bounding box center [423, 147] width 44 height 17
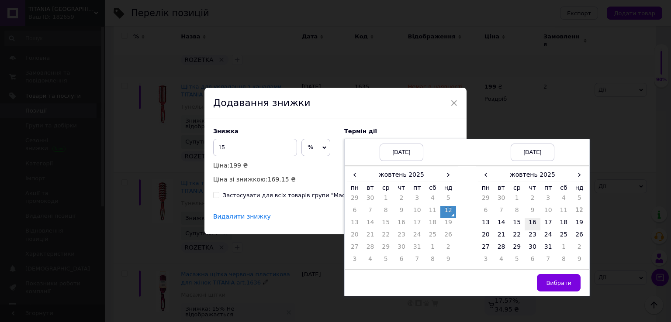
drag, startPoint x: 527, startPoint y: 222, endPoint x: 528, endPoint y: 227, distance: 5.5
click at [527, 224] on td "16" at bounding box center [532, 224] width 16 height 12
click at [558, 285] on span "Вибрати" at bounding box center [558, 283] width 25 height 7
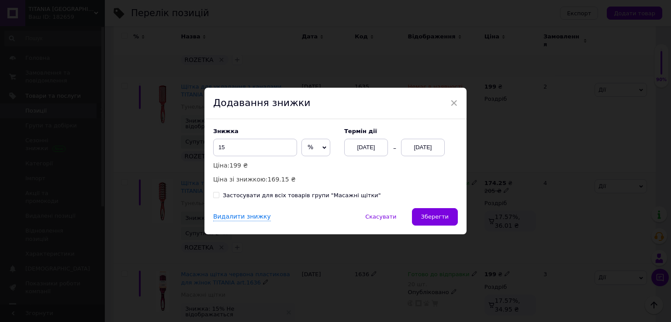
click at [445, 220] on span "Зберегти" at bounding box center [435, 217] width 28 height 7
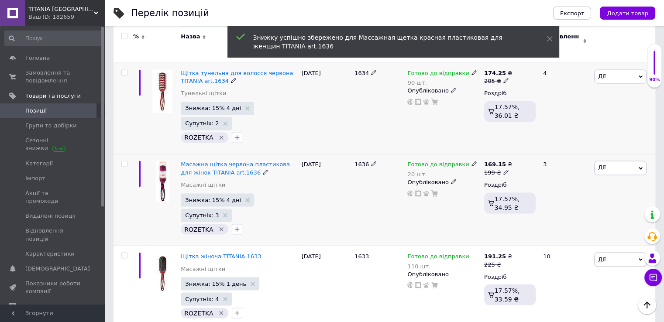
scroll to position [1485, 0]
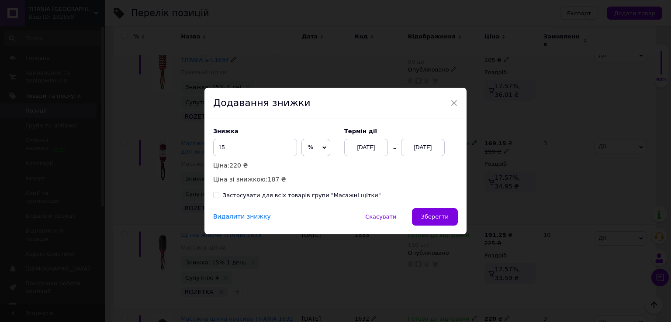
click at [418, 149] on div "[DATE]" at bounding box center [423, 147] width 44 height 17
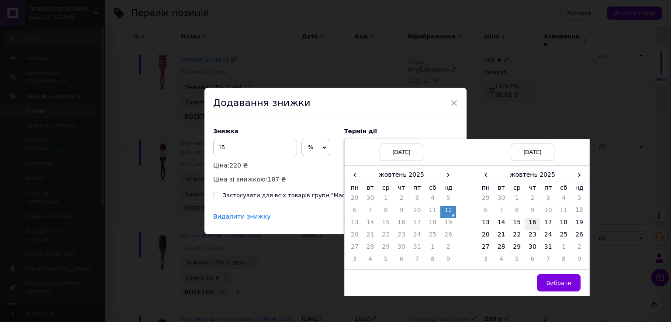
click at [531, 224] on td "16" at bounding box center [532, 224] width 16 height 12
click at [561, 290] on button "Вибрати" at bounding box center [559, 282] width 44 height 17
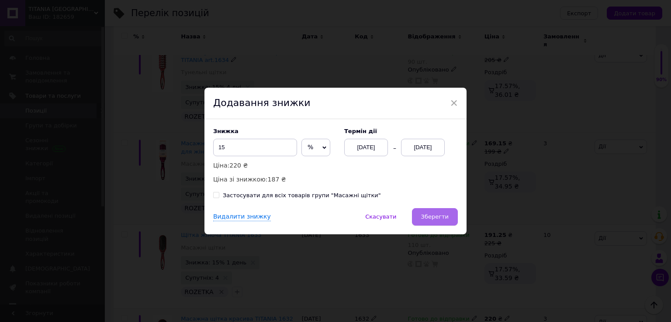
click at [434, 220] on span "Зберегти" at bounding box center [435, 217] width 28 height 7
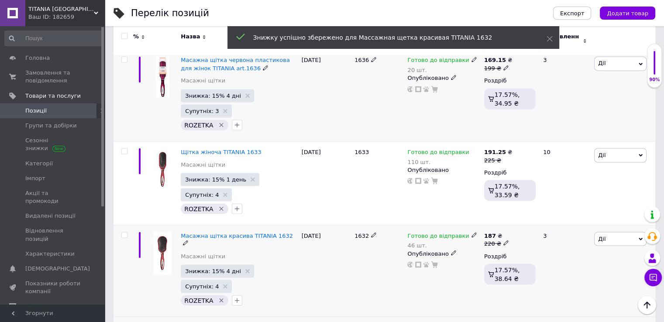
scroll to position [1572, 0]
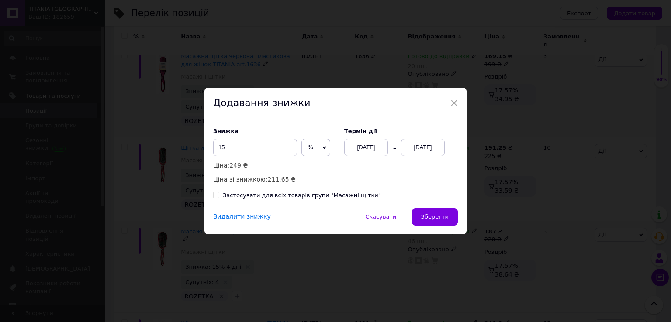
click at [429, 148] on div "[DATE]" at bounding box center [423, 147] width 44 height 17
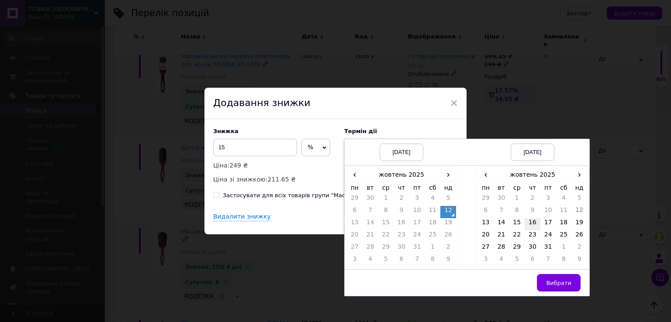
click at [531, 220] on td "16" at bounding box center [532, 224] width 16 height 12
drag, startPoint x: 564, startPoint y: 282, endPoint x: 521, endPoint y: 251, distance: 53.2
click at [564, 281] on span "Вибрати" at bounding box center [558, 283] width 25 height 7
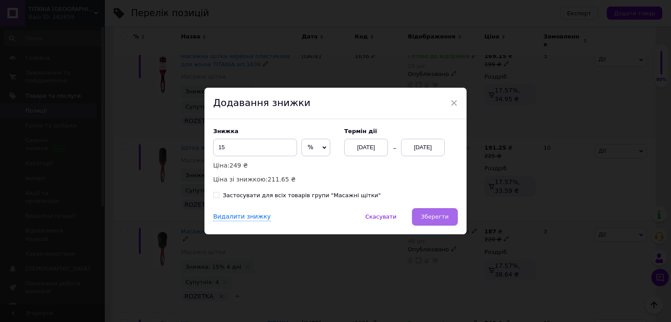
click at [454, 217] on button "Зберегти" at bounding box center [435, 216] width 46 height 17
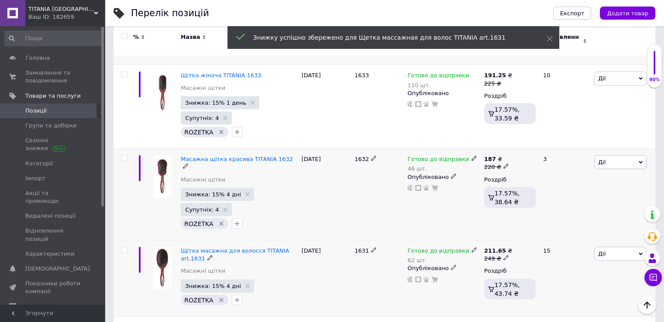
scroll to position [1659, 0]
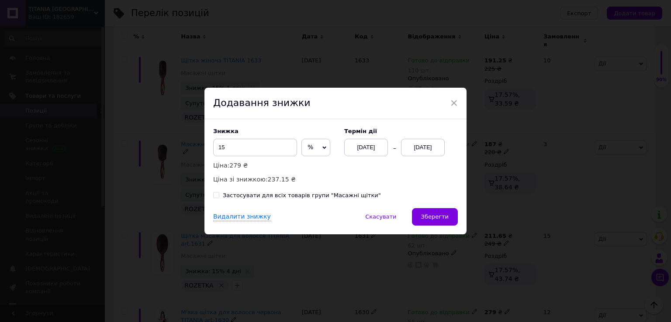
click at [410, 149] on div "[DATE]" at bounding box center [423, 147] width 44 height 17
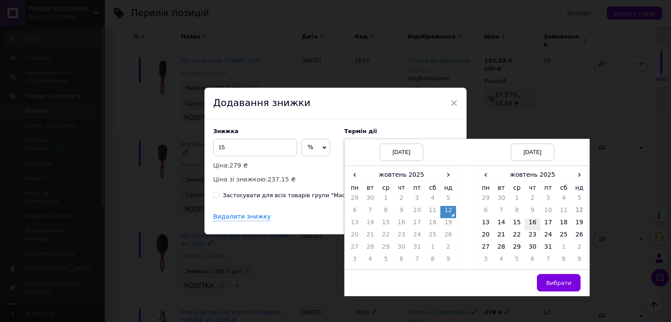
click at [529, 224] on td "16" at bounding box center [532, 224] width 16 height 12
click at [565, 285] on span "Вибрати" at bounding box center [558, 283] width 25 height 7
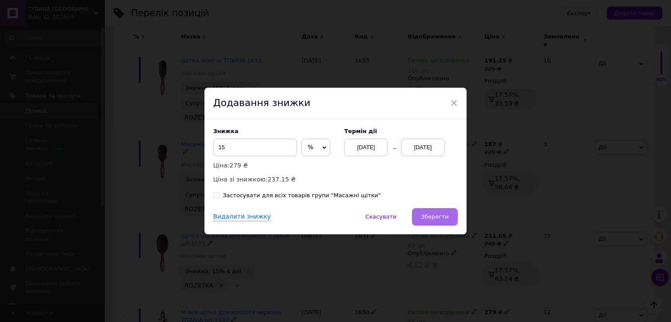
click at [432, 218] on span "Зберегти" at bounding box center [435, 217] width 28 height 7
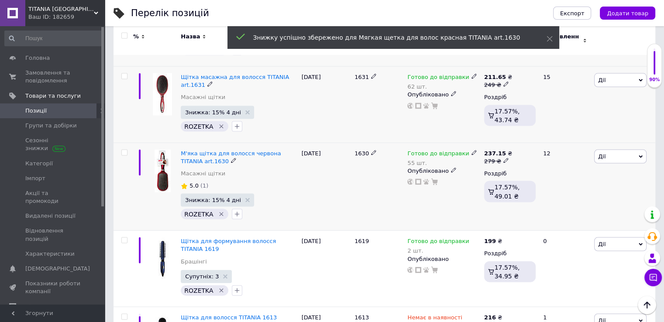
scroll to position [1834, 0]
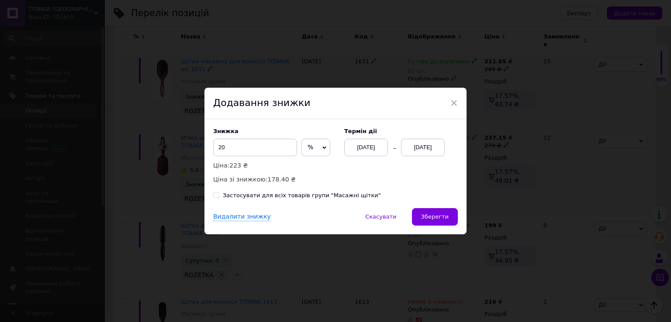
click at [417, 148] on div "[DATE]" at bounding box center [423, 147] width 44 height 17
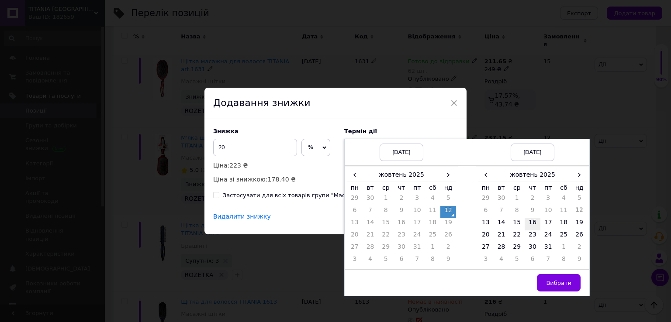
click at [531, 222] on td "16" at bounding box center [532, 224] width 16 height 12
drag, startPoint x: 559, startPoint y: 277, endPoint x: 544, endPoint y: 270, distance: 16.6
click at [558, 276] on button "Вибрати" at bounding box center [559, 282] width 44 height 17
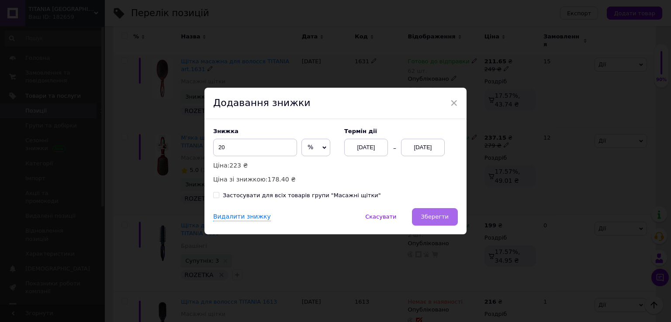
click at [436, 216] on span "Зберегти" at bounding box center [435, 217] width 28 height 7
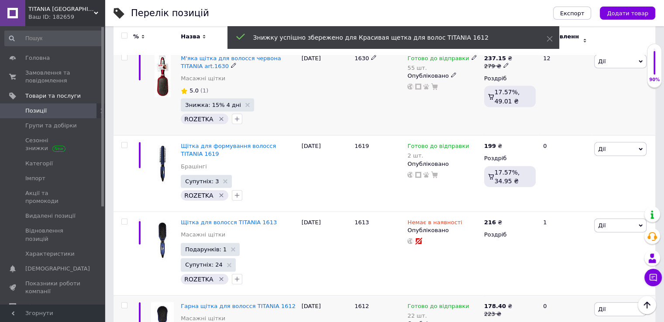
scroll to position [1921, 0]
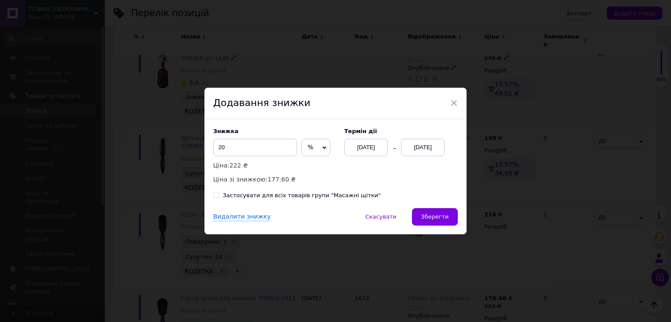
click at [423, 148] on div "[DATE]" at bounding box center [423, 147] width 44 height 17
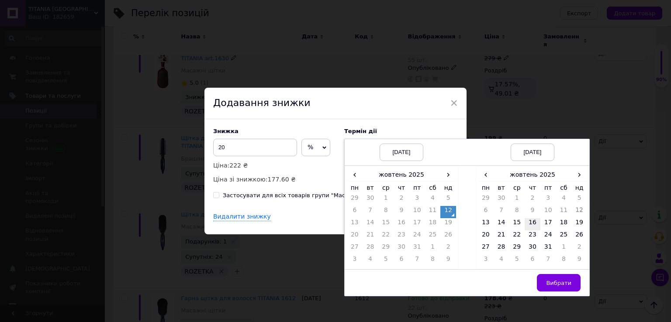
click at [531, 224] on td "16" at bounding box center [532, 224] width 16 height 12
click at [554, 286] on span "Вибрати" at bounding box center [558, 283] width 25 height 7
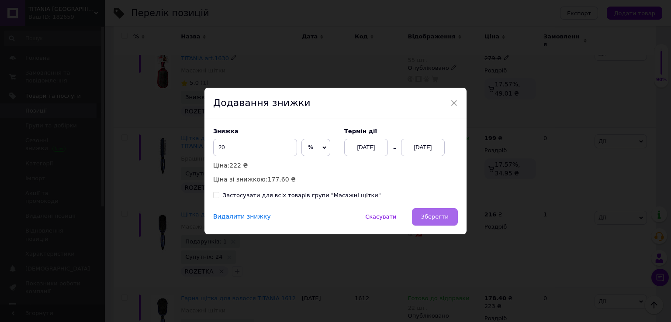
click at [441, 214] on span "Зберегти" at bounding box center [435, 217] width 28 height 7
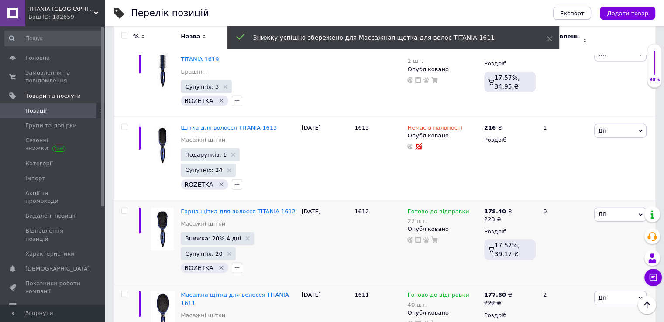
scroll to position [2008, 0]
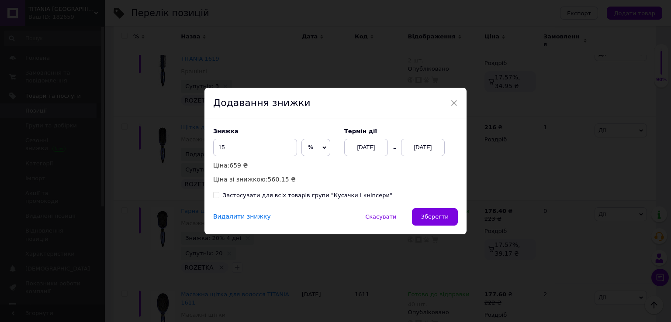
click at [424, 147] on div "[DATE]" at bounding box center [423, 147] width 44 height 17
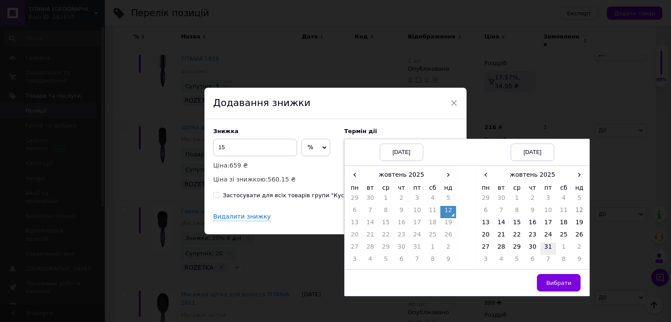
drag, startPoint x: 528, startPoint y: 221, endPoint x: 542, endPoint y: 252, distance: 33.4
click at [529, 221] on td "16" at bounding box center [532, 224] width 16 height 12
click at [554, 280] on span "Вибрати" at bounding box center [558, 283] width 25 height 7
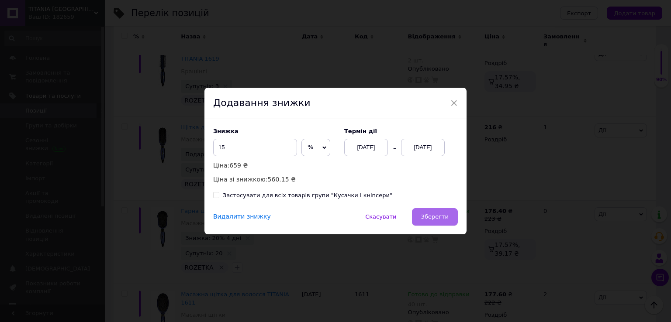
click at [426, 220] on span "Зберегти" at bounding box center [435, 217] width 28 height 7
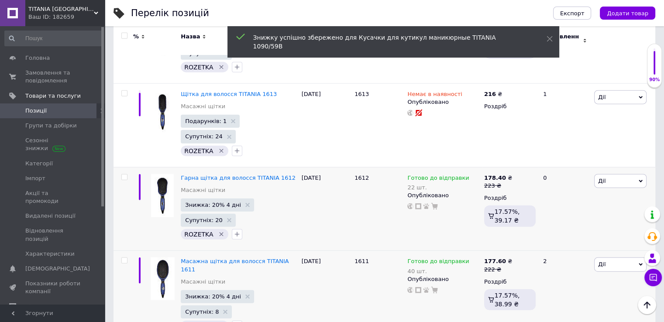
scroll to position [2096, 0]
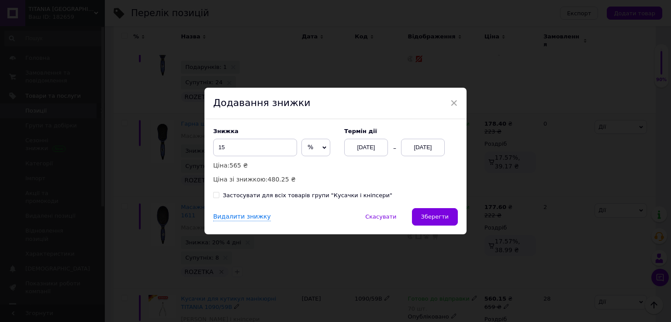
click at [437, 147] on div "[DATE]" at bounding box center [423, 147] width 44 height 17
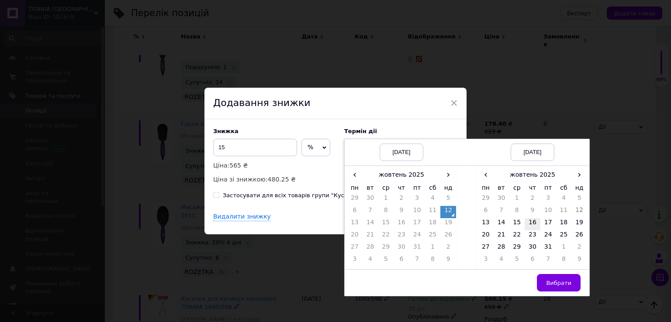
click at [531, 220] on td "16" at bounding box center [532, 224] width 16 height 12
drag, startPoint x: 561, startPoint y: 286, endPoint x: 546, endPoint y: 274, distance: 19.6
click at [561, 286] on span "Вибрати" at bounding box center [558, 283] width 25 height 7
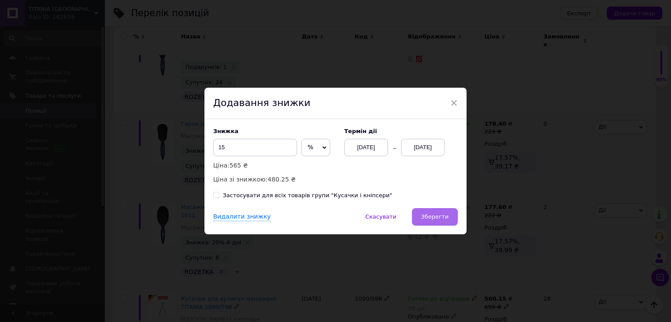
click at [442, 220] on span "Зберегти" at bounding box center [435, 217] width 28 height 7
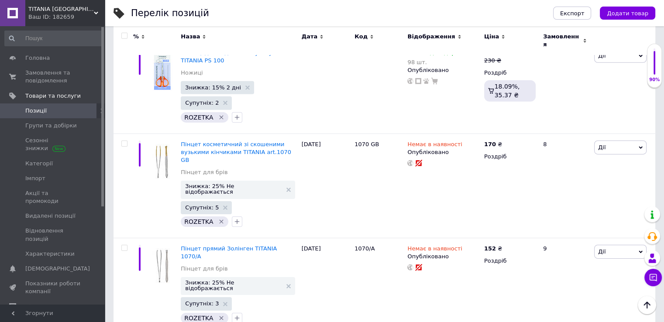
scroll to position [2838, 0]
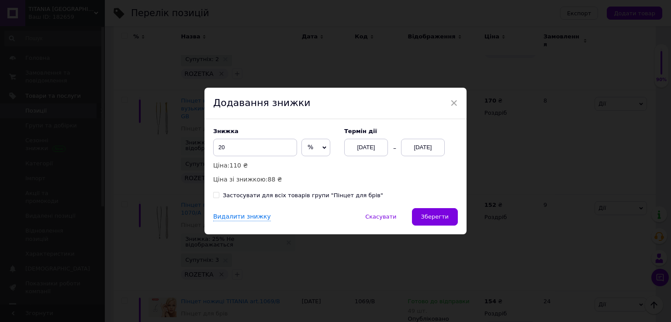
click at [423, 150] on div "[DATE]" at bounding box center [423, 147] width 44 height 17
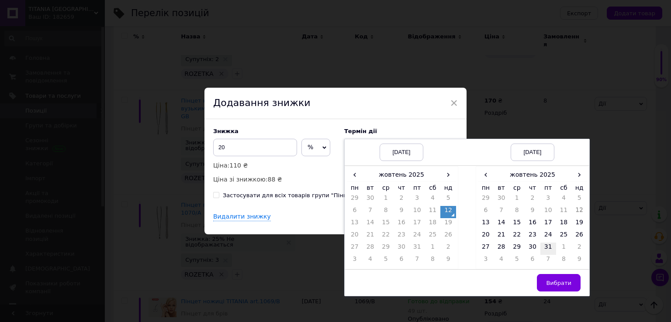
drag, startPoint x: 531, startPoint y: 222, endPoint x: 540, endPoint y: 244, distance: 22.9
click at [532, 222] on td "16" at bounding box center [532, 224] width 16 height 12
drag, startPoint x: 564, startPoint y: 282, endPoint x: 552, endPoint y: 276, distance: 12.9
click at [562, 283] on span "Вибрати" at bounding box center [558, 283] width 25 height 7
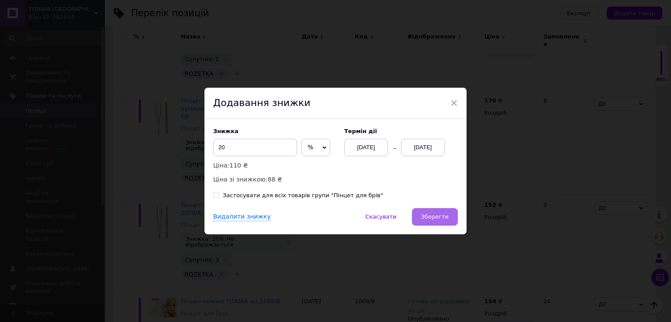
click at [447, 221] on button "Зберегти" at bounding box center [435, 216] width 46 height 17
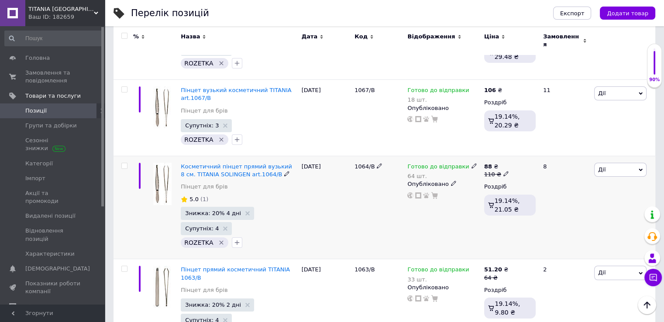
scroll to position [3144, 0]
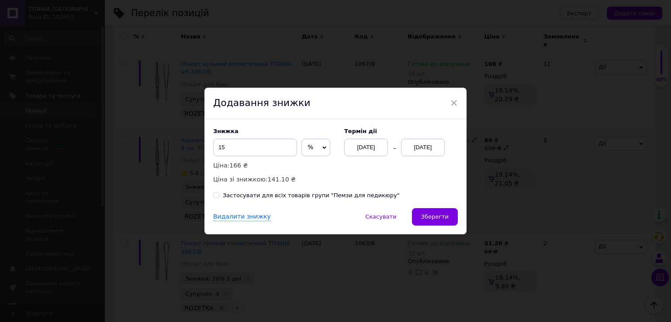
click at [423, 147] on div "[DATE]" at bounding box center [423, 147] width 44 height 17
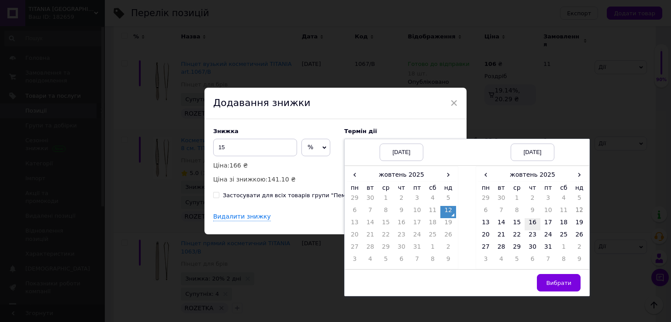
drag, startPoint x: 534, startPoint y: 224, endPoint x: 548, endPoint y: 243, distance: 23.9
click at [534, 225] on td "16" at bounding box center [532, 224] width 16 height 12
drag, startPoint x: 561, startPoint y: 278, endPoint x: 541, endPoint y: 259, distance: 27.8
click at [560, 278] on button "Вибрати" at bounding box center [559, 282] width 44 height 17
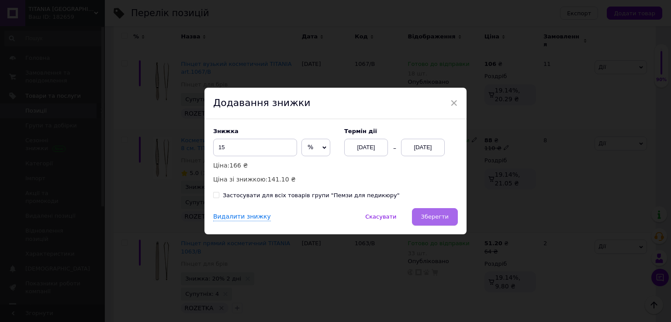
drag, startPoint x: 428, startPoint y: 219, endPoint x: 448, endPoint y: 227, distance: 21.9
click at [428, 219] on span "Зберегти" at bounding box center [435, 217] width 28 height 7
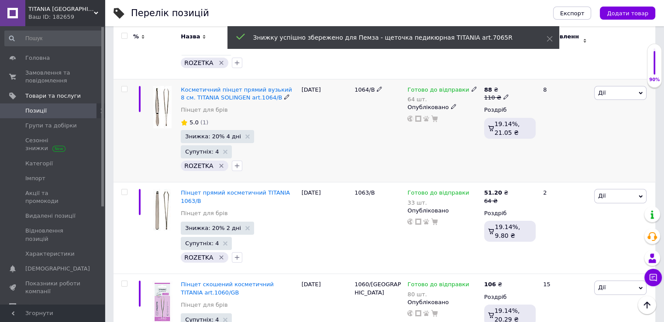
scroll to position [3231, 0]
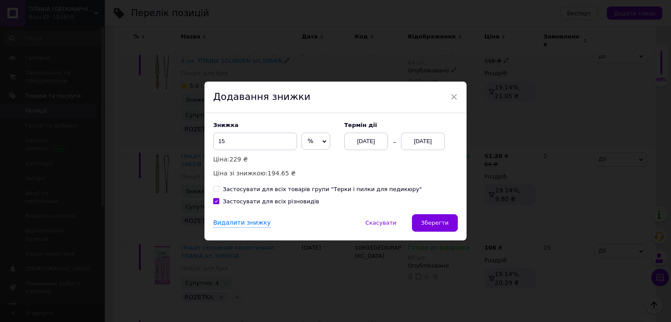
click at [426, 137] on div "[DATE]" at bounding box center [423, 141] width 44 height 17
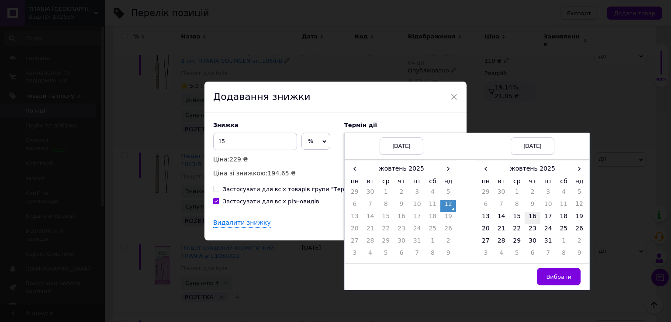
click at [538, 217] on td "16" at bounding box center [532, 218] width 16 height 12
click at [567, 280] on span "Вибрати" at bounding box center [558, 277] width 25 height 7
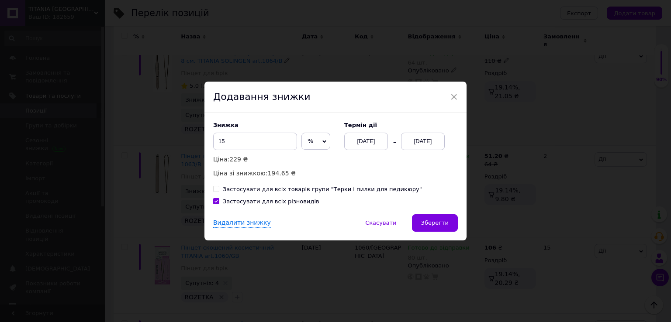
click at [420, 212] on div "Знижка 15 % ₴ Ціна: 229 ₴ Ціна зі знижкою: 194.65 ₴ Термін дії 12.10.2025 16.10…" at bounding box center [335, 163] width 262 height 101
click at [429, 216] on button "Зберегти" at bounding box center [435, 222] width 46 height 17
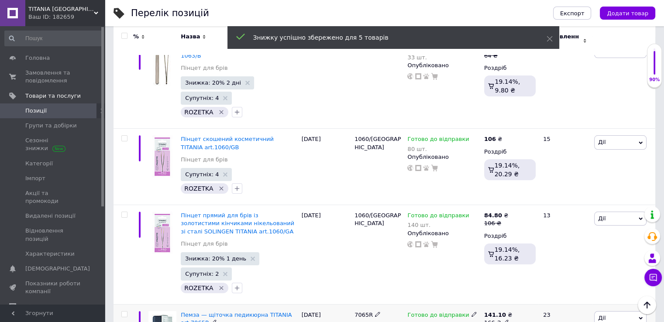
scroll to position [3362, 0]
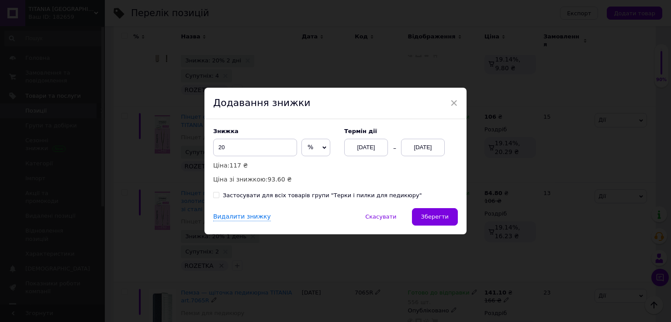
click at [421, 149] on div "[DATE]" at bounding box center [423, 147] width 44 height 17
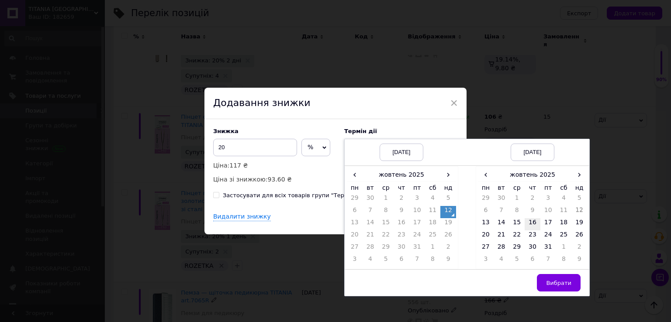
click at [531, 223] on td "16" at bounding box center [532, 224] width 16 height 12
click at [558, 282] on span "Вибрати" at bounding box center [558, 283] width 25 height 7
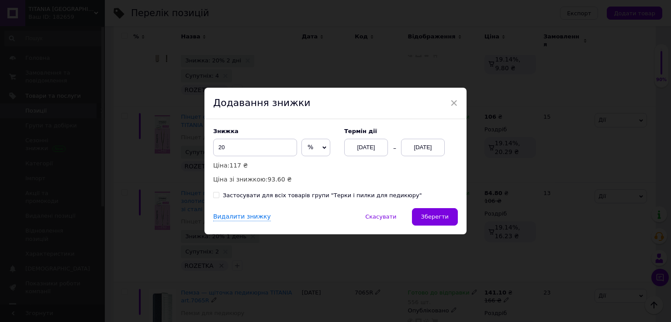
click at [432, 220] on span "Зберегти" at bounding box center [435, 217] width 28 height 7
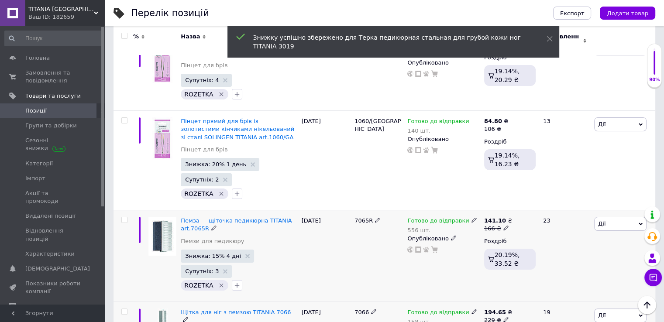
scroll to position [3449, 0]
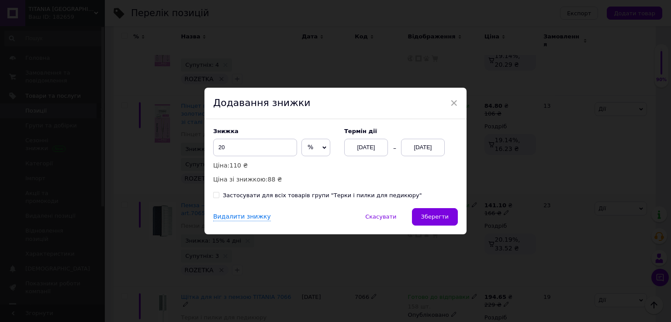
click at [419, 149] on div "[DATE]" at bounding box center [423, 147] width 44 height 17
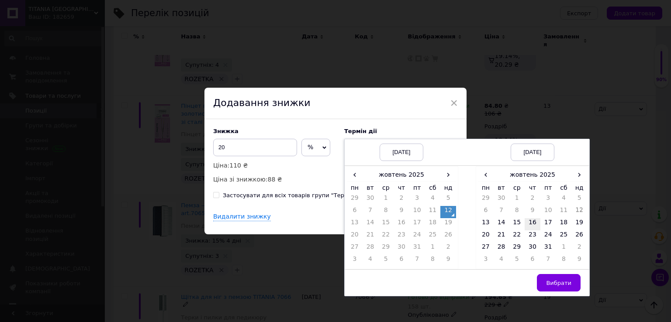
drag, startPoint x: 530, startPoint y: 218, endPoint x: 541, endPoint y: 238, distance: 22.7
click at [530, 218] on td "16" at bounding box center [532, 224] width 16 height 12
drag, startPoint x: 557, startPoint y: 276, endPoint x: 533, endPoint y: 259, distance: 29.2
click at [556, 276] on button "Вибрати" at bounding box center [559, 282] width 44 height 17
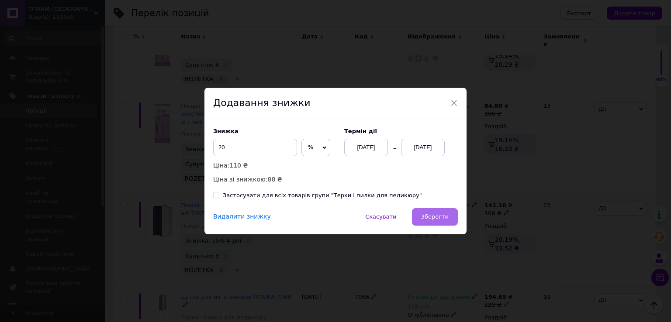
click at [447, 212] on button "Зберегти" at bounding box center [435, 216] width 46 height 17
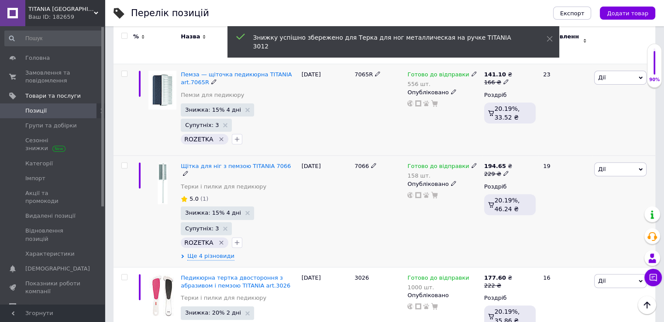
scroll to position [3624, 0]
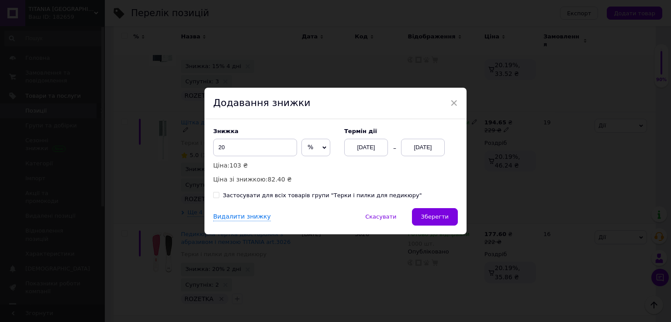
click at [431, 142] on div "[DATE]" at bounding box center [423, 147] width 44 height 17
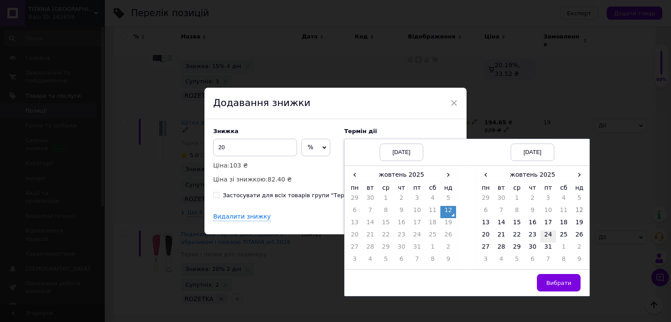
drag, startPoint x: 532, startPoint y: 224, endPoint x: 538, endPoint y: 238, distance: 14.6
click at [532, 225] on td "16" at bounding box center [532, 224] width 16 height 12
drag, startPoint x: 566, startPoint y: 279, endPoint x: 532, endPoint y: 260, distance: 39.1
click at [564, 278] on button "Вибрати" at bounding box center [559, 282] width 44 height 17
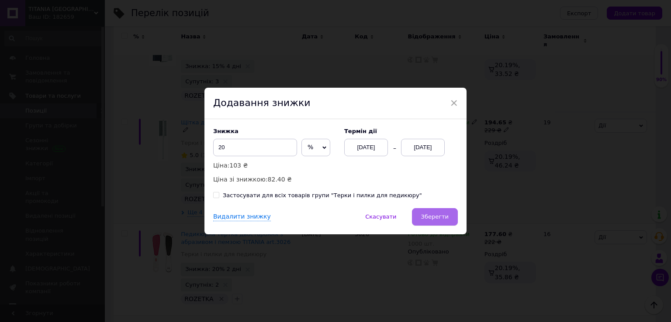
click at [437, 219] on span "Зберегти" at bounding box center [435, 217] width 28 height 7
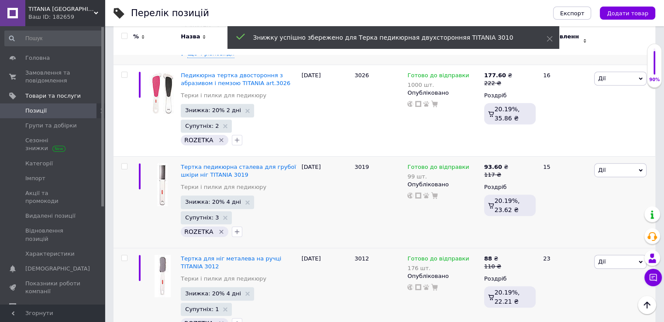
scroll to position [3799, 0]
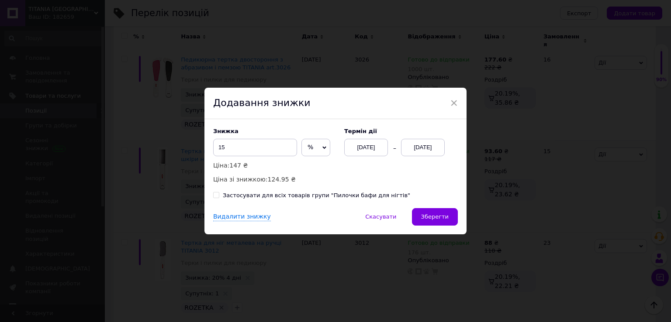
click at [417, 147] on div "[DATE]" at bounding box center [423, 147] width 44 height 17
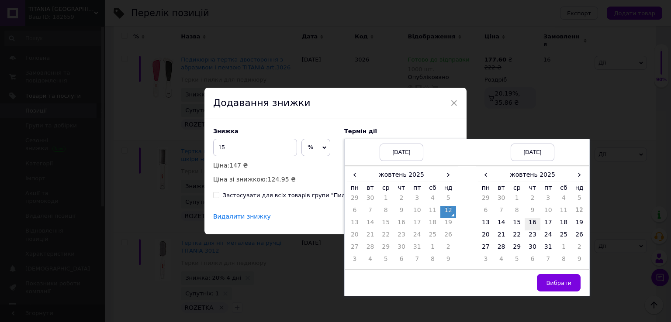
drag, startPoint x: 530, startPoint y: 224, endPoint x: 546, endPoint y: 245, distance: 26.8
click at [531, 224] on td "16" at bounding box center [532, 224] width 16 height 12
click at [566, 281] on span "Вибрати" at bounding box center [558, 283] width 25 height 7
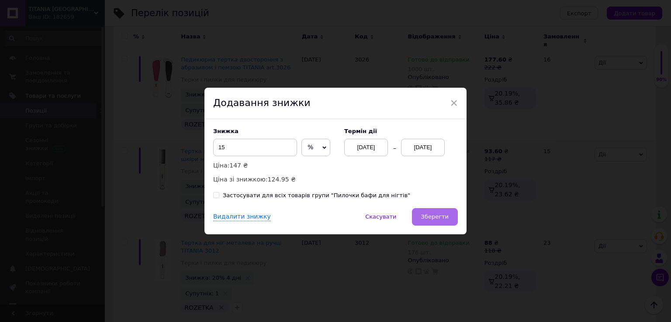
click at [451, 215] on button "Зберегти" at bounding box center [435, 216] width 46 height 17
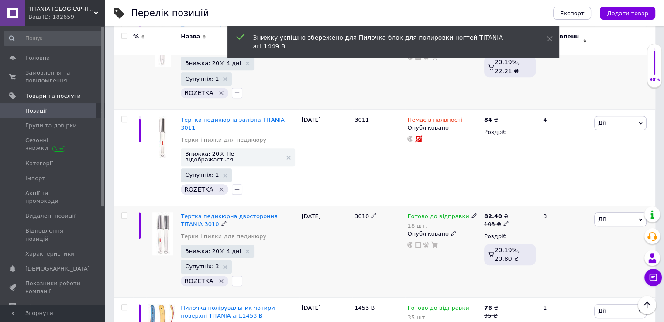
scroll to position [4017, 0]
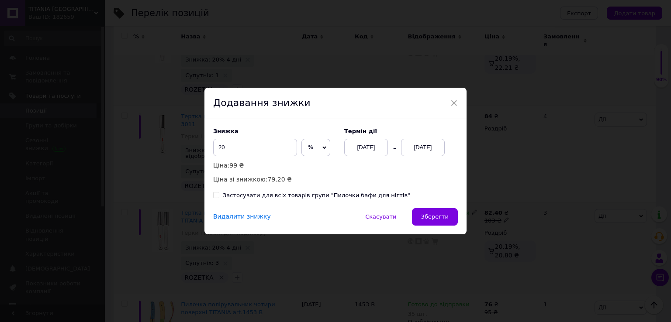
click at [423, 149] on div "[DATE]" at bounding box center [423, 147] width 44 height 17
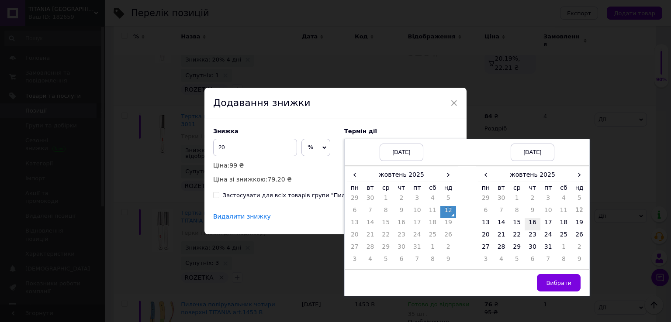
click at [531, 223] on td "16" at bounding box center [532, 224] width 16 height 12
drag, startPoint x: 560, startPoint y: 288, endPoint x: 509, endPoint y: 253, distance: 61.9
click at [556, 286] on button "Вибрати" at bounding box center [559, 282] width 44 height 17
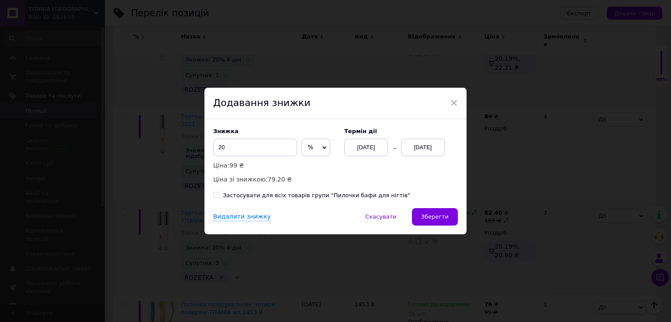
drag, startPoint x: 439, startPoint y: 212, endPoint x: 443, endPoint y: 218, distance: 7.3
click at [440, 212] on button "Зберегти" at bounding box center [435, 216] width 46 height 17
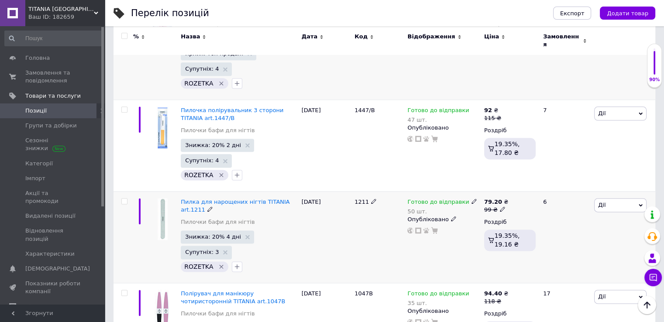
scroll to position [4410, 0]
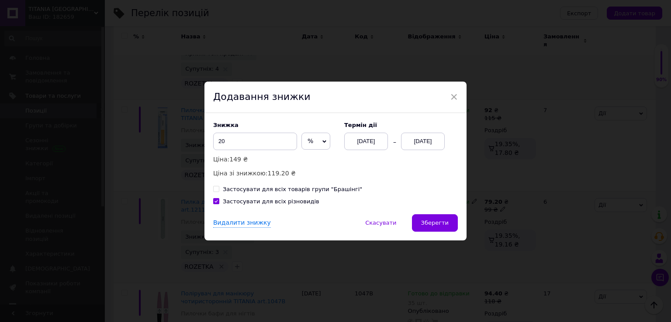
click at [423, 141] on div "[DATE]" at bounding box center [423, 141] width 44 height 17
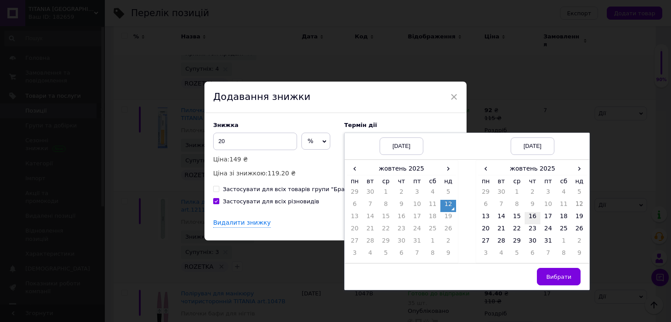
click at [534, 212] on td "16" at bounding box center [532, 218] width 16 height 12
drag, startPoint x: 561, startPoint y: 279, endPoint x: 530, endPoint y: 255, distance: 39.2
click at [561, 279] on span "Вибрати" at bounding box center [558, 277] width 25 height 7
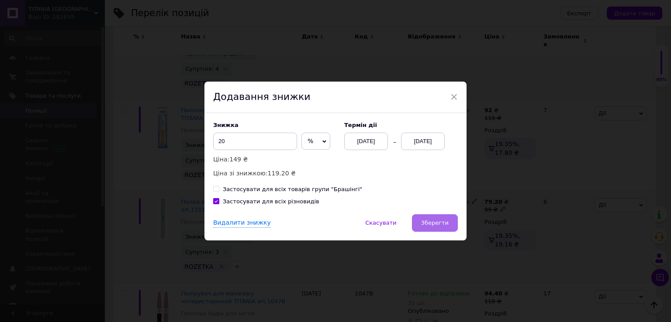
click at [441, 220] on span "Зберегти" at bounding box center [435, 223] width 28 height 7
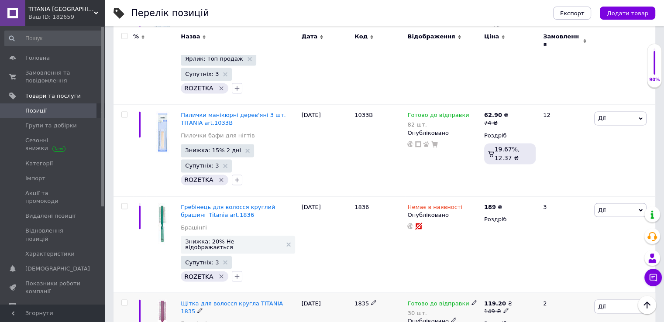
scroll to position [4803, 0]
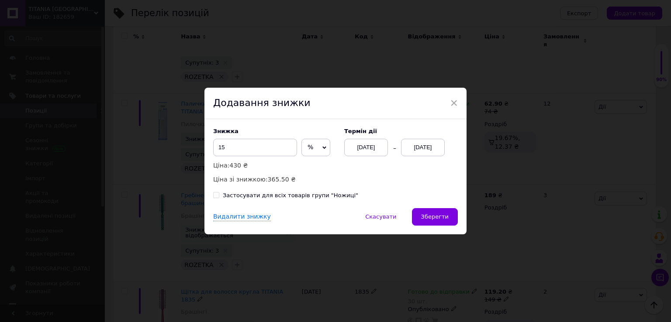
click at [431, 144] on div "[DATE]" at bounding box center [423, 147] width 44 height 17
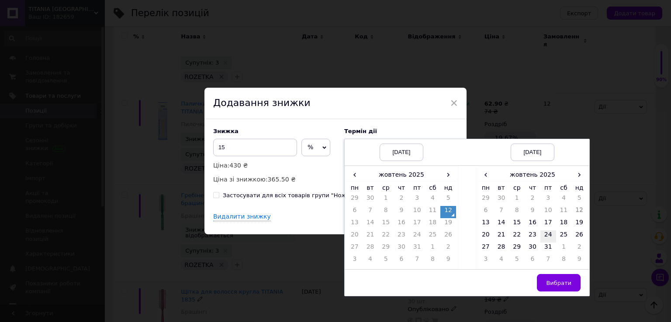
drag, startPoint x: 530, startPoint y: 220, endPoint x: 540, endPoint y: 237, distance: 18.8
click at [531, 220] on td "16" at bounding box center [532, 224] width 16 height 12
drag, startPoint x: 558, startPoint y: 281, endPoint x: 545, endPoint y: 275, distance: 14.1
click at [558, 282] on span "Вибрати" at bounding box center [558, 283] width 25 height 7
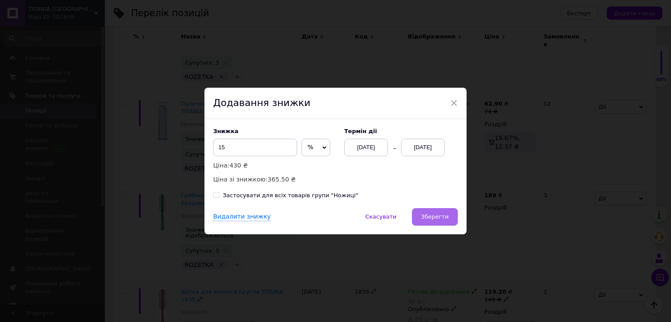
click at [433, 212] on button "Зберегти" at bounding box center [435, 216] width 46 height 17
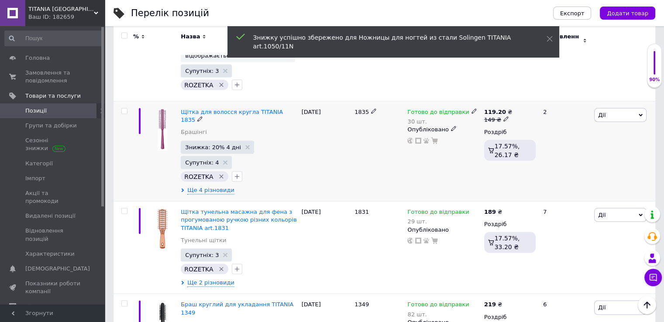
scroll to position [5021, 0]
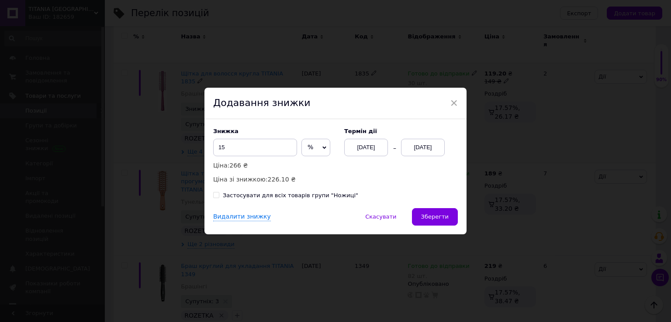
click at [421, 145] on div "[DATE]" at bounding box center [423, 147] width 44 height 17
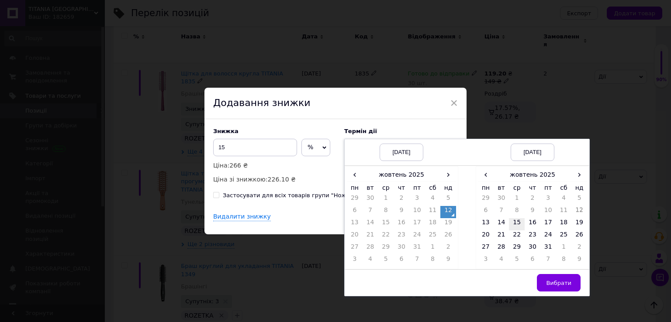
drag, startPoint x: 517, startPoint y: 222, endPoint x: 536, endPoint y: 245, distance: 29.7
click at [517, 222] on td "15" at bounding box center [517, 224] width 16 height 12
click at [555, 284] on span "Вибрати" at bounding box center [558, 283] width 25 height 7
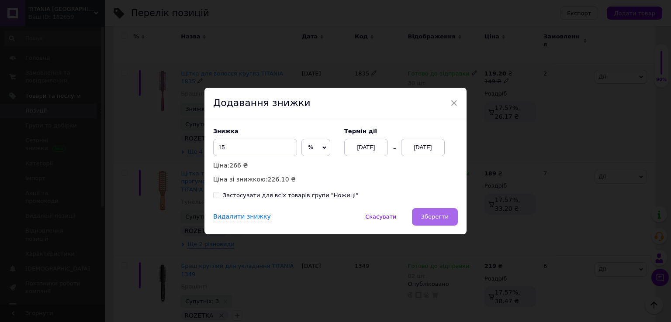
click at [420, 215] on button "Зберегти" at bounding box center [435, 216] width 46 height 17
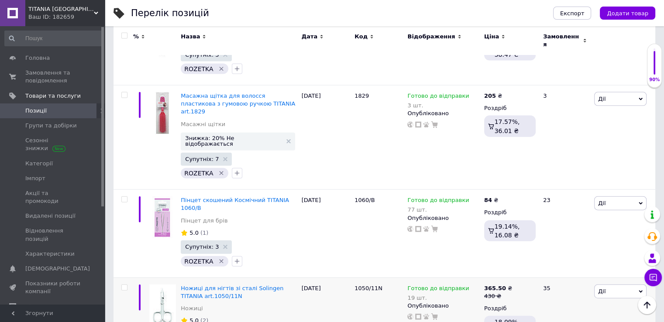
scroll to position [5283, 0]
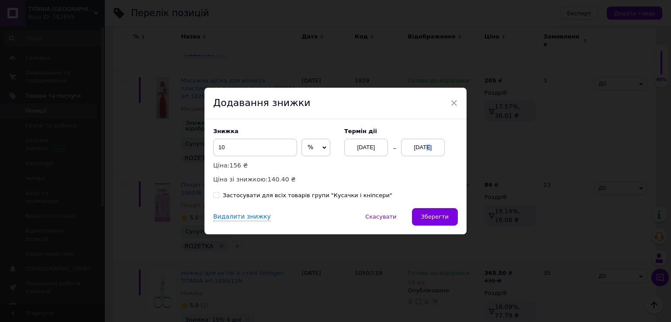
click at [421, 146] on div "[DATE]" at bounding box center [423, 147] width 44 height 17
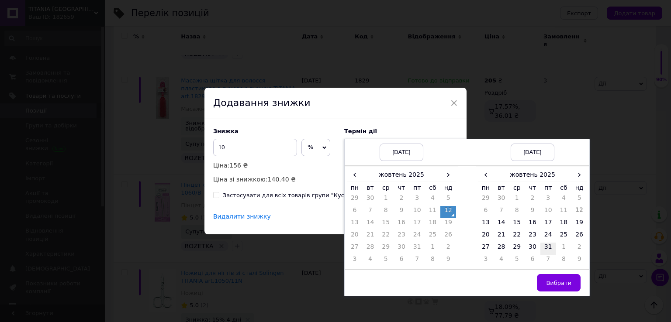
drag, startPoint x: 529, startPoint y: 222, endPoint x: 551, endPoint y: 254, distance: 38.5
click at [530, 222] on td "16" at bounding box center [532, 224] width 16 height 12
click at [559, 285] on span "Вибрати" at bounding box center [558, 283] width 25 height 7
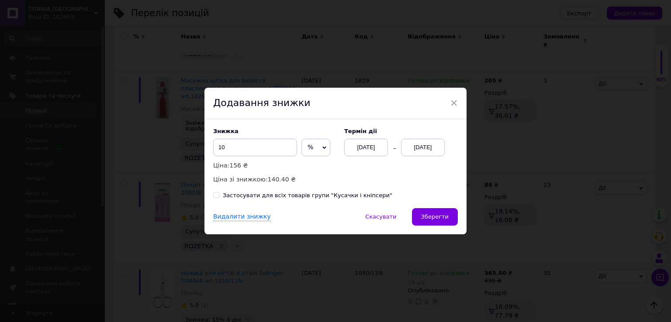
click at [437, 220] on span "Зберегти" at bounding box center [435, 217] width 28 height 7
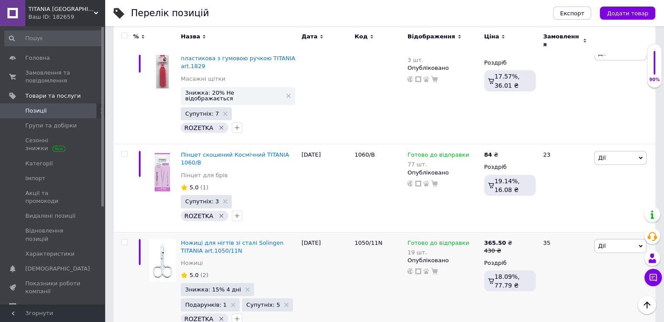
scroll to position [5327, 0]
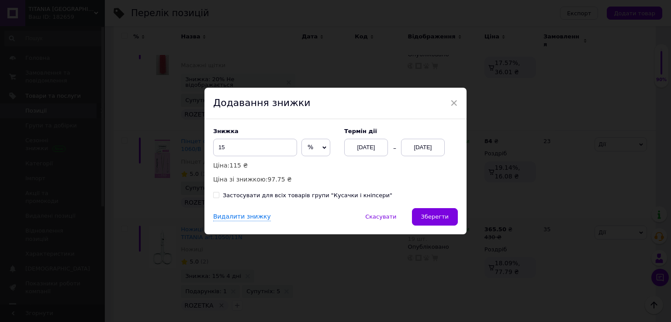
click at [430, 152] on div "[DATE]" at bounding box center [423, 147] width 44 height 17
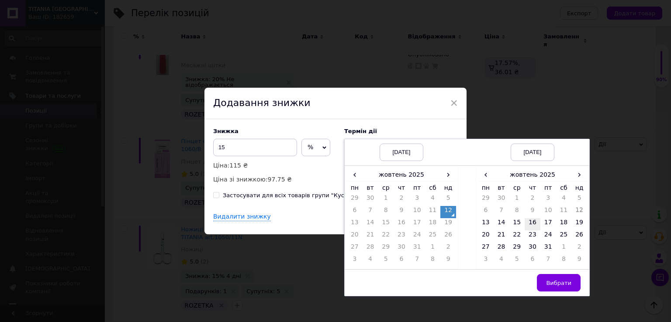
click at [533, 225] on td "16" at bounding box center [532, 224] width 16 height 12
click at [565, 276] on button "Вибрати" at bounding box center [559, 282] width 44 height 17
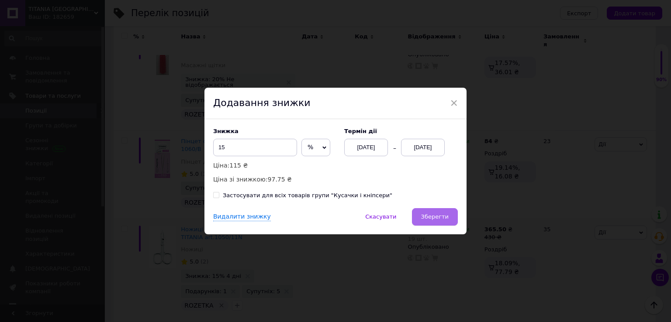
click at [432, 217] on span "Зберегти" at bounding box center [435, 217] width 28 height 7
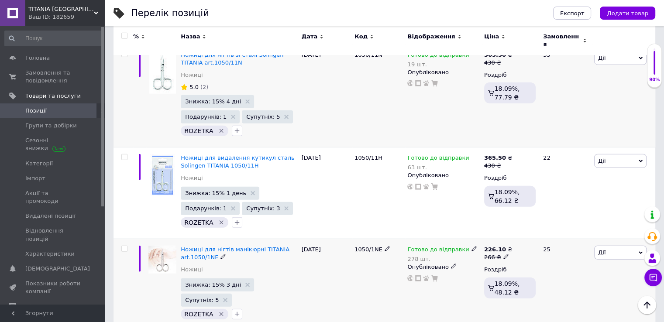
scroll to position [5545, 0]
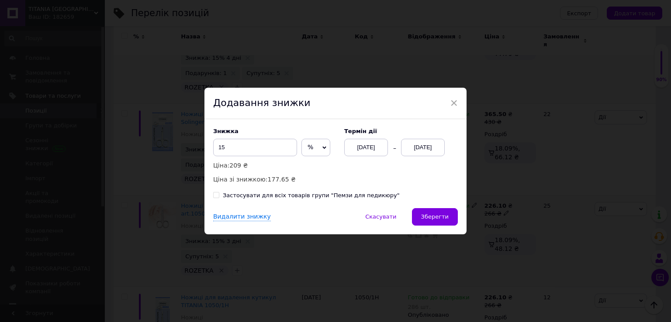
click at [424, 149] on div "[DATE]" at bounding box center [423, 147] width 44 height 17
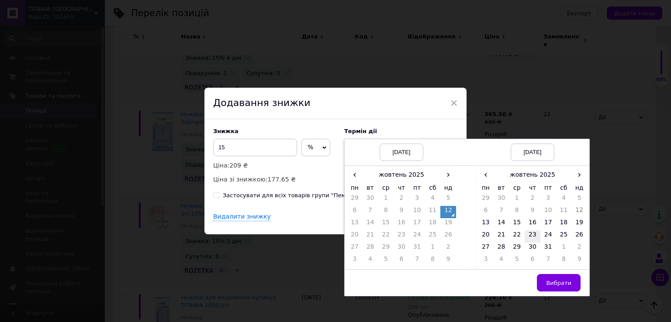
drag, startPoint x: 528, startPoint y: 221, endPoint x: 534, endPoint y: 231, distance: 12.1
click at [528, 221] on td "16" at bounding box center [532, 224] width 16 height 12
click at [559, 282] on span "Вибрати" at bounding box center [558, 283] width 25 height 7
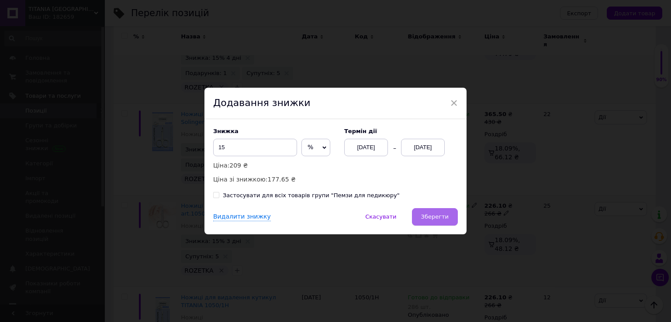
click at [449, 215] on button "Зберегти" at bounding box center [435, 216] width 46 height 17
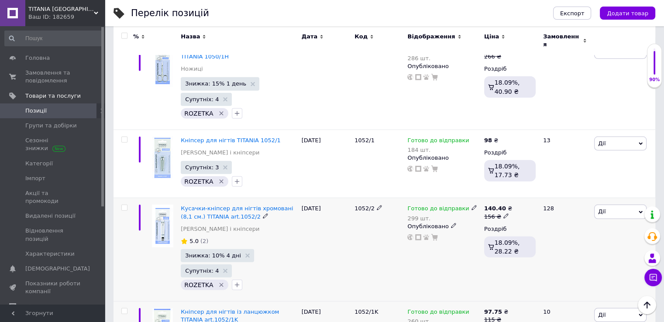
scroll to position [5807, 0]
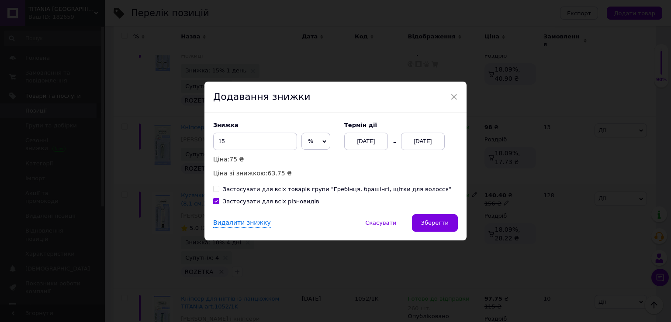
click at [419, 143] on div "[DATE]" at bounding box center [423, 141] width 44 height 17
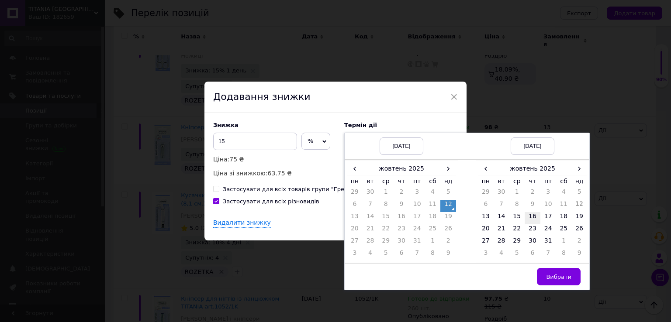
click at [532, 215] on td "16" at bounding box center [532, 218] width 16 height 12
click at [561, 272] on button "Вибрати" at bounding box center [559, 276] width 44 height 17
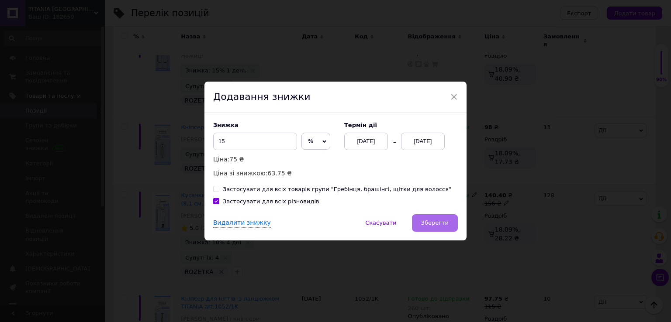
click at [453, 219] on button "Зберегти" at bounding box center [435, 222] width 46 height 17
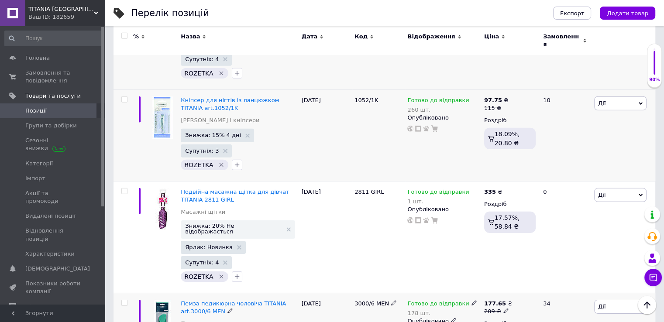
scroll to position [6025, 0]
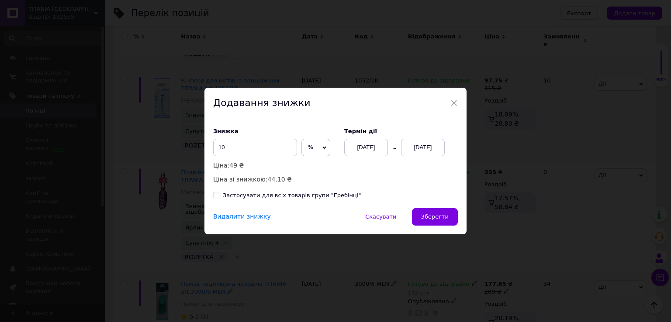
click at [422, 146] on div "[DATE]" at bounding box center [423, 147] width 44 height 17
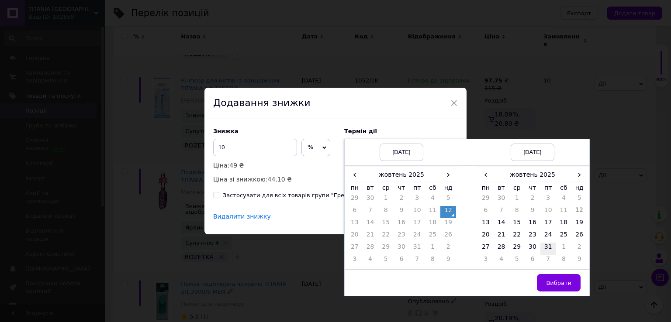
drag, startPoint x: 530, startPoint y: 223, endPoint x: 540, endPoint y: 248, distance: 27.1
click at [531, 223] on td "16" at bounding box center [532, 224] width 16 height 12
click at [556, 276] on button "Вибрати" at bounding box center [559, 282] width 44 height 17
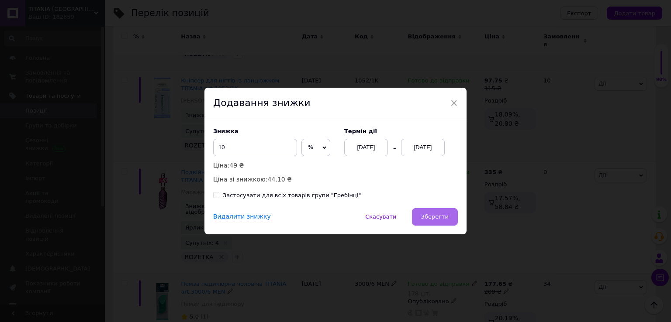
click at [451, 214] on button "Зберегти" at bounding box center [435, 216] width 46 height 17
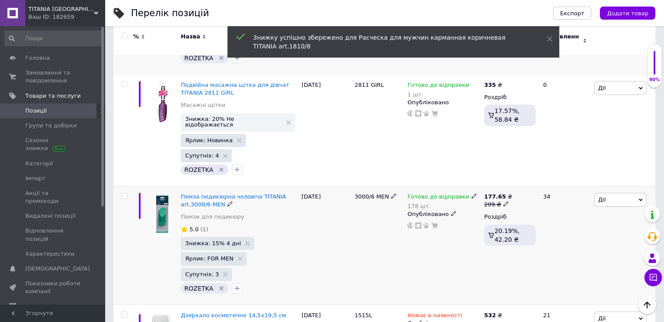
scroll to position [6156, 0]
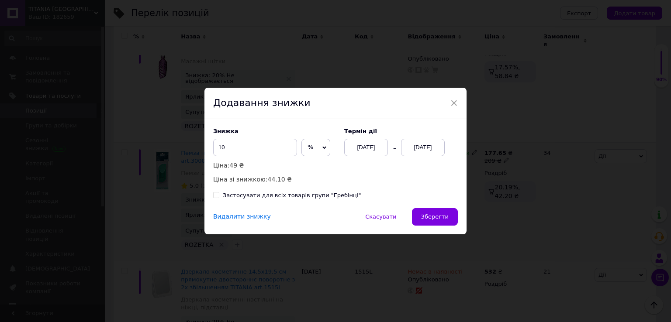
click at [431, 146] on div "[DATE]" at bounding box center [423, 147] width 44 height 17
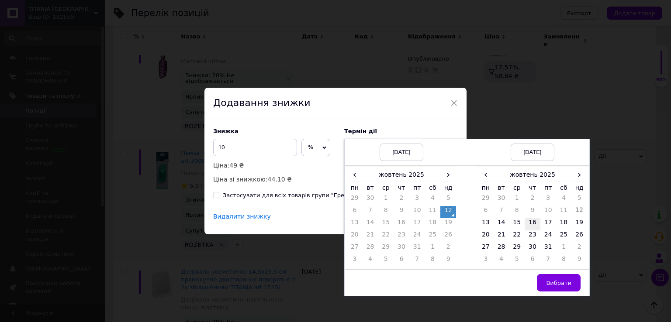
click at [527, 220] on td "16" at bounding box center [532, 224] width 16 height 12
click at [551, 278] on button "Вибрати" at bounding box center [559, 282] width 44 height 17
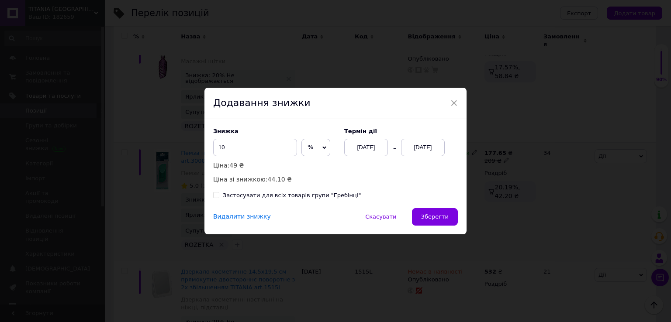
click at [444, 215] on span "Зберегти" at bounding box center [435, 217] width 28 height 7
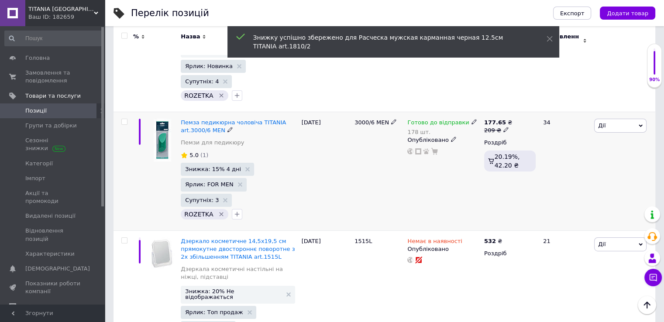
scroll to position [6200, 0]
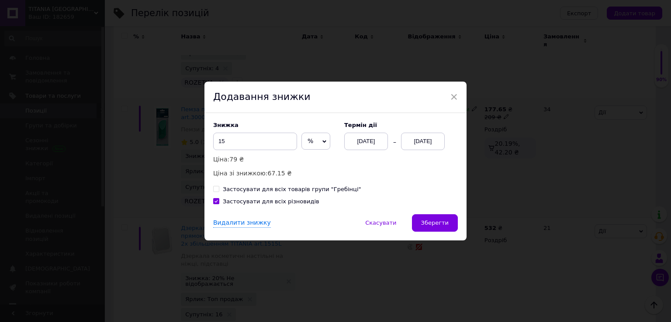
click at [426, 140] on div "[DATE]" at bounding box center [423, 141] width 44 height 17
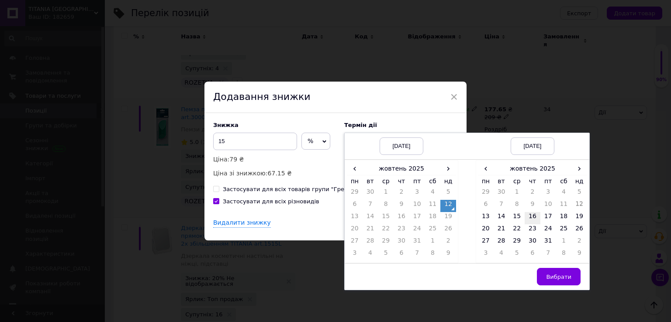
click at [527, 214] on td "16" at bounding box center [532, 218] width 16 height 12
click at [558, 274] on span "Вибрати" at bounding box center [558, 277] width 25 height 7
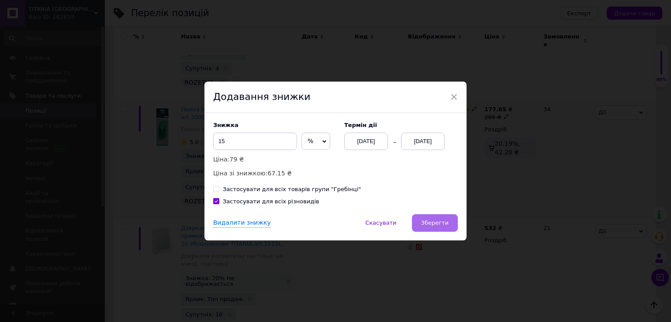
click at [444, 226] on span "Зберегти" at bounding box center [435, 223] width 28 height 7
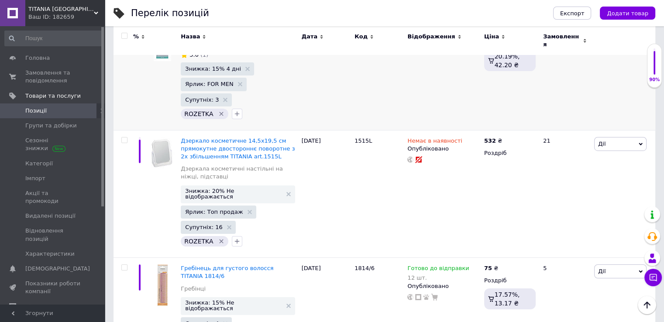
scroll to position [6331, 0]
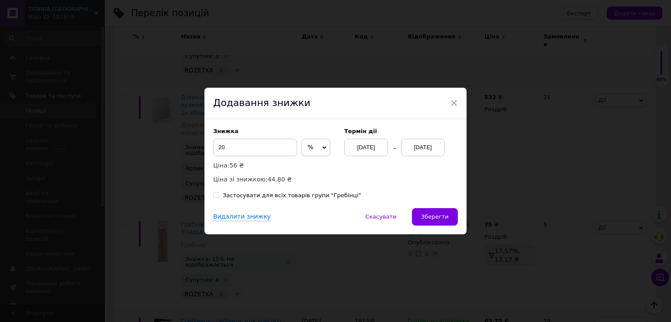
click at [425, 147] on div "[DATE]" at bounding box center [423, 147] width 44 height 17
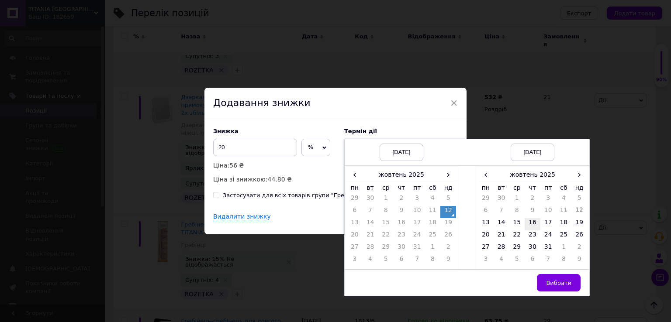
click at [531, 223] on td "16" at bounding box center [532, 224] width 16 height 12
drag, startPoint x: 555, startPoint y: 278, endPoint x: 543, endPoint y: 271, distance: 14.1
click at [555, 278] on button "Вибрати" at bounding box center [559, 282] width 44 height 17
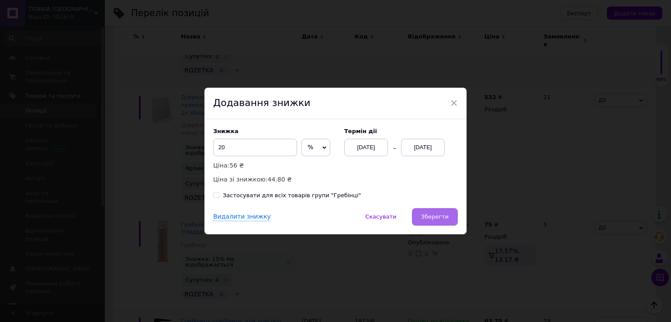
click at [441, 217] on span "Зберегти" at bounding box center [435, 217] width 28 height 7
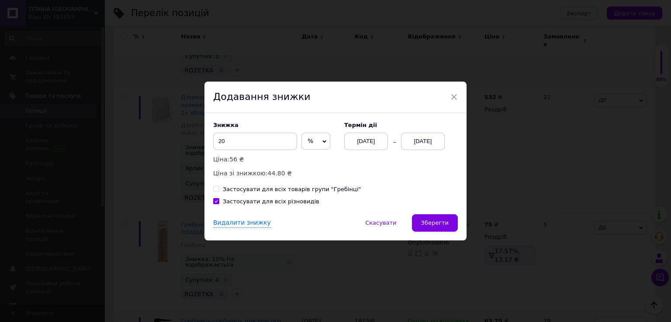
click at [428, 138] on div "[DATE]" at bounding box center [423, 141] width 44 height 17
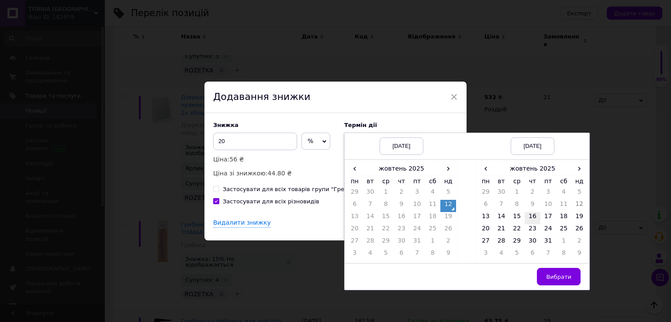
click at [537, 217] on td "16" at bounding box center [532, 218] width 16 height 12
drag, startPoint x: 563, startPoint y: 279, endPoint x: 541, endPoint y: 272, distance: 23.1
click at [562, 278] on span "Вибрати" at bounding box center [558, 277] width 25 height 7
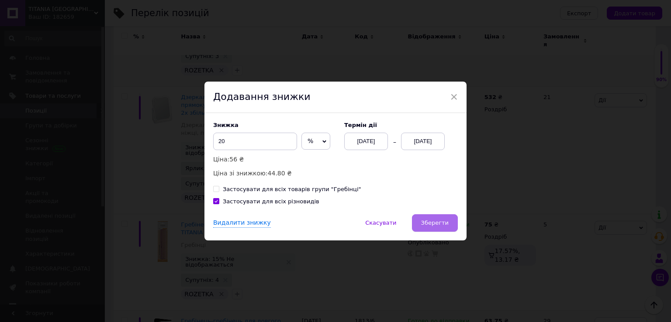
click at [443, 219] on button "Зберегти" at bounding box center [435, 222] width 46 height 17
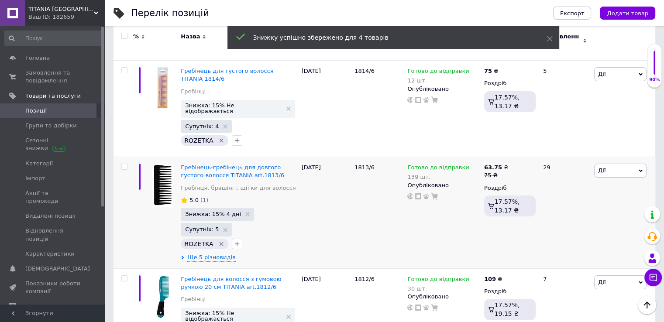
scroll to position [6506, 0]
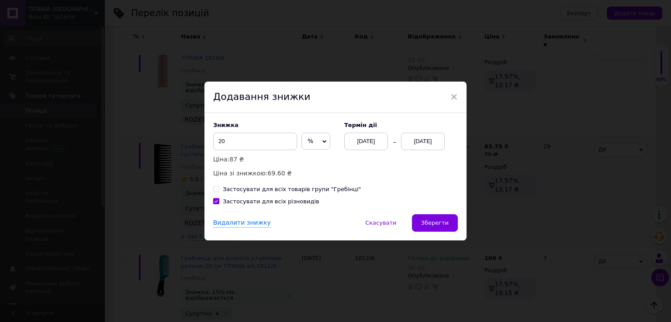
click at [413, 138] on div "[DATE]" at bounding box center [423, 141] width 44 height 17
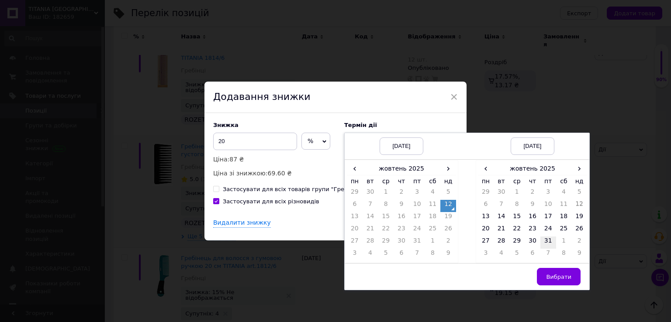
drag, startPoint x: 534, startPoint y: 219, endPoint x: 539, endPoint y: 241, distance: 22.4
click at [534, 220] on td "16" at bounding box center [532, 218] width 16 height 12
click at [553, 276] on span "Вибрати" at bounding box center [558, 277] width 25 height 7
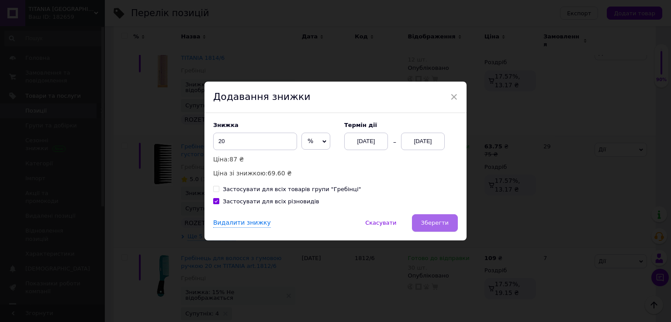
click at [436, 218] on button "Зберегти" at bounding box center [435, 222] width 46 height 17
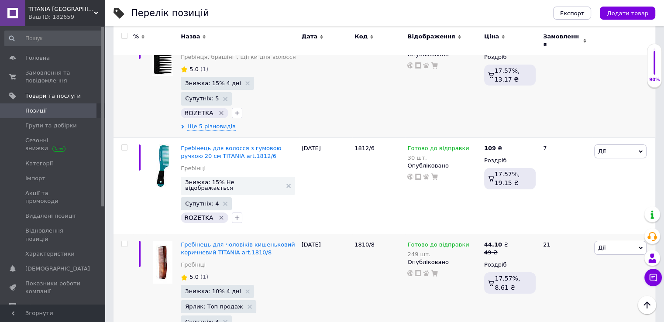
scroll to position [6637, 0]
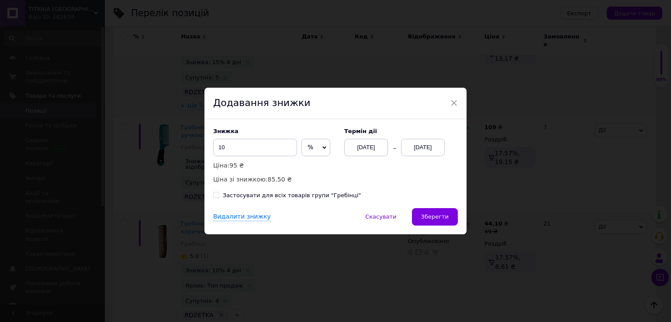
click at [418, 153] on div "[DATE]" at bounding box center [423, 147] width 44 height 17
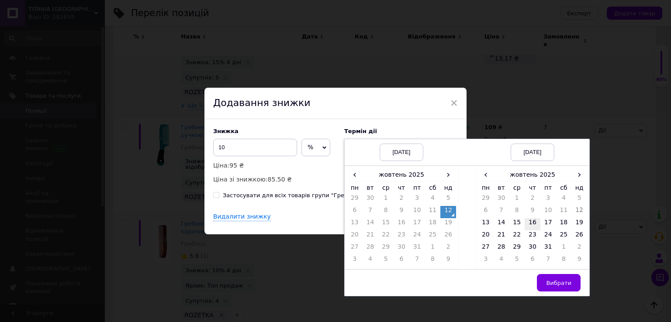
drag, startPoint x: 530, startPoint y: 222, endPoint x: 531, endPoint y: 226, distance: 4.4
click at [530, 222] on td "16" at bounding box center [532, 224] width 16 height 12
drag, startPoint x: 562, startPoint y: 282, endPoint x: 555, endPoint y: 279, distance: 8.4
click at [562, 282] on span "Вибрати" at bounding box center [558, 283] width 25 height 7
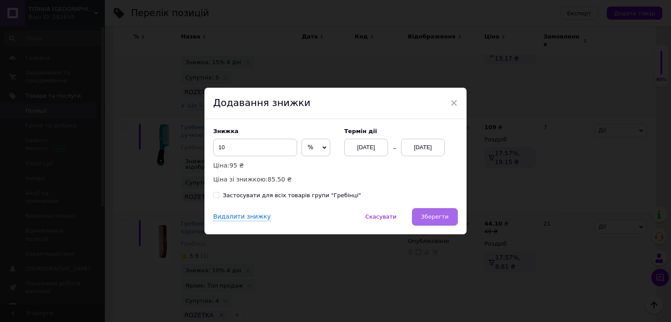
click at [432, 220] on span "Зберегти" at bounding box center [435, 217] width 28 height 7
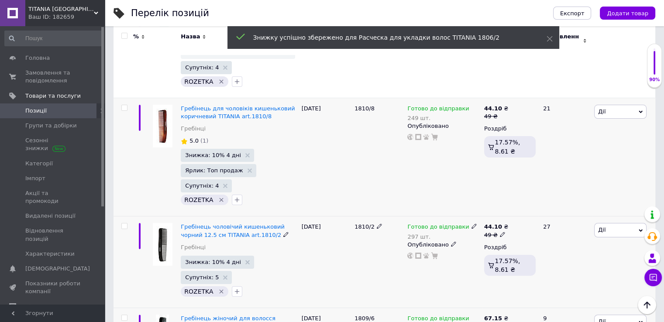
scroll to position [6768, 0]
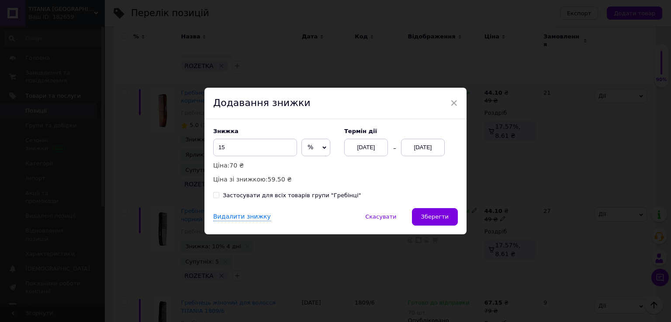
click at [423, 147] on div "[DATE]" at bounding box center [423, 147] width 44 height 17
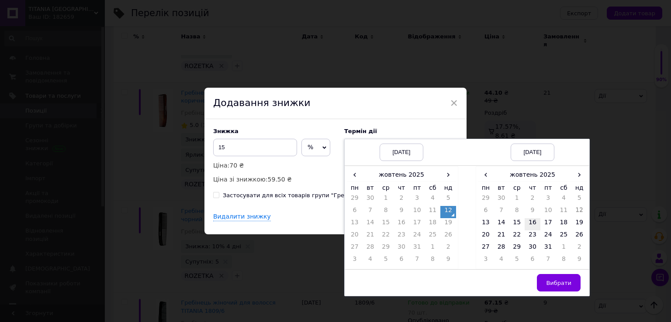
click at [530, 224] on td "16" at bounding box center [532, 224] width 16 height 12
drag, startPoint x: 555, startPoint y: 283, endPoint x: 535, endPoint y: 275, distance: 21.3
click at [553, 284] on span "Вибрати" at bounding box center [558, 283] width 25 height 7
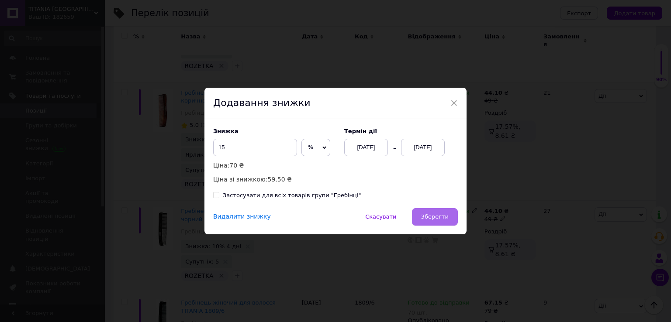
click at [435, 210] on button "Зберегти" at bounding box center [435, 216] width 46 height 17
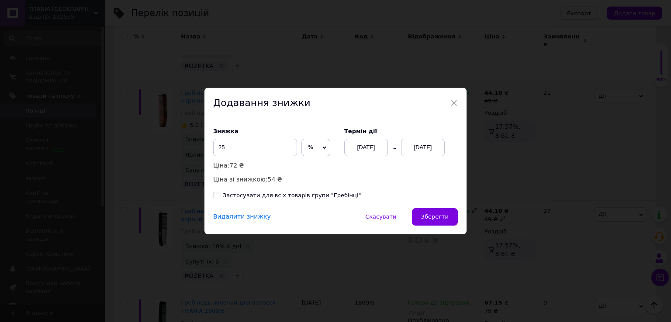
click at [418, 152] on div "[DATE]" at bounding box center [423, 147] width 44 height 17
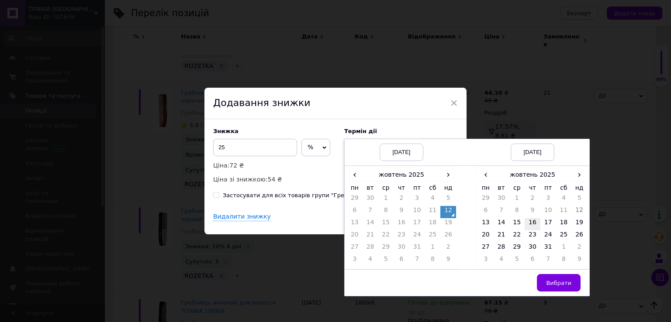
drag, startPoint x: 529, startPoint y: 220, endPoint x: 539, endPoint y: 243, distance: 25.2
click at [530, 220] on td "16" at bounding box center [532, 224] width 16 height 12
drag, startPoint x: 561, startPoint y: 278, endPoint x: 545, endPoint y: 269, distance: 18.2
click at [559, 278] on button "Вибрати" at bounding box center [559, 282] width 44 height 17
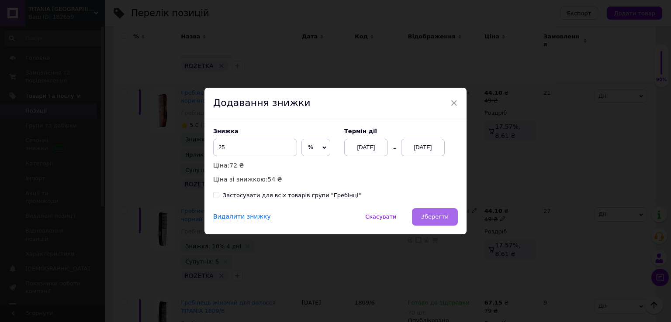
click at [444, 219] on span "Зберегти" at bounding box center [435, 217] width 28 height 7
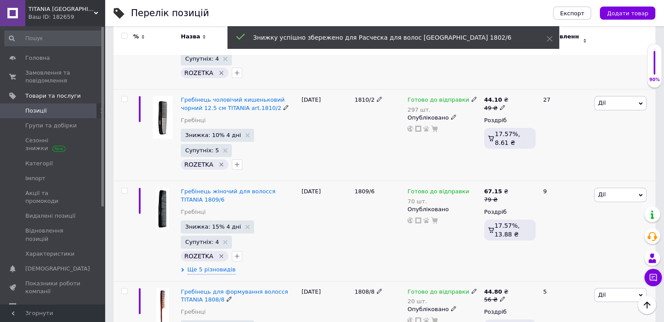
scroll to position [6942, 0]
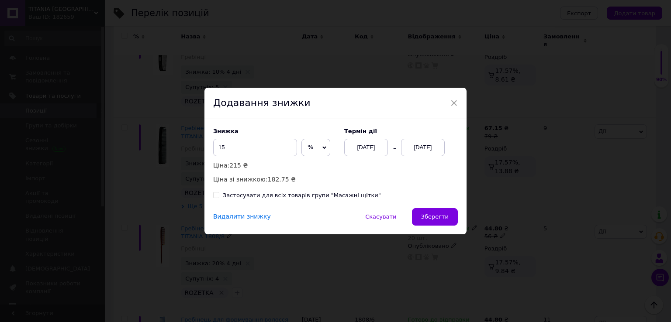
click at [417, 145] on div "[DATE]" at bounding box center [423, 147] width 44 height 17
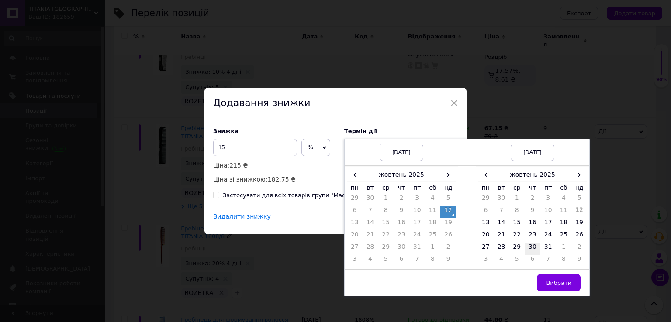
drag, startPoint x: 534, startPoint y: 226, endPoint x: 531, endPoint y: 243, distance: 17.2
click at [534, 227] on td "16" at bounding box center [532, 224] width 16 height 12
click at [555, 288] on button "Вибрати" at bounding box center [559, 282] width 44 height 17
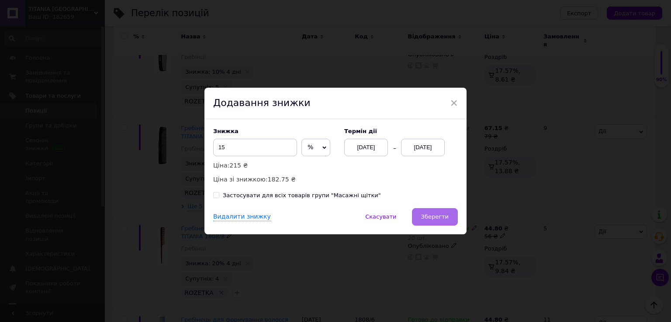
click at [446, 212] on button "Зберегти" at bounding box center [435, 216] width 46 height 17
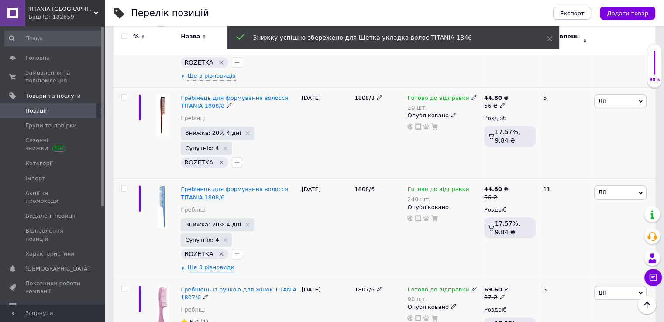
scroll to position [7073, 0]
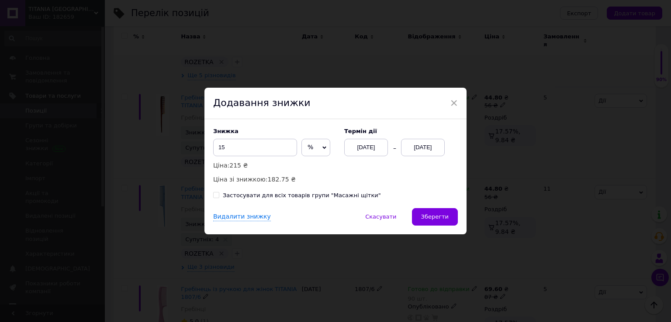
click at [420, 148] on div "[DATE]" at bounding box center [423, 147] width 44 height 17
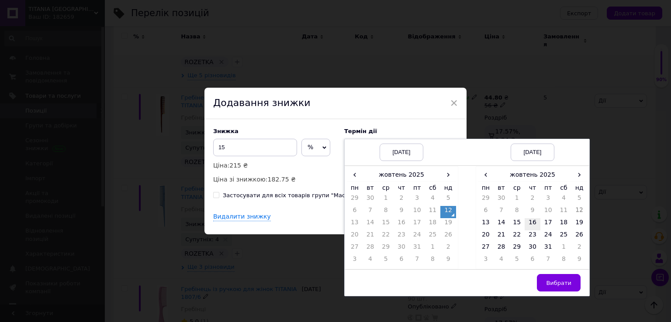
click at [534, 219] on td "16" at bounding box center [532, 224] width 16 height 12
click at [561, 279] on button "Вибрати" at bounding box center [559, 282] width 44 height 17
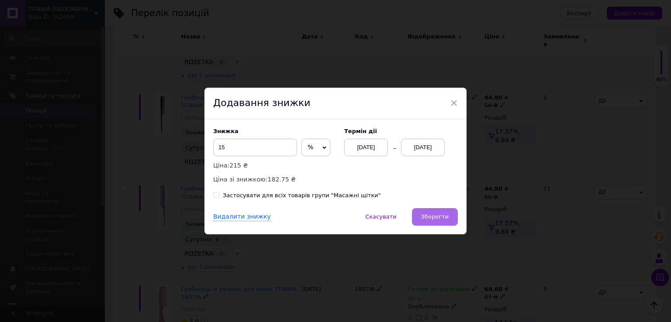
click at [430, 210] on button "Зберегти" at bounding box center [435, 216] width 46 height 17
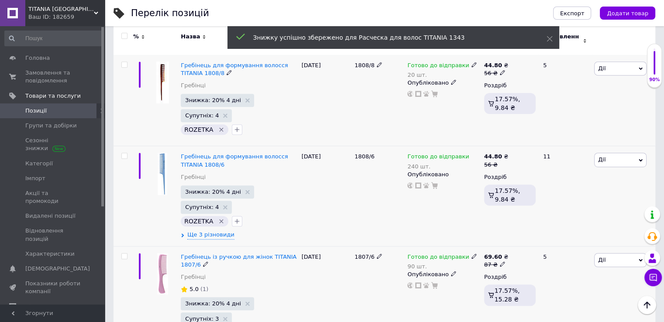
scroll to position [7161, 0]
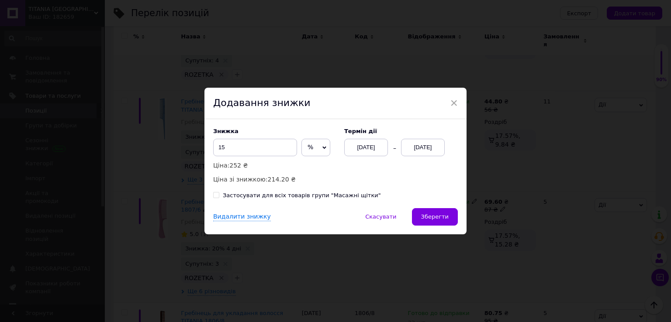
click at [415, 148] on div "[DATE]" at bounding box center [423, 147] width 44 height 17
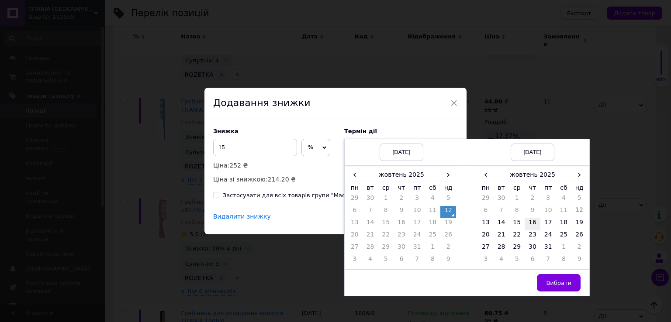
click at [527, 222] on td "16" at bounding box center [532, 224] width 16 height 12
click at [551, 283] on span "Вибрати" at bounding box center [558, 283] width 25 height 7
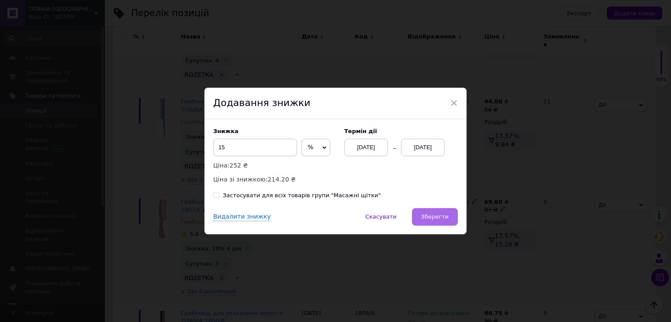
click at [428, 221] on button "Зберегти" at bounding box center [435, 216] width 46 height 17
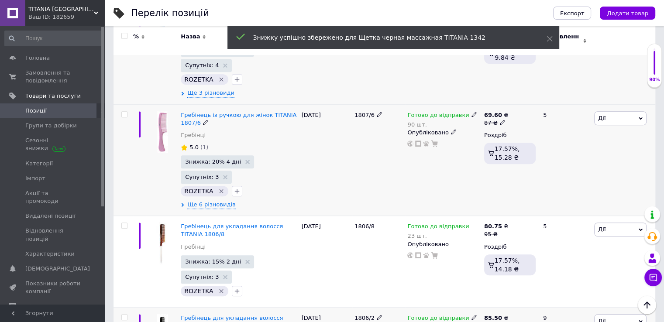
scroll to position [7248, 0]
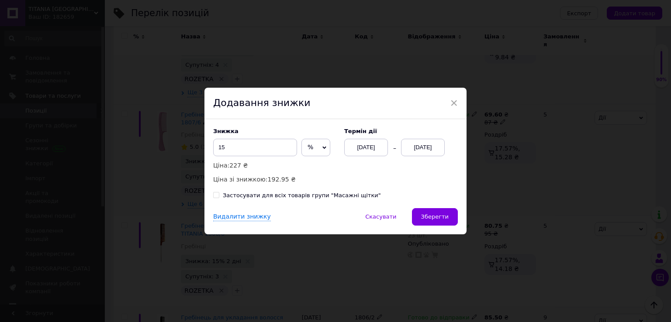
click at [419, 149] on div "[DATE]" at bounding box center [423, 147] width 44 height 17
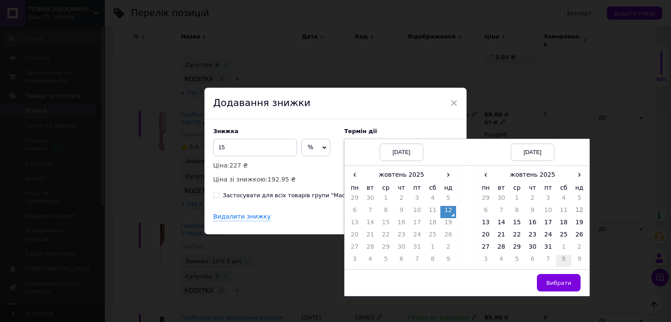
drag, startPoint x: 533, startPoint y: 224, endPoint x: 556, endPoint y: 261, distance: 43.7
click at [533, 224] on td "16" at bounding box center [532, 224] width 16 height 12
click at [561, 283] on span "Вибрати" at bounding box center [558, 283] width 25 height 7
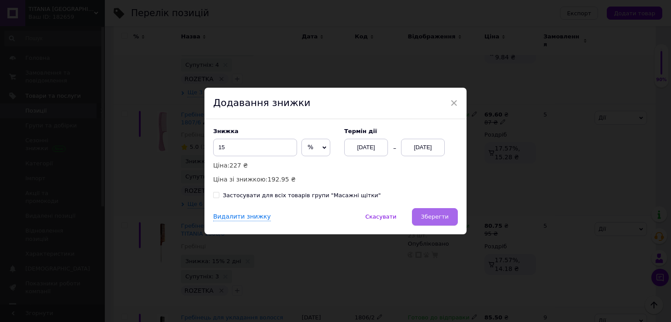
click at [437, 221] on button "Зберегти" at bounding box center [435, 216] width 46 height 17
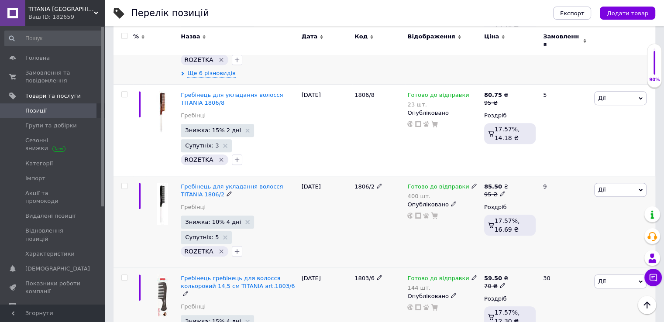
scroll to position [7423, 0]
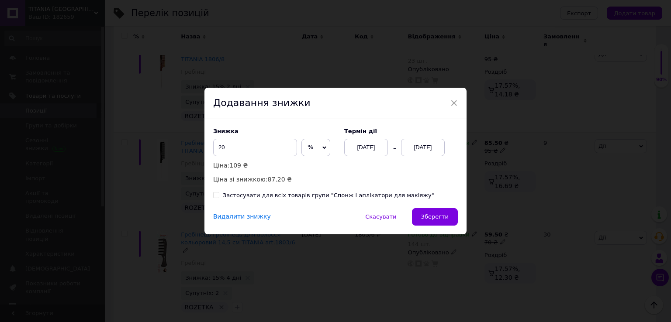
click at [421, 151] on div "[DATE]" at bounding box center [423, 147] width 44 height 17
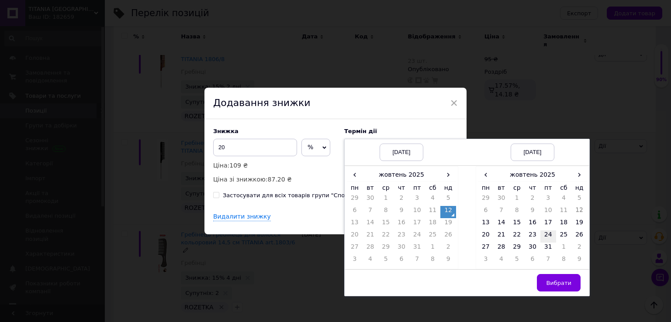
drag, startPoint x: 533, startPoint y: 219, endPoint x: 541, endPoint y: 238, distance: 20.9
click at [533, 219] on td "16" at bounding box center [532, 224] width 16 height 12
drag, startPoint x: 559, startPoint y: 282, endPoint x: 548, endPoint y: 278, distance: 11.9
click at [559, 282] on span "Вибрати" at bounding box center [558, 283] width 25 height 7
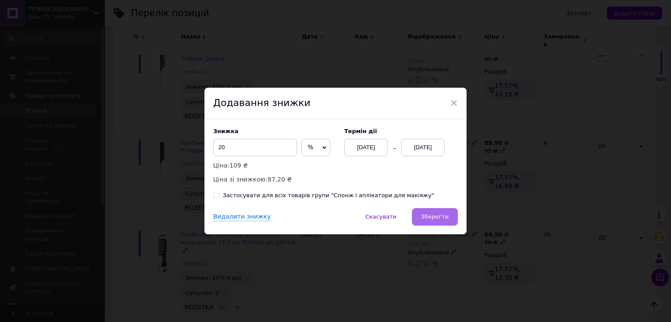
click at [428, 212] on button "Зберегти" at bounding box center [435, 216] width 46 height 17
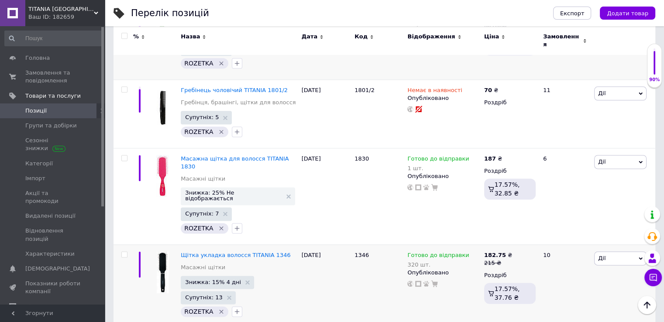
scroll to position [7772, 0]
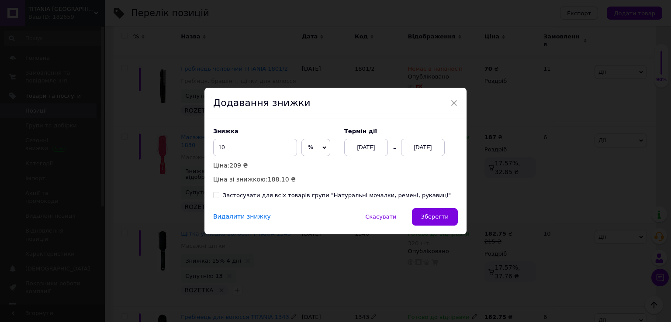
click at [429, 146] on div "[DATE]" at bounding box center [423, 147] width 44 height 17
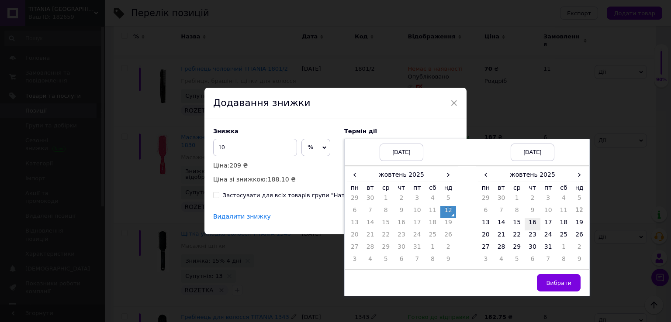
click at [532, 224] on td "16" at bounding box center [532, 224] width 16 height 12
drag, startPoint x: 554, startPoint y: 283, endPoint x: 545, endPoint y: 278, distance: 10.2
click at [553, 283] on span "Вибрати" at bounding box center [558, 283] width 25 height 7
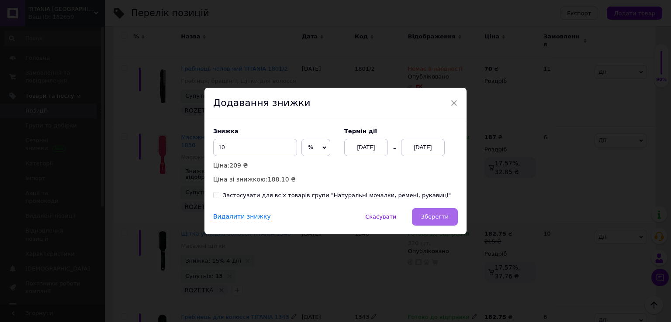
click at [439, 220] on span "Зберегти" at bounding box center [435, 217] width 28 height 7
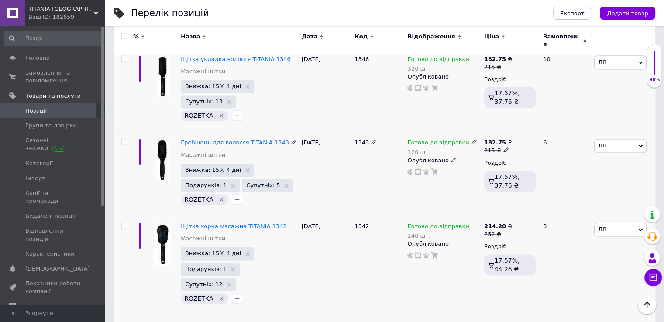
scroll to position [7990, 0]
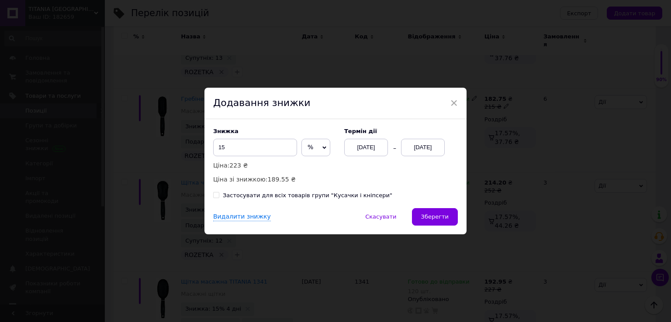
click at [431, 145] on div "[DATE]" at bounding box center [423, 147] width 44 height 17
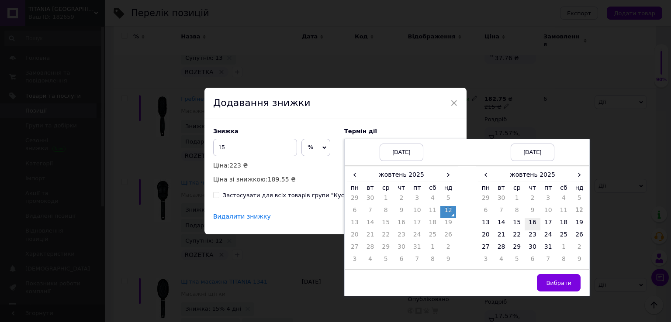
click at [531, 222] on td "16" at bounding box center [532, 224] width 16 height 12
drag, startPoint x: 554, startPoint y: 283, endPoint x: 502, endPoint y: 264, distance: 55.2
click at [554, 283] on span "Вибрати" at bounding box center [558, 283] width 25 height 7
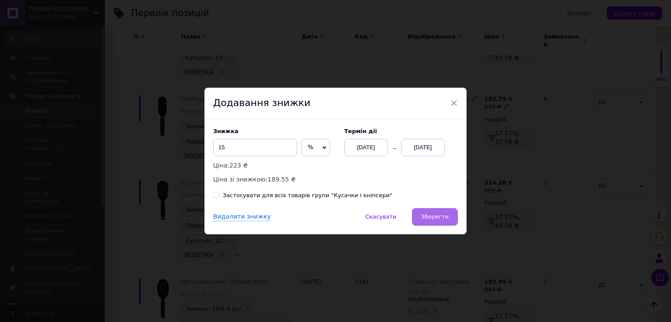
click at [438, 217] on span "Зберегти" at bounding box center [435, 217] width 28 height 7
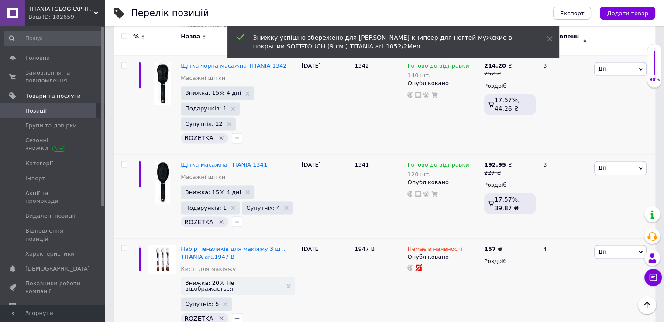
scroll to position [8121, 0]
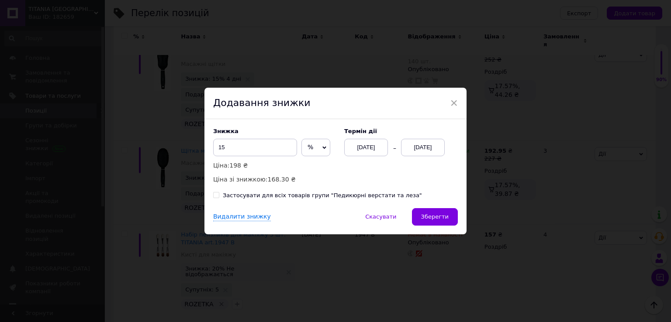
click at [424, 147] on div "[DATE]" at bounding box center [423, 147] width 44 height 17
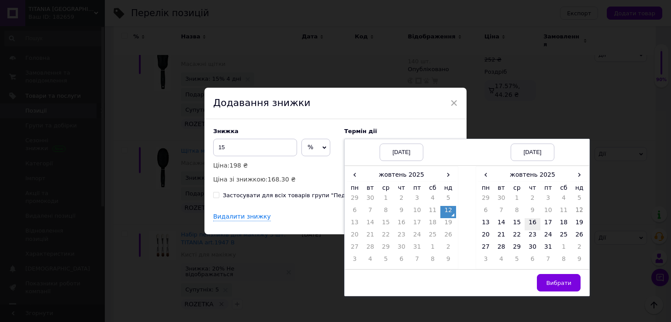
drag, startPoint x: 532, startPoint y: 220, endPoint x: 533, endPoint y: 226, distance: 5.4
click at [532, 220] on td "16" at bounding box center [532, 224] width 16 height 12
drag, startPoint x: 566, startPoint y: 280, endPoint x: 533, endPoint y: 262, distance: 37.7
click at [565, 281] on span "Вибрати" at bounding box center [558, 283] width 25 height 7
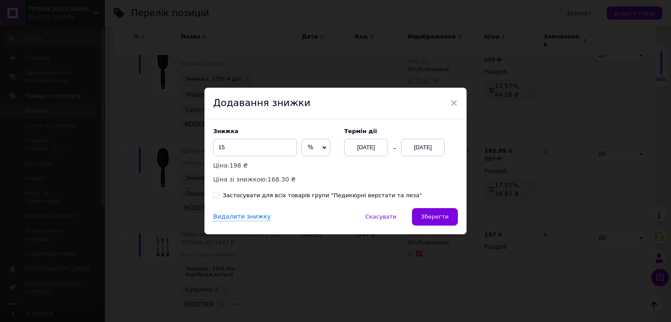
click at [433, 214] on button "Зберегти" at bounding box center [435, 216] width 46 height 17
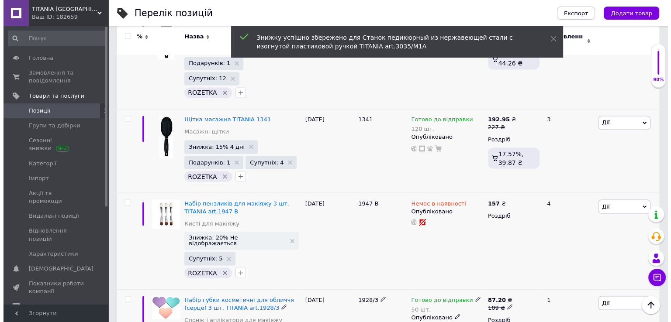
scroll to position [8209, 0]
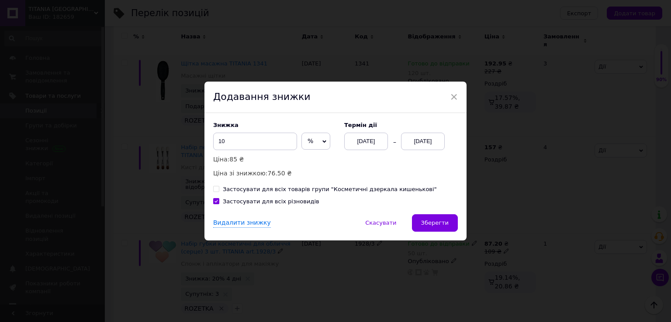
click at [438, 141] on div "[DATE]" at bounding box center [423, 141] width 44 height 17
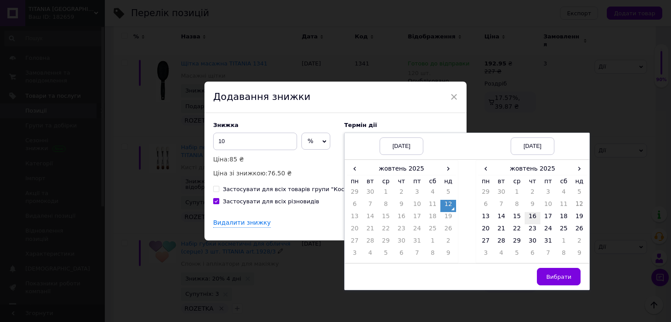
click at [532, 216] on td "16" at bounding box center [532, 218] width 16 height 12
click at [548, 275] on span "Вибрати" at bounding box center [558, 277] width 25 height 7
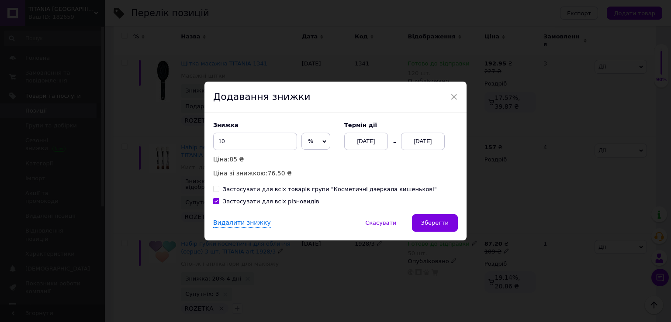
click at [450, 229] on button "Зберегти" at bounding box center [435, 222] width 46 height 17
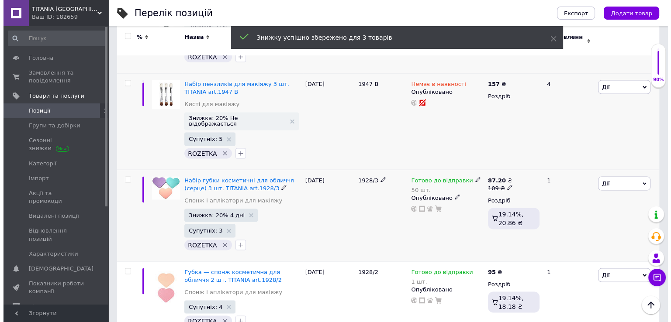
scroll to position [8281, 0]
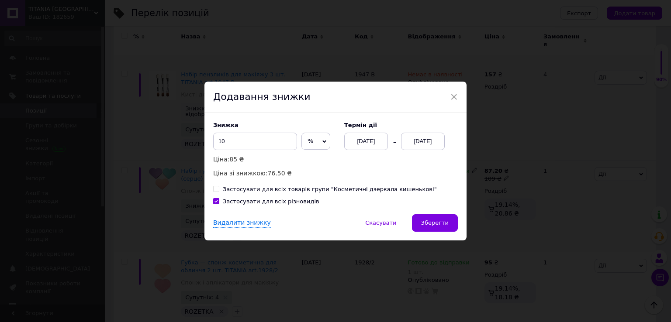
click at [429, 145] on div "[DATE]" at bounding box center [423, 141] width 44 height 17
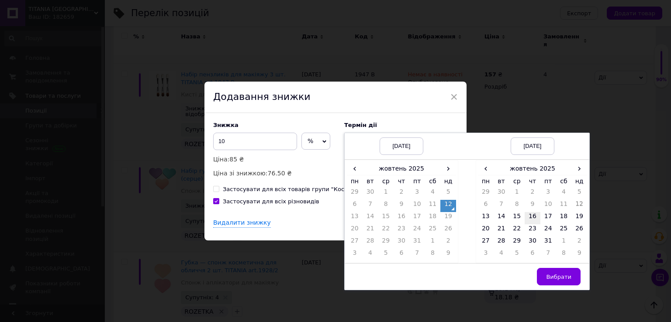
click at [530, 218] on td "16" at bounding box center [532, 218] width 16 height 12
drag, startPoint x: 558, startPoint y: 273, endPoint x: 554, endPoint y: 270, distance: 4.7
click at [558, 274] on span "Вибрати" at bounding box center [558, 277] width 25 height 7
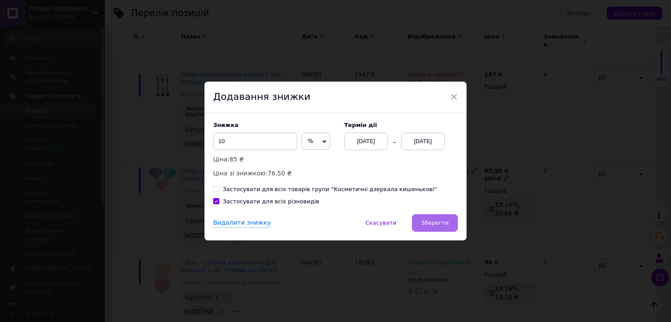
click at [438, 226] on span "Зберегти" at bounding box center [435, 223] width 28 height 7
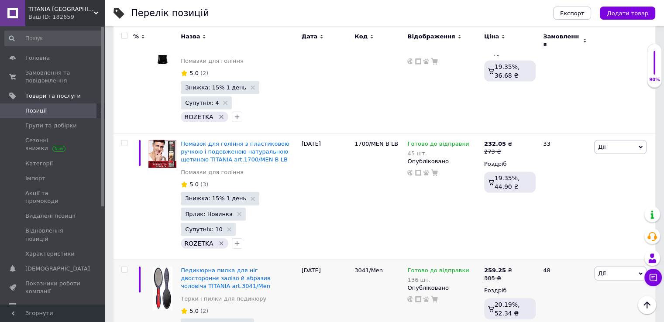
scroll to position [2358, 0]
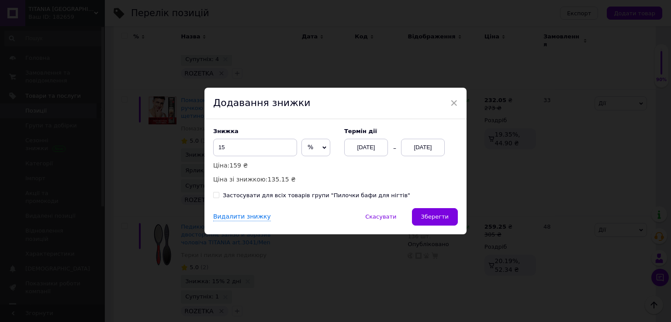
click at [411, 149] on div "[DATE]" at bounding box center [423, 147] width 44 height 17
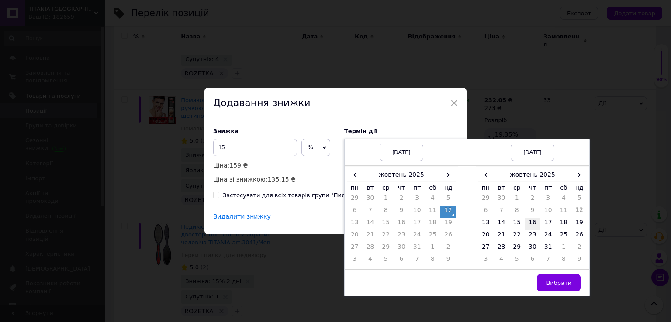
click at [528, 223] on td "16" at bounding box center [532, 224] width 16 height 12
drag, startPoint x: 561, startPoint y: 282, endPoint x: 508, endPoint y: 252, distance: 60.7
click at [561, 282] on span "Вибрати" at bounding box center [558, 283] width 25 height 7
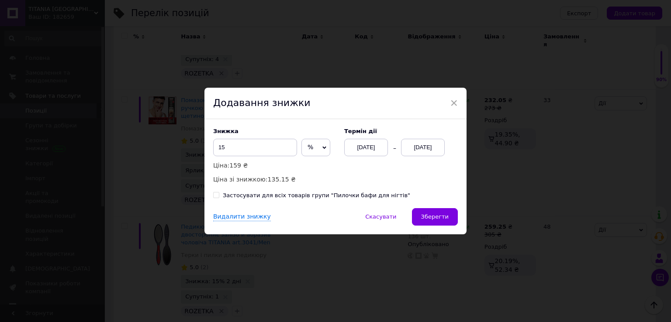
click at [440, 220] on span "Зберегти" at bounding box center [435, 217] width 28 height 7
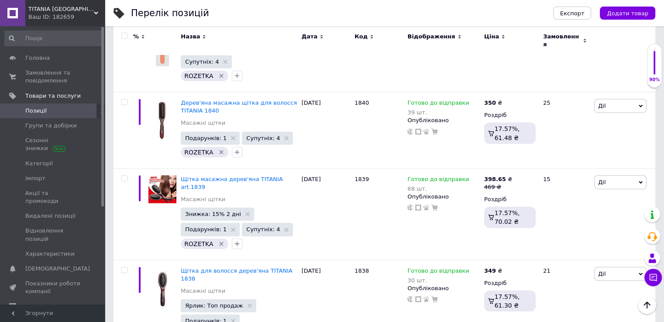
scroll to position [5545, 0]
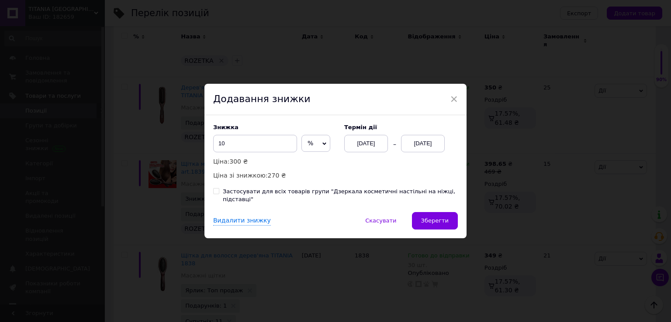
click at [428, 150] on div "[DATE]" at bounding box center [423, 143] width 44 height 17
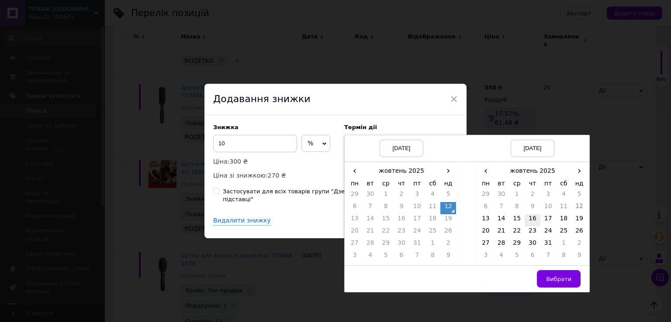
click at [532, 222] on td "16" at bounding box center [532, 220] width 16 height 12
click at [555, 287] on button "Вибрати" at bounding box center [559, 278] width 44 height 17
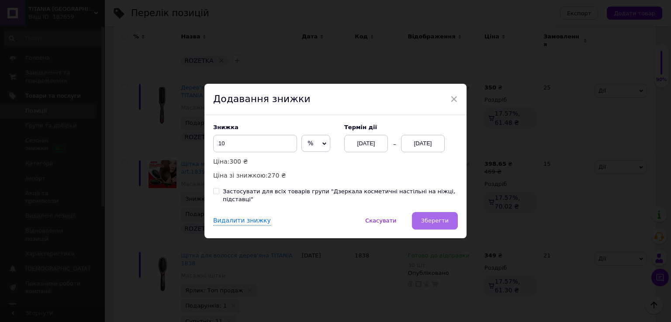
click at [430, 218] on span "Зберегти" at bounding box center [435, 220] width 28 height 7
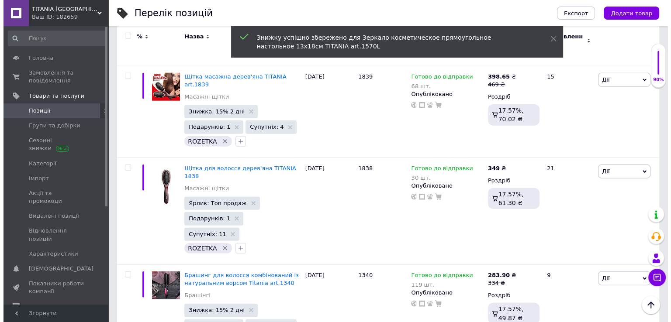
scroll to position [5676, 0]
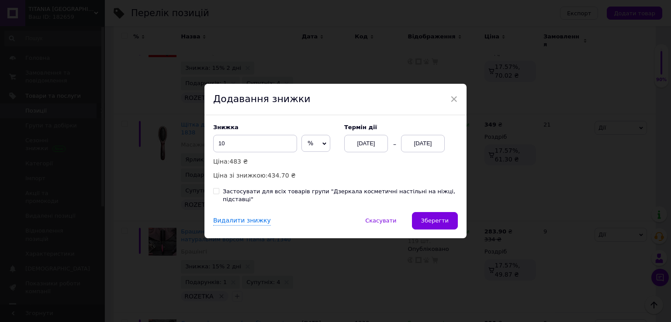
click at [421, 148] on div "[DATE]" at bounding box center [423, 143] width 44 height 17
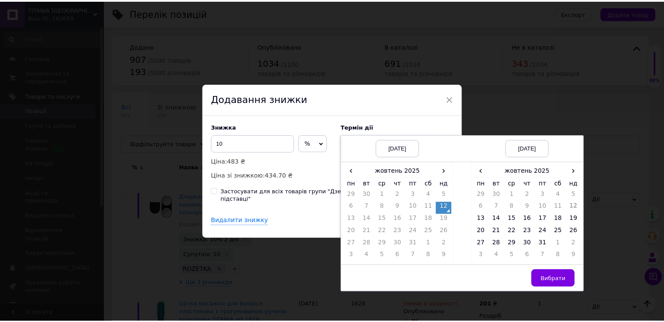
scroll to position [5676, 0]
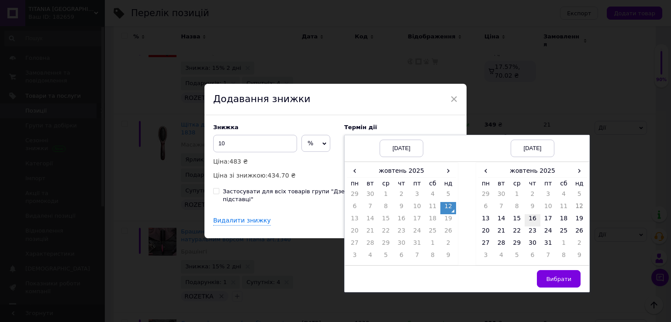
drag, startPoint x: 0, startPoint y: 0, endPoint x: 531, endPoint y: 226, distance: 577.3
click at [531, 226] on td "16" at bounding box center [532, 220] width 16 height 12
drag, startPoint x: 556, startPoint y: 279, endPoint x: 541, endPoint y: 272, distance: 16.8
click at [555, 279] on span "Вибрати" at bounding box center [558, 279] width 25 height 7
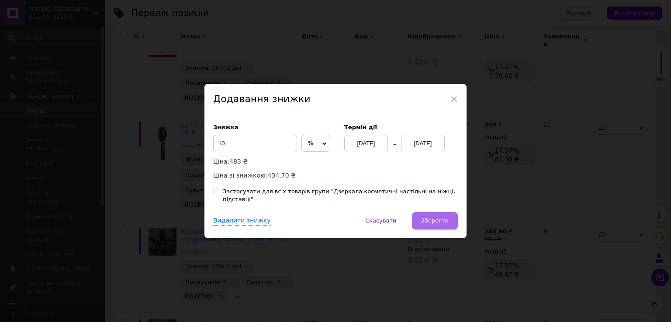
click at [435, 217] on span "Зберегти" at bounding box center [435, 220] width 28 height 7
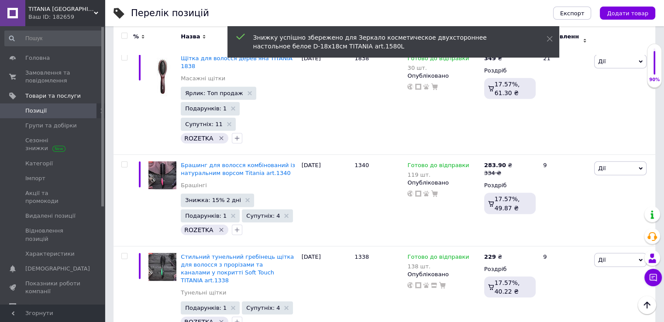
scroll to position [5763, 0]
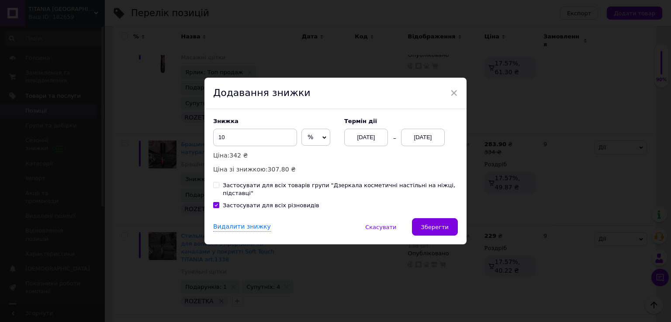
click at [423, 144] on div "[DATE]" at bounding box center [423, 137] width 44 height 17
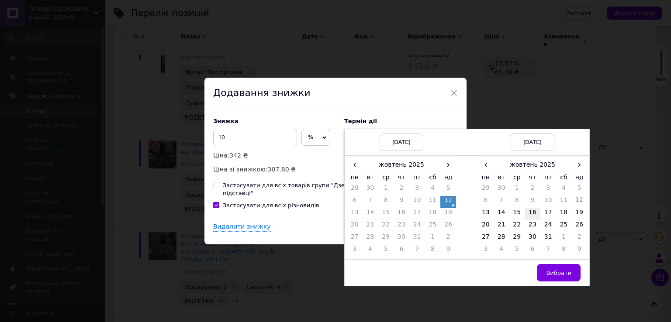
click at [536, 216] on td "16" at bounding box center [532, 214] width 16 height 12
click at [555, 273] on span "Вибрати" at bounding box center [558, 273] width 25 height 7
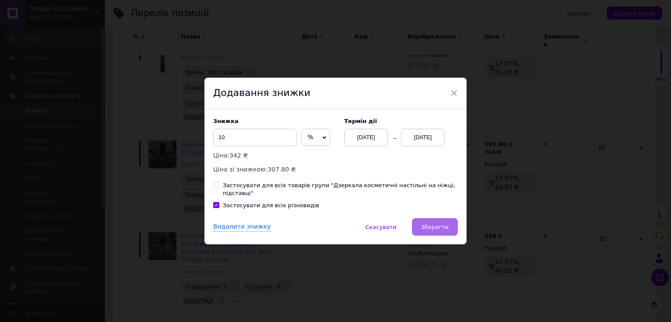
click at [438, 224] on span "Зберегти" at bounding box center [435, 227] width 28 height 7
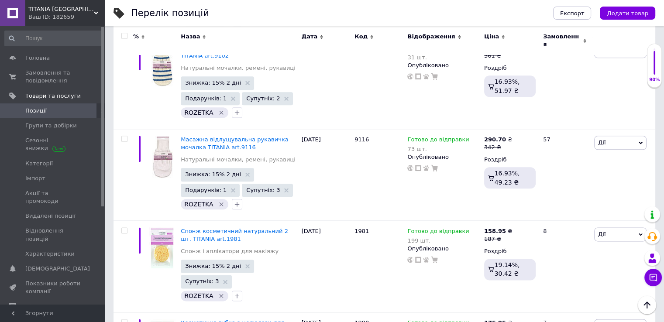
scroll to position [7685, 0]
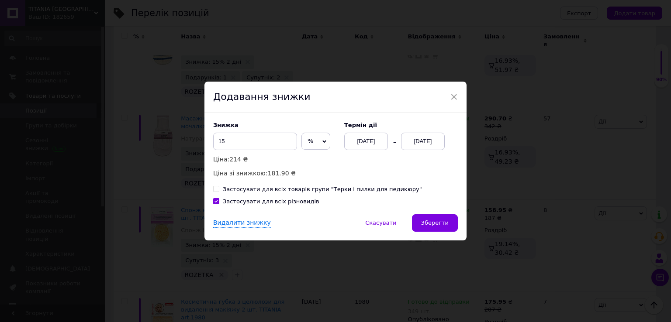
click at [409, 145] on div "[DATE]" at bounding box center [423, 141] width 44 height 17
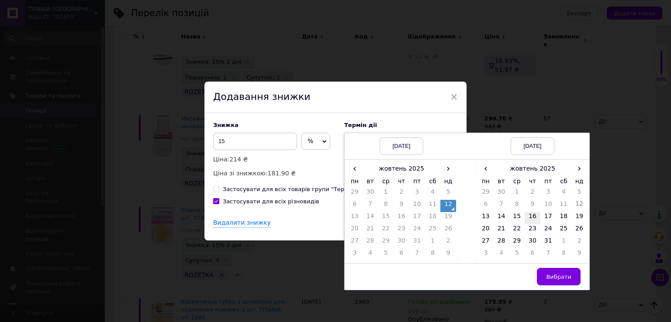
click at [531, 215] on td "16" at bounding box center [532, 218] width 16 height 12
click at [561, 277] on span "Вибрати" at bounding box center [558, 277] width 25 height 7
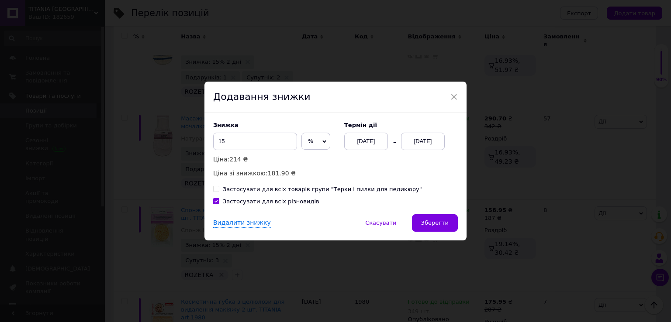
click at [451, 220] on button "Зберегти" at bounding box center [435, 222] width 46 height 17
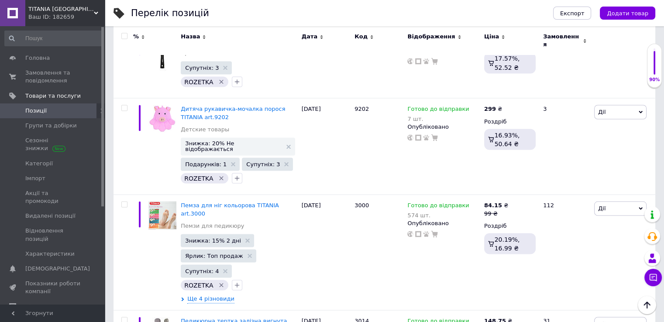
scroll to position [8252, 0]
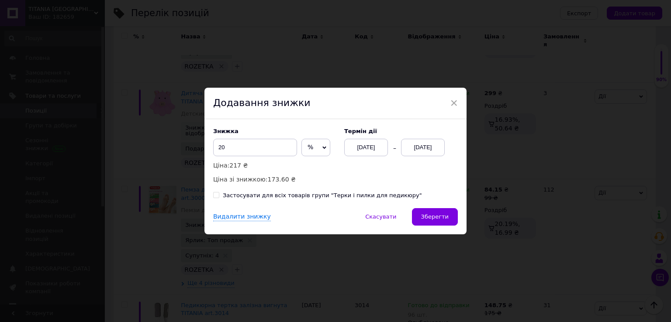
click at [427, 149] on div "[DATE]" at bounding box center [423, 147] width 44 height 17
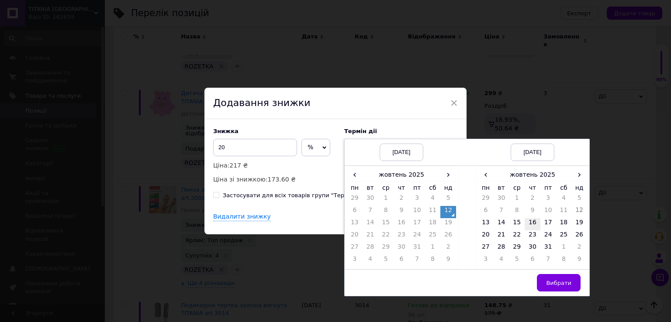
click at [530, 222] on td "16" at bounding box center [532, 224] width 16 height 12
click at [558, 282] on span "Вибрати" at bounding box center [558, 283] width 25 height 7
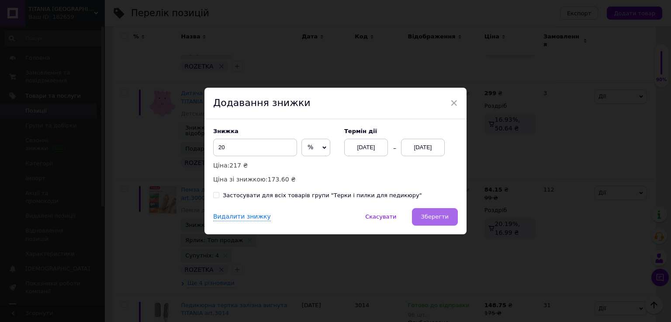
click at [438, 217] on span "Зберегти" at bounding box center [435, 217] width 28 height 7
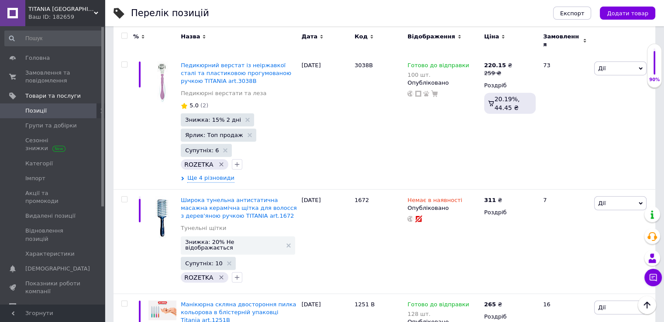
scroll to position [8915, 0]
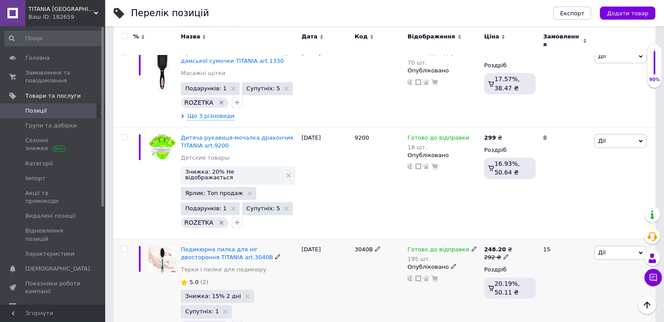
scroll to position [538, 0]
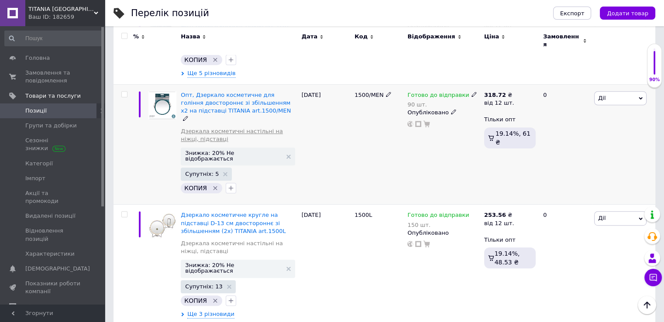
scroll to position [407, 0]
